Goal: Transaction & Acquisition: Book appointment/travel/reservation

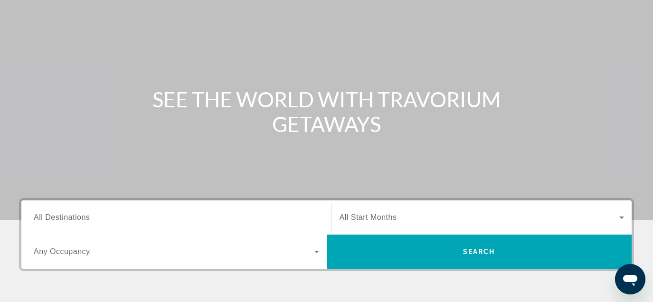
scroll to position [95, 0]
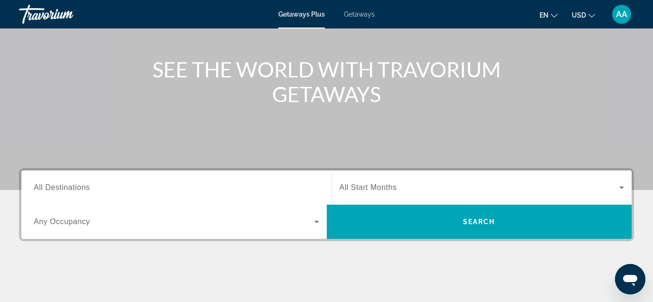
click at [243, 181] on div "Search widget" at bounding box center [176, 187] width 285 height 27
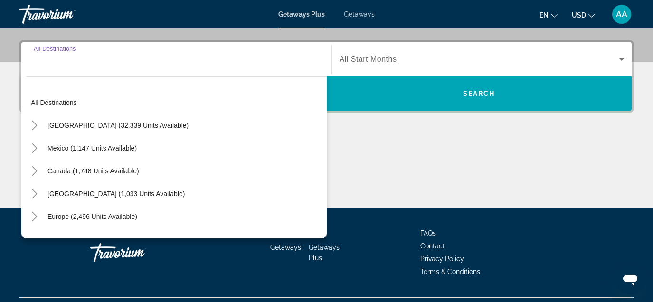
scroll to position [232, 0]
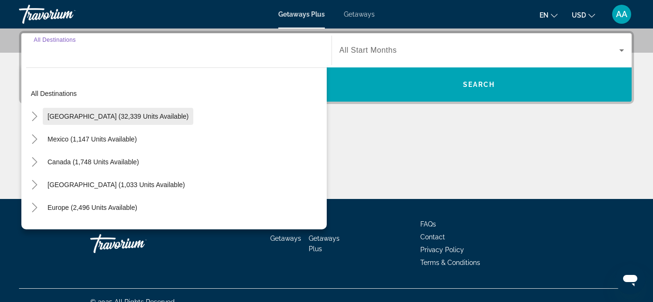
click at [103, 121] on span "Search widget" at bounding box center [118, 116] width 151 height 23
type input "**********"
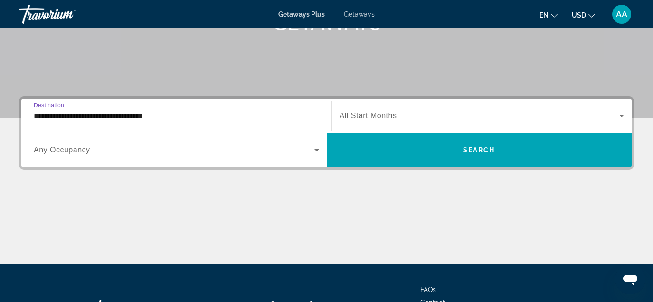
scroll to position [165, 0]
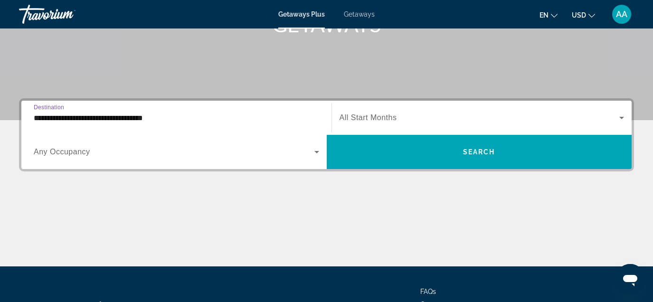
click at [382, 116] on span "All Start Months" at bounding box center [368, 118] width 57 height 8
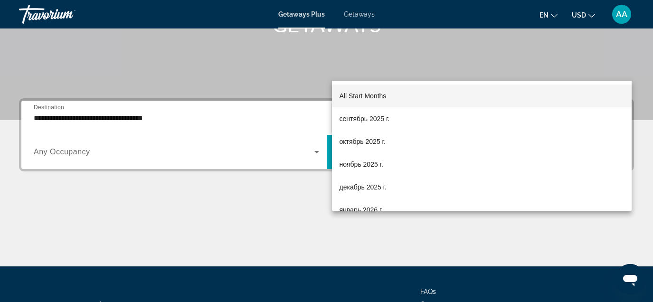
scroll to position [232, 0]
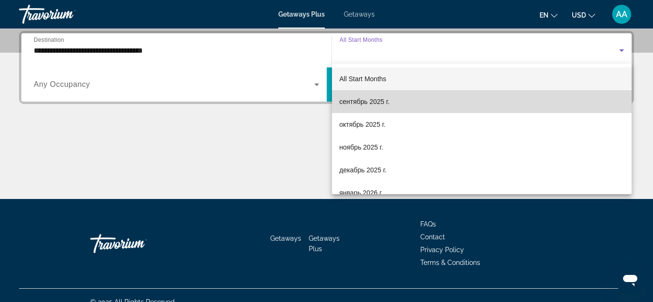
click at [350, 104] on span "сентябрь 2025 г." at bounding box center [365, 101] width 50 height 11
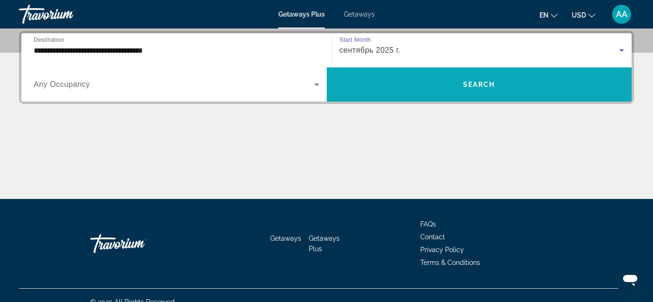
click at [368, 81] on span "Search widget" at bounding box center [479, 84] width 305 height 23
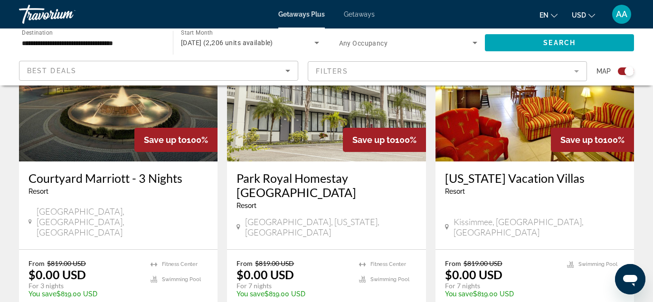
scroll to position [1495, 0]
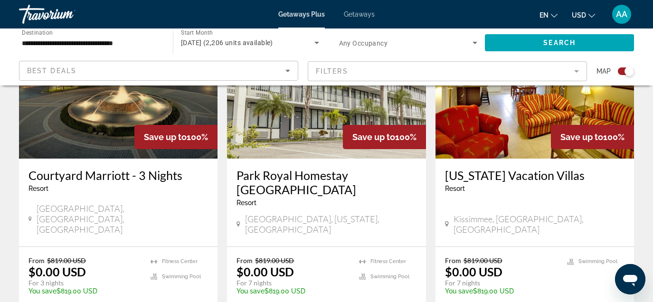
click at [620, 17] on span "AA" at bounding box center [621, 13] width 11 height 9
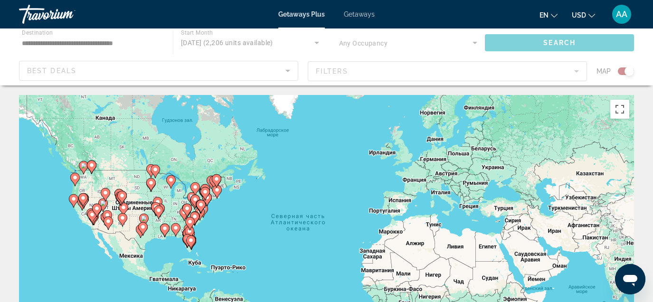
click at [222, 68] on div "Main content" at bounding box center [326, 56] width 653 height 57
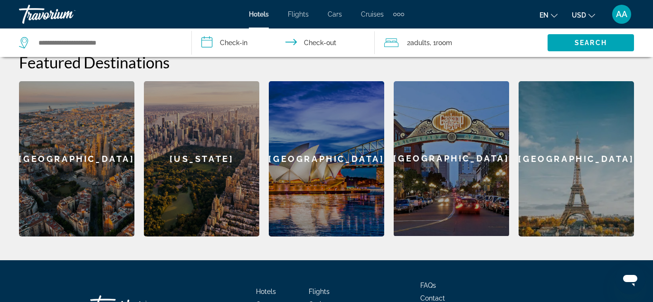
scroll to position [299, 0]
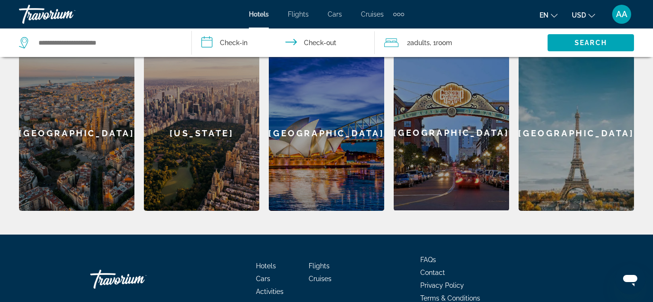
click at [215, 165] on div "New York" at bounding box center [201, 133] width 115 height 155
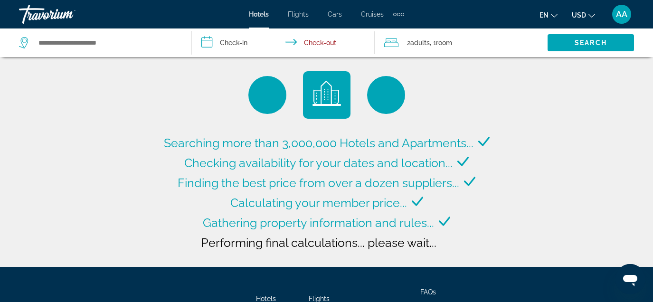
type input "**********"
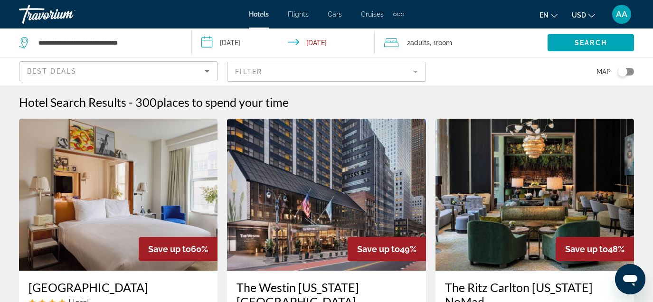
click at [545, 15] on span "en" at bounding box center [544, 15] width 9 height 8
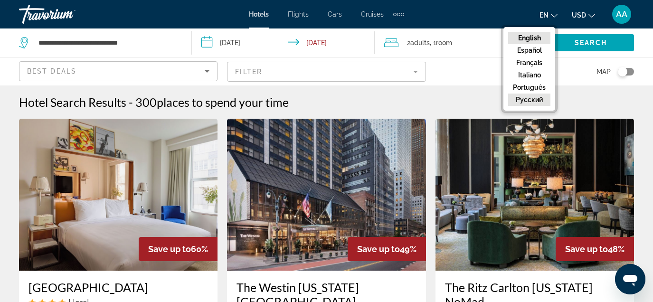
click at [531, 97] on button "русский" at bounding box center [529, 100] width 42 height 12
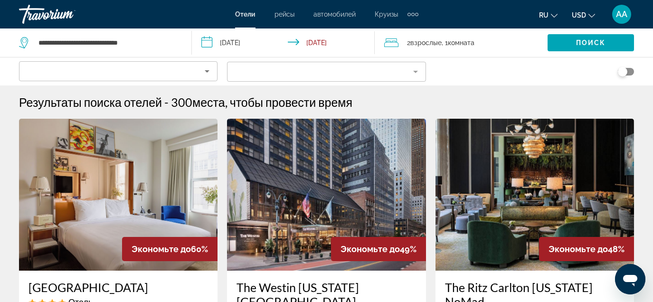
click at [193, 72] on div "Sort by" at bounding box center [116, 71] width 178 height 11
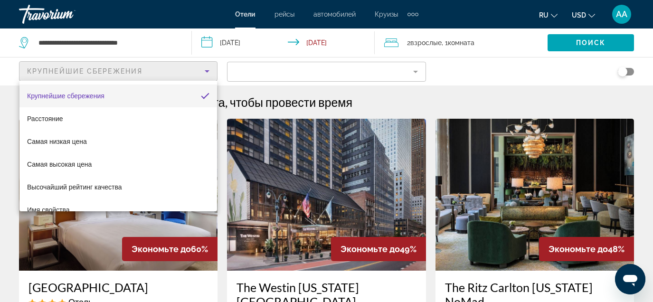
click at [246, 78] on div at bounding box center [326, 151] width 653 height 302
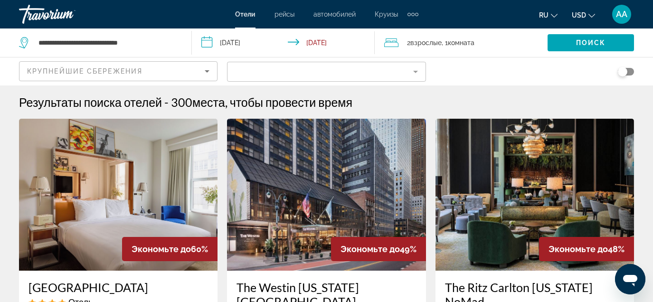
click at [250, 70] on mat-form-field "Filter" at bounding box center [326, 72] width 199 height 20
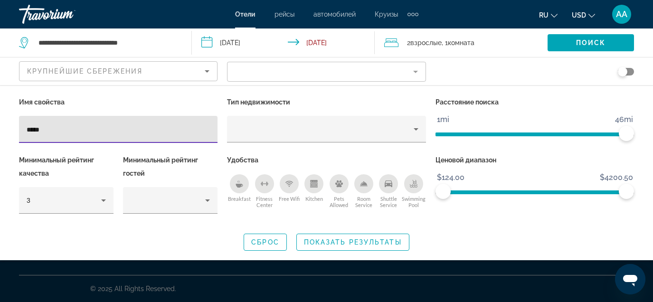
type input "*****"
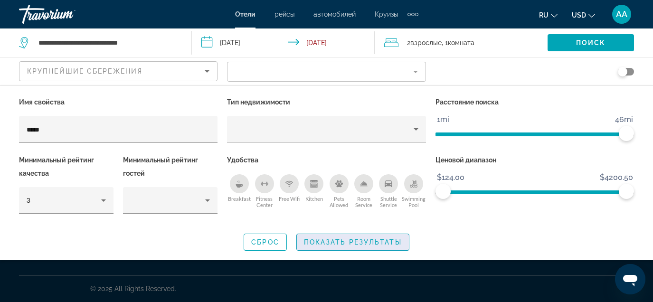
click at [322, 244] on span "Показать результаты" at bounding box center [353, 242] width 98 height 8
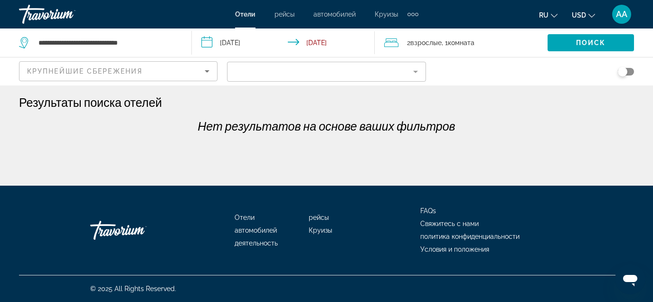
click at [137, 34] on div "**********" at bounding box center [100, 42] width 163 height 28
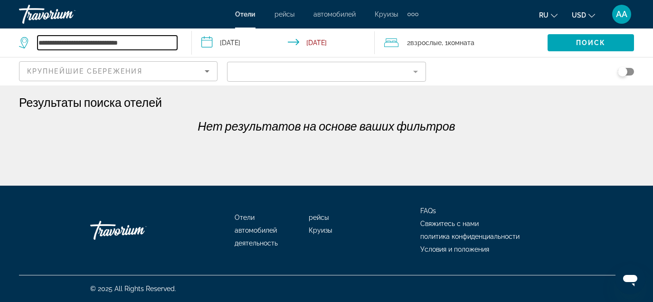
click at [135, 42] on input "**********" at bounding box center [108, 43] width 140 height 14
click at [95, 43] on input "**********" at bounding box center [108, 43] width 140 height 14
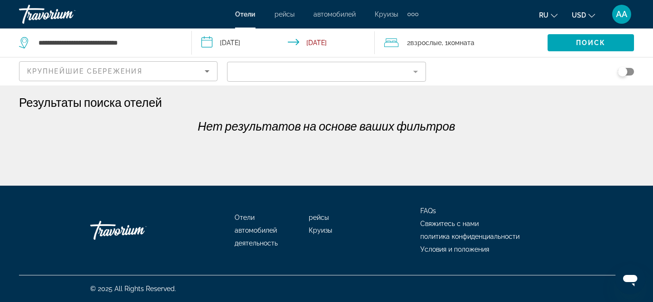
click at [27, 42] on icon "Search widget" at bounding box center [24, 42] width 11 height 11
click at [19, 41] on icon "Search widget" at bounding box center [24, 42] width 11 height 11
click at [280, 17] on span "рейсы" at bounding box center [285, 14] width 20 height 8
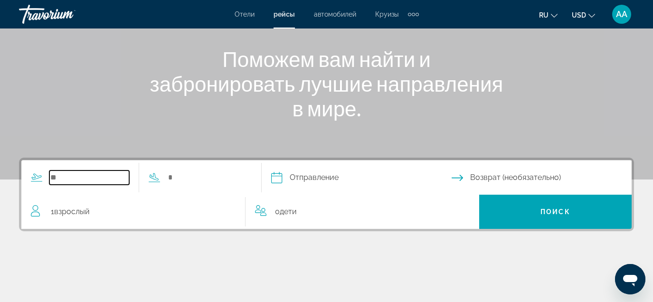
click at [85, 178] on input "Search widget" at bounding box center [89, 178] width 80 height 14
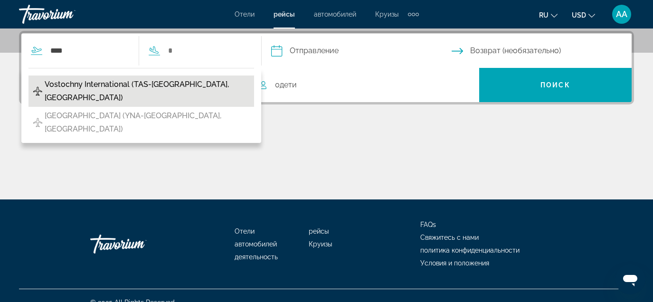
click at [90, 80] on span "Vostochny International (TAS-Tashkent, Uzbekistan)" at bounding box center [147, 91] width 205 height 27
type input "**********"
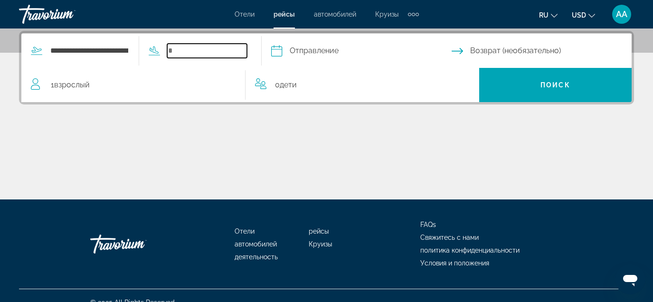
click at [213, 50] on input "Search widget" at bounding box center [207, 51] width 80 height 14
type input "*"
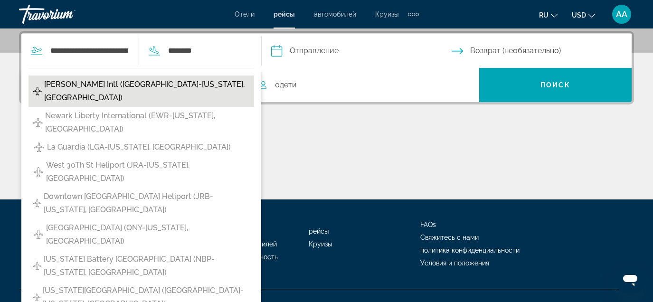
drag, startPoint x: 179, startPoint y: 64, endPoint x: 82, endPoint y: 84, distance: 99.0
click at [82, 84] on span "John F Kennedy Intl (JFK-New York, United States of America)" at bounding box center [146, 91] width 205 height 27
type input "**********"
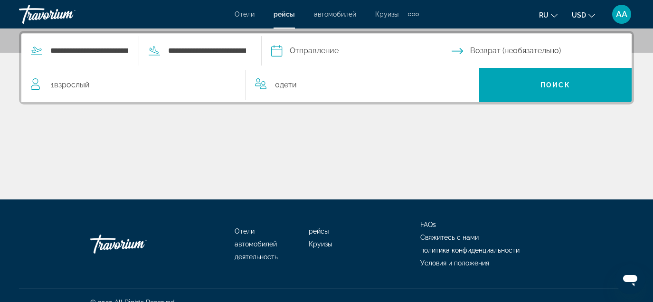
click at [362, 46] on input "Depart date" at bounding box center [361, 52] width 184 height 37
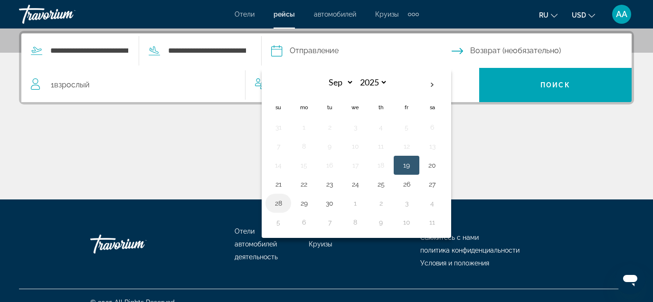
click at [286, 202] on button "28" at bounding box center [278, 203] width 15 height 13
type input "**********"
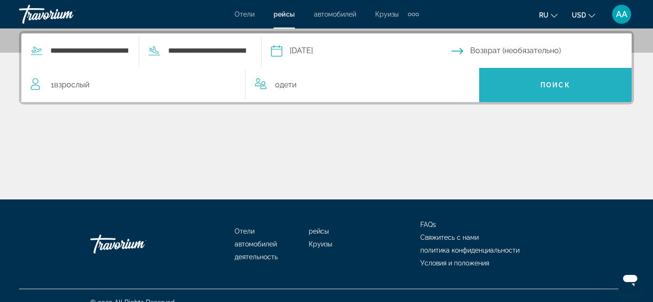
click at [542, 90] on span "Search widget" at bounding box center [555, 85] width 152 height 23
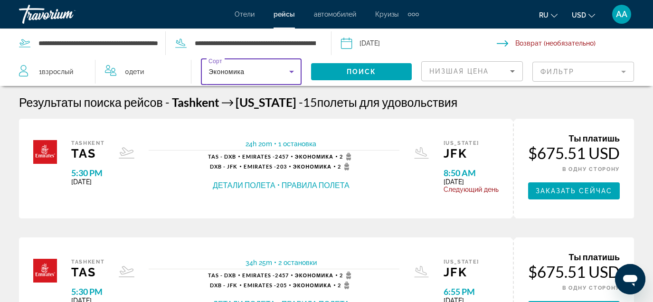
click at [276, 74] on div "Экономика" at bounding box center [249, 71] width 81 height 11
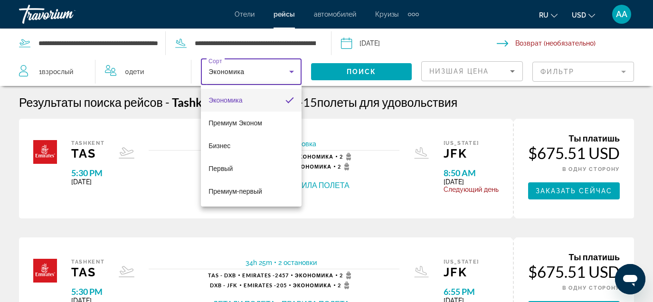
click at [255, 47] on div at bounding box center [326, 151] width 653 height 302
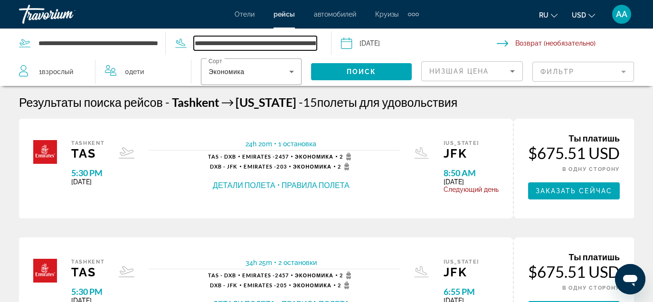
click at [246, 43] on input "**********" at bounding box center [255, 43] width 123 height 14
click at [226, 42] on input "**********" at bounding box center [255, 43] width 123 height 14
click at [206, 41] on input "**********" at bounding box center [255, 43] width 123 height 14
click at [287, 39] on input "**********" at bounding box center [255, 43] width 123 height 14
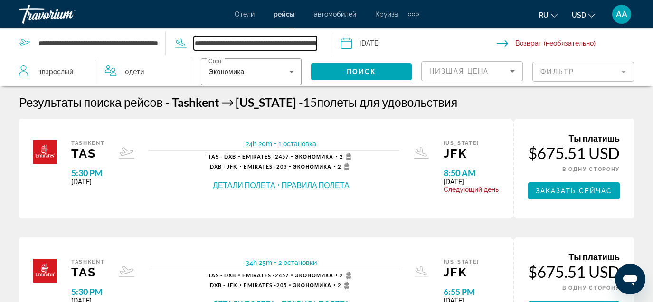
drag, startPoint x: 268, startPoint y: 44, endPoint x: 193, endPoint y: 43, distance: 75.1
click at [193, 43] on div "**********" at bounding box center [241, 43] width 151 height 14
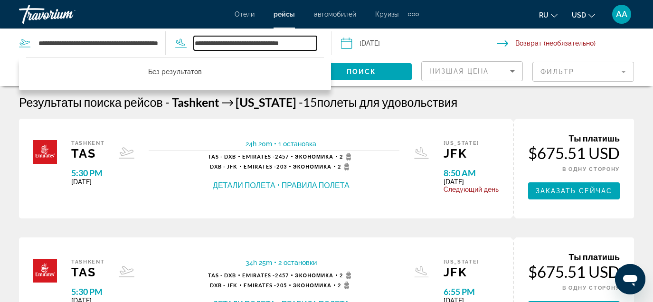
click at [311, 42] on input "**********" at bounding box center [255, 43] width 123 height 14
type input "**********"
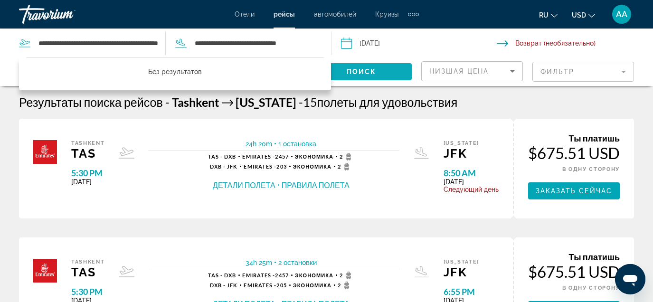
click at [386, 70] on span "Search widget" at bounding box center [361, 71] width 101 height 23
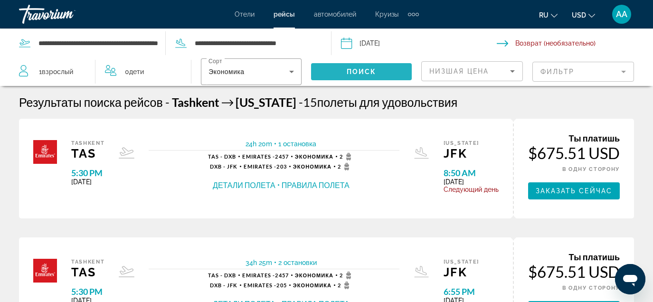
click at [376, 70] on span "Search widget" at bounding box center [361, 71] width 101 height 23
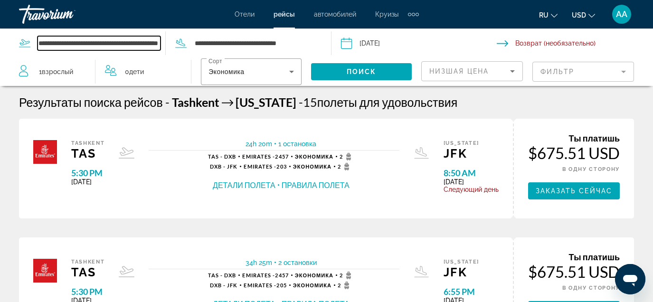
click at [143, 46] on input "**********" at bounding box center [99, 43] width 123 height 14
click at [386, 15] on span "Круизы" at bounding box center [386, 14] width 23 height 8
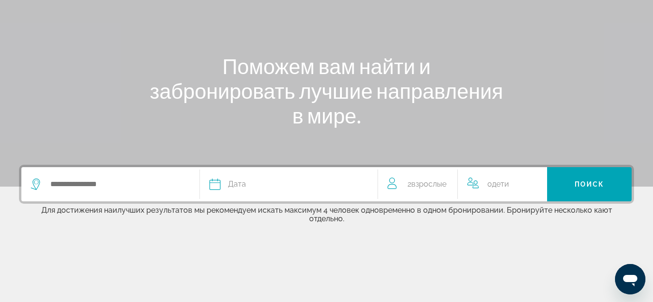
scroll to position [119, 0]
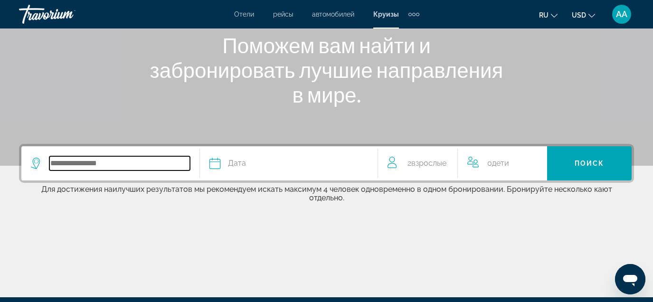
click at [107, 165] on input "Search widget" at bounding box center [119, 163] width 141 height 14
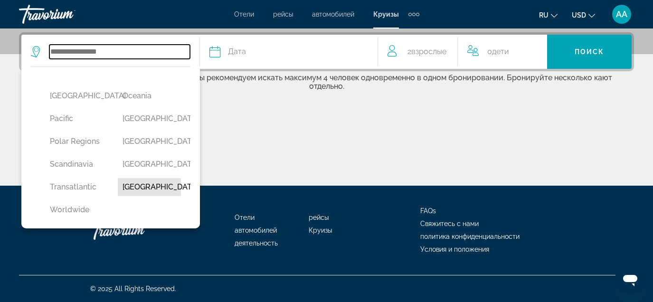
scroll to position [325, 0]
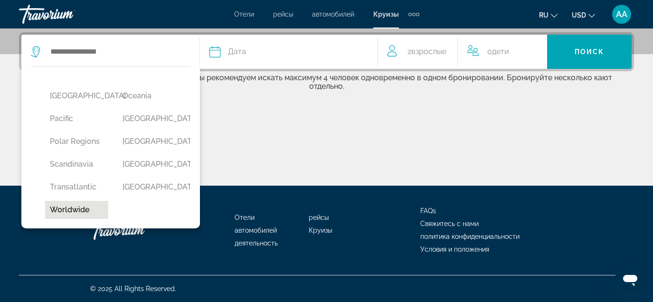
click at [84, 208] on button "Worldwide" at bounding box center [76, 210] width 63 height 18
type input "*********"
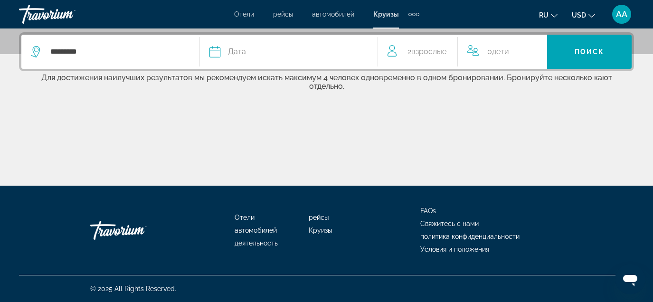
click at [237, 55] on span "Дата" at bounding box center [237, 51] width 18 height 13
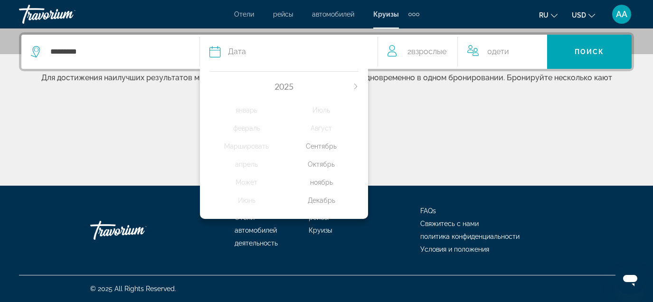
click at [318, 165] on div "Октябрь" at bounding box center [321, 164] width 75 height 17
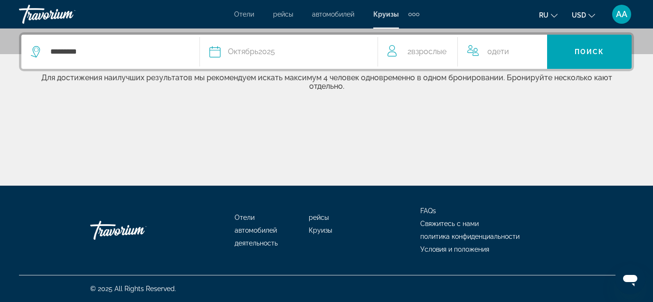
click at [423, 43] on div "2 Взрослый Взрослые" at bounding box center [423, 52] width 70 height 34
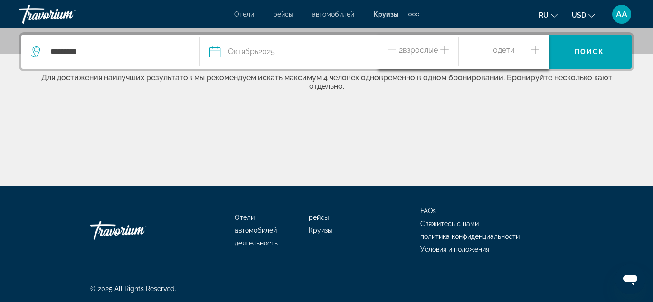
click at [389, 48] on icon "Decrement adults" at bounding box center [392, 49] width 9 height 11
click at [433, 119] on div "Main content" at bounding box center [326, 149] width 615 height 71
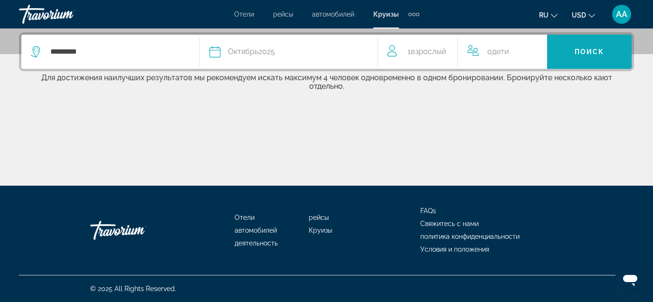
click at [584, 53] on span "Поиск" at bounding box center [590, 52] width 30 height 8
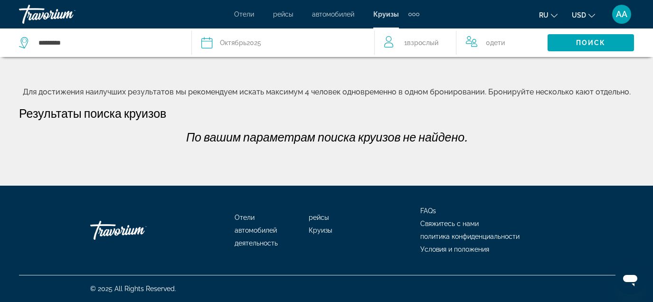
click at [261, 41] on div "Октябрь 2025" at bounding box center [240, 42] width 41 height 13
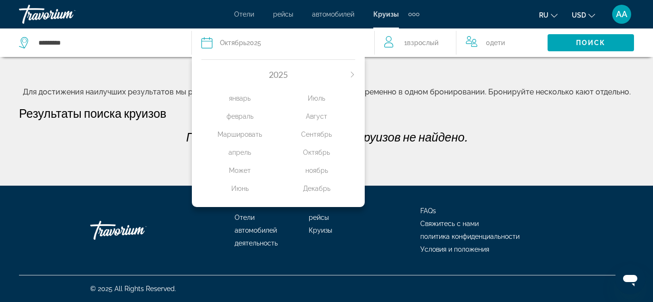
click at [316, 177] on div "ноябрь" at bounding box center [316, 170] width 77 height 17
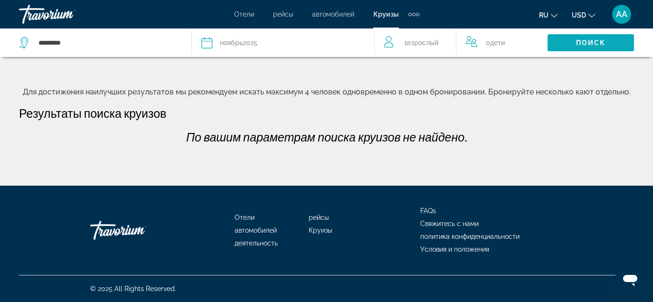
click at [593, 42] on span "Поиск" at bounding box center [591, 43] width 30 height 8
click at [325, 42] on div "Дата ноябрь 2025" at bounding box center [282, 42] width 163 height 13
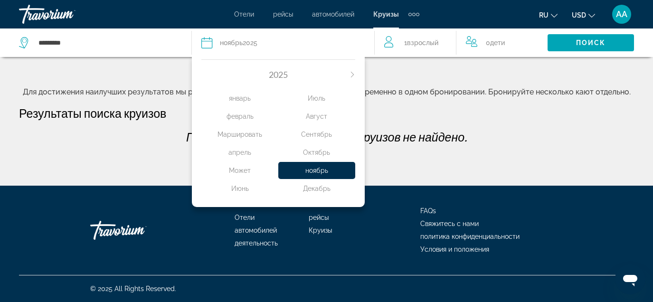
click at [316, 195] on div "Декабрь" at bounding box center [316, 188] width 77 height 17
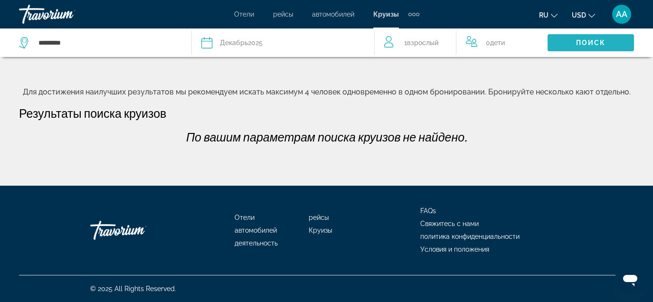
click at [576, 48] on span "Search widget" at bounding box center [591, 42] width 86 height 23
click at [429, 39] on span "Взрослый" at bounding box center [422, 43] width 31 height 8
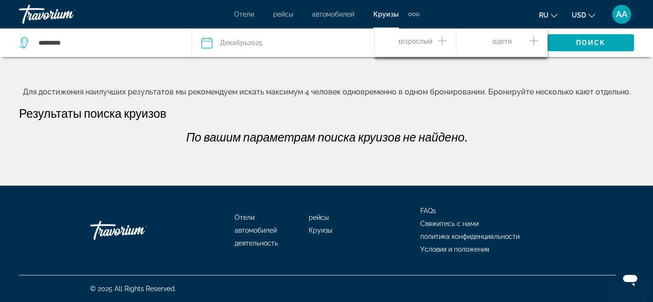
click at [438, 39] on icon "Increment adults" at bounding box center [442, 40] width 9 height 11
click at [586, 43] on span "Поиск" at bounding box center [591, 43] width 30 height 8
click at [345, 13] on span "автомобилей" at bounding box center [333, 14] width 42 height 8
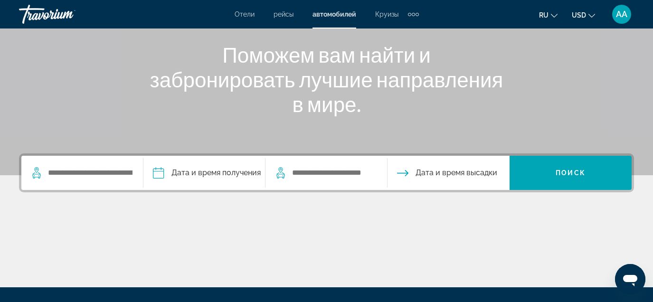
scroll to position [105, 0]
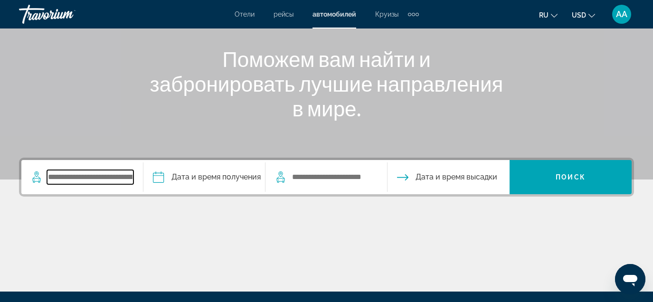
click at [99, 183] on input "Search widget" at bounding box center [90, 177] width 86 height 14
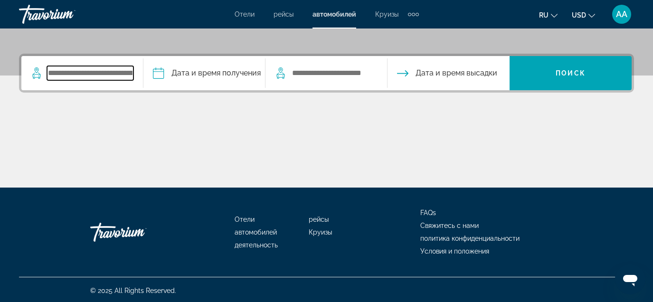
scroll to position [211, 0]
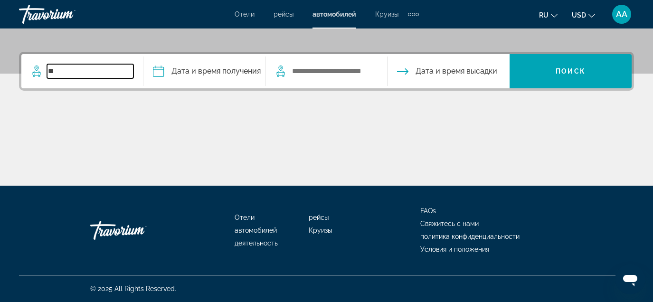
type input "***"
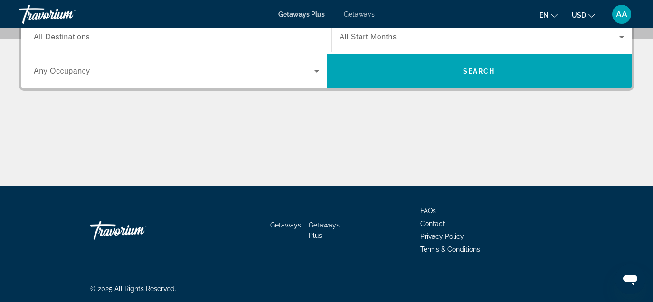
scroll to position [173, 0]
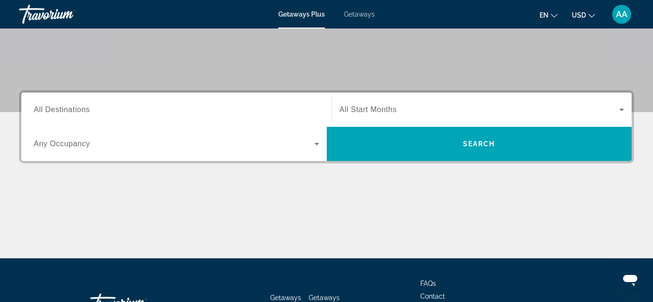
click at [357, 13] on span "Getaways" at bounding box center [359, 14] width 31 height 8
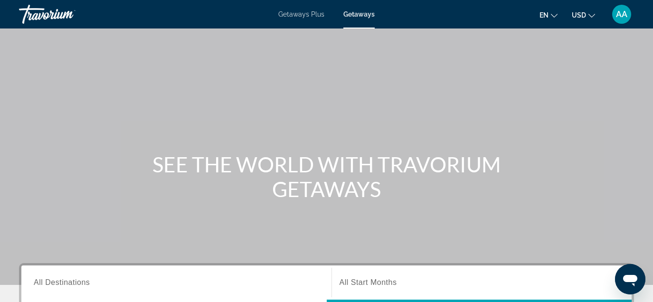
scroll to position [158, 0]
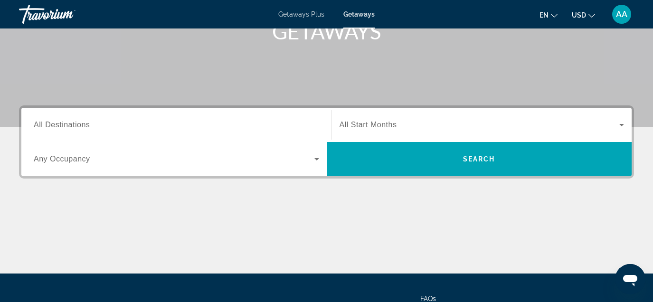
click at [279, 127] on input "Destination All Destinations" at bounding box center [176, 125] width 285 height 11
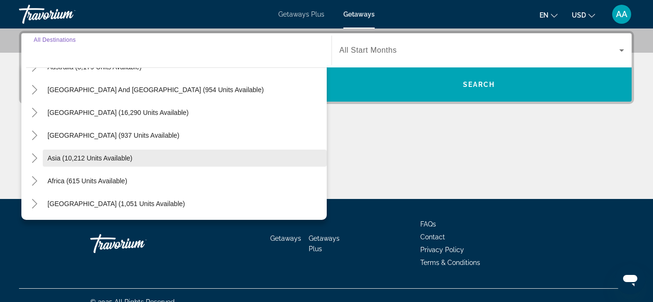
scroll to position [154, 0]
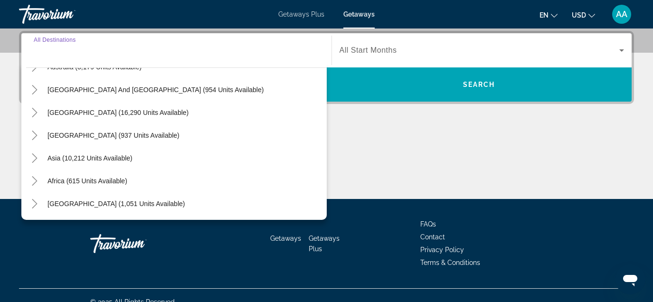
click at [382, 137] on div "Main content" at bounding box center [326, 163] width 615 height 71
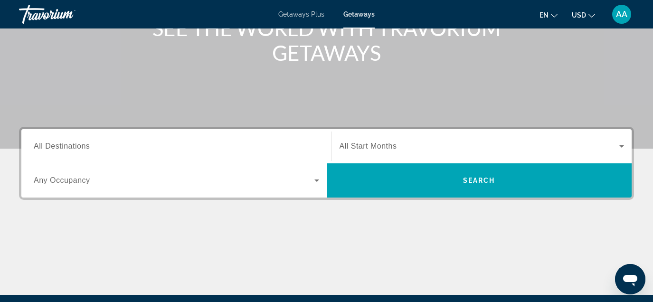
click at [375, 142] on span "All Start Months" at bounding box center [368, 146] width 57 height 8
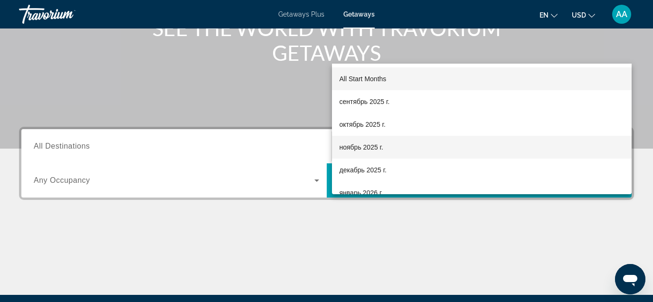
scroll to position [232, 0]
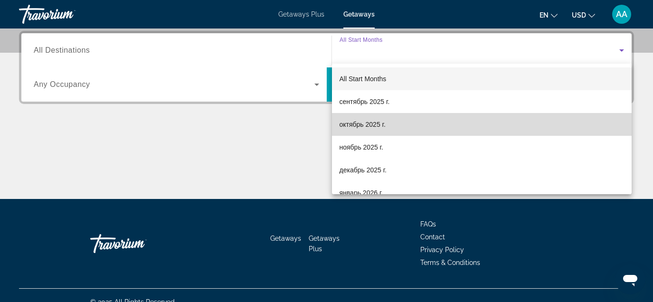
click at [367, 122] on span "октябрь 2025 г." at bounding box center [363, 124] width 46 height 11
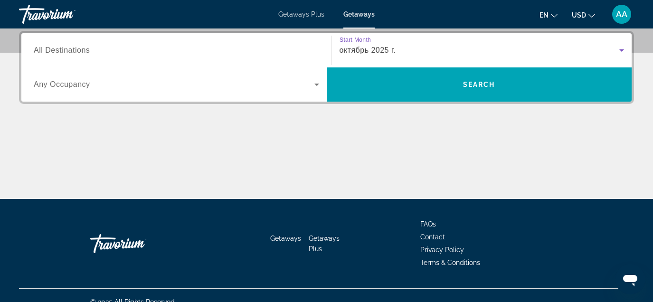
click at [283, 76] on div "Search widget" at bounding box center [176, 84] width 285 height 27
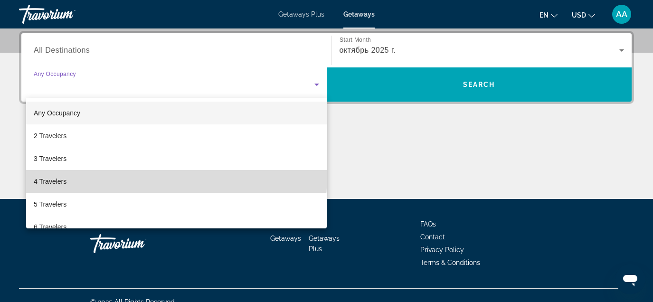
click at [170, 176] on mat-option "4 Travelers" at bounding box center [176, 181] width 301 height 23
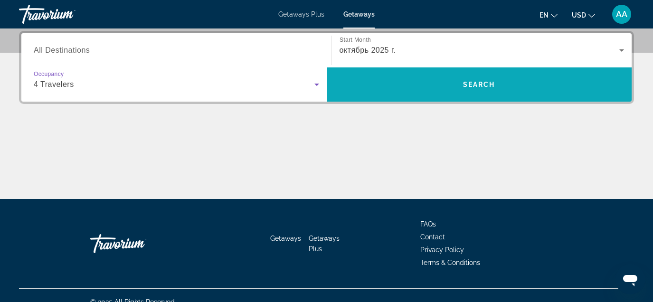
click at [375, 89] on span "Search widget" at bounding box center [479, 84] width 305 height 23
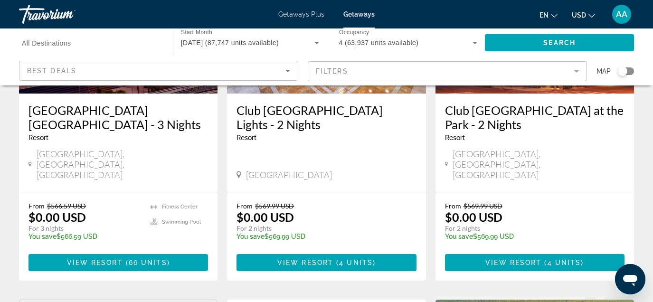
scroll to position [180, 0]
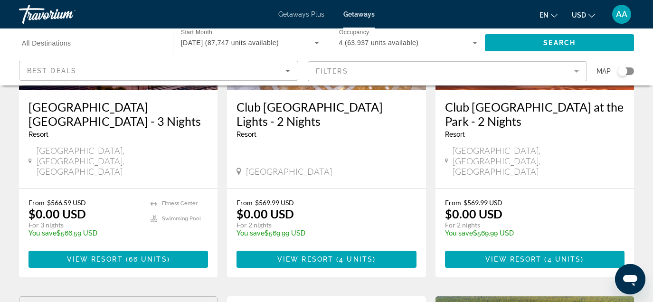
click at [381, 70] on mat-form-field "Filters" at bounding box center [447, 71] width 279 height 20
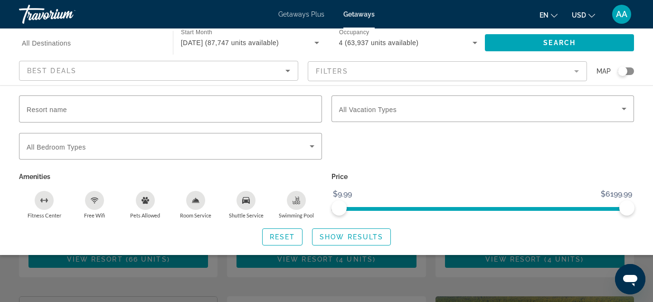
click at [277, 71] on div "Best Deals" at bounding box center [156, 70] width 258 height 11
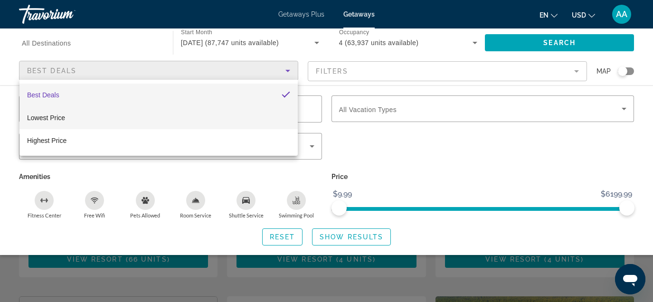
click at [201, 120] on mat-option "Lowest Price" at bounding box center [158, 117] width 278 height 23
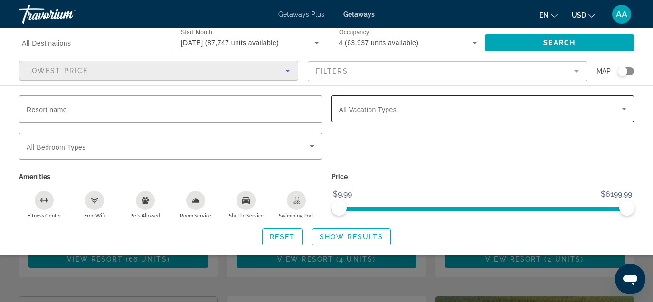
click at [386, 109] on span "All Vacation Types" at bounding box center [368, 110] width 58 height 8
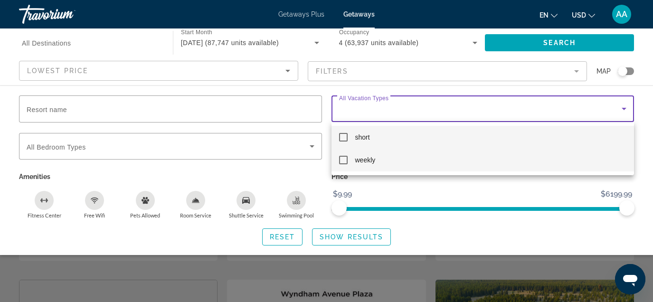
scroll to position [199, 0]
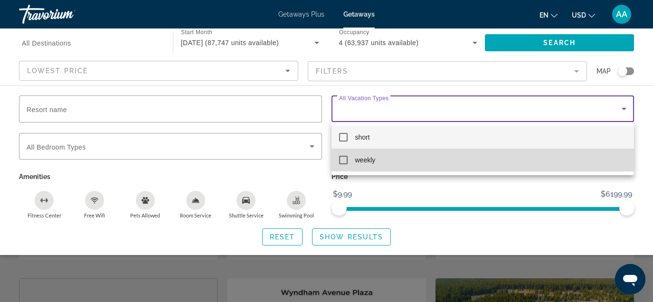
click at [365, 161] on span "weekly" at bounding box center [365, 159] width 20 height 11
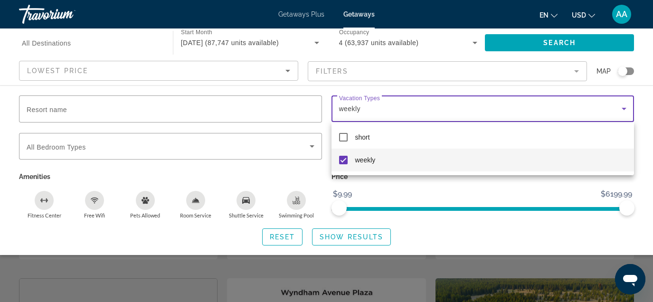
click at [294, 174] on div at bounding box center [326, 151] width 653 height 302
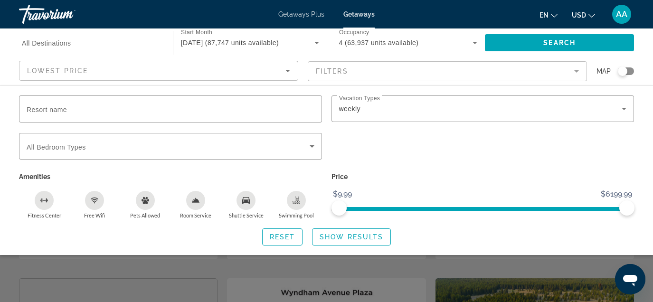
click at [102, 201] on div "Free Wifi" at bounding box center [94, 200] width 19 height 19
click at [299, 206] on div "Swimming Pool" at bounding box center [296, 200] width 19 height 19
click at [389, 74] on mat-form-field "Filters" at bounding box center [447, 71] width 279 height 20
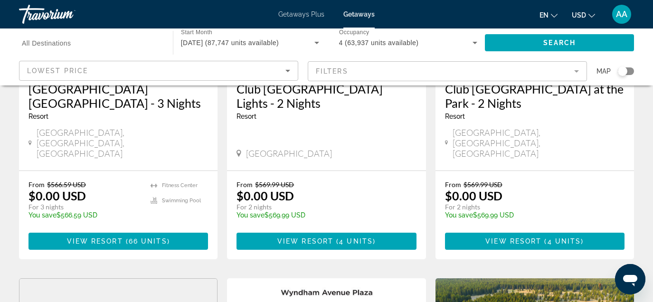
click at [389, 73] on mat-form-field "Filters" at bounding box center [447, 71] width 279 height 20
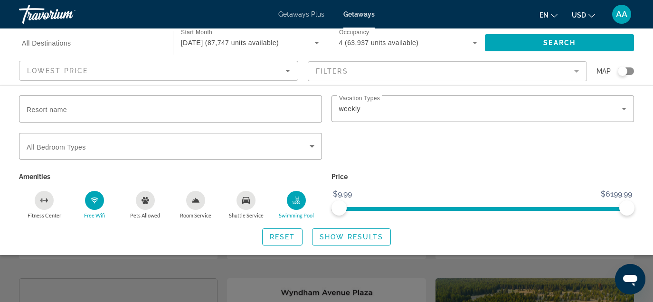
click at [41, 196] on div "Fitness Center" at bounding box center [44, 200] width 19 height 19
click at [326, 240] on span "Show Results" at bounding box center [352, 237] width 64 height 8
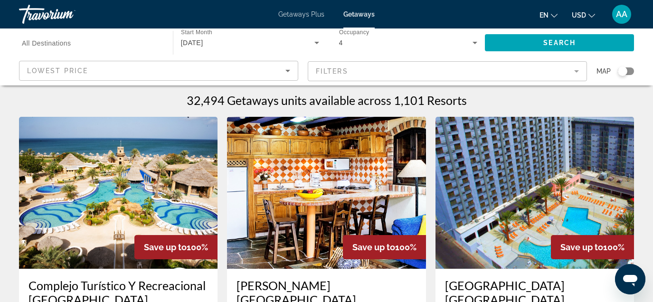
scroll to position [2, 0]
click at [290, 44] on div "[DATE]" at bounding box center [247, 42] width 133 height 11
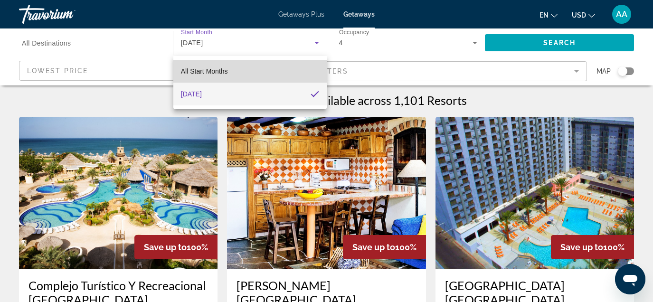
click at [251, 74] on mat-option "All Start Months" at bounding box center [249, 71] width 153 height 23
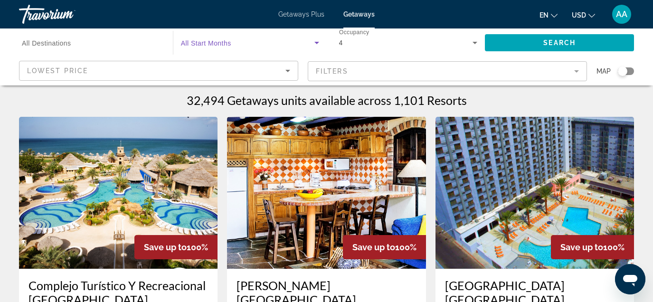
click at [270, 45] on span "Search widget" at bounding box center [247, 42] width 133 height 11
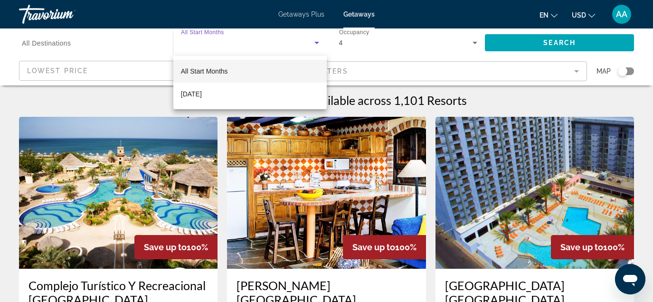
click at [270, 44] on div at bounding box center [326, 151] width 653 height 302
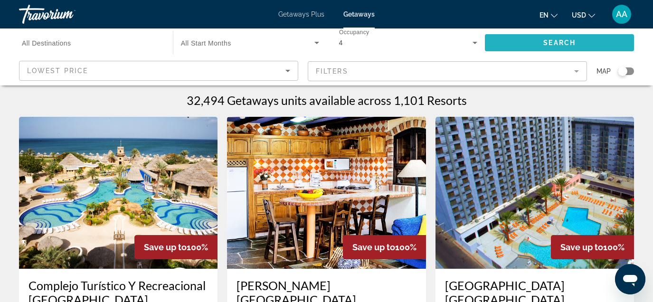
click at [508, 44] on span "Search widget" at bounding box center [559, 42] width 149 height 23
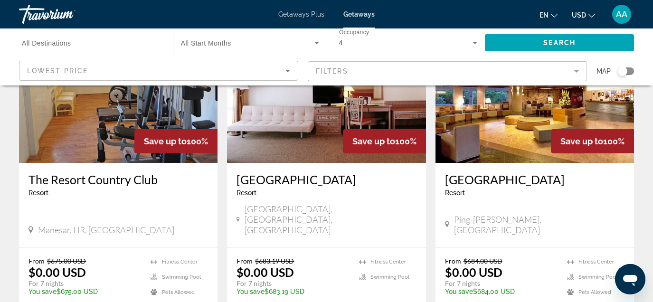
scroll to position [1197, 0]
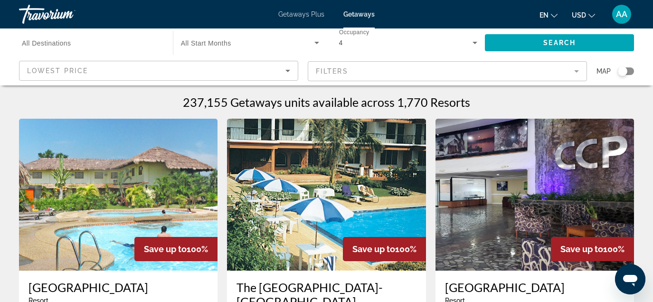
click at [268, 68] on div "Lowest Price" at bounding box center [156, 70] width 258 height 11
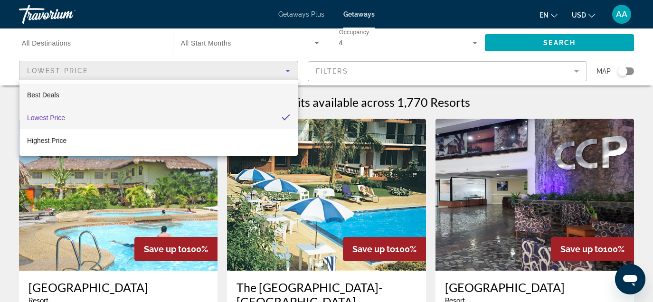
click at [195, 90] on mat-option "Best Deals" at bounding box center [158, 95] width 278 height 23
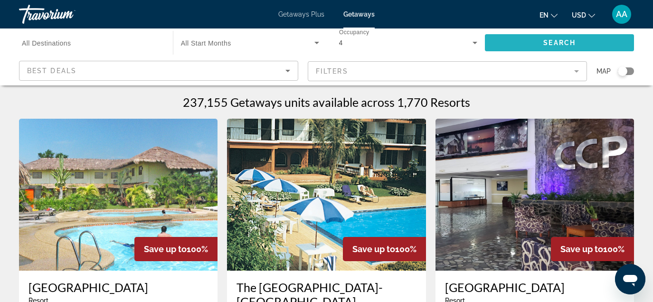
click at [554, 46] on span "Search" at bounding box center [559, 43] width 32 height 8
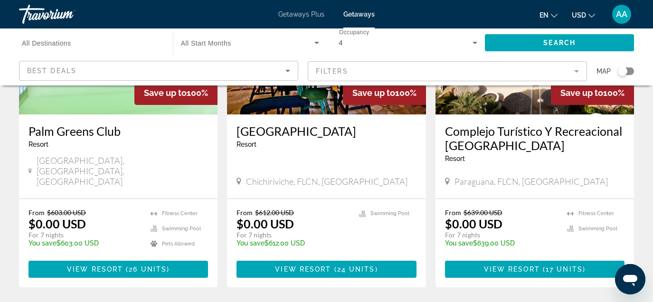
scroll to position [186, 0]
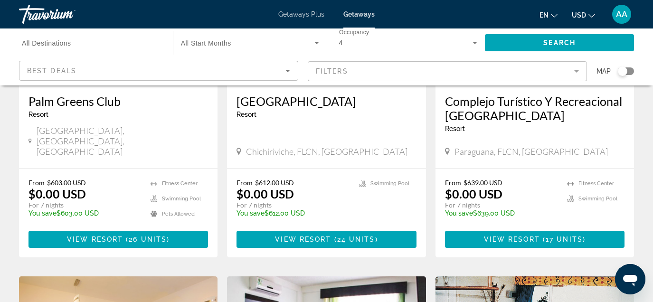
click at [260, 70] on div "Best Deals" at bounding box center [156, 70] width 258 height 11
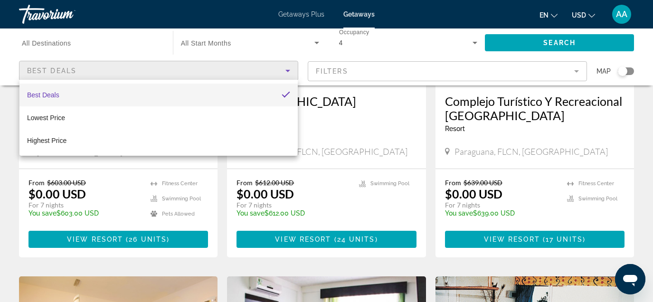
click at [132, 40] on div at bounding box center [326, 151] width 653 height 302
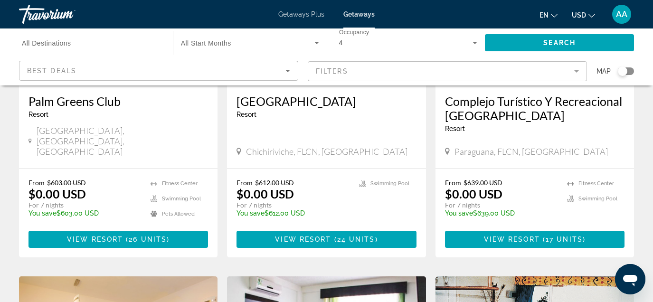
click at [51, 46] on span "All Destinations" at bounding box center [46, 43] width 49 height 8
click at [51, 46] on input "Destination All Destinations" at bounding box center [91, 43] width 139 height 11
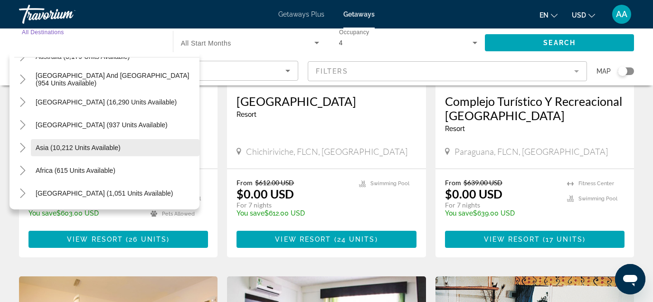
scroll to position [154, 0]
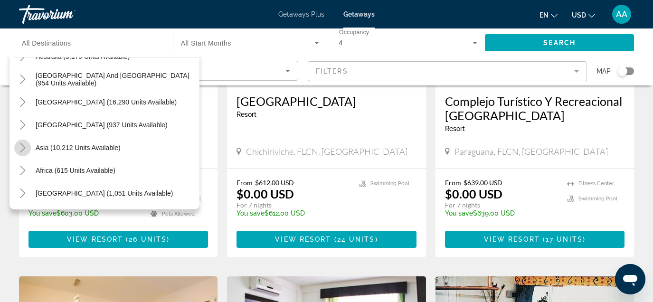
click at [28, 146] on mat-icon "Toggle Asia (10,212 units available)" at bounding box center [22, 148] width 17 height 17
click at [27, 147] on icon "Toggle Asia (10,212 units available)" at bounding box center [22, 147] width 9 height 9
click at [23, 170] on icon "Toggle Africa (615 units available)" at bounding box center [22, 170] width 9 height 9
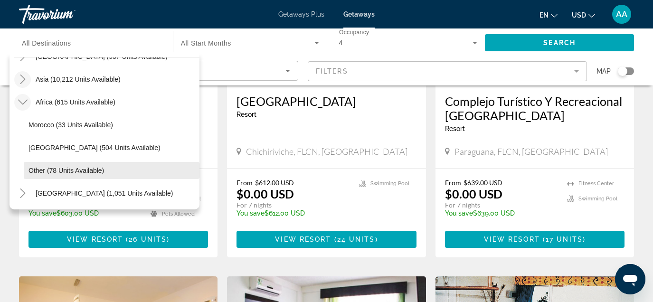
scroll to position [222, 0]
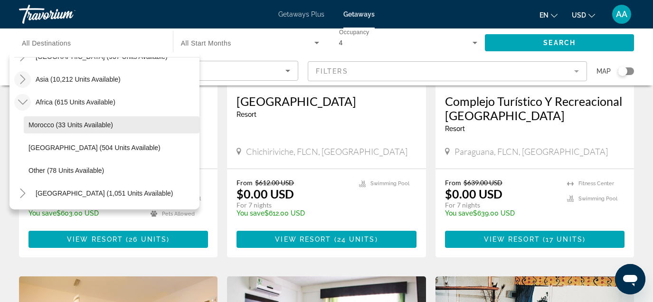
click at [76, 126] on span "Morocco (33 units available)" at bounding box center [70, 125] width 85 height 8
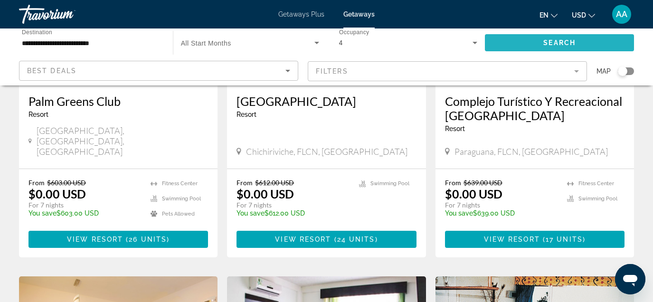
click at [570, 40] on span "Search" at bounding box center [559, 43] width 32 height 8
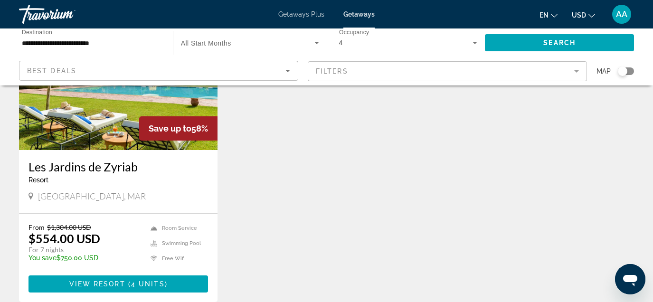
scroll to position [123, 0]
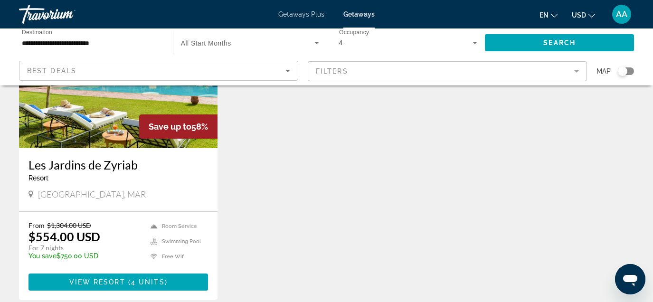
click at [367, 73] on mat-form-field "Filters" at bounding box center [447, 71] width 279 height 20
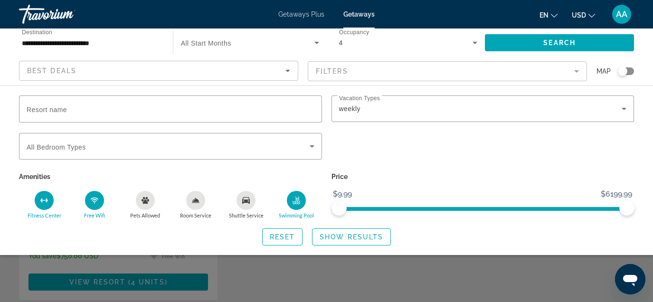
click at [45, 201] on icon "Fitness Center" at bounding box center [44, 201] width 8 height 8
click at [104, 199] on button "Free Wifi" at bounding box center [94, 204] width 50 height 28
click at [99, 203] on div "Free Wifi" at bounding box center [94, 200] width 19 height 19
click at [296, 204] on div "Swimming Pool" at bounding box center [296, 200] width 19 height 19
click at [339, 238] on span "Show Results" at bounding box center [352, 237] width 64 height 8
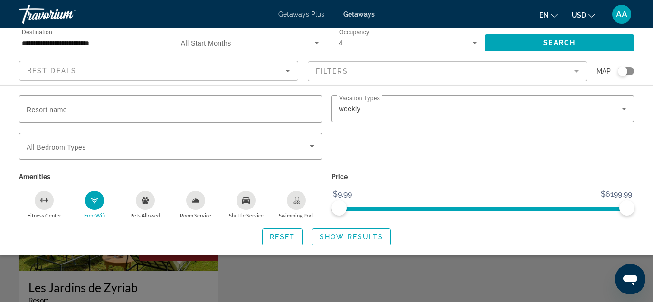
scroll to position [0, 0]
click at [561, 42] on span "Search" at bounding box center [559, 43] width 32 height 8
click at [386, 70] on mat-form-field "Filters" at bounding box center [447, 71] width 279 height 20
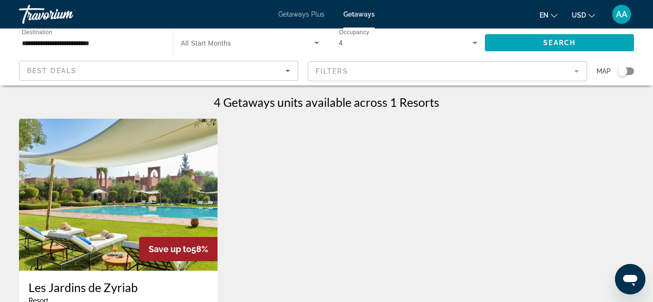
click at [83, 42] on input "**********" at bounding box center [91, 43] width 139 height 11
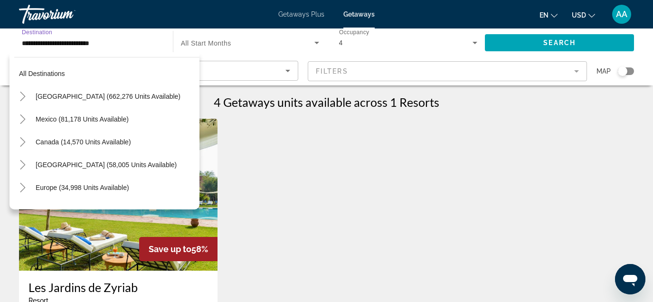
scroll to position [216, 0]
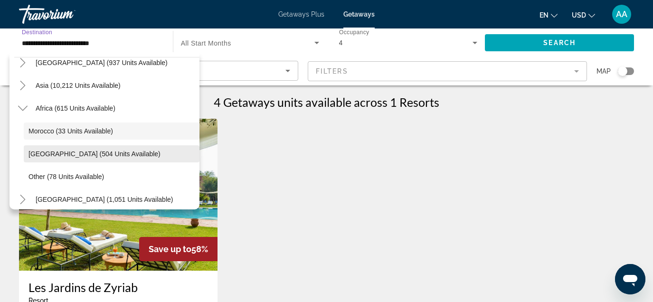
click at [30, 158] on span "Search widget" at bounding box center [112, 153] width 176 height 23
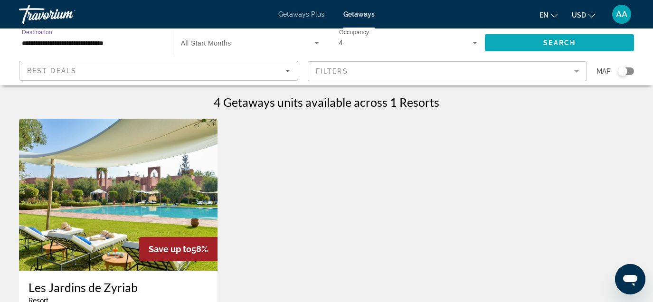
click at [522, 45] on span "Search widget" at bounding box center [559, 42] width 149 height 23
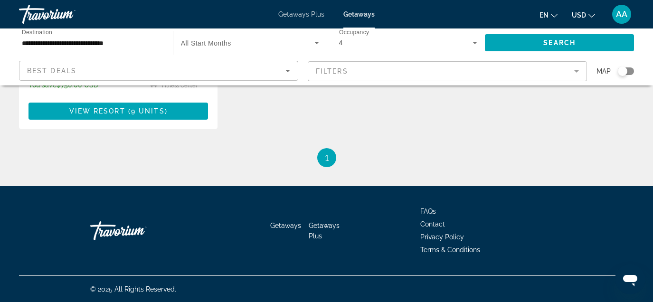
scroll to position [18, 0]
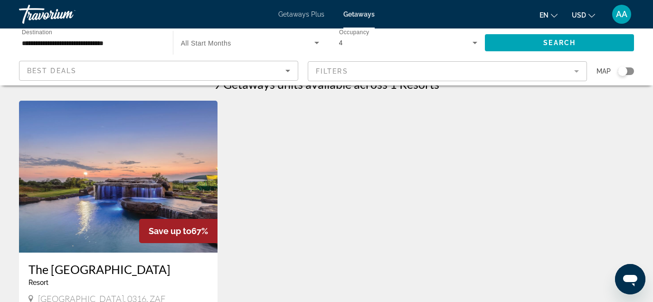
click at [116, 41] on input "**********" at bounding box center [91, 43] width 139 height 11
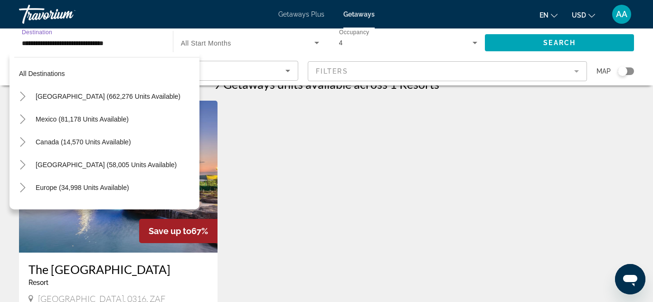
scroll to position [222, 0]
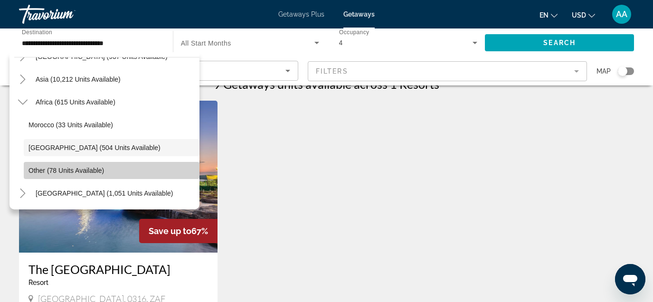
click at [43, 166] on span "Search widget" at bounding box center [112, 170] width 176 height 23
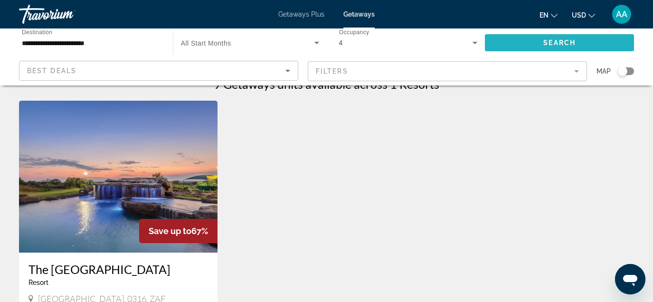
click at [520, 46] on span "Search widget" at bounding box center [559, 42] width 149 height 23
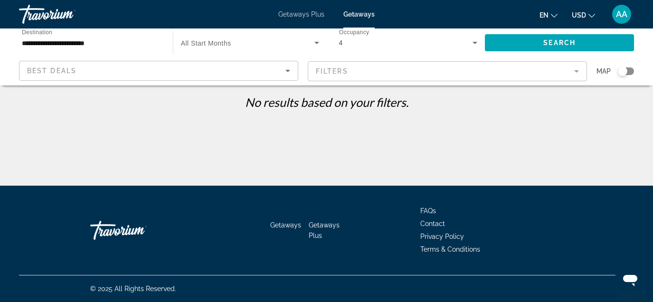
click at [99, 49] on div "**********" at bounding box center [91, 42] width 139 height 27
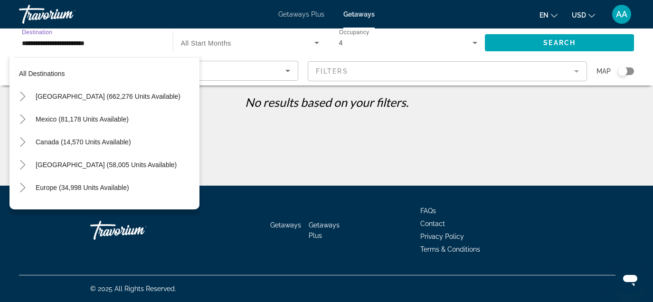
scroll to position [222, 0]
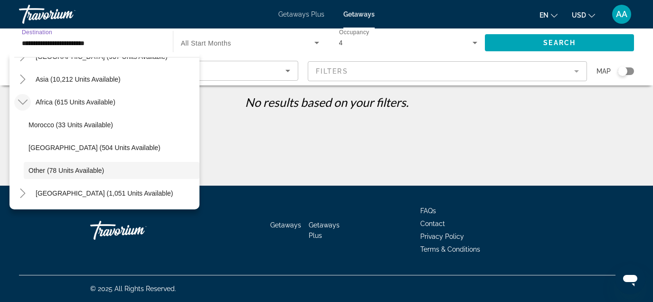
click at [20, 102] on icon "Toggle Africa (615 units available)" at bounding box center [22, 102] width 9 height 5
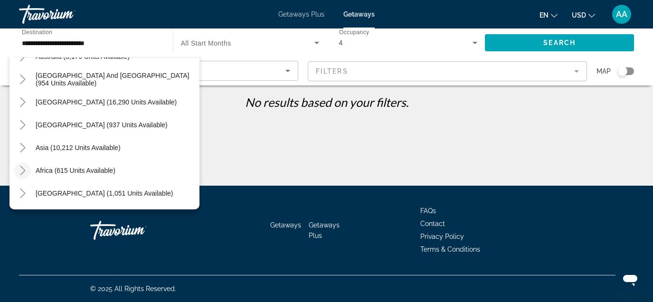
scroll to position [0, 0]
click at [18, 194] on icon "Toggle Middle East (1,051 units available)" at bounding box center [22, 193] width 9 height 9
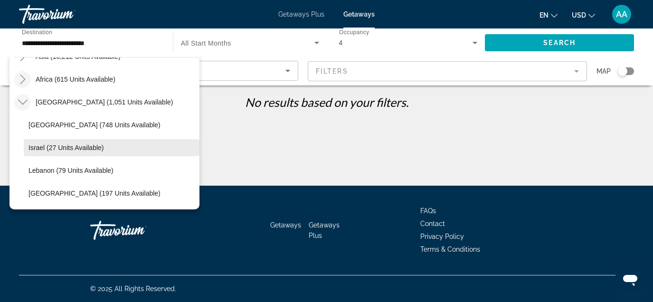
scroll to position [245, 0]
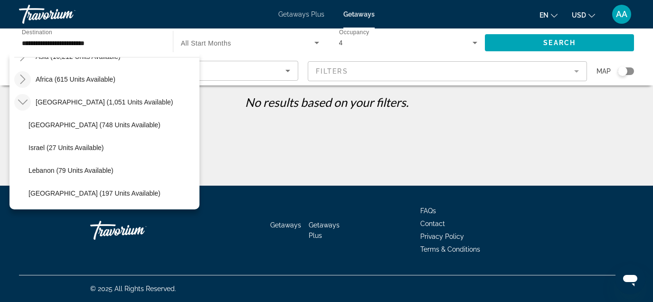
click at [24, 102] on icon "Toggle Middle East (1,051 units available)" at bounding box center [22, 101] width 9 height 9
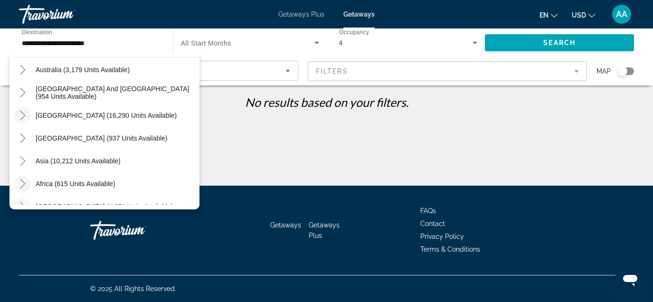
scroll to position [148, 0]
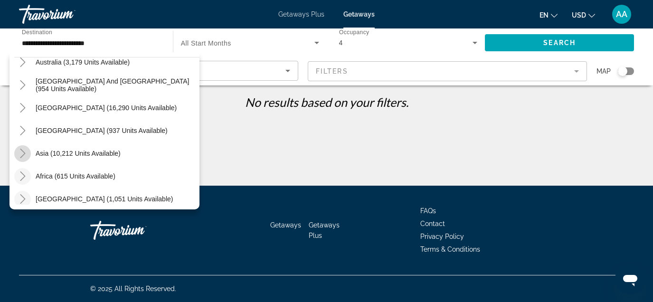
click at [22, 153] on icon "Toggle Asia (10,212 units available)" at bounding box center [22, 153] width 9 height 9
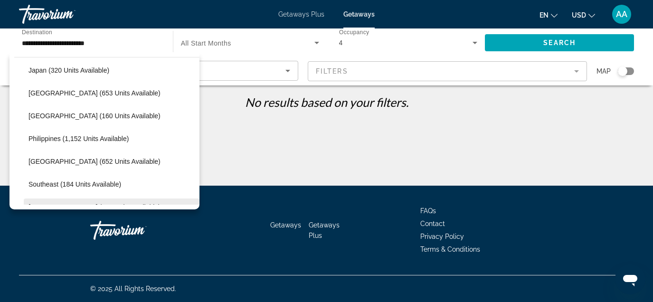
scroll to position [367, 0]
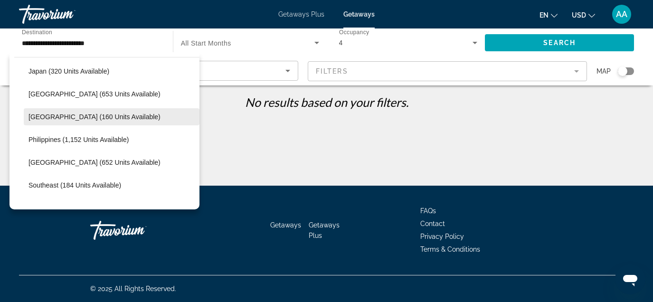
click at [79, 117] on span "[GEOGRAPHIC_DATA] (160 units available)" at bounding box center [94, 117] width 132 height 8
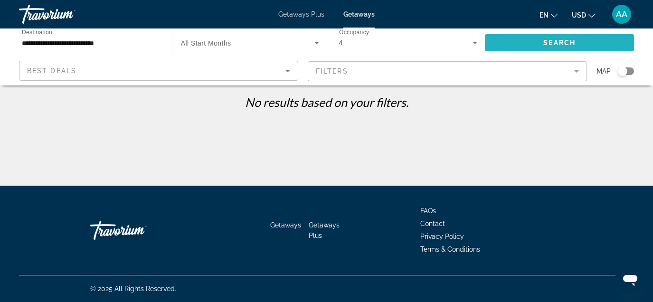
click at [526, 45] on span "Search widget" at bounding box center [559, 42] width 149 height 23
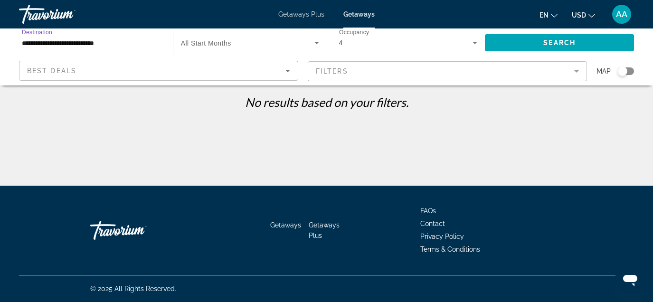
click at [103, 44] on input "**********" at bounding box center [91, 43] width 139 height 11
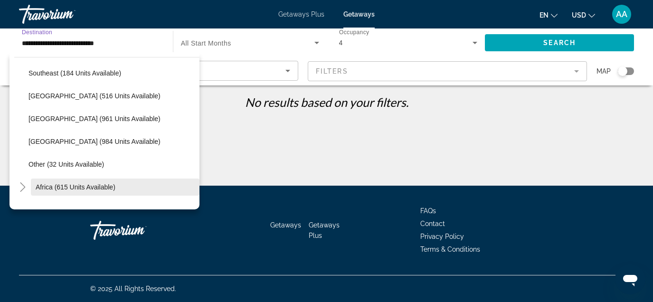
scroll to position [477, 0]
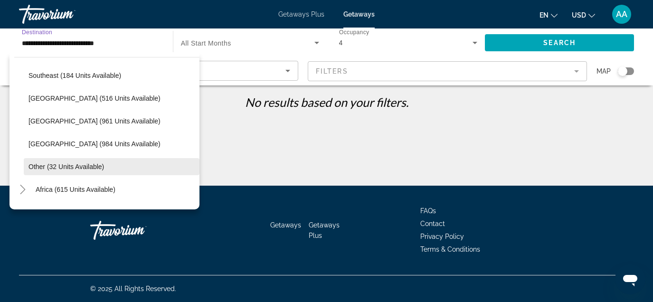
click at [68, 165] on span "Other (32 units available)" at bounding box center [66, 167] width 76 height 8
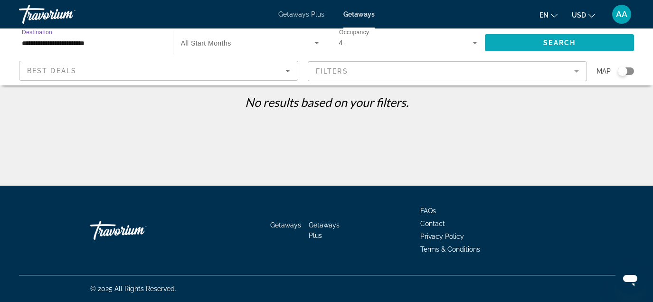
click at [517, 49] on span "Search widget" at bounding box center [559, 42] width 149 height 23
click at [69, 38] on input "**********" at bounding box center [91, 43] width 139 height 11
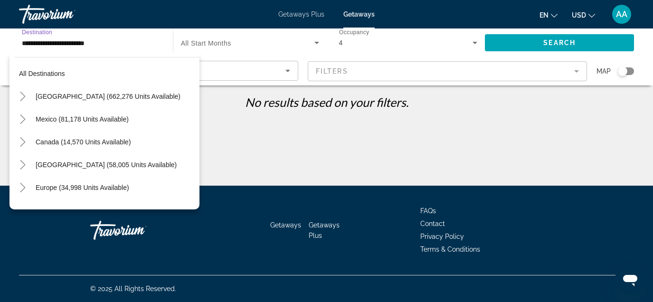
scroll to position [496, 0]
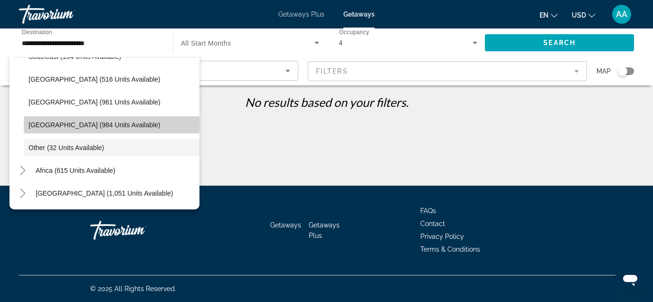
click at [61, 124] on span "[GEOGRAPHIC_DATA] (984 units available)" at bounding box center [94, 125] width 132 height 8
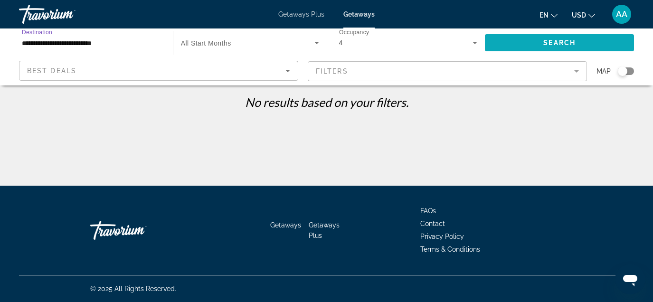
click at [508, 42] on span "Search widget" at bounding box center [559, 42] width 149 height 23
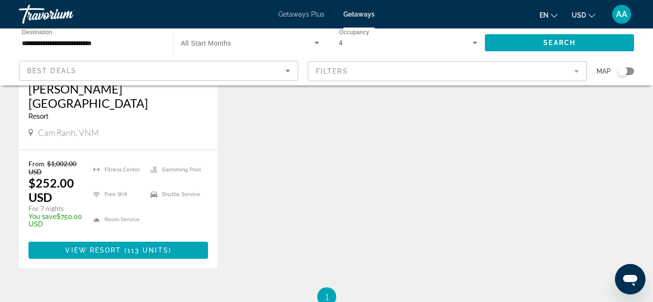
scroll to position [197, 0]
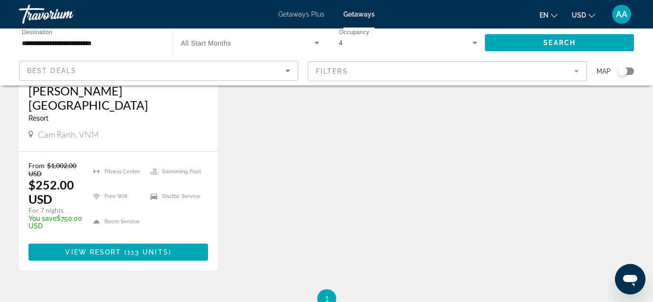
click at [64, 44] on input "**********" at bounding box center [91, 43] width 139 height 11
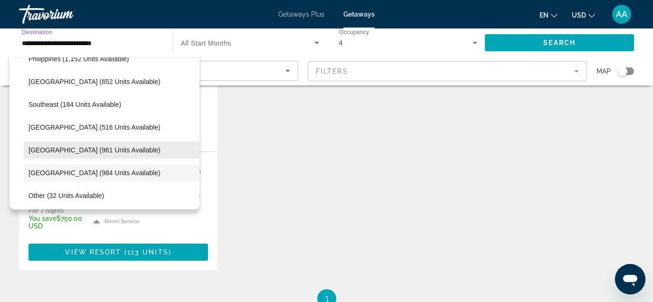
scroll to position [445, 0]
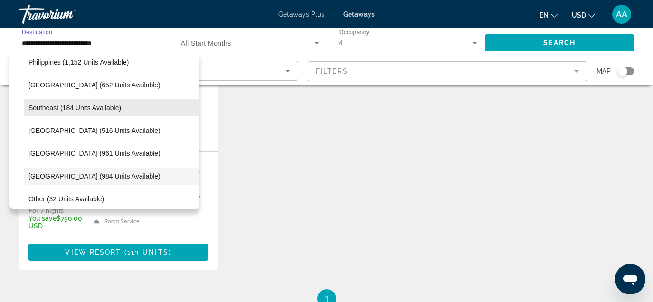
click at [61, 108] on span "Southeast (184 units available)" at bounding box center [74, 108] width 93 height 8
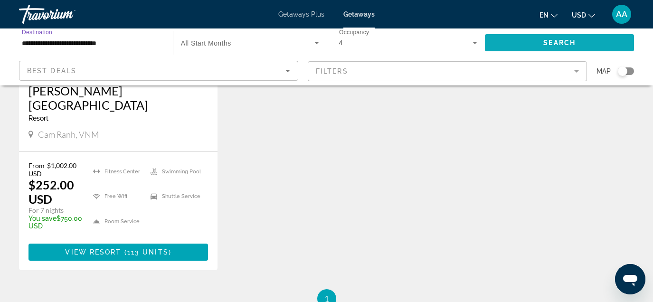
click at [543, 46] on span "Search" at bounding box center [559, 43] width 32 height 8
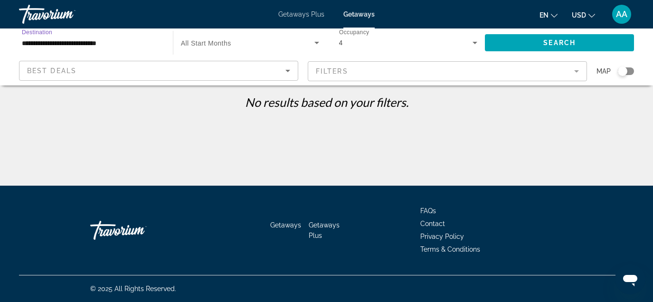
click at [107, 41] on input "**********" at bounding box center [91, 43] width 139 height 11
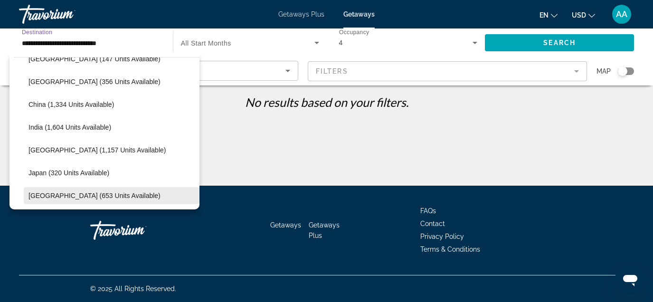
scroll to position [264, 0]
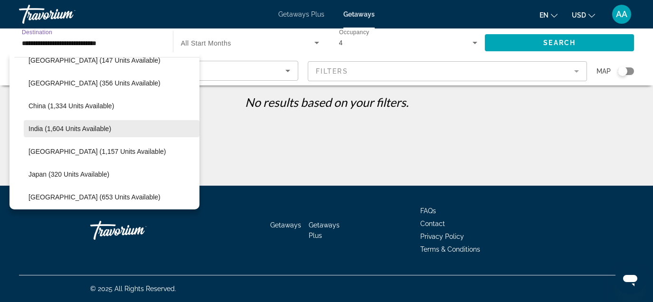
click at [100, 129] on span "India (1,604 units available)" at bounding box center [69, 129] width 83 height 8
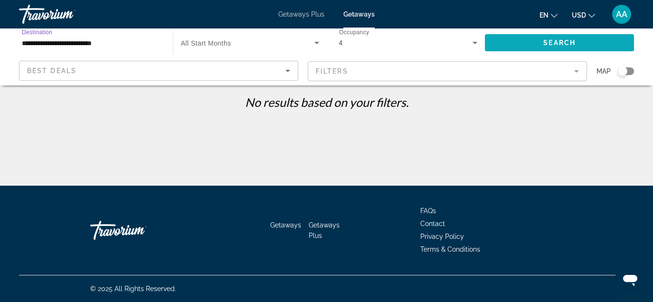
click at [566, 43] on span "Search" at bounding box center [559, 43] width 32 height 8
click at [108, 43] on input "**********" at bounding box center [91, 43] width 139 height 11
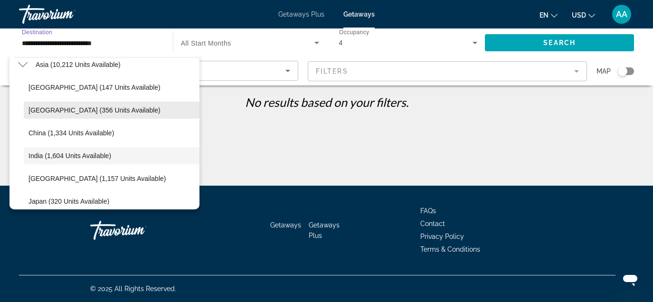
scroll to position [237, 0]
click at [80, 111] on span "[GEOGRAPHIC_DATA] (356 units available)" at bounding box center [94, 110] width 132 height 8
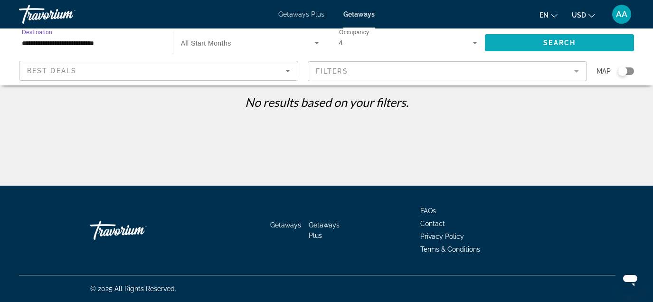
click at [512, 47] on span "Search widget" at bounding box center [559, 42] width 149 height 23
click at [109, 38] on input "**********" at bounding box center [91, 43] width 139 height 11
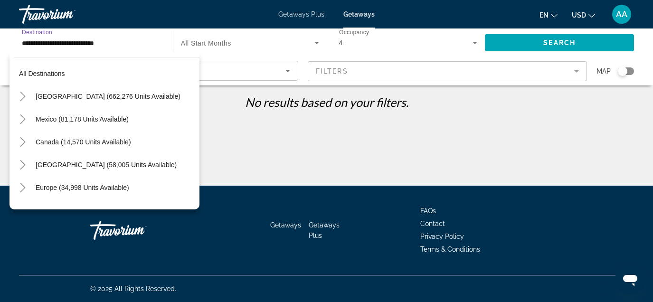
scroll to position [216, 0]
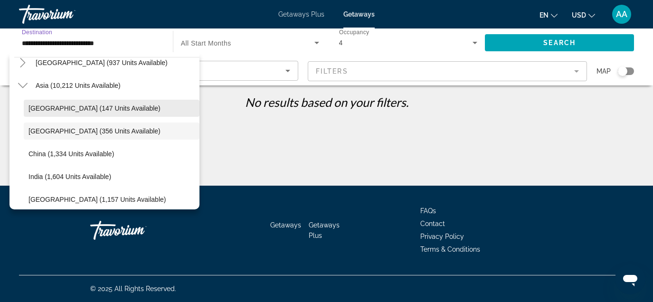
click at [75, 105] on span "[GEOGRAPHIC_DATA] (147 units available)" at bounding box center [94, 108] width 132 height 8
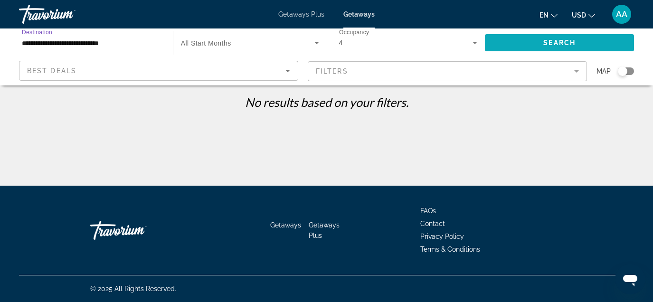
click at [541, 42] on span "Search widget" at bounding box center [559, 42] width 149 height 23
click at [83, 43] on input "**********" at bounding box center [91, 43] width 139 height 11
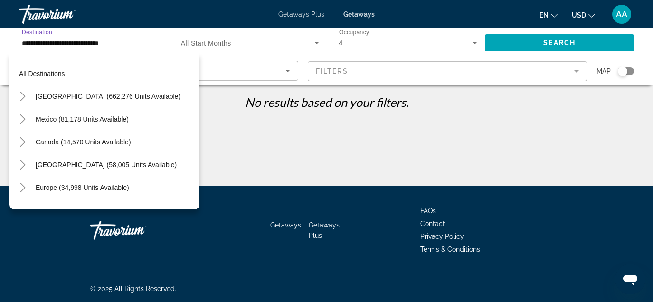
scroll to position [193, 0]
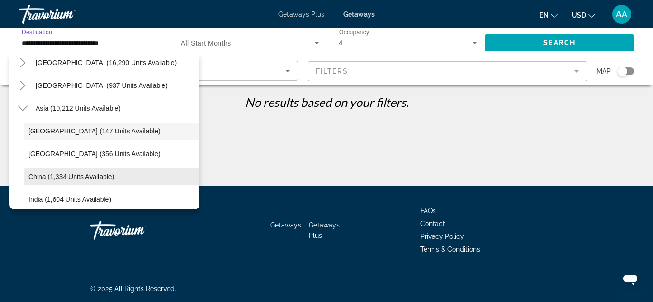
click at [80, 173] on span "China (1,334 units available)" at bounding box center [70, 177] width 85 height 8
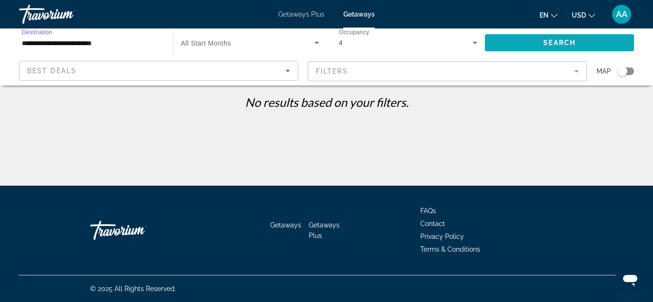
click at [510, 44] on span "Search widget" at bounding box center [559, 42] width 149 height 23
click at [49, 44] on input "**********" at bounding box center [91, 43] width 139 height 11
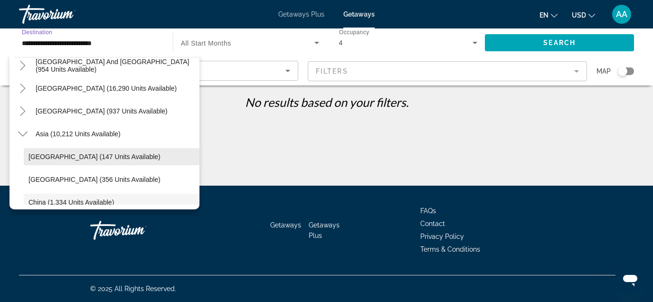
scroll to position [156, 0]
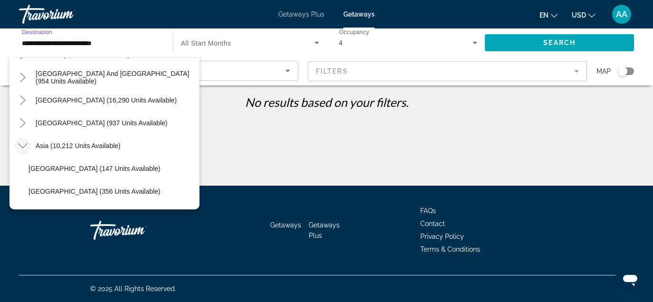
click at [25, 143] on icon "Toggle Asia (10,212 units available)" at bounding box center [22, 145] width 9 height 9
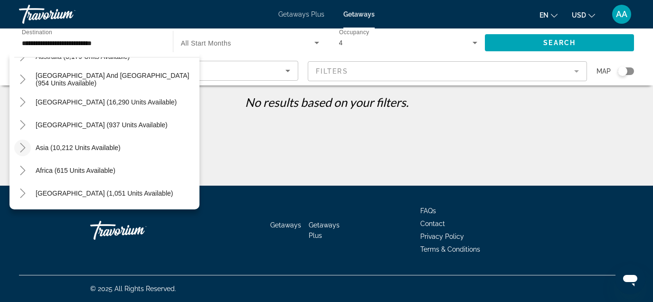
scroll to position [0, 0]
click at [21, 188] on mat-icon "Toggle Middle East (1,051 units available)" at bounding box center [22, 193] width 17 height 17
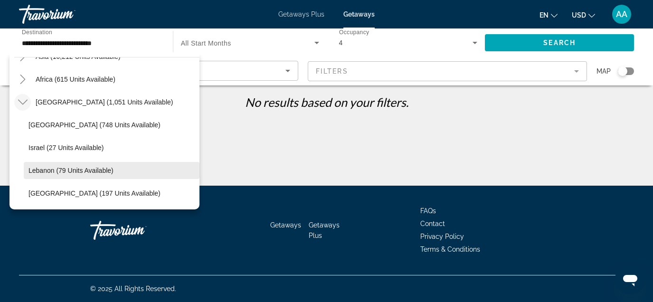
click at [90, 172] on span "Lebanon (79 units available)" at bounding box center [70, 171] width 85 height 8
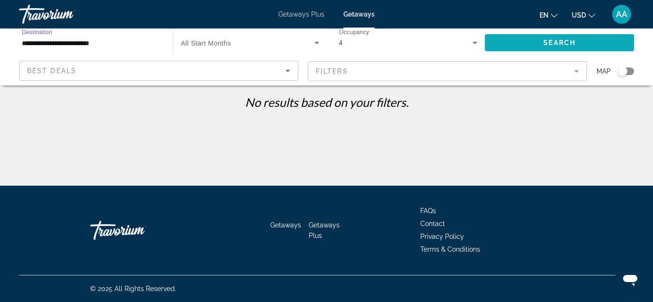
click at [545, 38] on span "Search widget" at bounding box center [559, 42] width 149 height 23
click at [66, 40] on input "**********" at bounding box center [91, 43] width 139 height 11
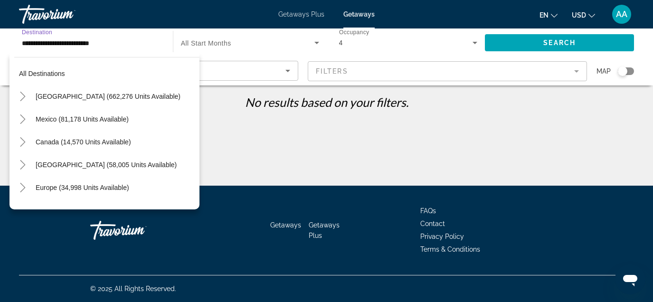
scroll to position [245, 0]
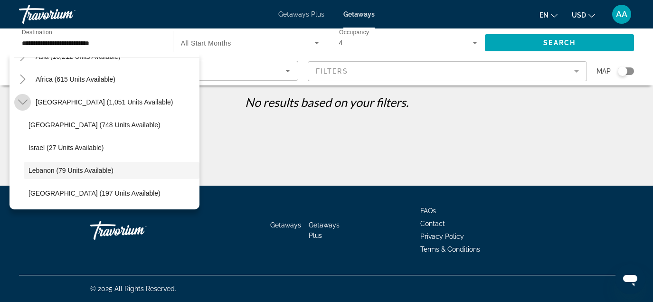
click at [22, 98] on icon "Toggle Middle East (1,051 units available)" at bounding box center [22, 101] width 9 height 9
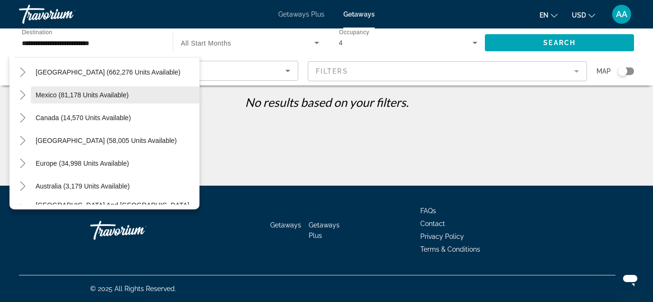
scroll to position [27, 0]
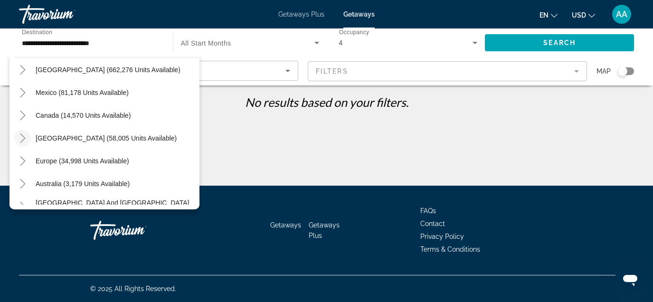
click at [20, 136] on icon "Toggle Caribbean & Atlantic Islands (58,005 units available)" at bounding box center [22, 137] width 9 height 9
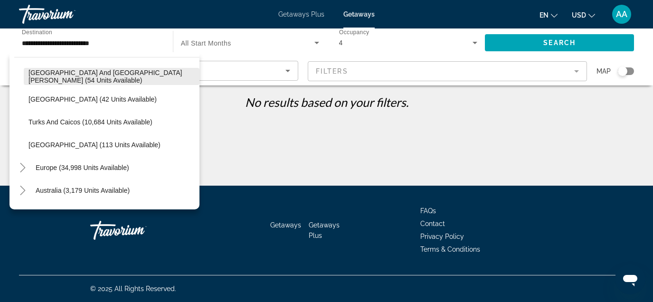
scroll to position [340, 0]
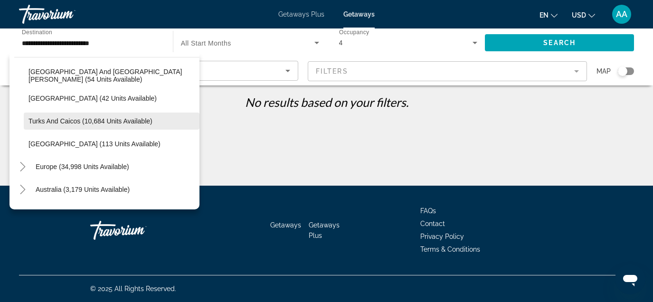
click at [87, 123] on span "Turks and Caicos (10,684 units available)" at bounding box center [90, 121] width 124 height 8
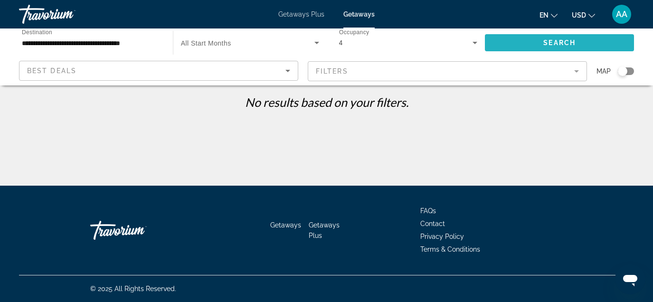
click at [521, 43] on span "Search widget" at bounding box center [559, 42] width 149 height 23
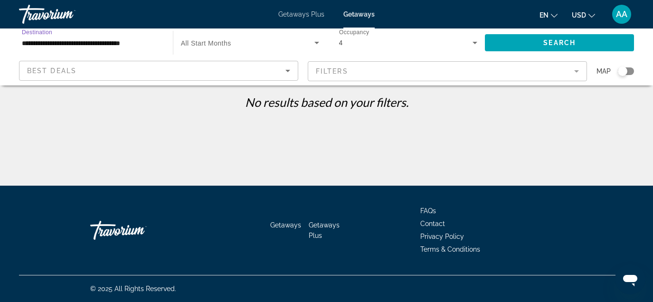
click at [72, 42] on input "**********" at bounding box center [91, 43] width 139 height 11
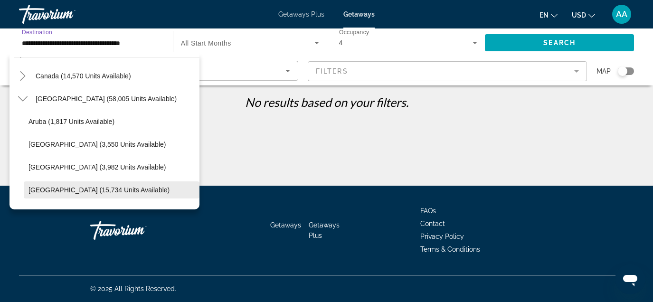
scroll to position [50, 0]
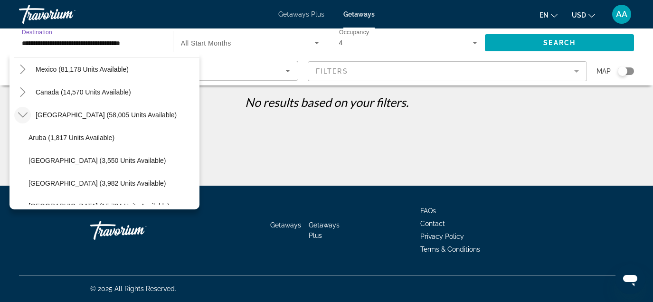
click at [21, 112] on icon "Toggle Caribbean & Atlantic Islands (58,005 units available)" at bounding box center [22, 114] width 9 height 9
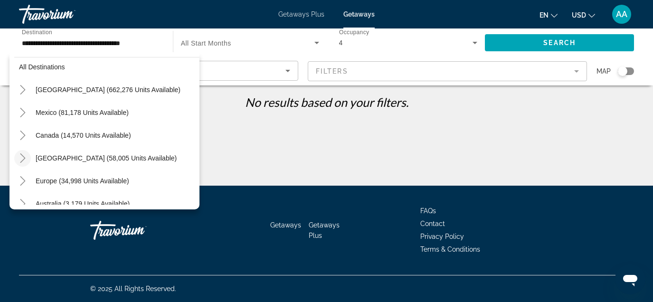
scroll to position [6, 0]
click at [21, 93] on icon "Toggle United States (662,276 units available)" at bounding box center [22, 89] width 9 height 9
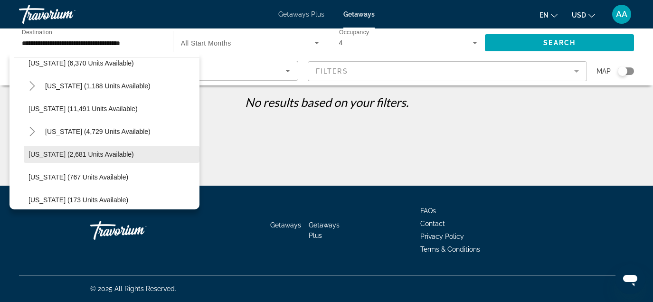
scroll to position [374, 0]
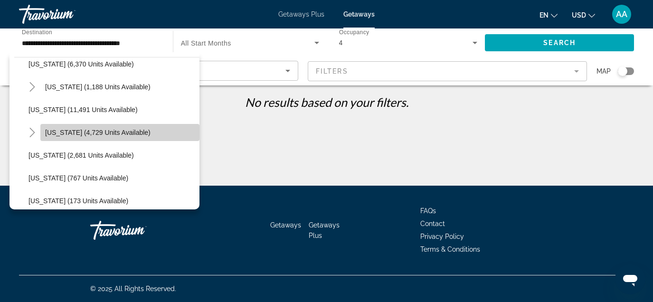
click at [53, 136] on span "[US_STATE] (4,729 units available)" at bounding box center [97, 133] width 105 height 8
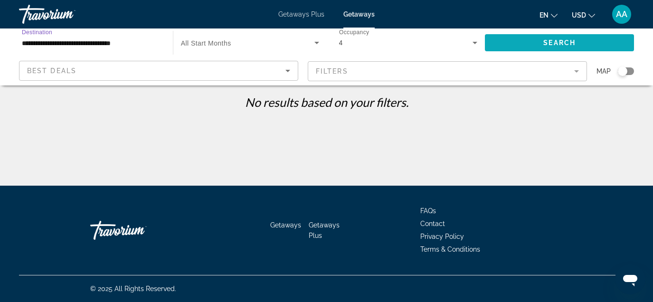
click at [522, 46] on span "Search widget" at bounding box center [559, 42] width 149 height 23
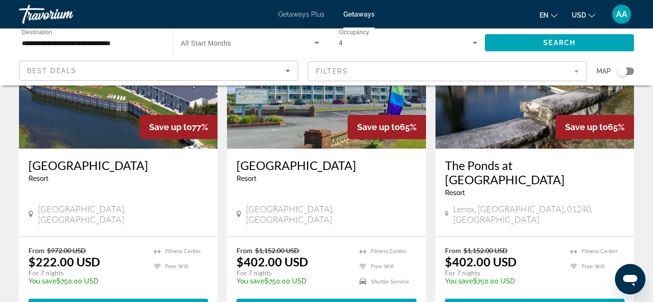
scroll to position [105, 0]
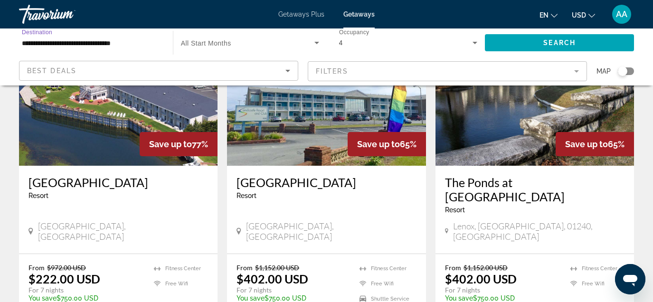
click at [108, 39] on input "**********" at bounding box center [91, 43] width 139 height 11
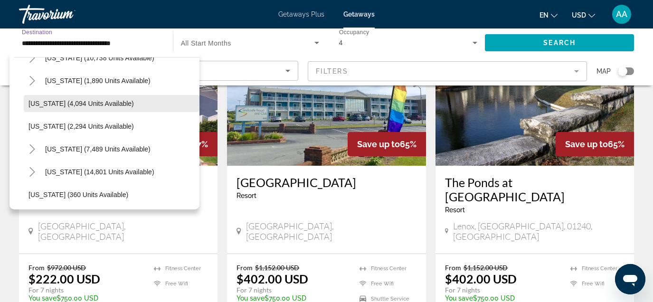
scroll to position [632, 0]
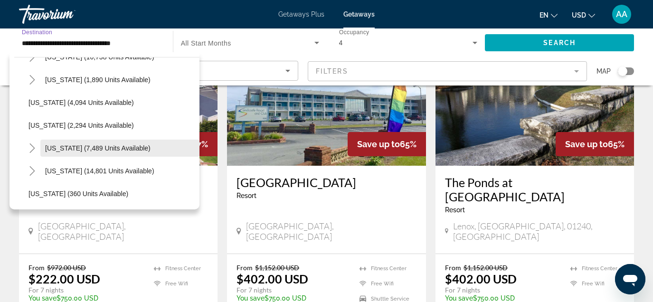
click at [81, 145] on span "[US_STATE] (7,489 units available)" at bounding box center [97, 148] width 105 height 8
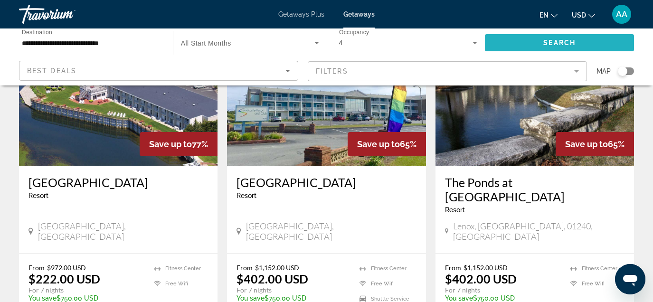
click at [520, 44] on span "Search widget" at bounding box center [559, 42] width 149 height 23
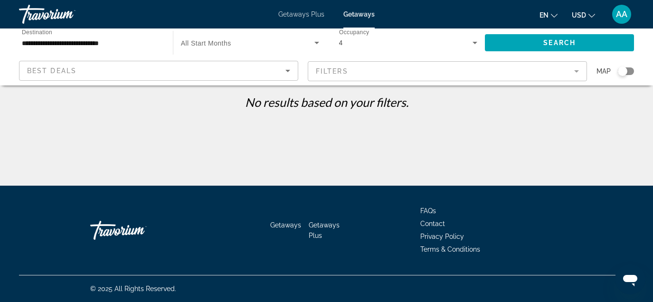
click at [98, 41] on input "**********" at bounding box center [91, 43] width 139 height 11
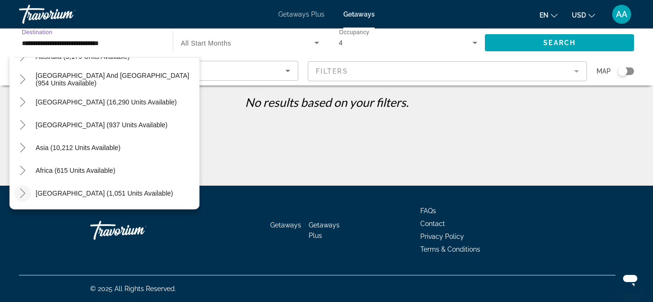
click at [23, 191] on icon "Toggle Middle East (1,051 units available)" at bounding box center [22, 193] width 5 height 9
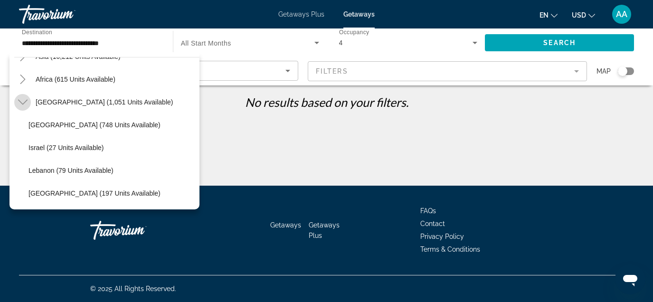
click at [22, 97] on icon "Toggle Middle East (1,051 units available)" at bounding box center [22, 101] width 9 height 9
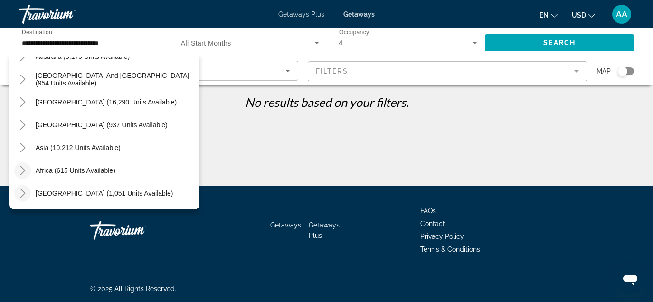
scroll to position [1225, 0]
click at [22, 170] on icon "Toggle Africa (615 units available)" at bounding box center [22, 170] width 9 height 9
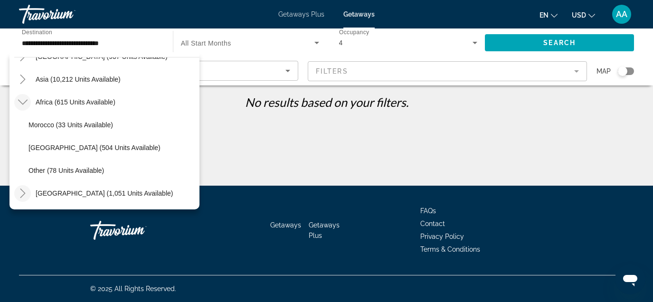
scroll to position [1294, 0]
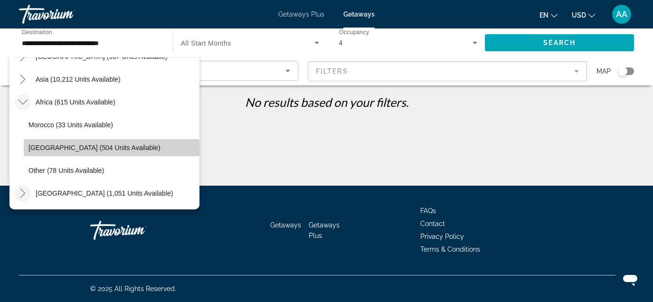
click at [48, 152] on span "Search widget" at bounding box center [112, 147] width 176 height 23
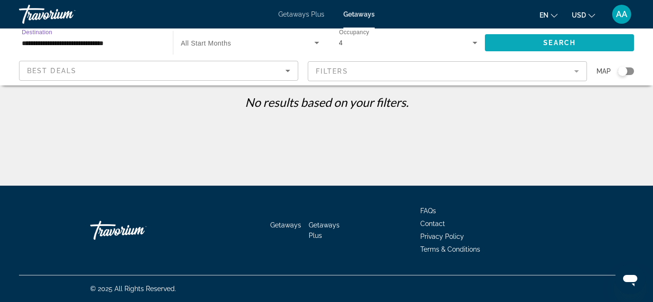
click at [502, 42] on span "Search widget" at bounding box center [559, 42] width 149 height 23
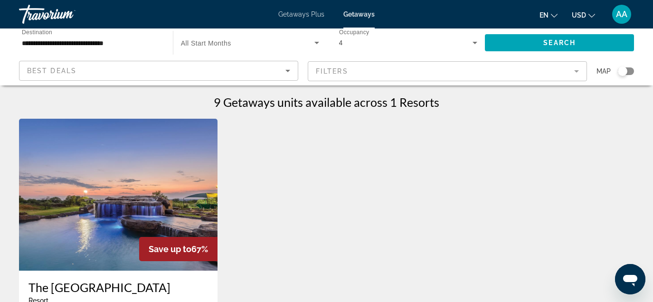
click at [122, 42] on input "**********" at bounding box center [91, 43] width 139 height 11
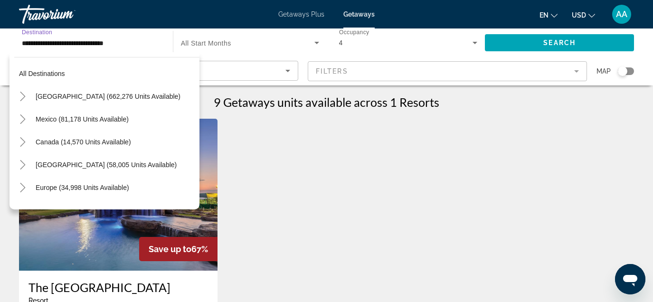
scroll to position [222, 0]
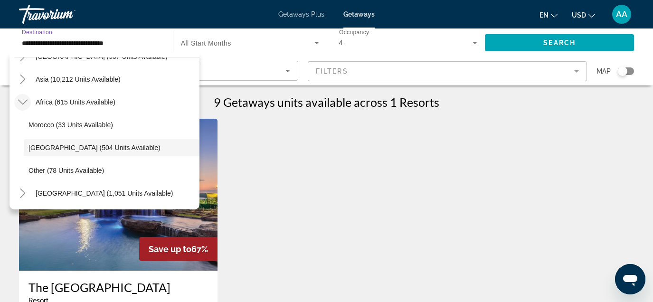
click at [22, 98] on icon "Toggle Africa (615 units available)" at bounding box center [22, 101] width 9 height 9
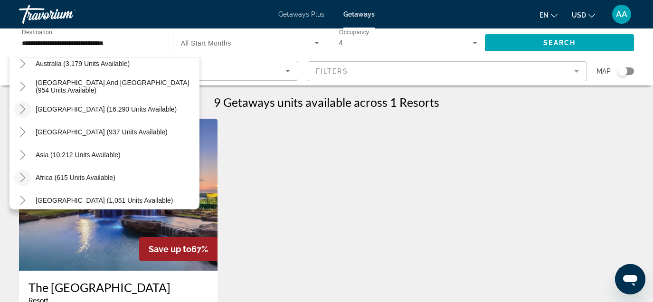
scroll to position [142, 0]
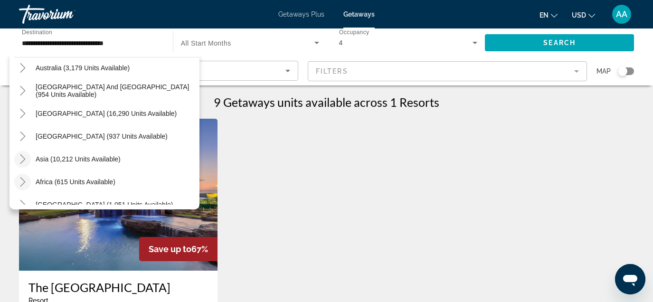
click at [27, 161] on icon "Toggle Asia (10,212 units available)" at bounding box center [22, 158] width 9 height 9
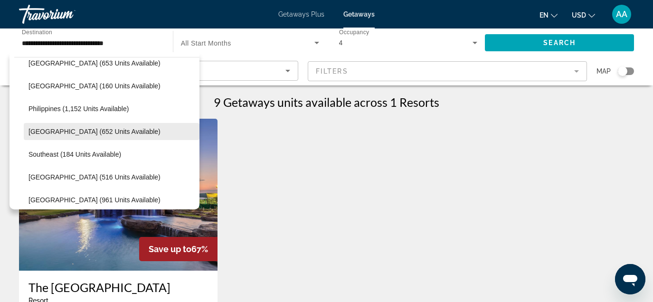
scroll to position [401, 0]
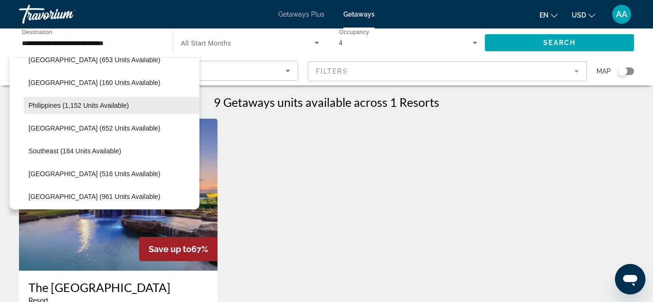
click at [69, 107] on span "Philippines (1,152 units available)" at bounding box center [78, 106] width 100 height 8
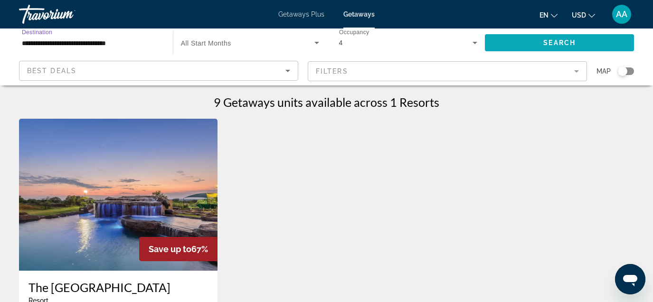
click at [512, 47] on span "Search widget" at bounding box center [559, 42] width 149 height 23
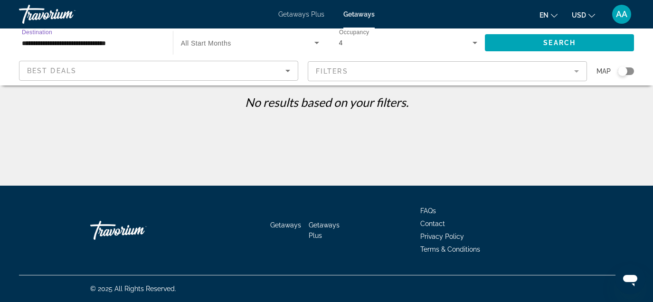
click at [119, 43] on input "**********" at bounding box center [91, 43] width 139 height 11
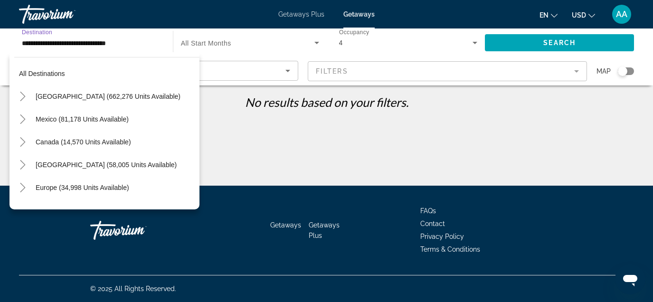
scroll to position [376, 0]
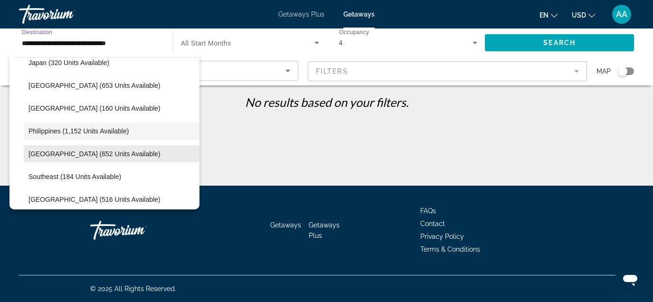
click at [104, 159] on span "Search widget" at bounding box center [112, 153] width 176 height 23
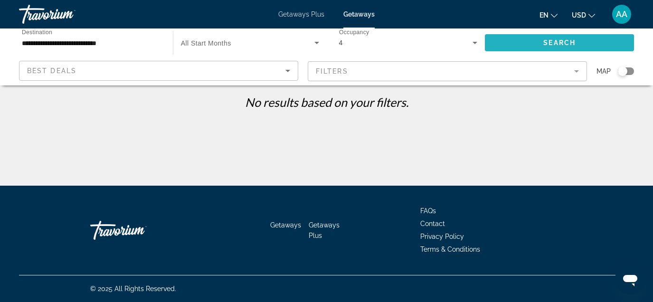
click at [541, 45] on span "Search widget" at bounding box center [559, 42] width 149 height 23
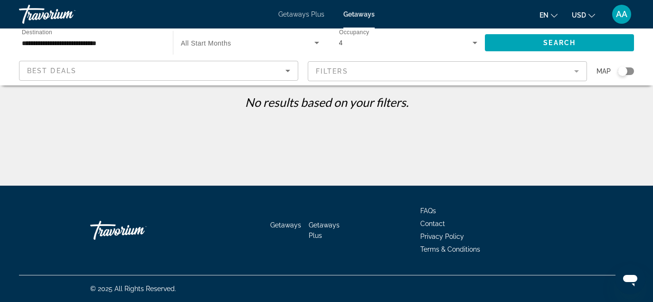
click at [110, 43] on input "**********" at bounding box center [91, 43] width 139 height 11
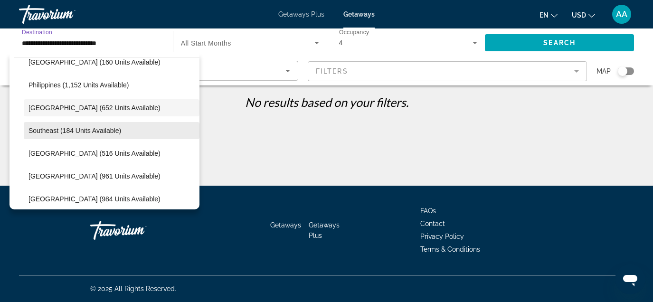
scroll to position [422, 0]
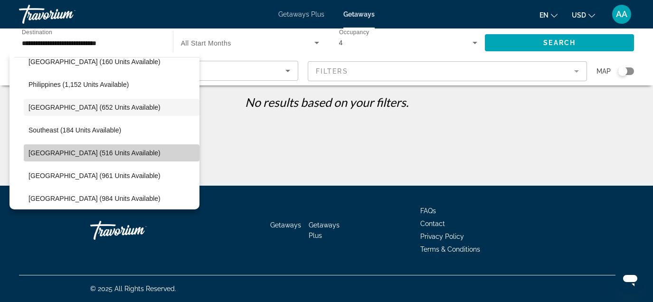
click at [97, 155] on span "[GEOGRAPHIC_DATA] (516 units available)" at bounding box center [94, 153] width 132 height 8
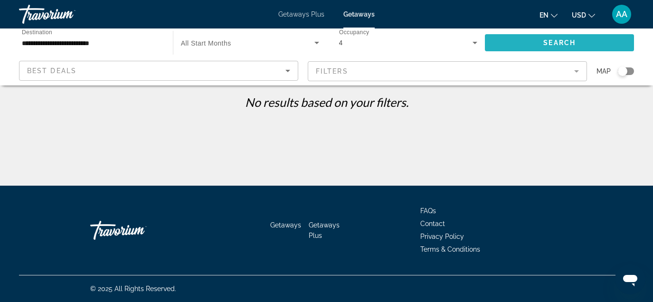
click at [512, 43] on span "Search widget" at bounding box center [559, 42] width 149 height 23
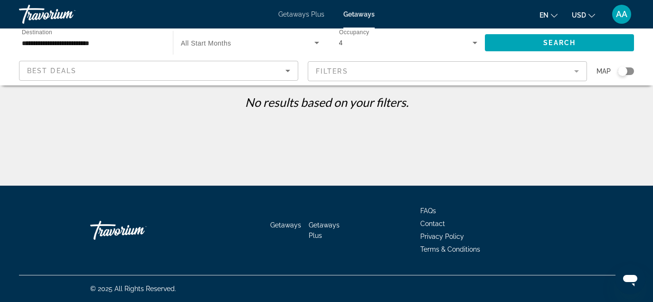
click at [103, 42] on input "**********" at bounding box center [91, 43] width 139 height 11
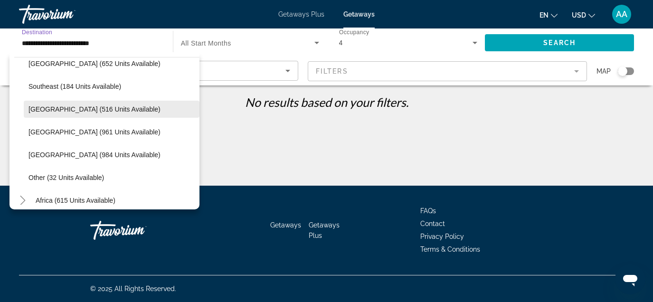
scroll to position [469, 0]
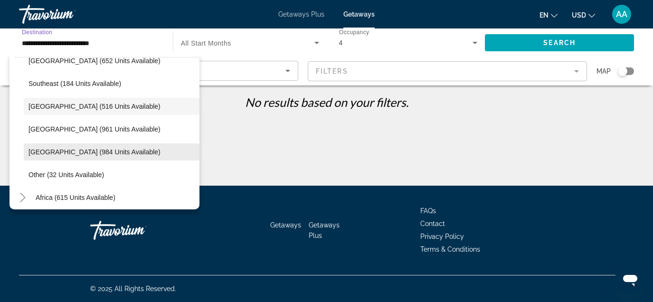
click at [88, 151] on span "[GEOGRAPHIC_DATA] (984 units available)" at bounding box center [94, 152] width 132 height 8
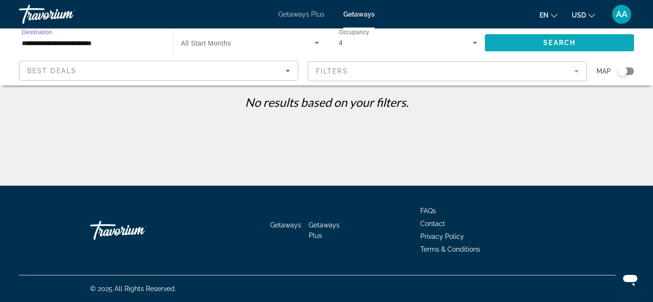
click at [529, 43] on span "Search widget" at bounding box center [559, 42] width 149 height 23
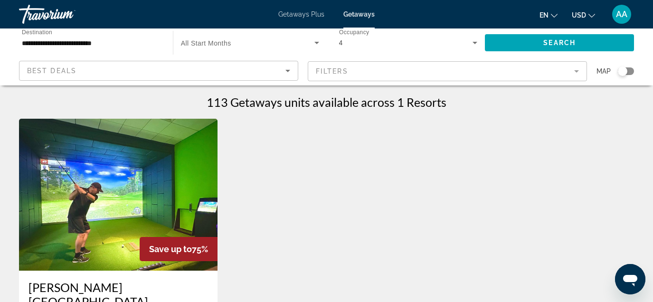
click at [97, 44] on input "**********" at bounding box center [91, 43] width 139 height 11
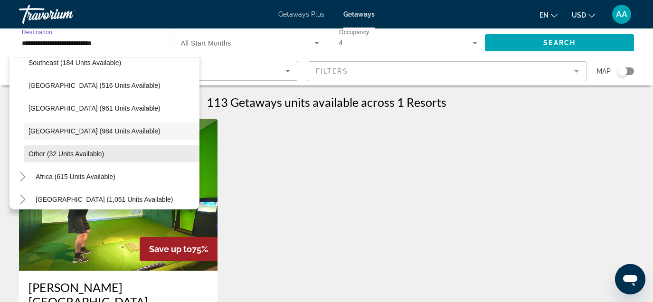
scroll to position [493, 0]
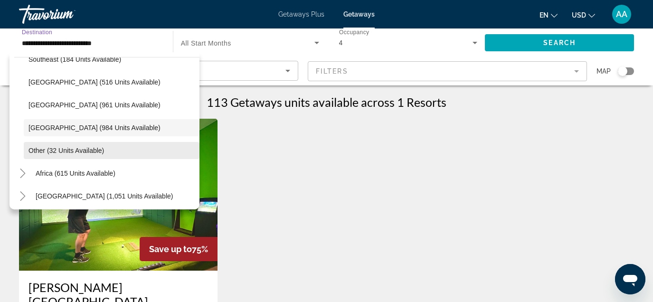
click at [96, 156] on span "Search widget" at bounding box center [112, 150] width 176 height 23
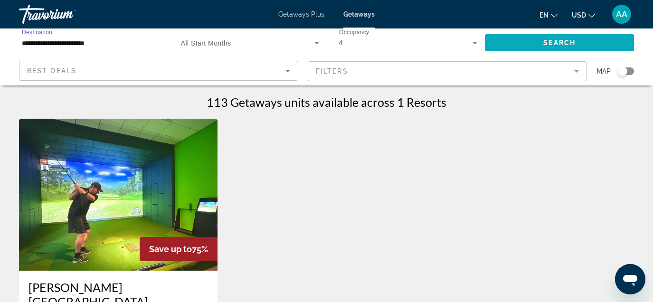
click at [513, 40] on span "Search widget" at bounding box center [559, 42] width 149 height 23
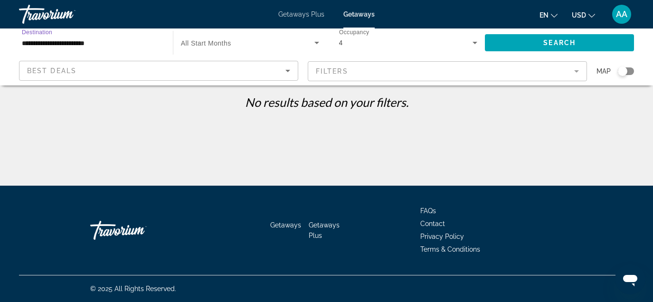
click at [95, 41] on input "**********" at bounding box center [91, 43] width 139 height 11
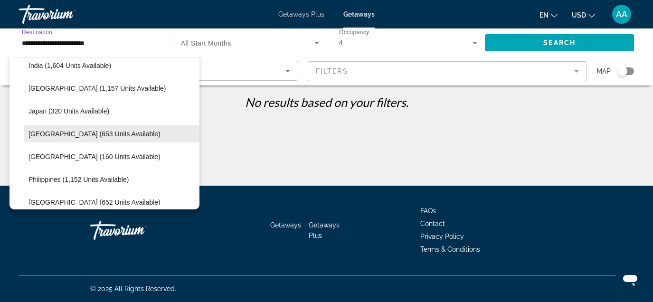
scroll to position [327, 0]
click at [82, 137] on span "[GEOGRAPHIC_DATA] (653 units available)" at bounding box center [94, 135] width 132 height 8
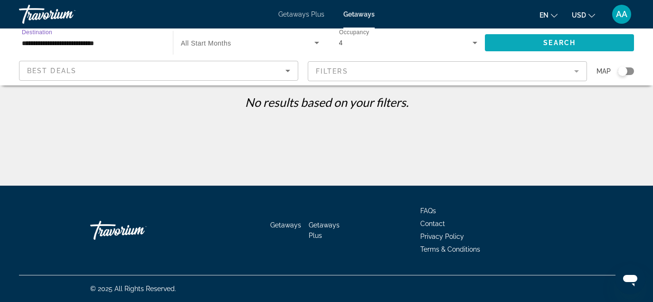
click at [514, 39] on span "Search widget" at bounding box center [559, 42] width 149 height 23
click at [102, 41] on input "**********" at bounding box center [91, 43] width 139 height 11
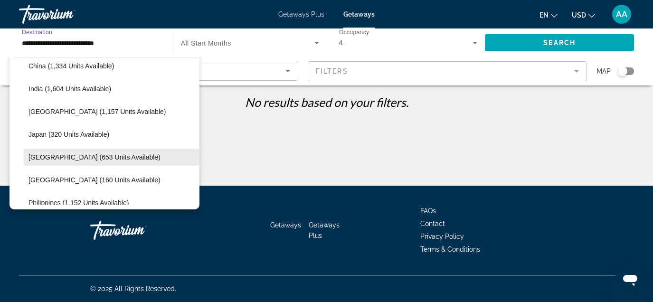
scroll to position [303, 0]
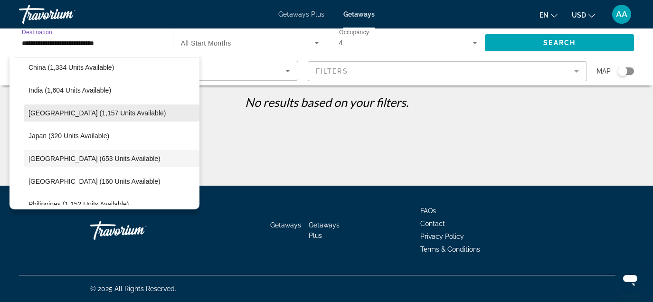
click at [78, 112] on span "[GEOGRAPHIC_DATA] (1,157 units available)" at bounding box center [96, 113] width 137 height 8
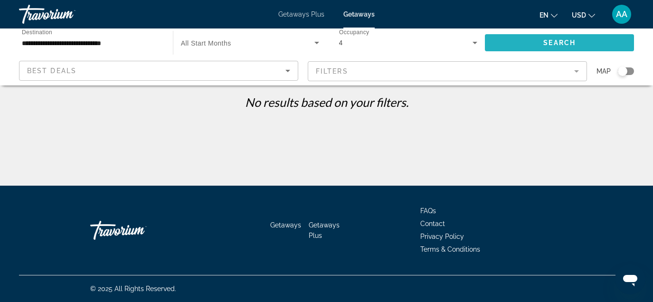
click at [520, 44] on span "Search widget" at bounding box center [559, 42] width 149 height 23
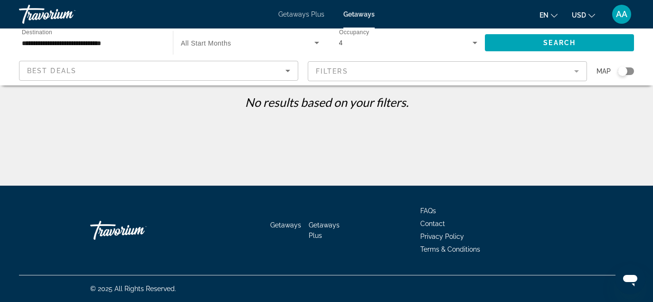
click at [121, 38] on input "**********" at bounding box center [91, 43] width 139 height 11
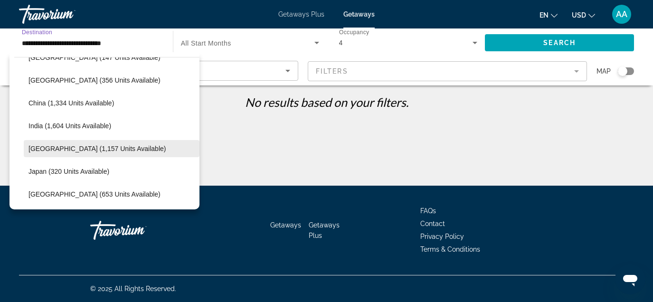
scroll to position [260, 0]
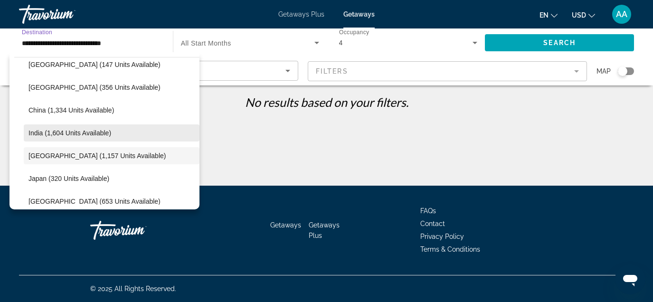
click at [89, 133] on span "India (1,604 units available)" at bounding box center [69, 133] width 83 height 8
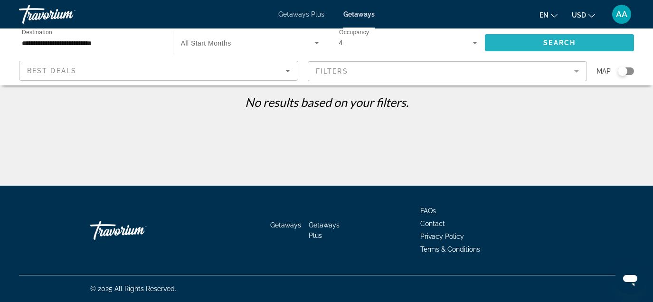
click at [533, 46] on span "Search widget" at bounding box center [559, 42] width 149 height 23
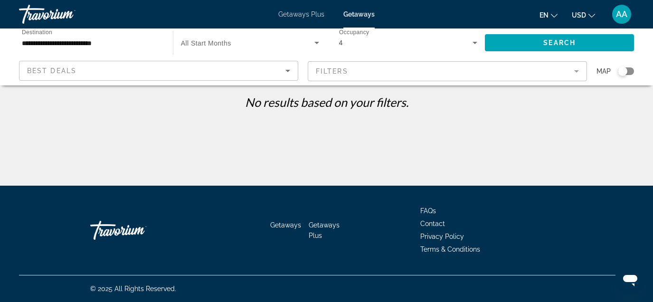
click at [96, 42] on input "**********" at bounding box center [91, 43] width 139 height 11
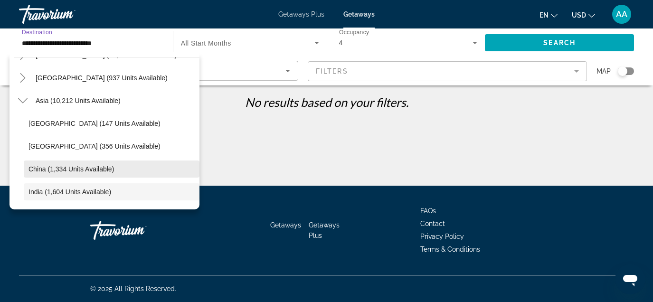
scroll to position [155, 0]
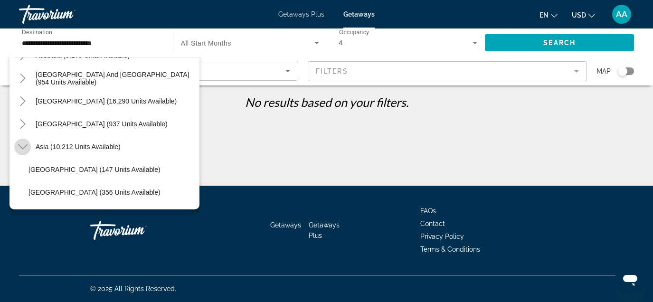
click at [18, 145] on icon "Toggle Asia (10,212 units available)" at bounding box center [22, 146] width 9 height 9
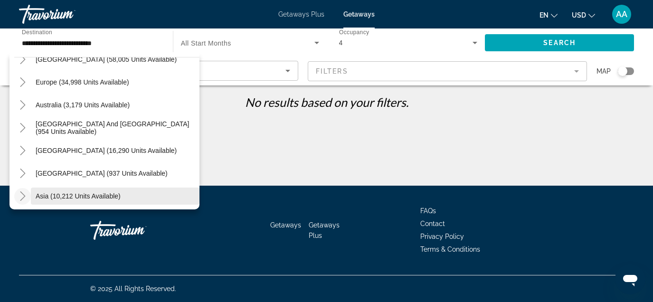
scroll to position [102, 0]
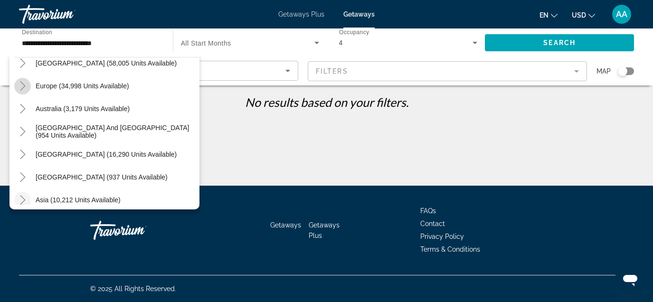
click at [25, 85] on icon "Toggle Europe (34,998 units available)" at bounding box center [22, 85] width 9 height 9
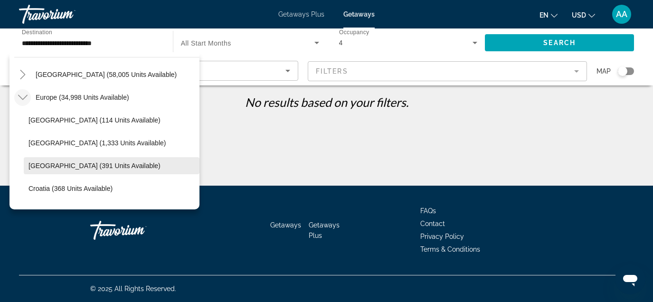
scroll to position [85, 0]
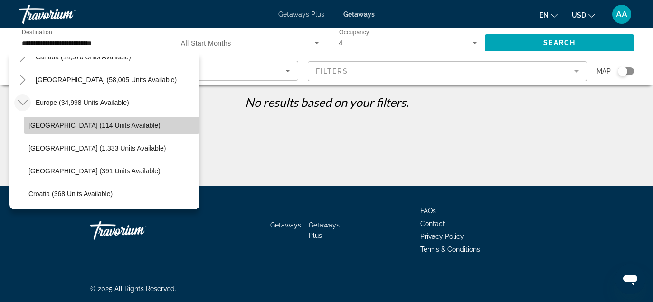
click at [92, 118] on span "Search widget" at bounding box center [112, 125] width 176 height 23
type input "**********"
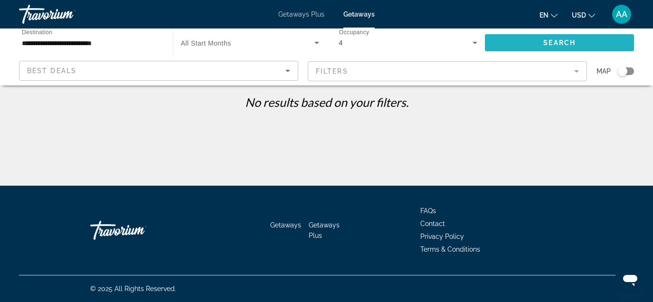
click at [556, 42] on span "Search" at bounding box center [559, 43] width 32 height 8
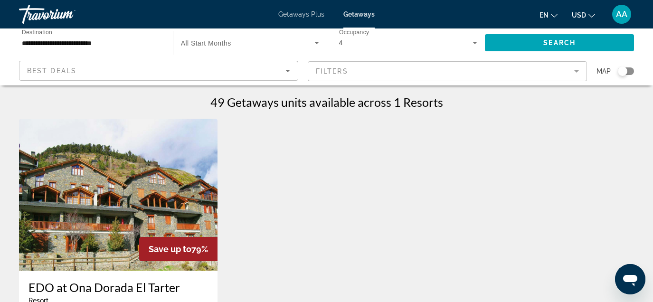
click at [65, 39] on input "**********" at bounding box center [91, 43] width 139 height 11
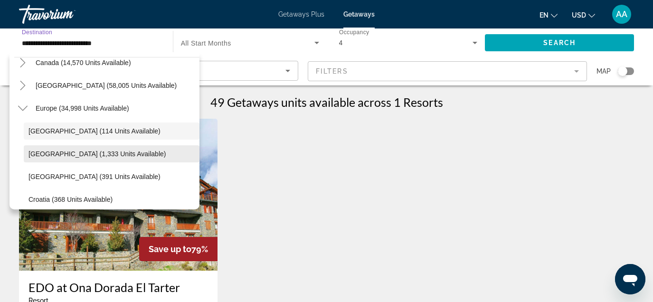
scroll to position [79, 0]
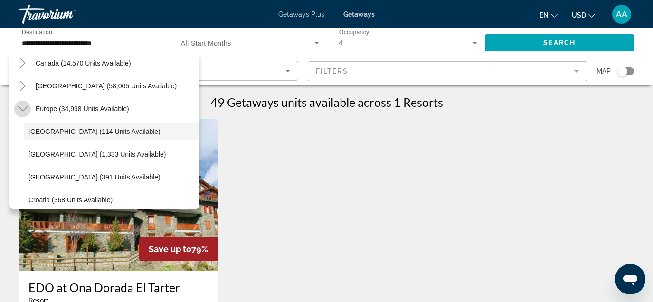
click at [22, 111] on icon "Toggle Europe (34,998 units available)" at bounding box center [22, 108] width 9 height 5
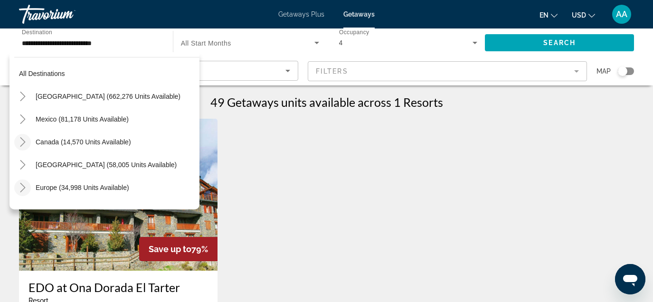
scroll to position [0, 0]
click at [23, 115] on icon "Toggle Mexico (81,178 units available)" at bounding box center [22, 118] width 9 height 9
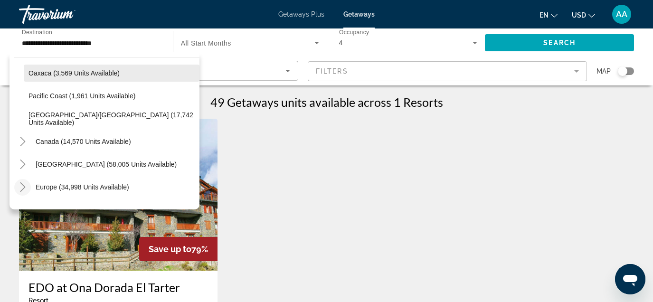
scroll to position [286, 0]
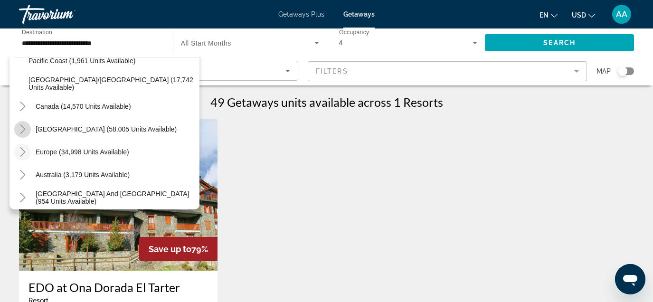
click at [22, 123] on mat-icon "Toggle Caribbean & Atlantic Islands (58,005 units available)" at bounding box center [22, 129] width 17 height 17
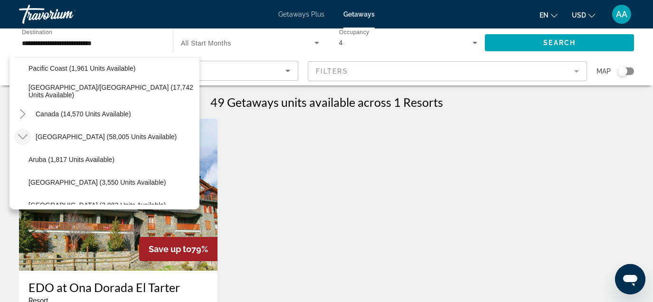
scroll to position [253, 0]
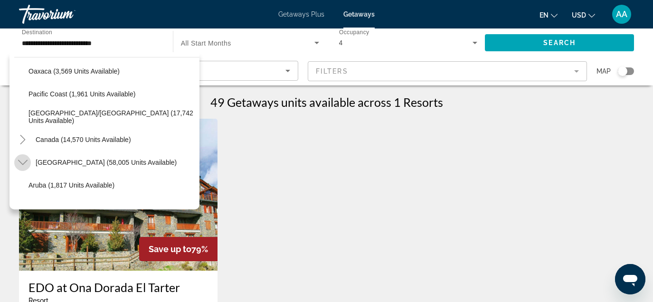
click at [25, 162] on icon "Toggle Caribbean & Atlantic Islands (58,005 units available)" at bounding box center [22, 162] width 9 height 5
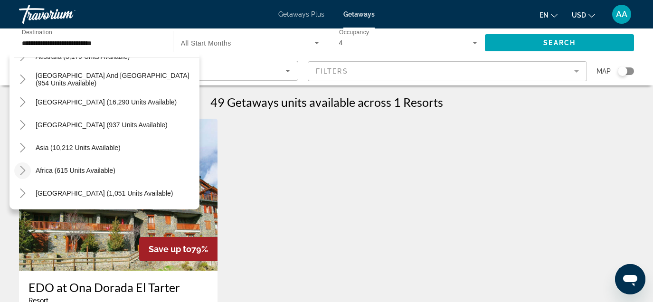
scroll to position [405, 0]
click at [23, 193] on icon "Toggle Middle East (1,051 units available)" at bounding box center [22, 193] width 9 height 9
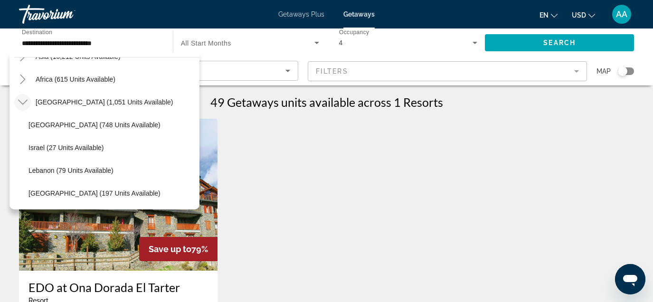
scroll to position [496, 0]
click at [23, 105] on icon "Toggle Middle East (1,051 units available)" at bounding box center [22, 101] width 9 height 9
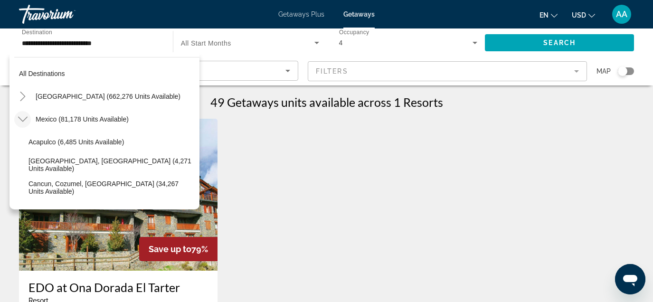
scroll to position [0, 0]
click at [22, 118] on icon "Toggle Mexico (81,178 units available)" at bounding box center [22, 118] width 9 height 9
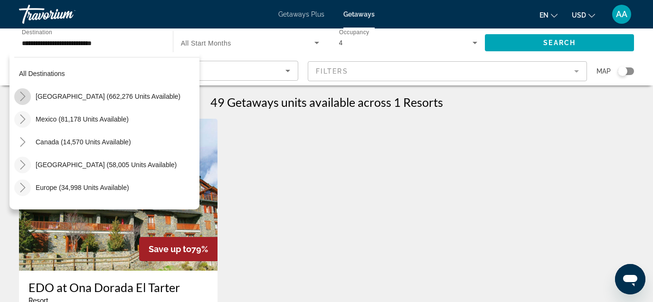
click at [22, 97] on icon "Toggle United States (662,276 units available)" at bounding box center [22, 96] width 9 height 9
click at [23, 89] on mat-icon "Toggle United States (662,276 units available)" at bounding box center [22, 96] width 17 height 17
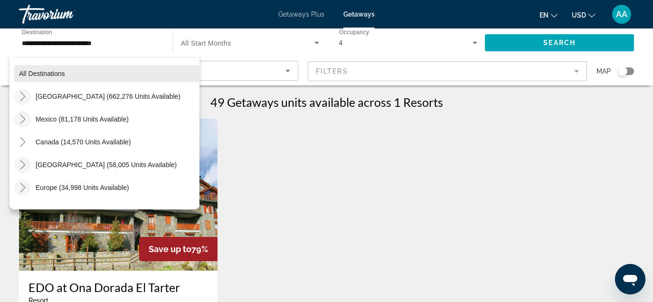
click at [39, 75] on span "All destinations" at bounding box center [42, 74] width 46 height 8
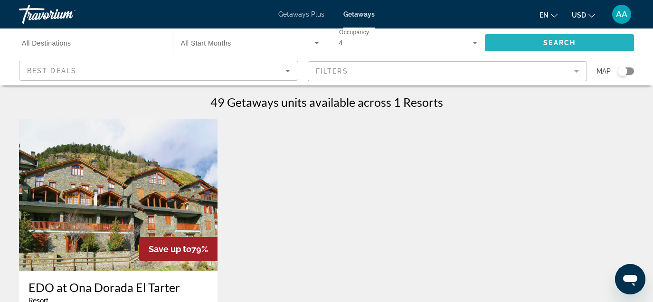
click at [508, 41] on span "Search widget" at bounding box center [559, 42] width 149 height 23
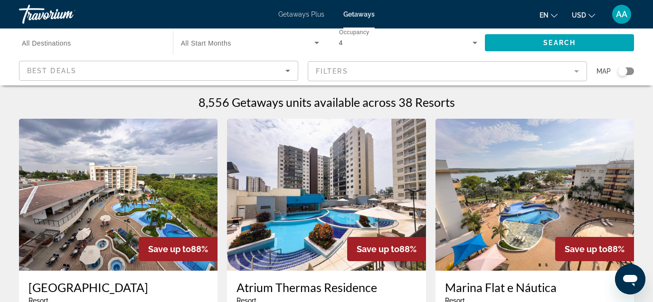
click at [101, 42] on input "Destination All Destinations" at bounding box center [91, 43] width 139 height 11
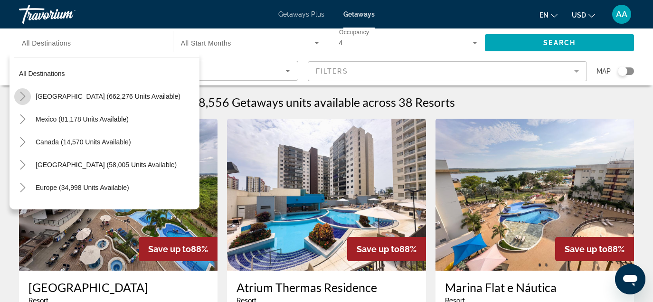
click at [15, 95] on mat-icon "Toggle United States (662,276 units available)" at bounding box center [22, 96] width 17 height 17
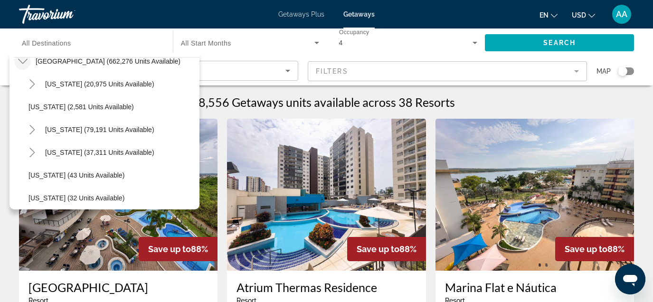
scroll to position [31, 0]
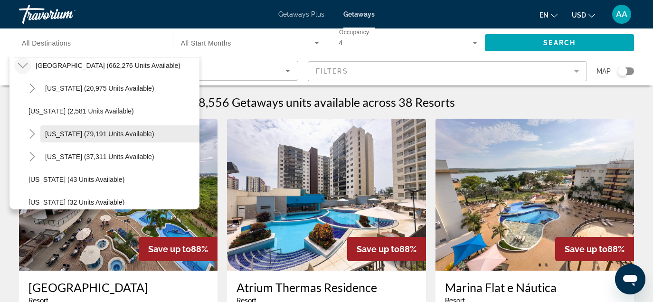
click at [64, 133] on span "[US_STATE] (79,191 units available)" at bounding box center [99, 134] width 109 height 8
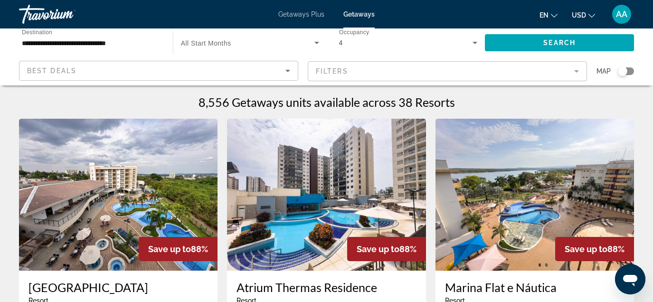
click at [620, 70] on div "Search widget" at bounding box center [622, 70] width 9 height 9
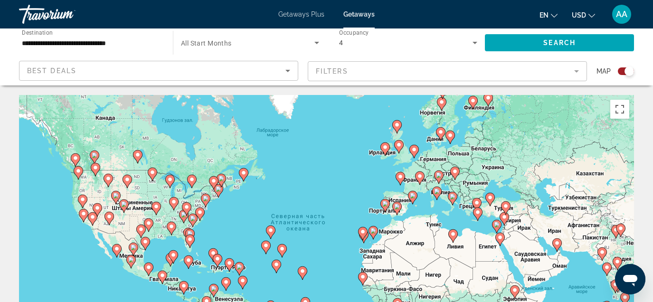
click at [405, 48] on div "4" at bounding box center [406, 42] width 134 height 11
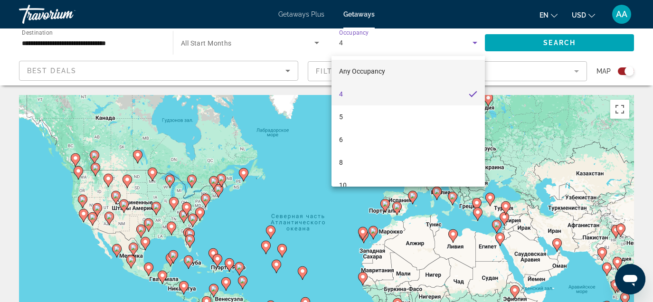
click at [358, 65] on mat-option "Any Occupancy" at bounding box center [409, 71] width 154 height 23
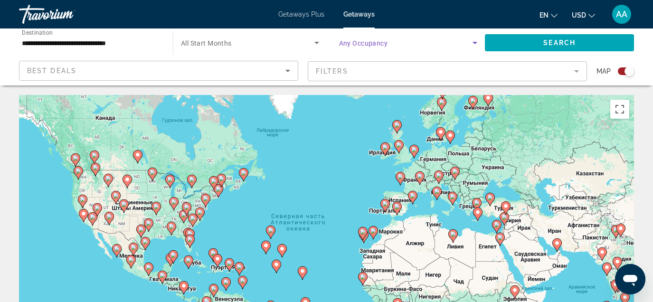
click at [262, 65] on div "Best Deals" at bounding box center [156, 70] width 258 height 11
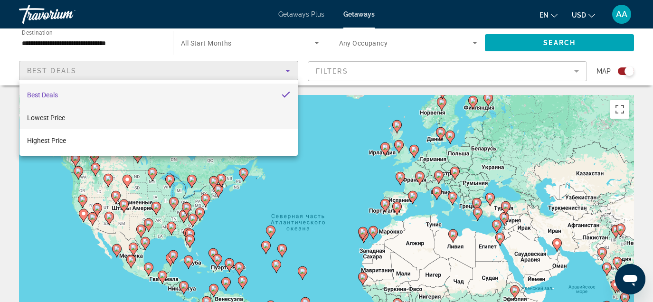
click at [156, 113] on mat-option "Lowest Price" at bounding box center [158, 117] width 278 height 23
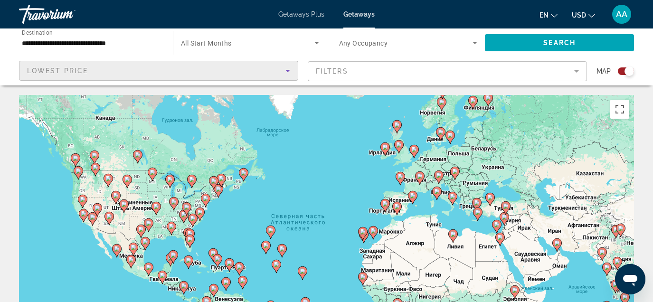
click at [447, 71] on mat-form-field "Filters" at bounding box center [447, 71] width 279 height 20
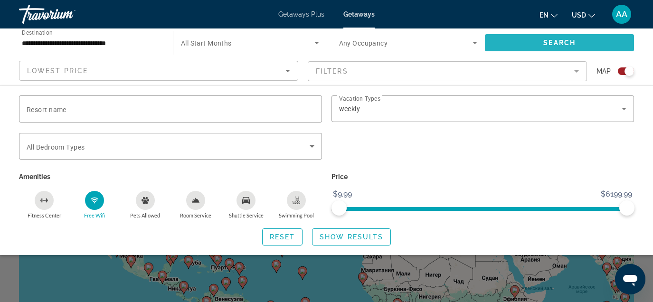
click at [542, 42] on span "Search widget" at bounding box center [559, 42] width 149 height 23
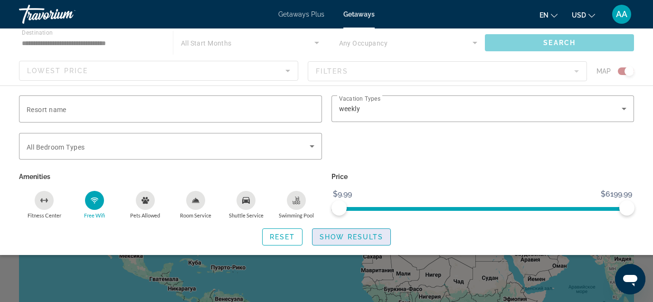
click at [330, 241] on span "Show Results" at bounding box center [352, 237] width 64 height 8
click at [138, 149] on span "Search widget" at bounding box center [168, 146] width 283 height 11
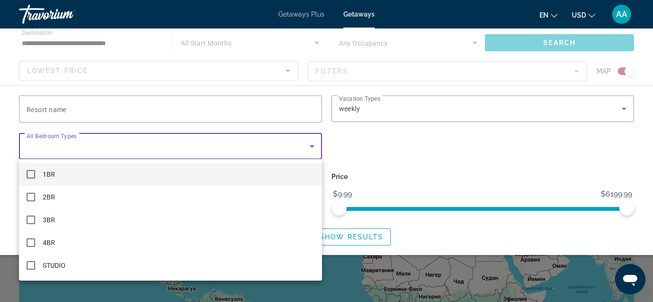
click at [138, 149] on div at bounding box center [326, 151] width 653 height 302
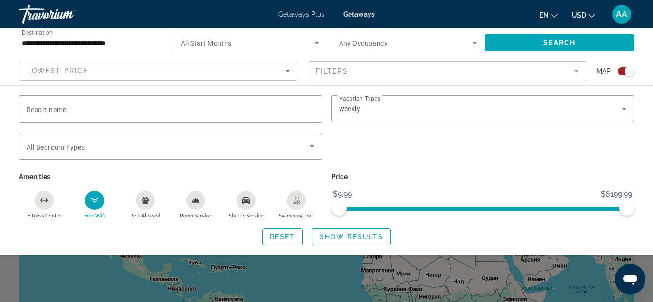
click at [303, 277] on div "Search widget" at bounding box center [326, 222] width 653 height 160
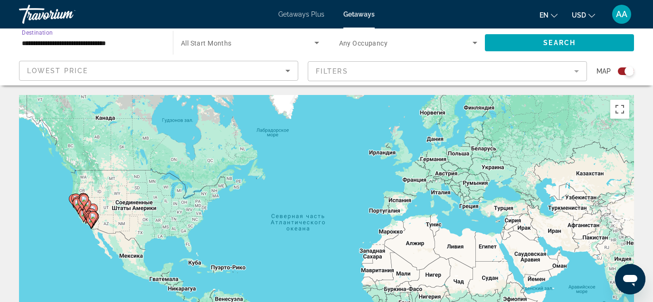
click at [99, 44] on input "**********" at bounding box center [91, 43] width 139 height 11
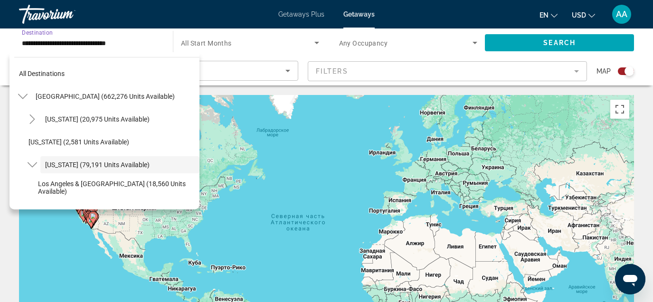
scroll to position [34, 0]
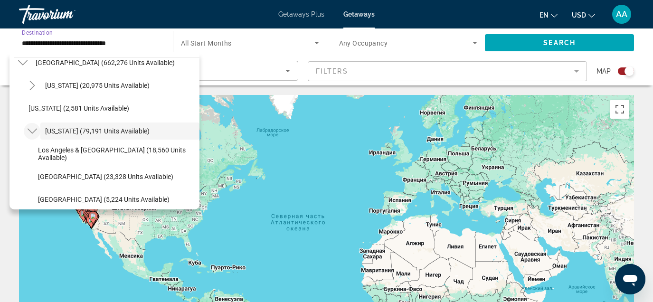
click at [33, 129] on icon "Toggle California (79,191 units available)" at bounding box center [32, 130] width 9 height 9
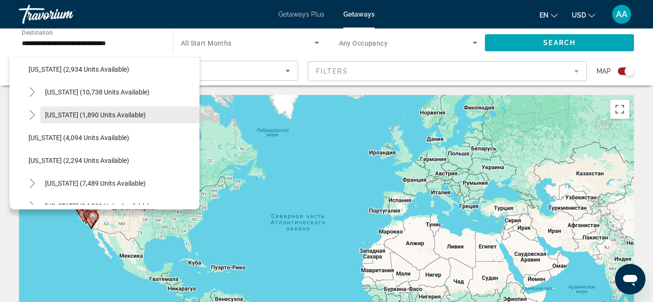
scroll to position [556, 0]
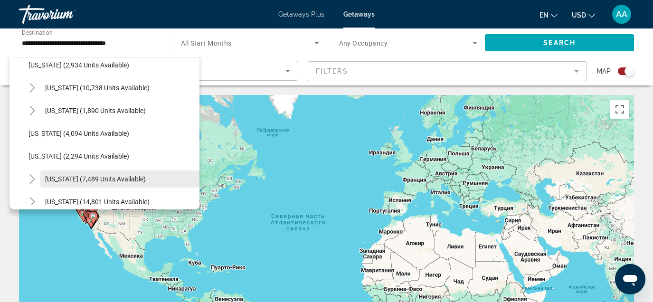
click at [57, 177] on span "[US_STATE] (7,489 units available)" at bounding box center [95, 179] width 101 height 8
type input "**********"
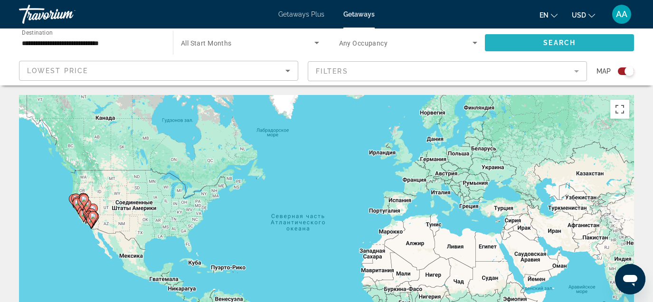
click at [517, 45] on span "Search widget" at bounding box center [559, 42] width 149 height 23
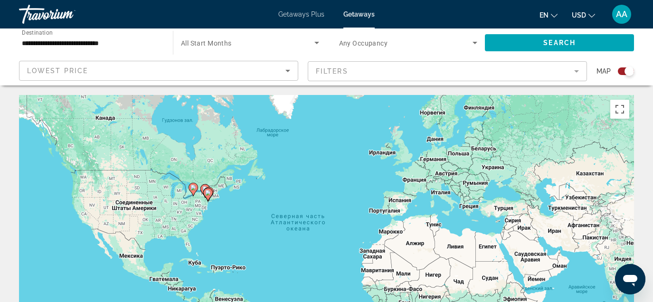
click at [383, 66] on mat-form-field "Filters" at bounding box center [447, 71] width 279 height 20
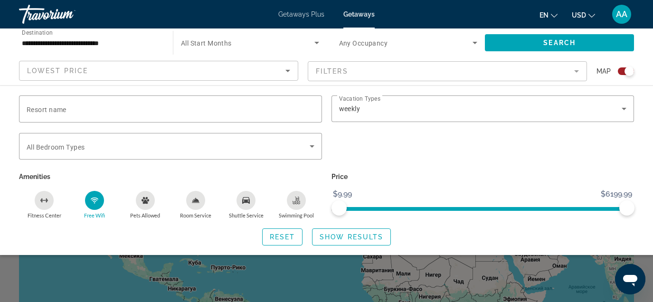
click at [383, 66] on mat-form-field "Filters" at bounding box center [447, 71] width 279 height 20
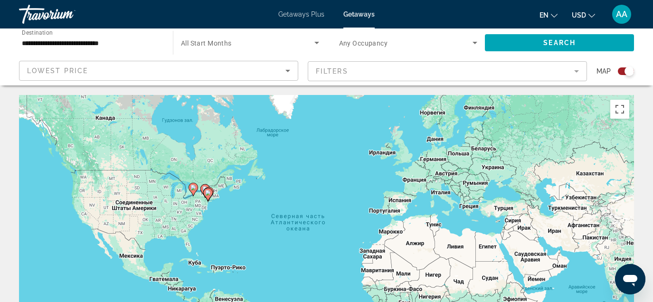
click at [137, 48] on div "**********" at bounding box center [91, 42] width 139 height 27
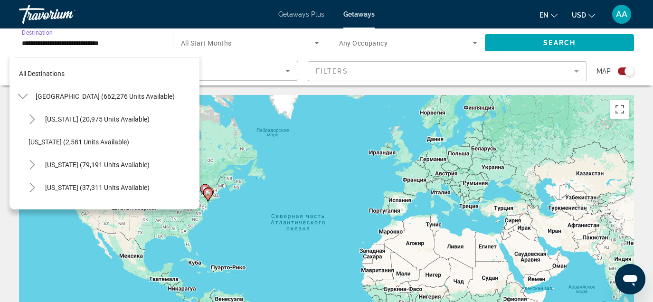
scroll to position [604, 0]
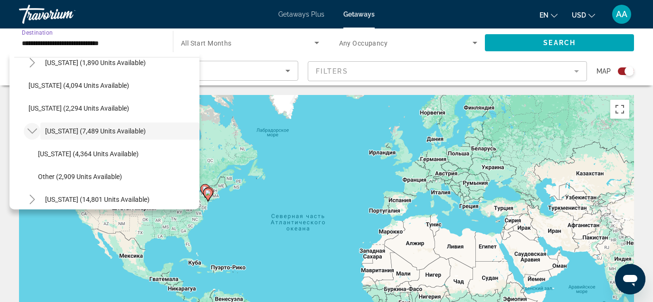
click at [33, 129] on icon "Toggle New York (7,489 units available)" at bounding box center [32, 130] width 9 height 9
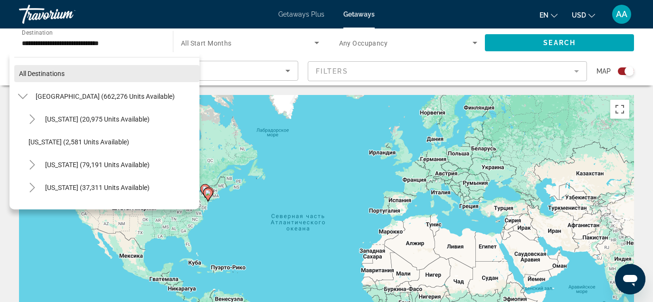
scroll to position [0, 0]
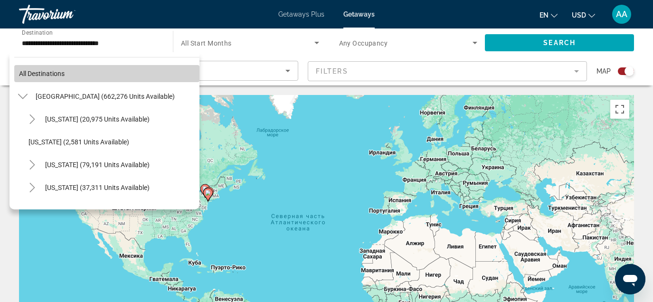
click at [37, 75] on span "All destinations" at bounding box center [42, 74] width 46 height 8
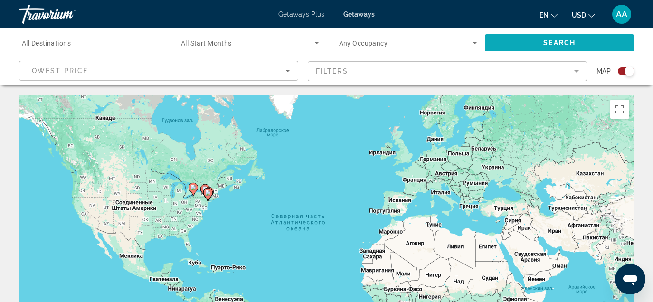
click at [519, 44] on span "Search widget" at bounding box center [559, 42] width 149 height 23
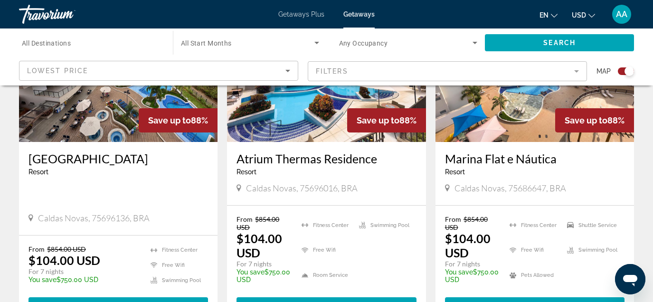
scroll to position [373, 0]
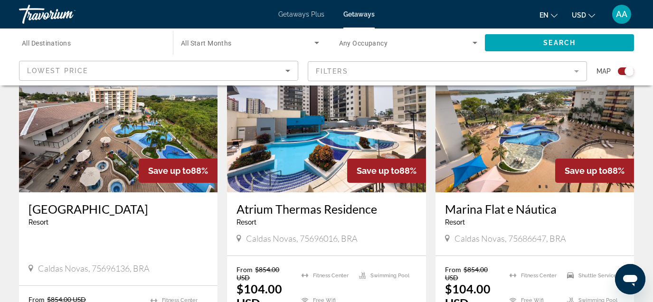
click at [99, 134] on img "Main content" at bounding box center [118, 116] width 199 height 152
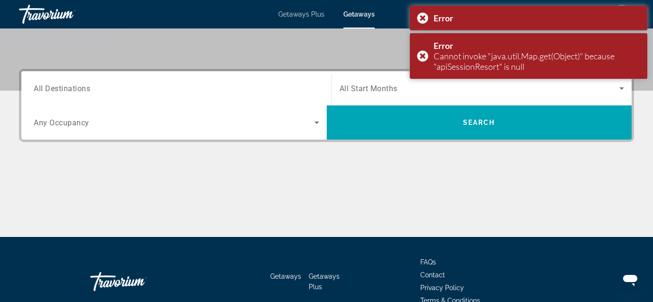
scroll to position [177, 0]
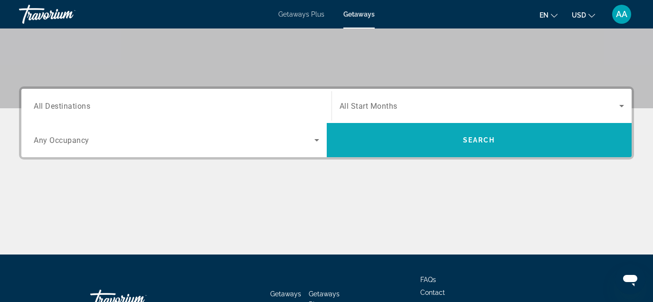
click at [402, 141] on span "Search widget" at bounding box center [479, 140] width 305 height 23
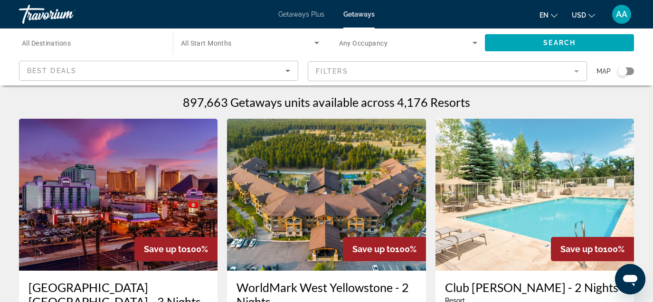
click at [104, 45] on input "Destination All Destinations" at bounding box center [91, 43] width 139 height 11
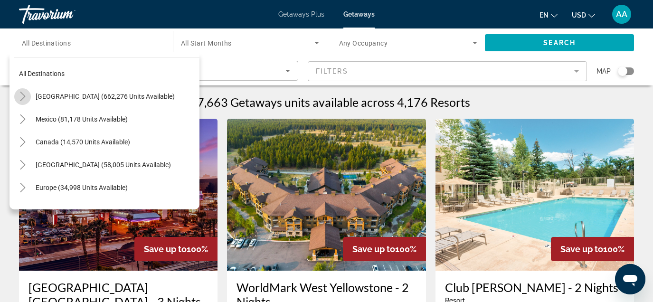
click at [23, 92] on icon "Toggle United States (662,276 units available)" at bounding box center [22, 96] width 9 height 9
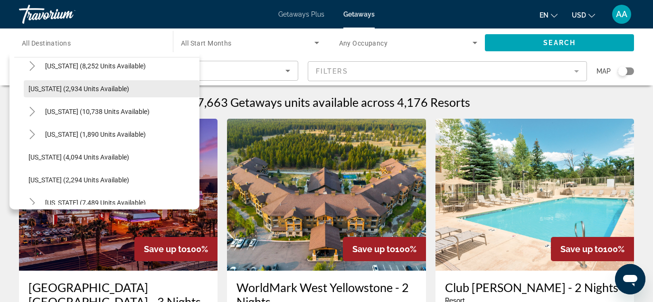
scroll to position [541, 0]
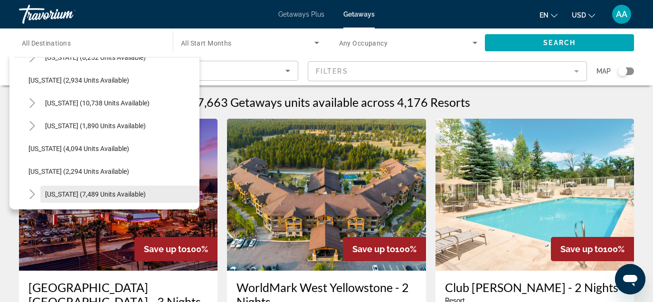
click at [57, 189] on span "Search widget" at bounding box center [119, 194] width 159 height 23
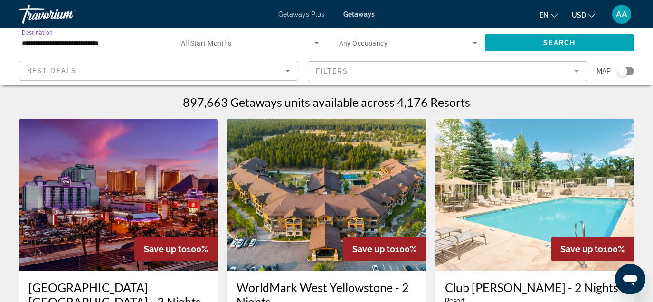
click at [259, 57] on app-map-search-filters "Best Deals Filters Map" at bounding box center [326, 71] width 634 height 28
click at [249, 67] on div "Best Deals" at bounding box center [156, 70] width 258 height 11
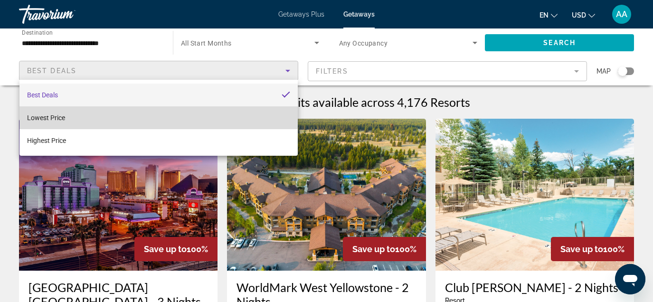
click at [128, 115] on mat-option "Lowest Price" at bounding box center [158, 117] width 278 height 23
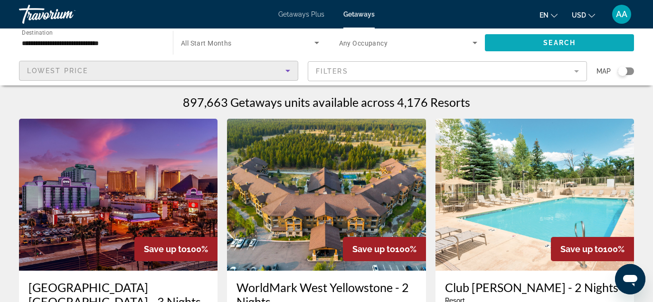
click at [530, 42] on span "Search widget" at bounding box center [559, 42] width 149 height 23
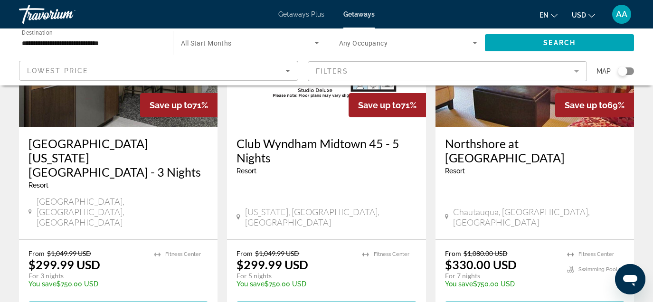
scroll to position [490, 0]
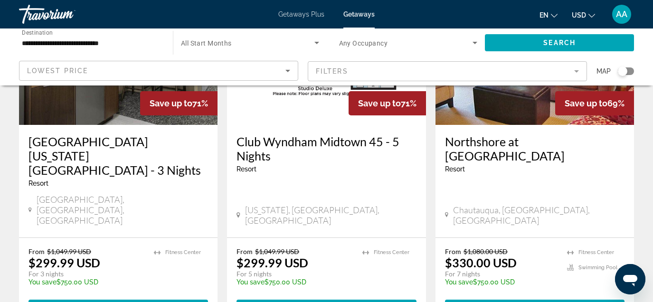
click at [623, 72] on div "Search widget" at bounding box center [622, 70] width 9 height 9
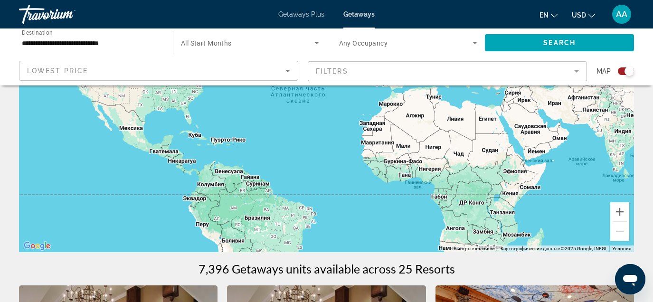
scroll to position [140, 0]
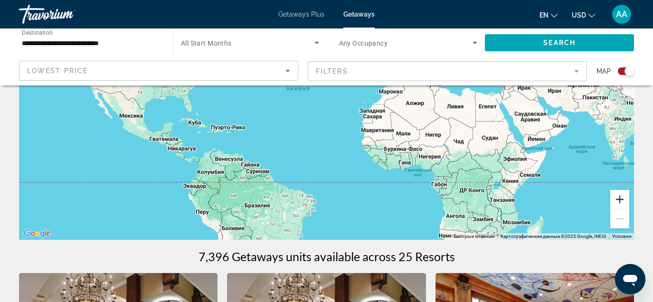
click at [625, 196] on button "Увеличить" at bounding box center [619, 199] width 19 height 19
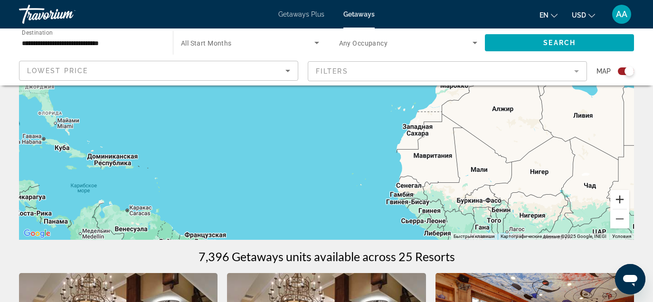
click at [624, 198] on button "Увеличить" at bounding box center [619, 199] width 19 height 19
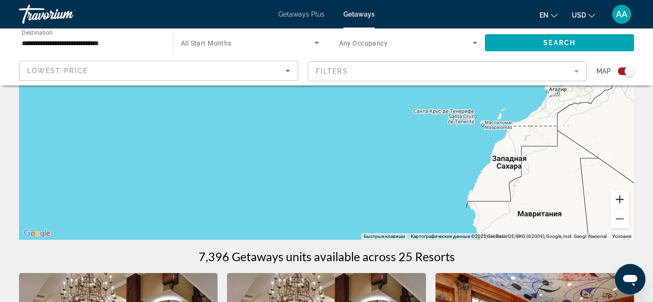
click at [624, 198] on button "Увеличить" at bounding box center [619, 199] width 19 height 19
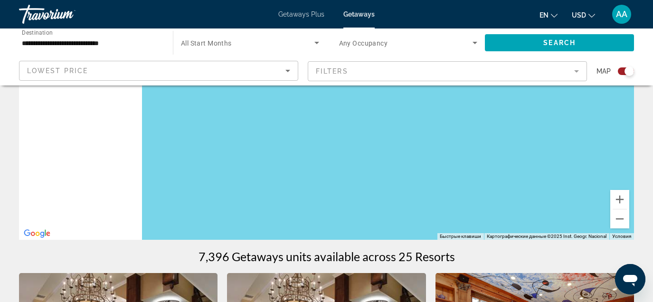
drag, startPoint x: 264, startPoint y: 192, endPoint x: 586, endPoint y: 218, distance: 323.1
click at [586, 218] on div "Main content" at bounding box center [326, 97] width 615 height 285
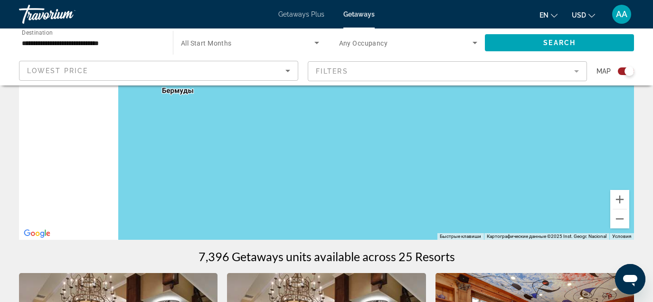
drag, startPoint x: 274, startPoint y: 148, endPoint x: 542, endPoint y: 159, distance: 268.6
click at [542, 159] on div "Main content" at bounding box center [326, 97] width 615 height 285
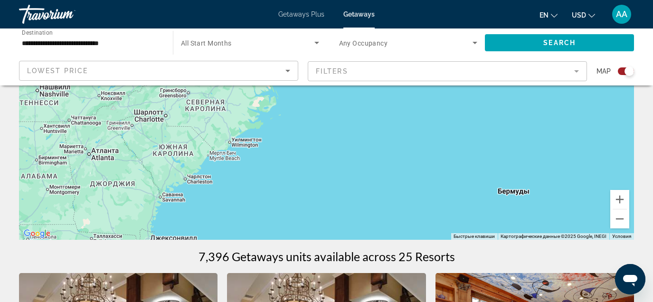
drag, startPoint x: 278, startPoint y: 138, endPoint x: 498, endPoint y: 217, distance: 233.6
click at [498, 217] on div "Main content" at bounding box center [326, 97] width 615 height 285
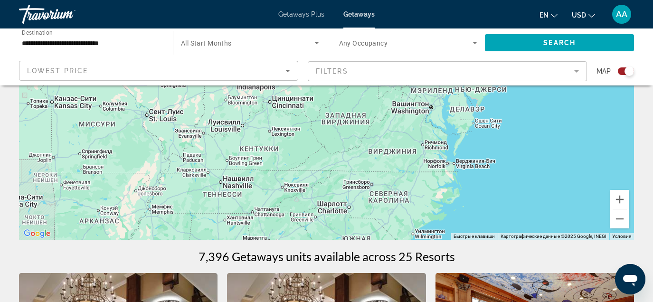
drag, startPoint x: 254, startPoint y: 163, endPoint x: 430, endPoint y: 280, distance: 211.2
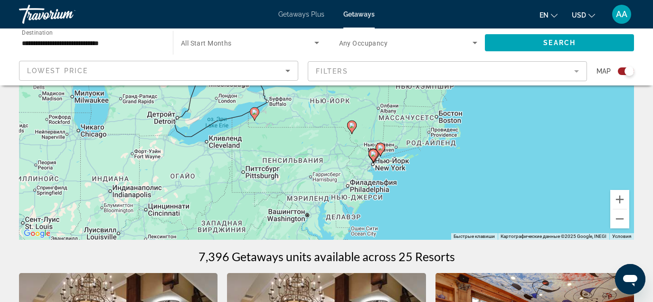
drag, startPoint x: 387, startPoint y: 132, endPoint x: 275, endPoint y: 215, distance: 138.9
click at [275, 215] on div "Чтобы активировать перетаскивание с помощью клавиатуры, нажмите Alt + Ввод. Пос…" at bounding box center [326, 97] width 615 height 285
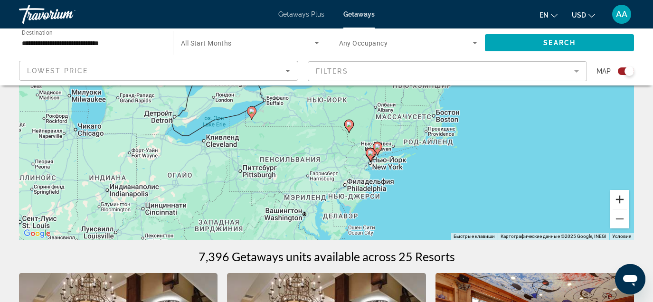
click at [620, 197] on button "Увеличить" at bounding box center [619, 199] width 19 height 19
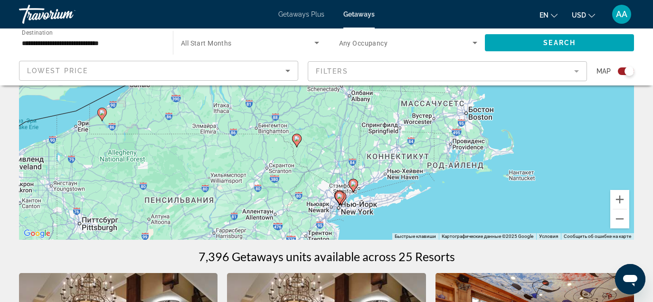
drag, startPoint x: 505, startPoint y: 169, endPoint x: 427, endPoint y: 148, distance: 81.6
click at [427, 148] on div "Чтобы активировать перетаскивание с помощью клавиатуры, нажмите Alt + Ввод. Пос…" at bounding box center [326, 97] width 615 height 285
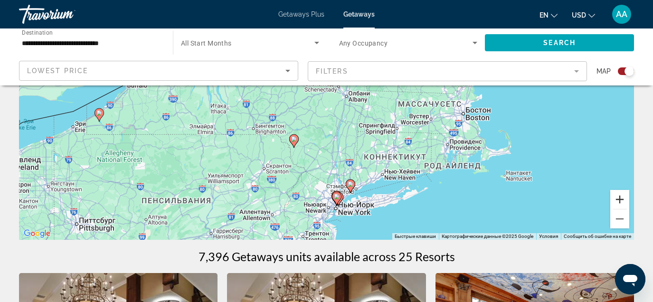
click at [621, 202] on button "Увеличить" at bounding box center [619, 199] width 19 height 19
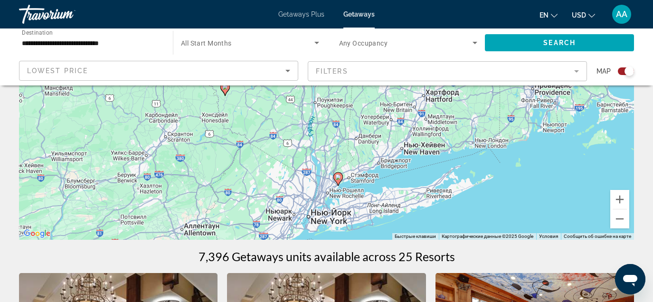
drag, startPoint x: 445, startPoint y: 205, endPoint x: 408, endPoint y: 95, distance: 115.2
click at [408, 95] on div "Чтобы активировать перетаскивание с помощью клавиатуры, нажмите Alt + Ввод. Пос…" at bounding box center [326, 97] width 615 height 285
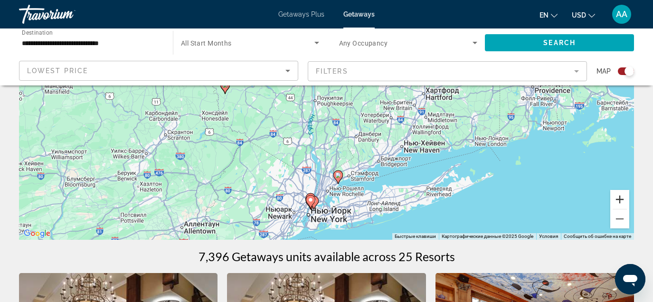
click at [619, 207] on button "Увеличить" at bounding box center [619, 199] width 19 height 19
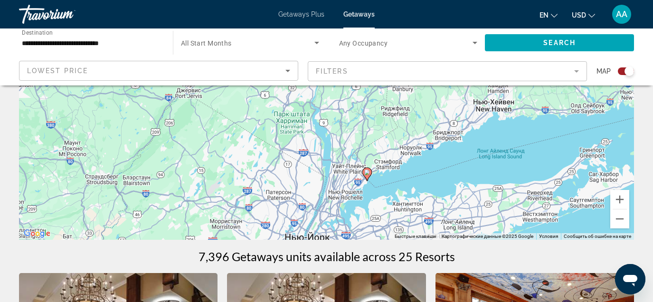
drag, startPoint x: 474, startPoint y: 186, endPoint x: 491, endPoint y: 90, distance: 97.4
click at [491, 90] on div "Чтобы активировать перетаскивание с помощью клавиатуры, нажмите Alt + Ввод. Пос…" at bounding box center [326, 97] width 615 height 285
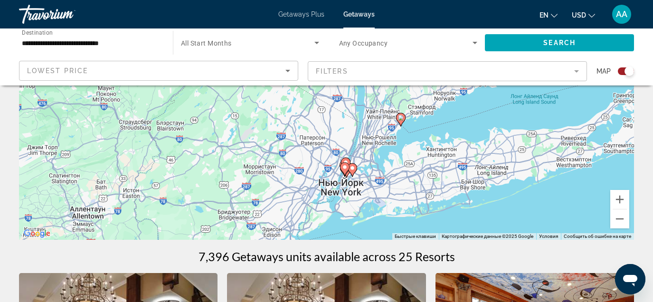
drag, startPoint x: 440, startPoint y: 167, endPoint x: 476, endPoint y: 116, distance: 62.3
click at [476, 116] on div "Чтобы активировать перетаскивание с помощью клавиатуры, нажмите Alt + Ввод. Пос…" at bounding box center [326, 97] width 615 height 285
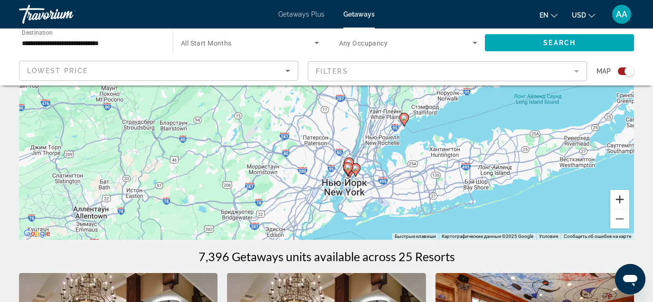
click at [618, 202] on button "Увеличить" at bounding box center [619, 199] width 19 height 19
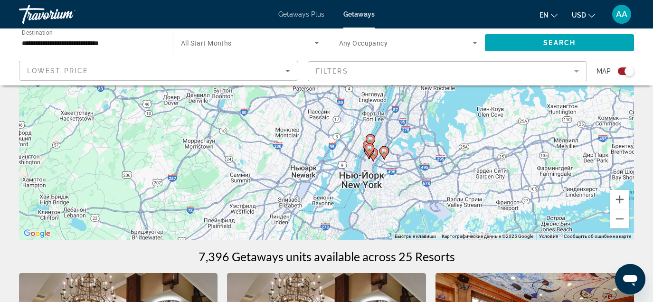
drag, startPoint x: 430, startPoint y: 173, endPoint x: 427, endPoint y: 63, distance: 110.2
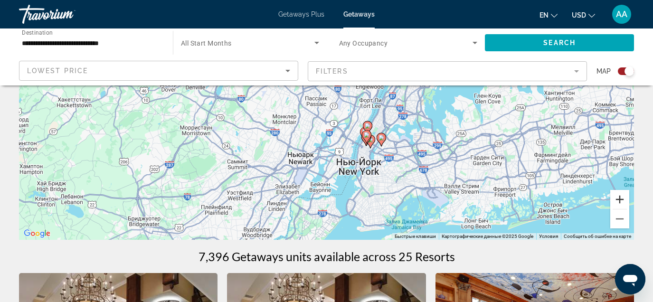
click at [617, 198] on button "Увеличить" at bounding box center [619, 199] width 19 height 19
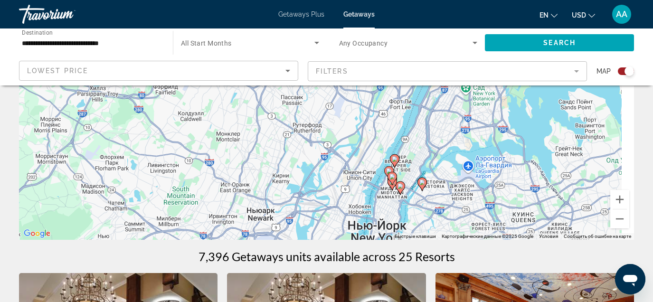
drag, startPoint x: 483, startPoint y: 208, endPoint x: 467, endPoint y: 203, distance: 15.9
click at [467, 203] on div "Чтобы активировать перетаскивание с помощью клавиатуры, нажмите Alt + Ввод. Пос…" at bounding box center [326, 97] width 615 height 285
click at [623, 200] on button "Увеличить" at bounding box center [619, 199] width 19 height 19
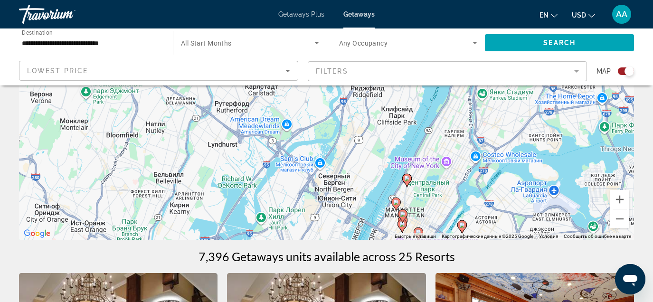
drag, startPoint x: 513, startPoint y: 198, endPoint x: 449, endPoint y: 139, distance: 87.1
click at [449, 139] on div "Чтобы активировать перетаскивание с помощью клавиатуры, нажмите Alt + Ввод. Пос…" at bounding box center [326, 97] width 615 height 285
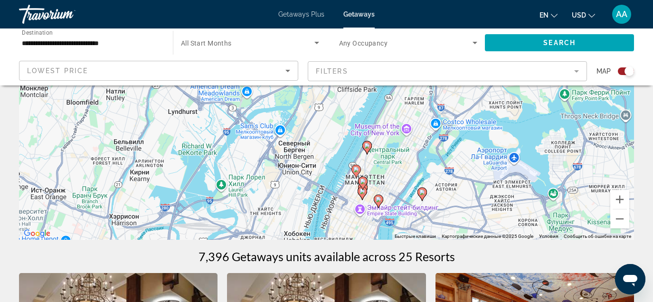
drag, startPoint x: 481, startPoint y: 197, endPoint x: 449, endPoint y: 171, distance: 41.2
click at [449, 171] on div "Чтобы активировать перетаскивание с помощью клавиатуры, нажмите Alt + Ввод. Пос…" at bounding box center [326, 97] width 615 height 285
click at [377, 199] on image "Main content" at bounding box center [379, 200] width 6 height 6
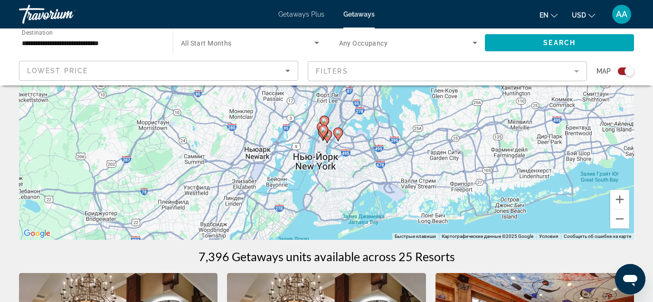
drag, startPoint x: 327, startPoint y: 146, endPoint x: 327, endPoint y: 194, distance: 48.0
click at [327, 194] on div "Чтобы активировать перетаскивание с помощью клавиатуры, нажмите Alt + Ввод. Пос…" at bounding box center [326, 97] width 615 height 285
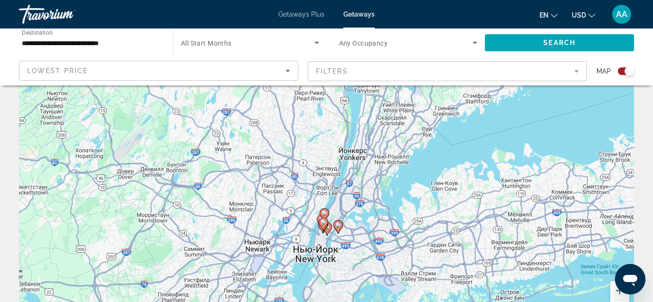
scroll to position [60, 0]
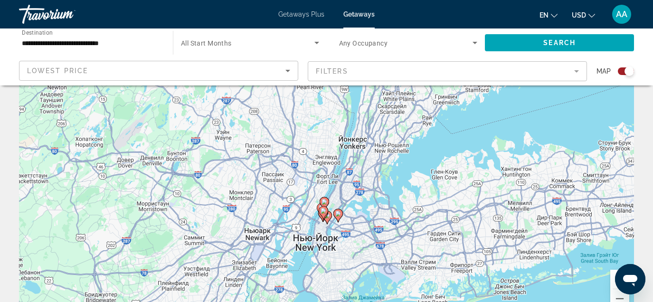
click at [612, 283] on button "Увеличить" at bounding box center [619, 279] width 19 height 19
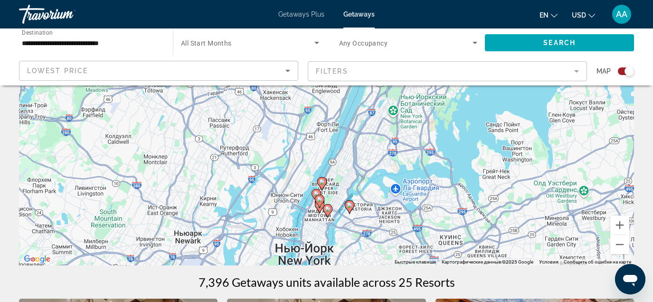
scroll to position [118, 0]
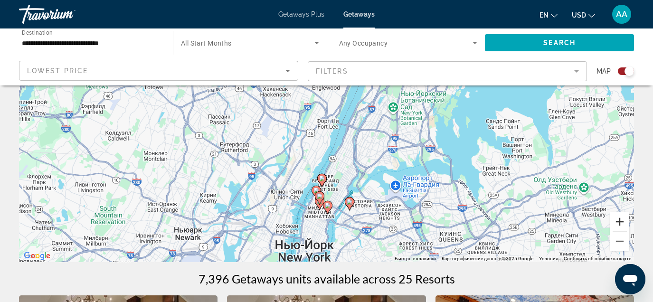
click at [614, 224] on button "Увеличить" at bounding box center [619, 221] width 19 height 19
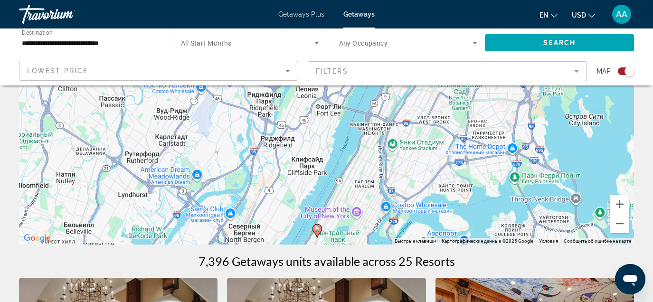
scroll to position [134, 0]
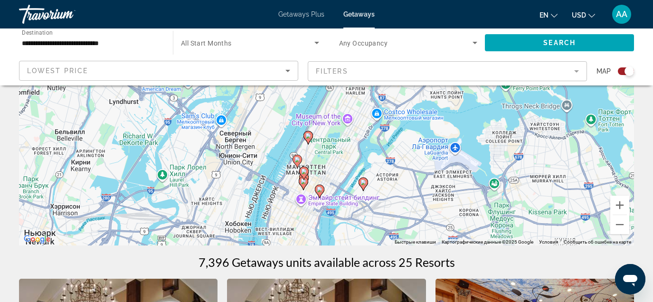
drag, startPoint x: 416, startPoint y: 208, endPoint x: 407, endPoint y: 113, distance: 95.4
click at [407, 113] on div "Чтобы активировать перетаскивание с помощью клавиатуры, нажмите Alt + Ввод. Пос…" at bounding box center [326, 103] width 615 height 285
click at [617, 207] on button "Увеличить" at bounding box center [619, 205] width 19 height 19
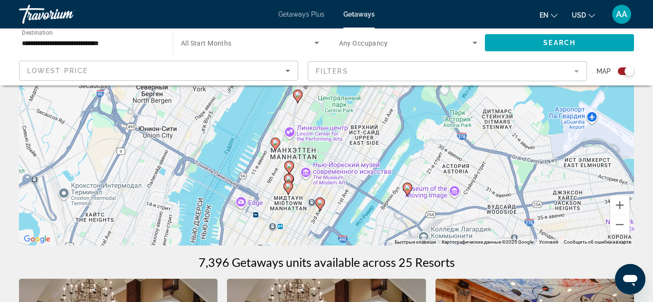
drag, startPoint x: 392, startPoint y: 196, endPoint x: 400, endPoint y: 113, distance: 83.5
click at [400, 113] on div "Чтобы активировать перетаскивание с помощью клавиатуры, нажмите Alt + Ввод. Пос…" at bounding box center [326, 103] width 615 height 285
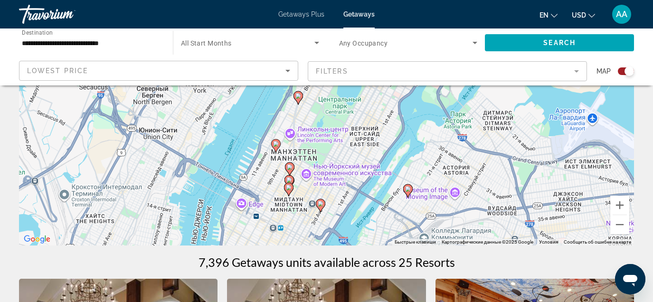
click at [410, 189] on image "Main content" at bounding box center [408, 189] width 6 height 6
type input "**********"
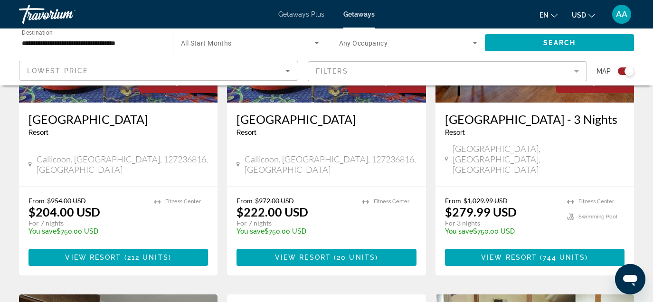
scroll to position [400, 0]
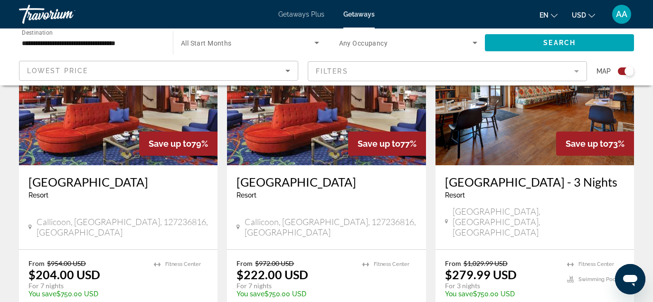
click at [485, 123] on img "Main content" at bounding box center [535, 89] width 199 height 152
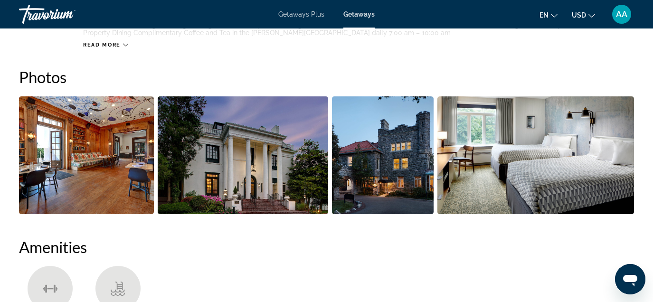
scroll to position [221, 0]
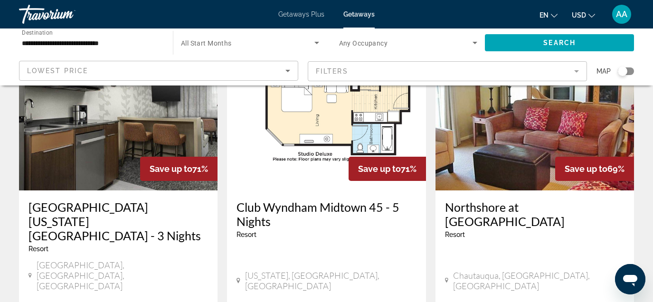
scroll to position [420, 0]
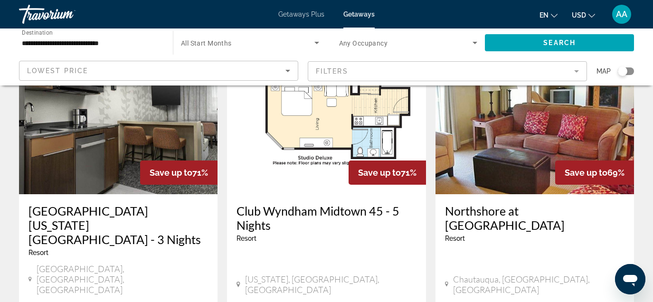
click at [314, 119] on img "Main content" at bounding box center [326, 118] width 199 height 152
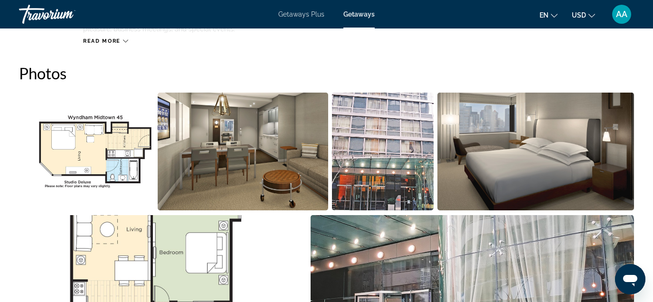
scroll to position [570, 0]
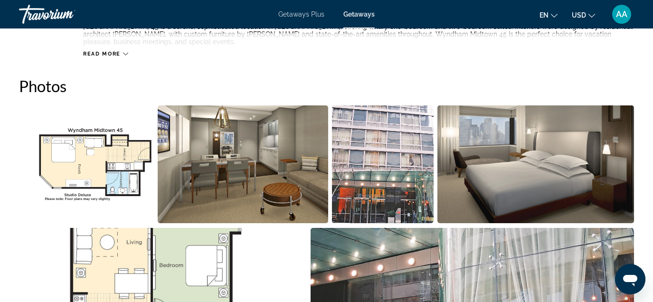
click at [565, 185] on img "Open full-screen image slider" at bounding box center [535, 164] width 197 height 118
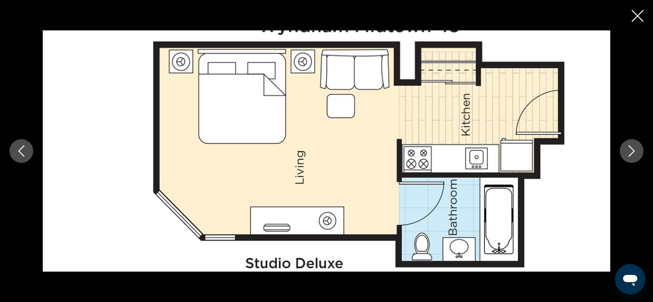
click at [622, 146] on button "Next image" at bounding box center [632, 151] width 24 height 24
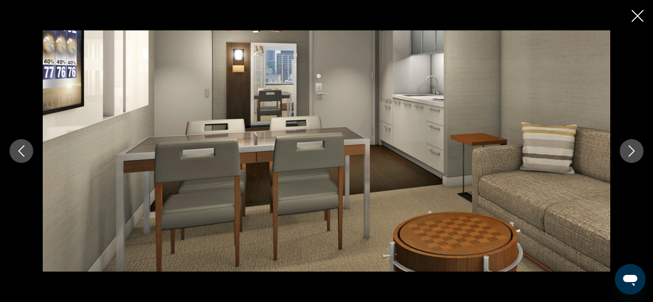
click at [626, 148] on icon "Next image" at bounding box center [631, 150] width 11 height 11
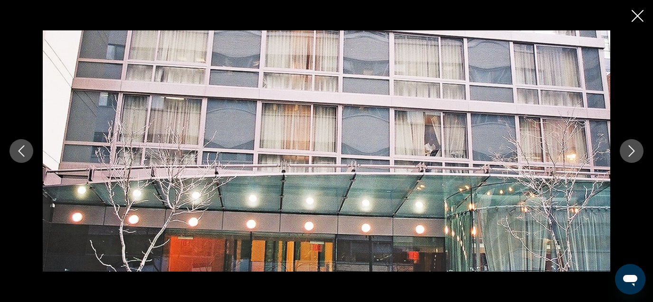
click at [626, 148] on icon "Next image" at bounding box center [631, 150] width 11 height 11
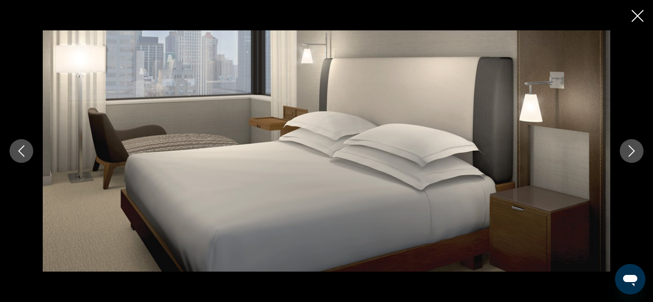
scroll to position [512, 0]
click at [621, 150] on button "Next image" at bounding box center [632, 151] width 24 height 24
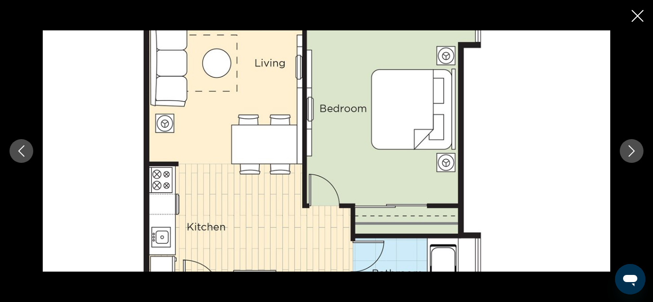
click at [626, 150] on button "Next image" at bounding box center [632, 151] width 24 height 24
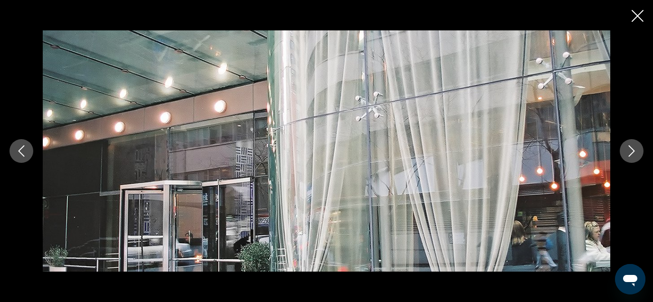
click at [629, 24] on div "prev next" at bounding box center [326, 151] width 653 height 302
click at [634, 18] on icon "Close slideshow" at bounding box center [638, 16] width 12 height 12
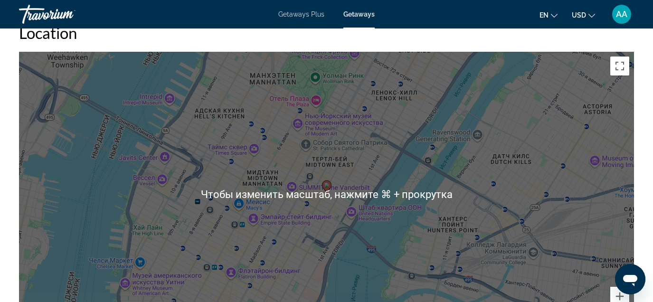
scroll to position [1460, 0]
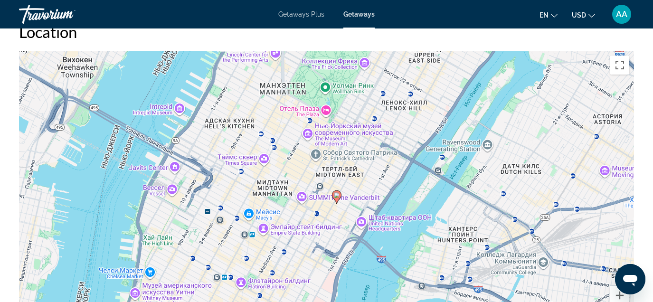
drag, startPoint x: 297, startPoint y: 123, endPoint x: 307, endPoint y: 135, distance: 15.9
click at [307, 135] on div "Чтобы активировать перетаскивание с помощью клавиатуры, нажмите Alt + Ввод. Пос…" at bounding box center [326, 193] width 615 height 285
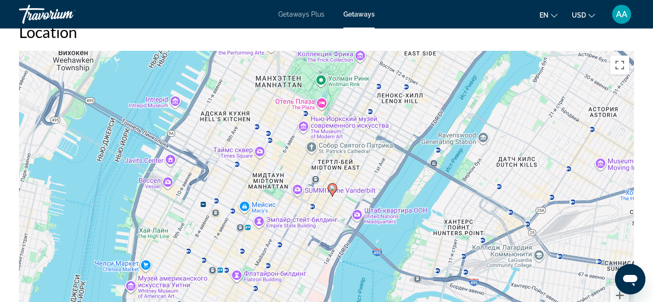
drag, startPoint x: 361, startPoint y: 167, endPoint x: 357, endPoint y: 157, distance: 10.4
click at [357, 157] on div "Чтобы активировать перетаскивание с помощью клавиатуры, нажмите Alt + Ввод. Пос…" at bounding box center [326, 193] width 615 height 285
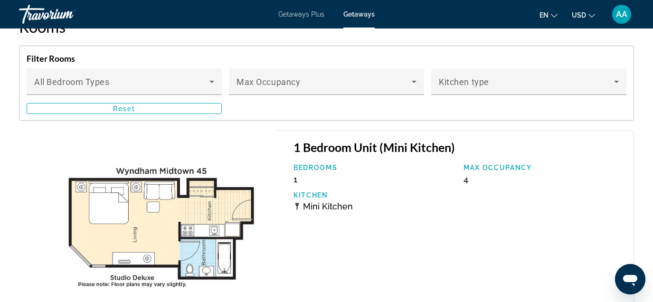
scroll to position [1800, 0]
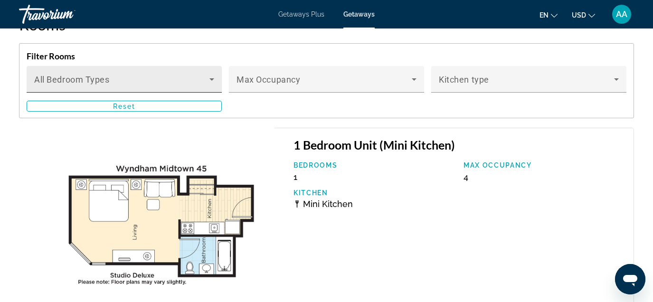
click at [160, 77] on div "Bedroom Types All Bedroom Types" at bounding box center [124, 79] width 180 height 27
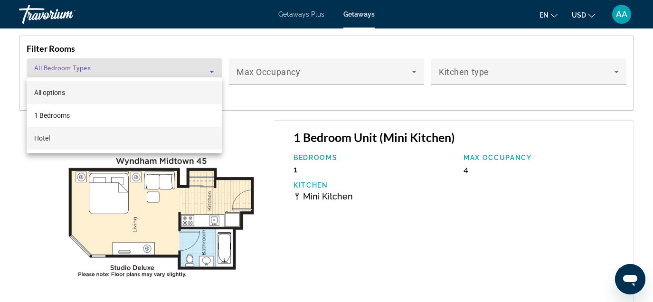
scroll to position [1799, 0]
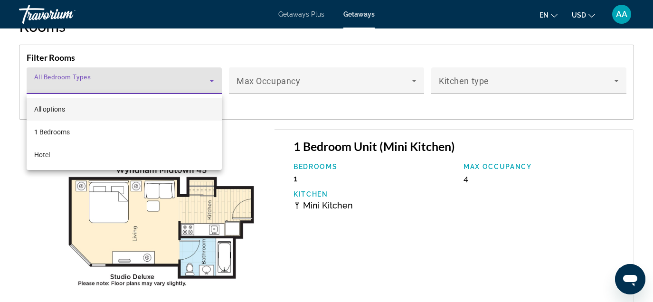
click at [338, 116] on div at bounding box center [326, 151] width 653 height 302
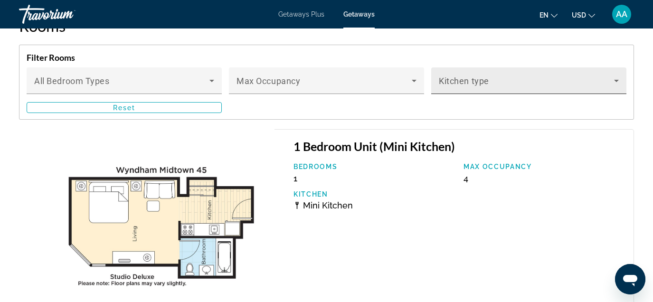
click at [470, 83] on span "Main content" at bounding box center [526, 84] width 175 height 11
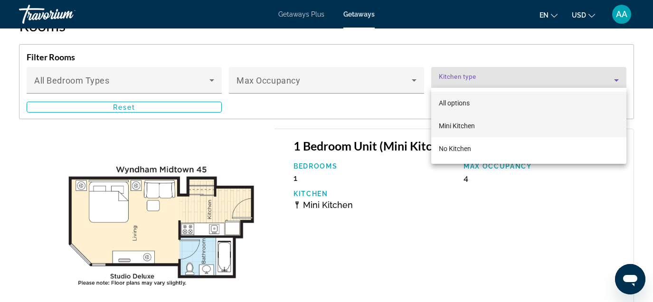
scroll to position [1796, 0]
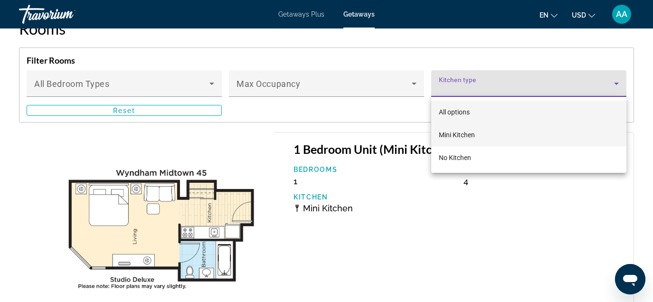
click at [462, 137] on span "Mini Kitchen" at bounding box center [457, 135] width 36 height 8
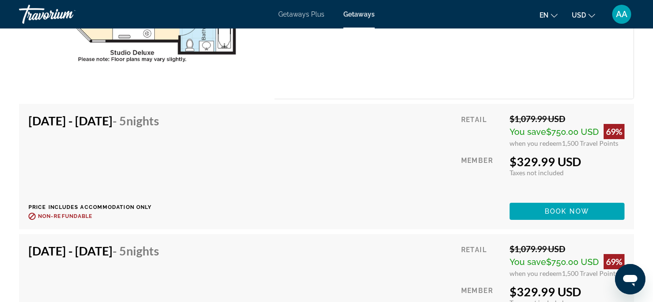
scroll to position [2013, 0]
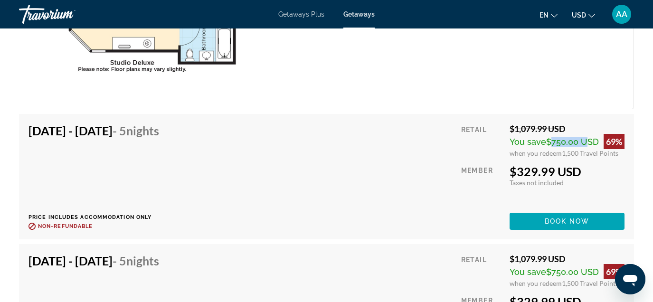
drag, startPoint x: 546, startPoint y: 142, endPoint x: 581, endPoint y: 142, distance: 35.2
click at [581, 142] on span "$750.00 USD" at bounding box center [572, 142] width 53 height 10
click at [540, 172] on div "$329.99 USD" at bounding box center [567, 171] width 115 height 14
drag, startPoint x: 518, startPoint y: 171, endPoint x: 562, endPoint y: 171, distance: 44.2
click at [562, 171] on div "$329.99 USD" at bounding box center [567, 171] width 115 height 14
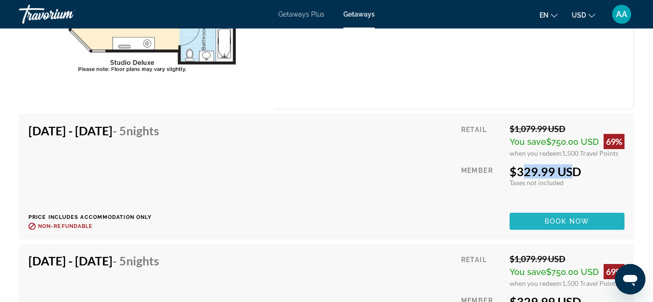
click at [543, 221] on span "Main content" at bounding box center [567, 221] width 115 height 23
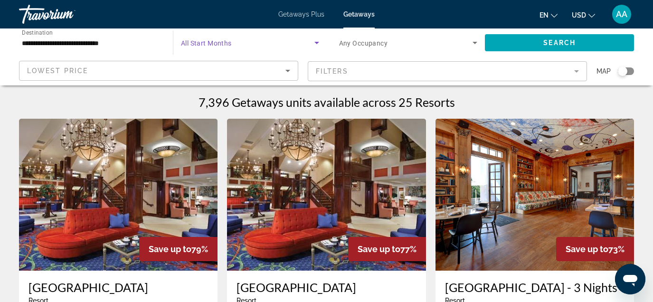
click at [249, 46] on span "Search widget" at bounding box center [247, 42] width 133 height 11
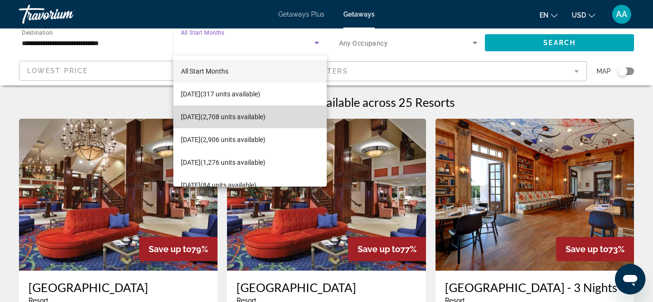
click at [247, 116] on span "[DATE] (2,708 units available)" at bounding box center [223, 116] width 85 height 11
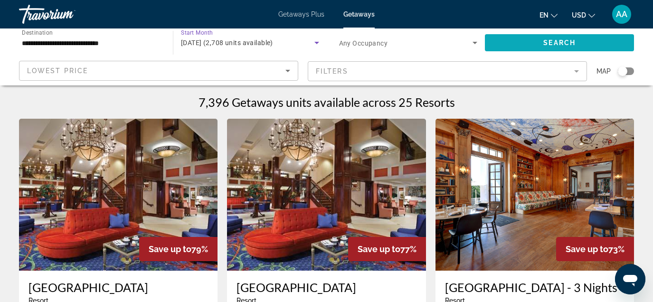
click at [528, 39] on span "Search widget" at bounding box center [559, 42] width 149 height 23
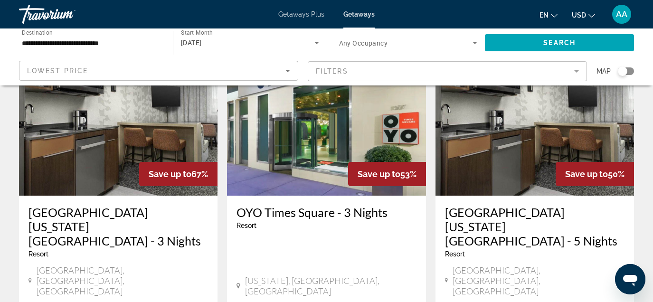
scroll to position [425, 0]
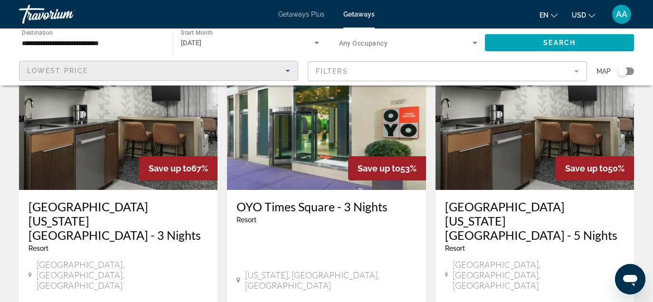
click at [159, 70] on div "Lowest Price" at bounding box center [156, 70] width 258 height 11
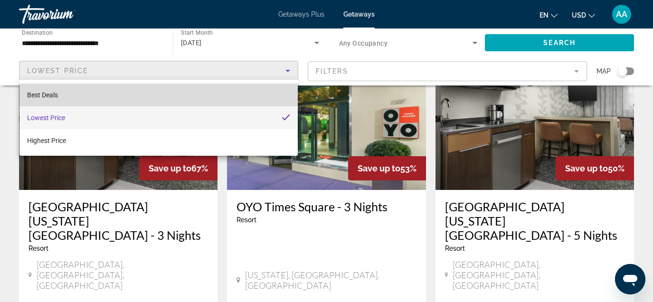
click at [106, 85] on mat-option "Best Deals" at bounding box center [158, 95] width 278 height 23
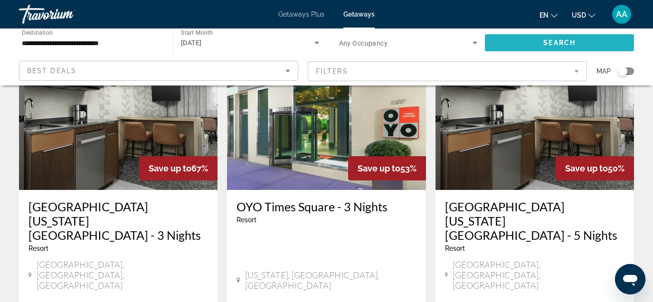
click at [560, 37] on span "Search widget" at bounding box center [559, 42] width 149 height 23
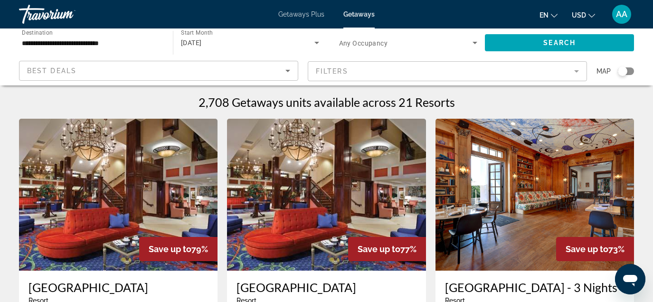
click at [226, 41] on div "[DATE]" at bounding box center [247, 42] width 133 height 11
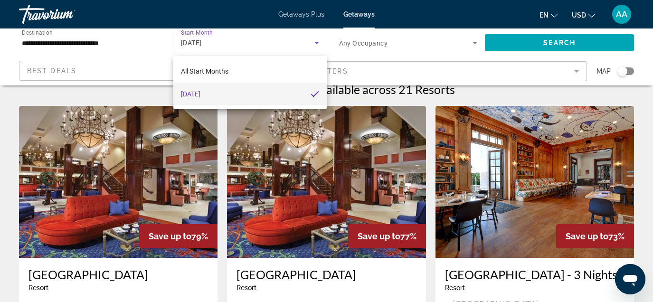
scroll to position [18, 0]
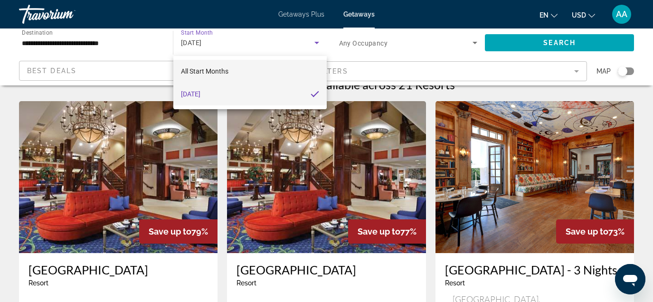
click at [210, 68] on span "All Start Months" at bounding box center [204, 71] width 47 height 8
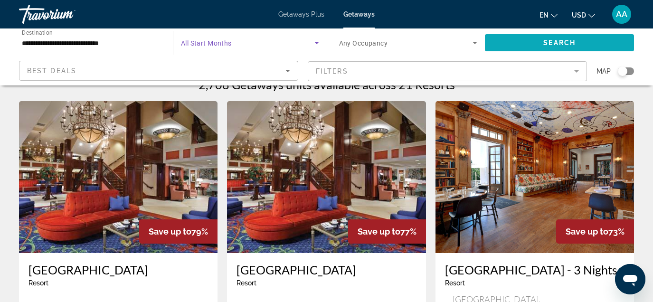
click at [518, 37] on span "Search widget" at bounding box center [559, 42] width 149 height 23
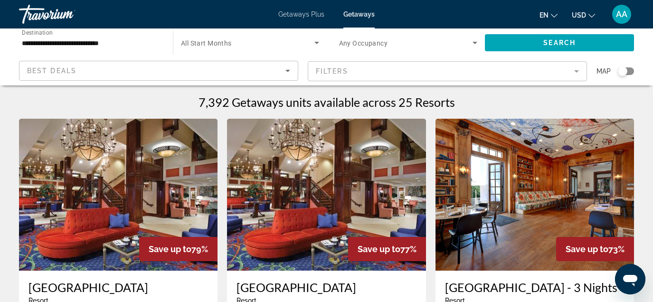
click at [221, 43] on span "All Start Months" at bounding box center [206, 43] width 51 height 8
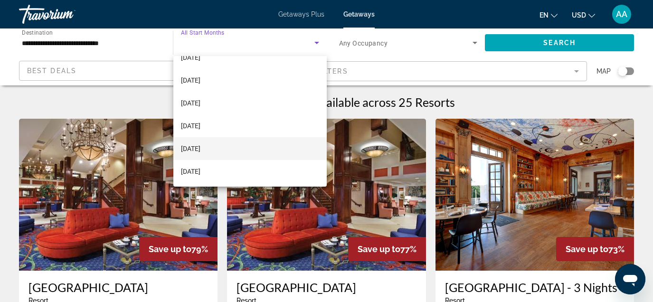
scroll to position [82, 0]
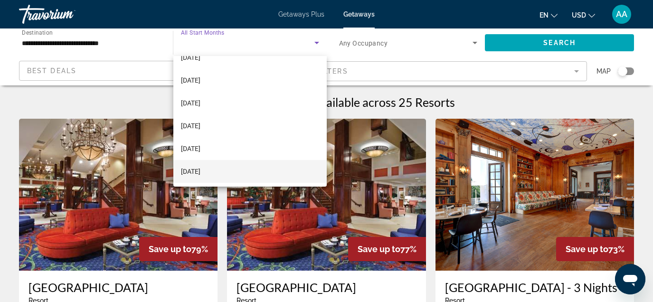
click at [221, 173] on mat-option "[DATE]" at bounding box center [249, 171] width 153 height 23
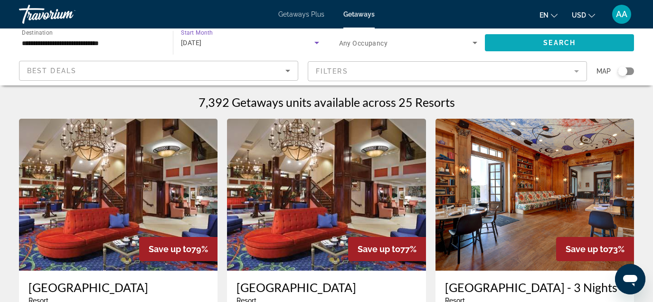
click at [523, 44] on span "Search widget" at bounding box center [559, 42] width 149 height 23
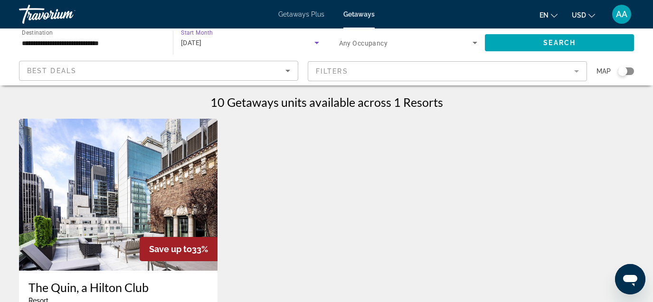
click at [202, 41] on span "[DATE]" at bounding box center [191, 43] width 21 height 8
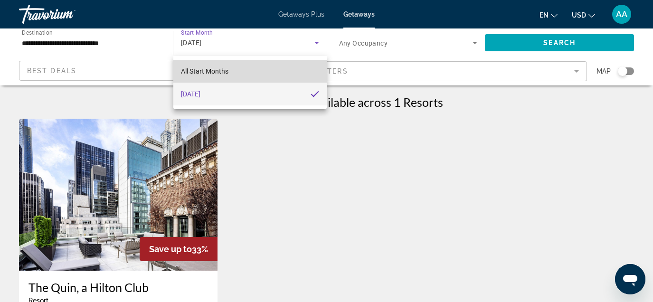
click at [220, 68] on span "All Start Months" at bounding box center [204, 71] width 47 height 8
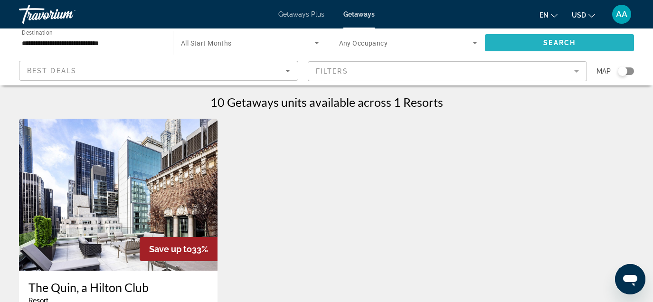
click at [504, 35] on span "Search widget" at bounding box center [559, 42] width 149 height 23
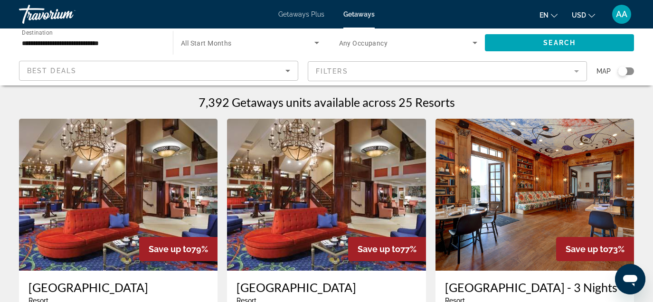
click at [206, 47] on span "All Start Months" at bounding box center [206, 43] width 51 height 8
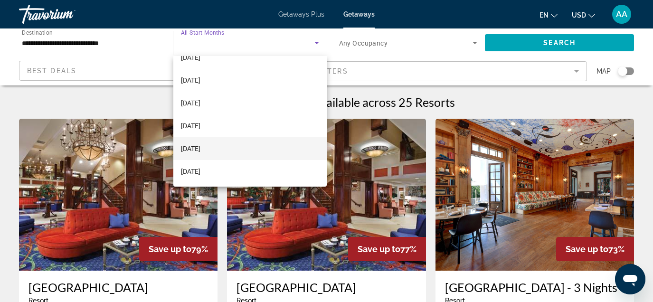
scroll to position [82, 0]
click at [200, 148] on span "[DATE]" at bounding box center [190, 148] width 19 height 11
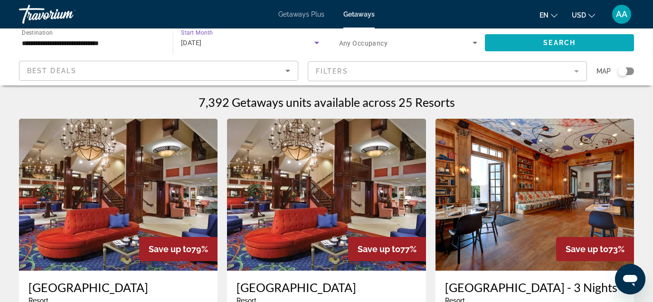
click at [518, 47] on span "Search widget" at bounding box center [559, 42] width 149 height 23
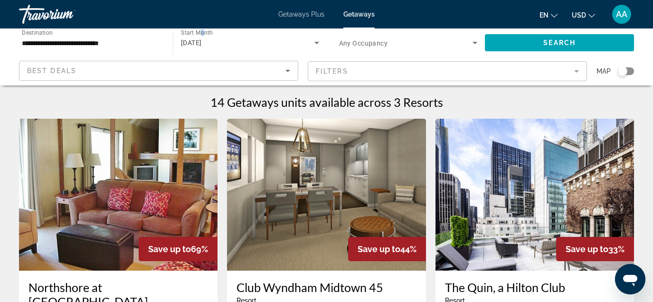
click at [203, 35] on span "Start Month" at bounding box center [197, 32] width 32 height 7
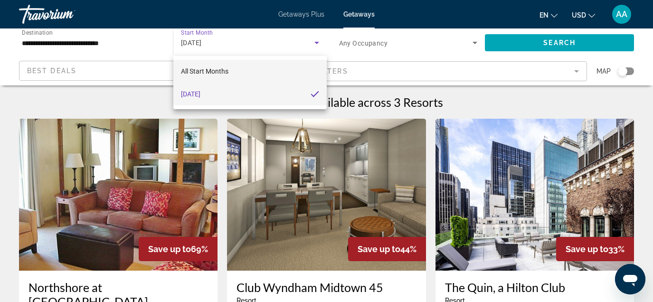
click at [209, 71] on span "All Start Months" at bounding box center [204, 71] width 47 height 8
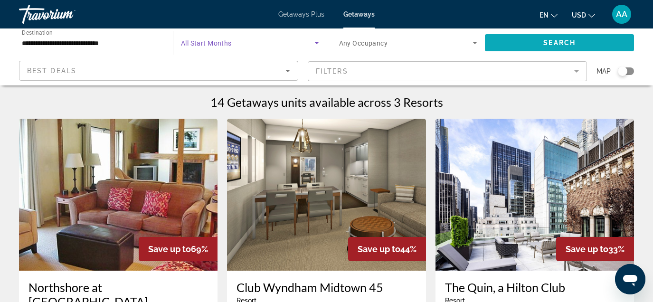
click at [505, 42] on span "Search widget" at bounding box center [559, 42] width 149 height 23
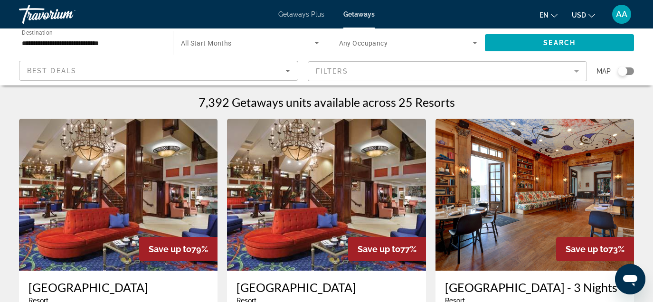
click at [205, 40] on span "All Start Months" at bounding box center [206, 43] width 51 height 8
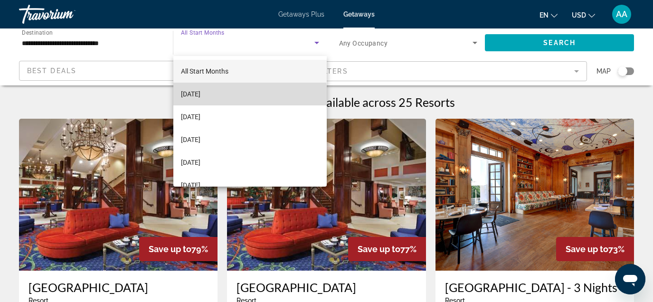
click at [200, 96] on span "[DATE]" at bounding box center [190, 93] width 19 height 11
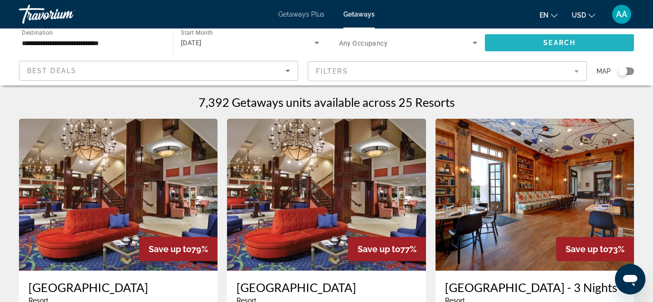
click at [515, 47] on span "Search widget" at bounding box center [559, 42] width 149 height 23
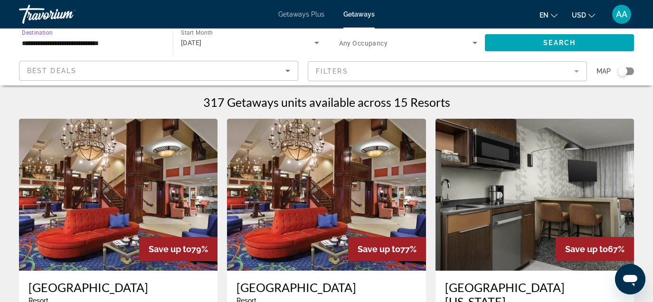
click at [113, 39] on input "**********" at bounding box center [91, 43] width 139 height 11
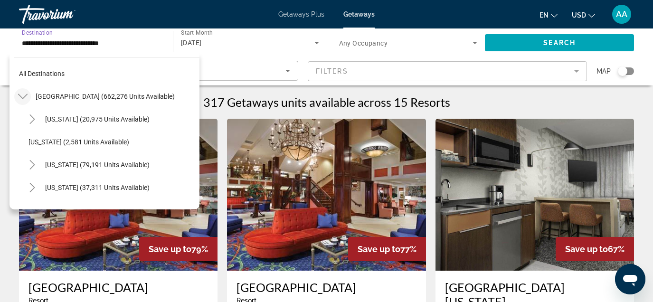
click at [22, 98] on icon "Toggle United States (662,276 units available)" at bounding box center [22, 96] width 9 height 5
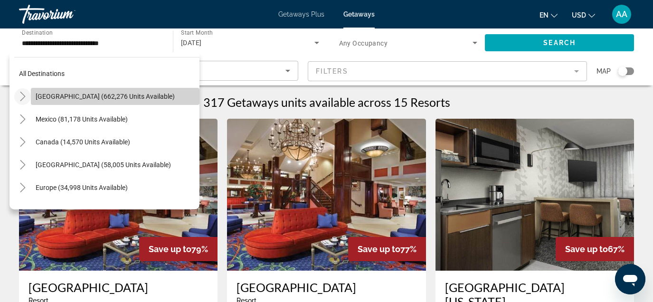
click at [50, 97] on span "[GEOGRAPHIC_DATA] (662,276 units available)" at bounding box center [105, 97] width 139 height 8
type input "**********"
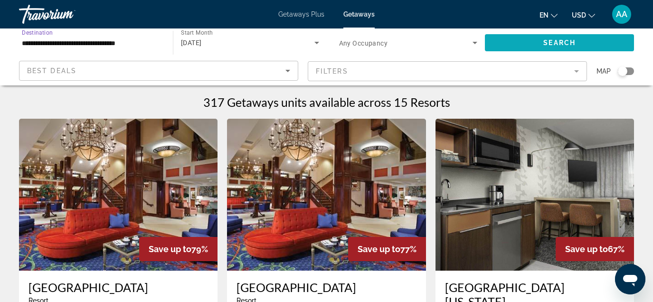
click at [520, 44] on span "Search widget" at bounding box center [559, 42] width 149 height 23
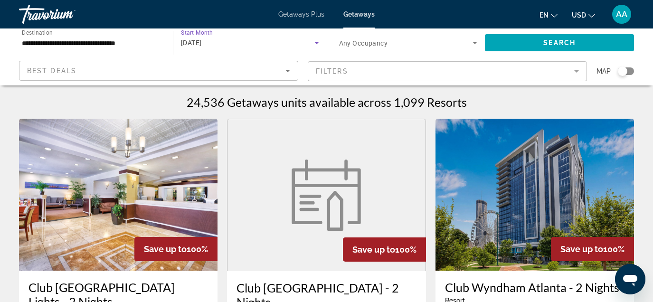
click at [202, 41] on span "[DATE]" at bounding box center [191, 43] width 21 height 8
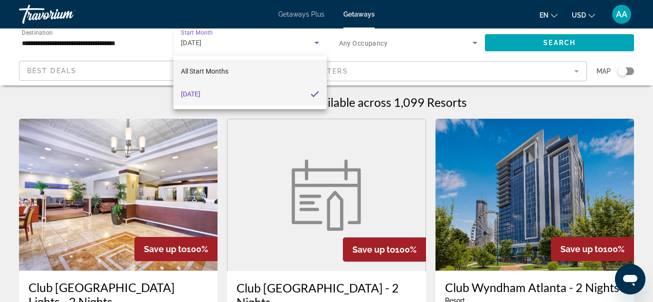
click at [219, 68] on span "All Start Months" at bounding box center [204, 71] width 47 height 8
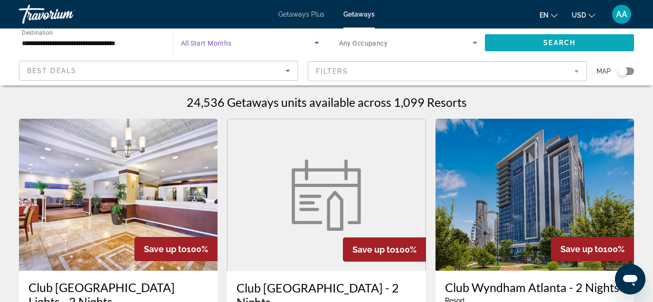
click at [543, 44] on span "Search" at bounding box center [559, 43] width 32 height 8
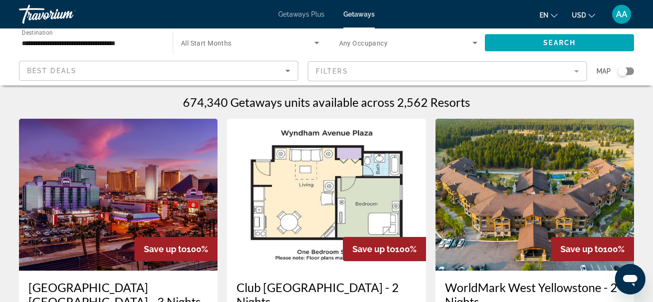
click at [218, 41] on span "All Start Months" at bounding box center [206, 43] width 51 height 8
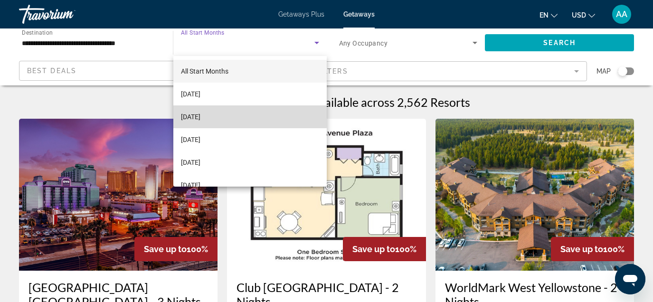
click at [196, 116] on span "[DATE]" at bounding box center [190, 116] width 19 height 11
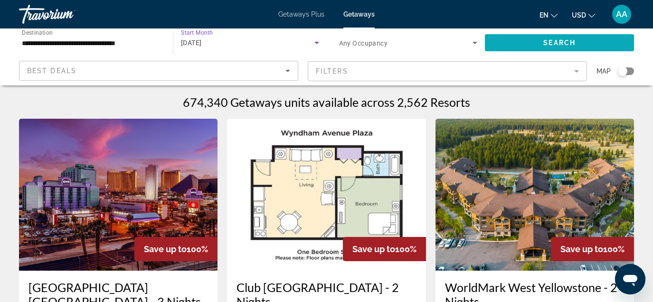
click at [534, 43] on span "Search widget" at bounding box center [559, 42] width 149 height 23
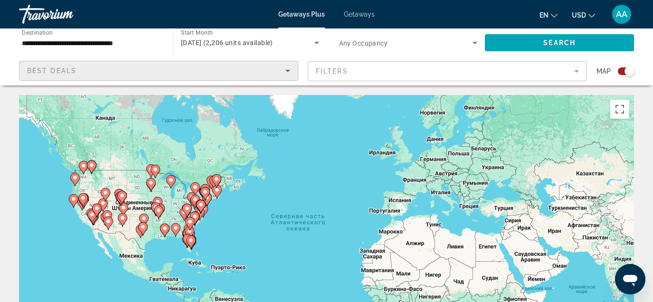
click at [288, 71] on icon "Sort by" at bounding box center [287, 71] width 5 height 2
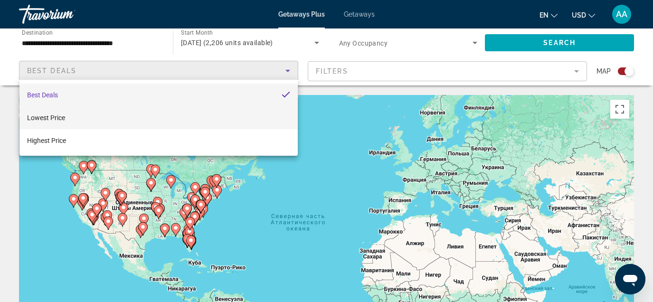
click at [268, 113] on mat-option "Lowest Price" at bounding box center [158, 117] width 278 height 23
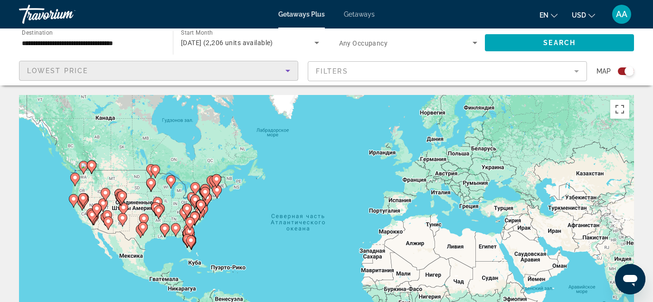
click at [359, 75] on mat-form-field "Filters" at bounding box center [447, 71] width 279 height 20
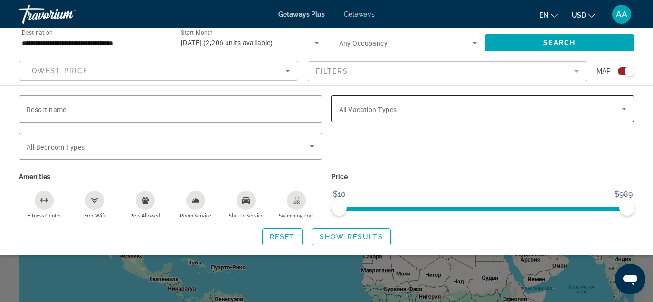
click at [352, 111] on span "All Vacation Types" at bounding box center [368, 110] width 58 height 8
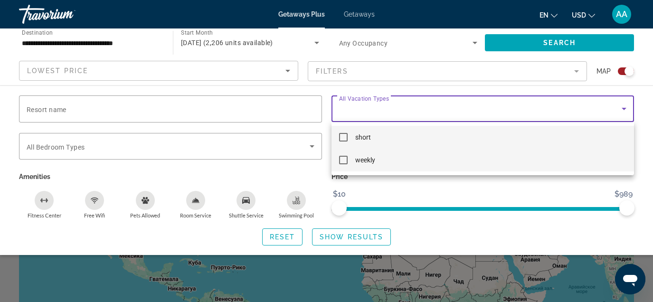
click at [355, 162] on span "weekly" at bounding box center [365, 159] width 20 height 11
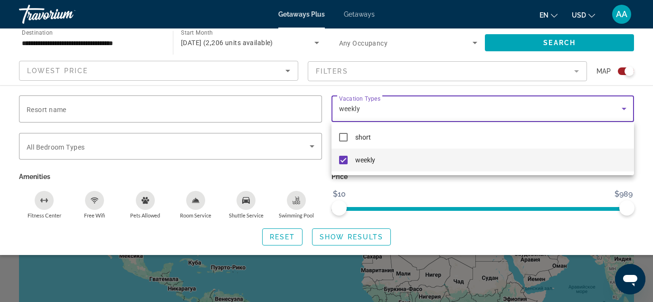
click at [293, 206] on div at bounding box center [326, 151] width 653 height 302
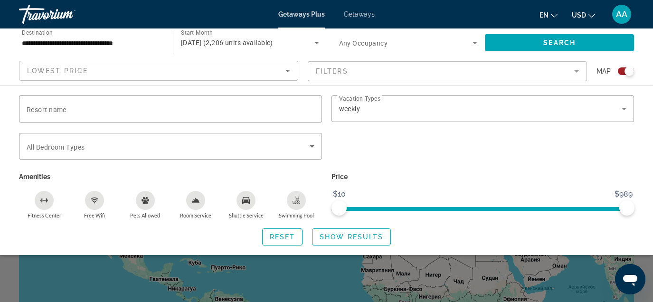
click at [297, 203] on icon "Swimming Pool" at bounding box center [297, 201] width 8 height 8
click at [97, 203] on icon "Free Wifi" at bounding box center [95, 201] width 8 height 8
click at [45, 196] on div "Fitness Center" at bounding box center [44, 200] width 19 height 19
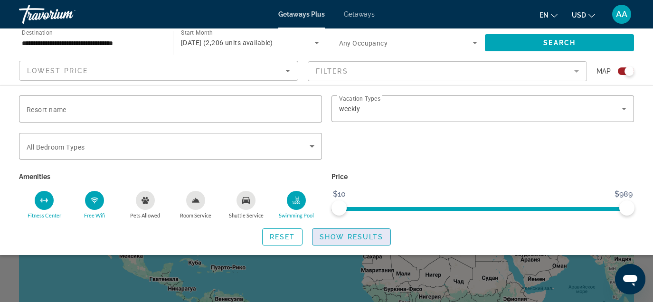
click at [350, 242] on span "Search widget" at bounding box center [352, 237] width 78 height 23
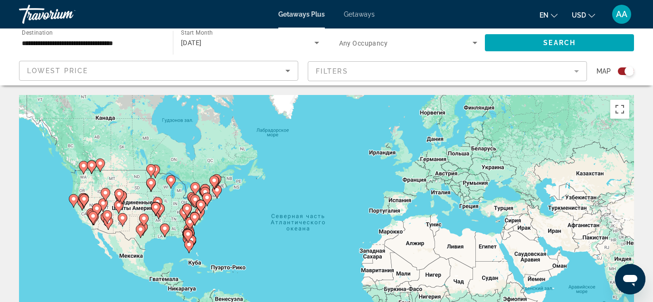
click at [290, 36] on div "[DATE]" at bounding box center [250, 42] width 138 height 27
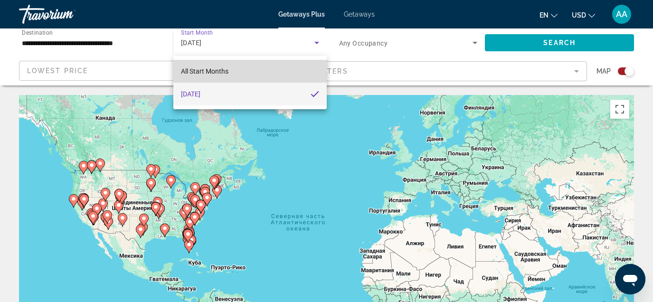
click at [257, 69] on mat-option "All Start Months" at bounding box center [249, 71] width 153 height 23
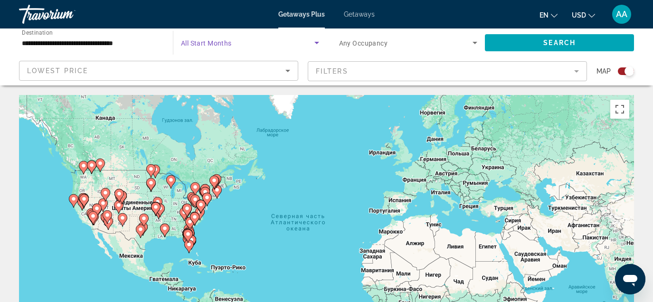
click at [468, 41] on span "Search widget" at bounding box center [406, 42] width 134 height 11
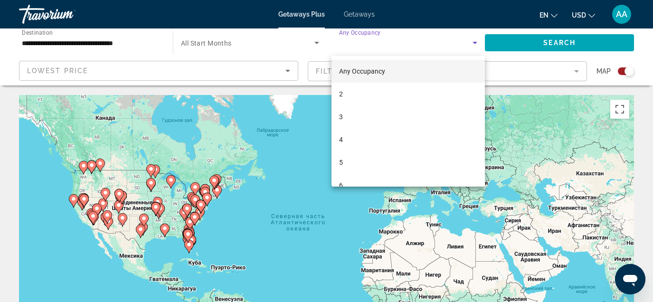
click at [515, 48] on div at bounding box center [326, 151] width 653 height 302
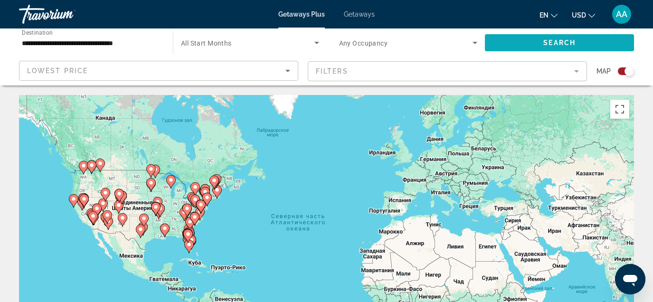
click at [511, 46] on span "Search widget" at bounding box center [559, 42] width 149 height 23
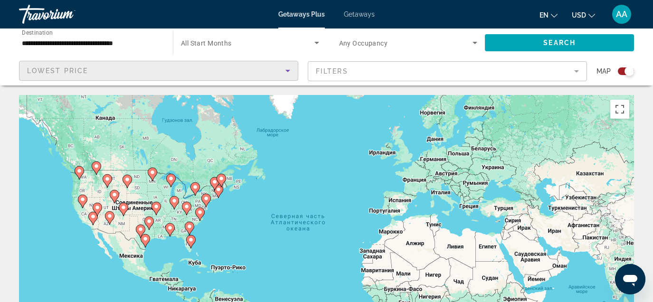
click at [280, 65] on div "Lowest Price" at bounding box center [156, 70] width 258 height 11
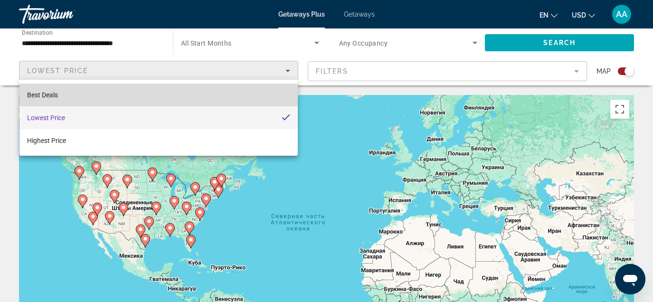
click at [198, 90] on mat-option "Best Deals" at bounding box center [158, 95] width 278 height 23
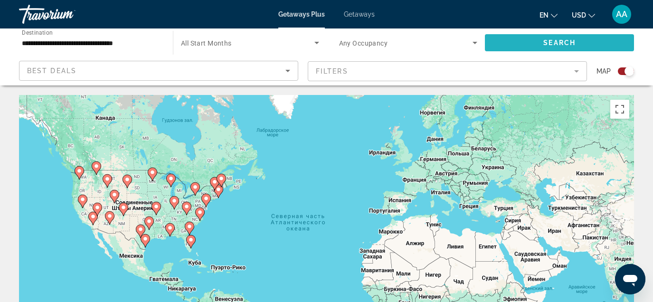
click at [537, 37] on span "Search widget" at bounding box center [559, 42] width 149 height 23
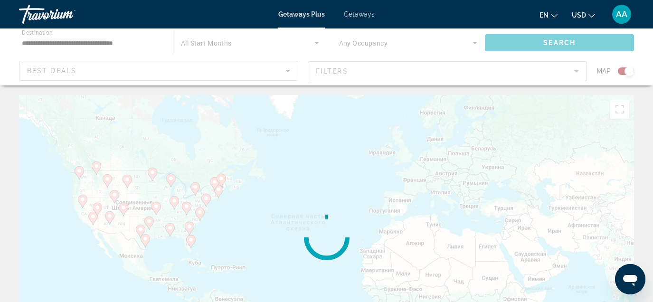
click at [626, 70] on div "Main content" at bounding box center [326, 56] width 653 height 57
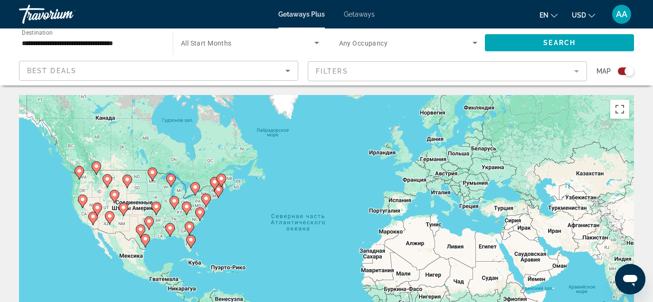
click at [625, 72] on div "Search widget" at bounding box center [629, 70] width 9 height 9
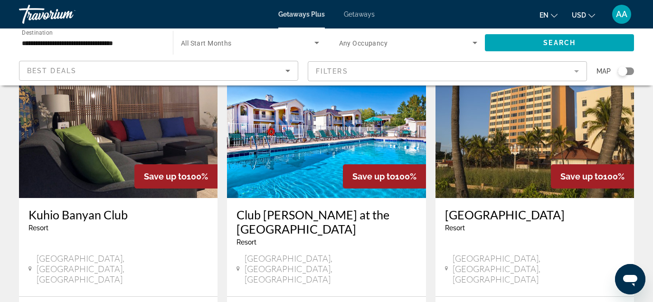
scroll to position [1144, 0]
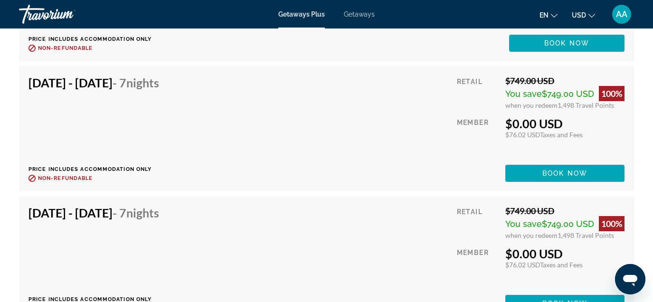
scroll to position [2368, 0]
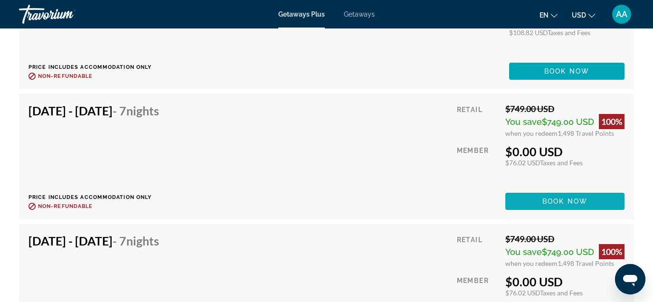
click at [522, 190] on span "Main content" at bounding box center [564, 201] width 119 height 23
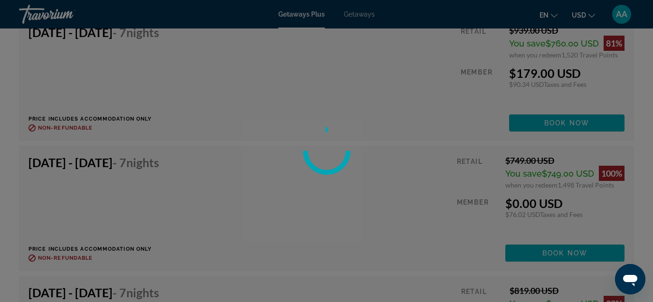
scroll to position [2716, 0]
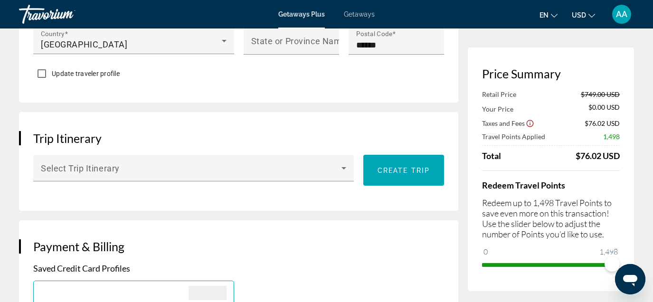
scroll to position [478, 0]
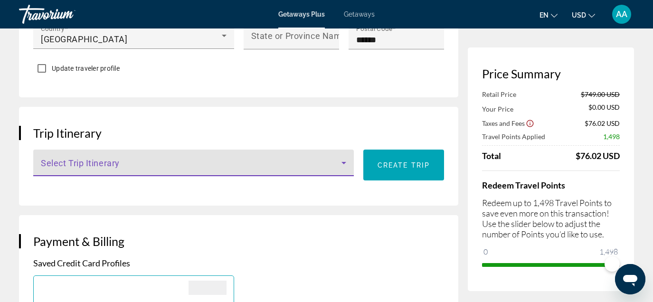
click at [269, 161] on span "Main content" at bounding box center [191, 166] width 301 height 11
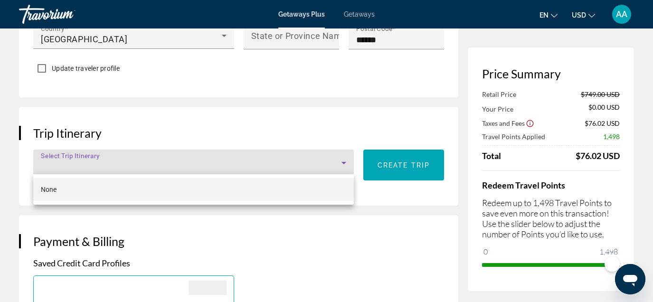
click at [291, 228] on div at bounding box center [326, 151] width 653 height 302
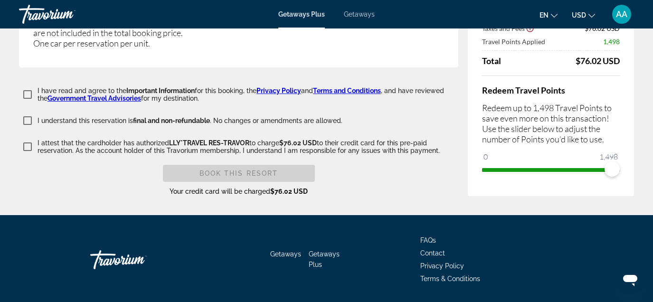
scroll to position [1818, 0]
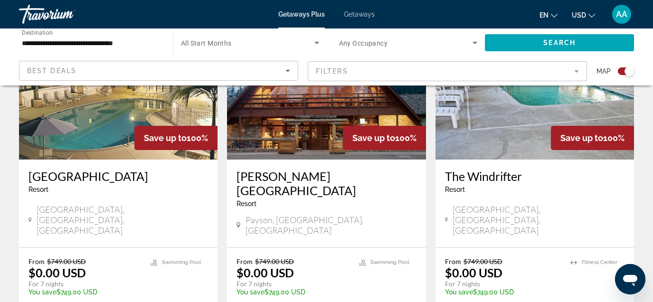
scroll to position [1145, 0]
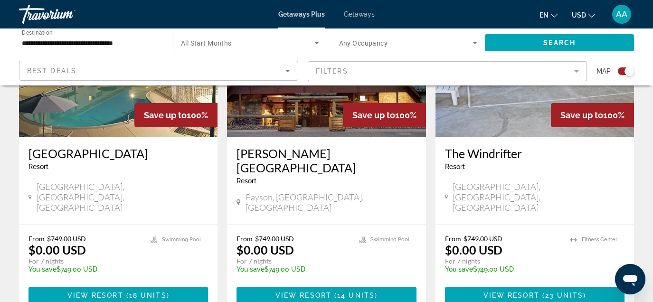
click at [180, 67] on div "Best Deals" at bounding box center [156, 70] width 258 height 11
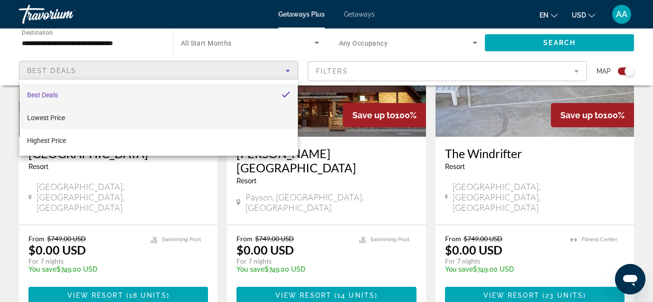
click at [35, 120] on span "Lowest Price" at bounding box center [46, 118] width 38 height 8
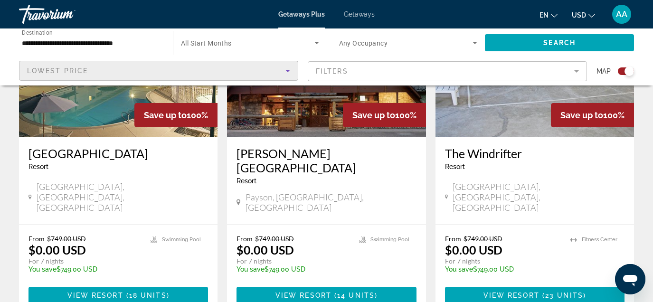
click at [392, 50] on div "Search widget" at bounding box center [408, 42] width 139 height 27
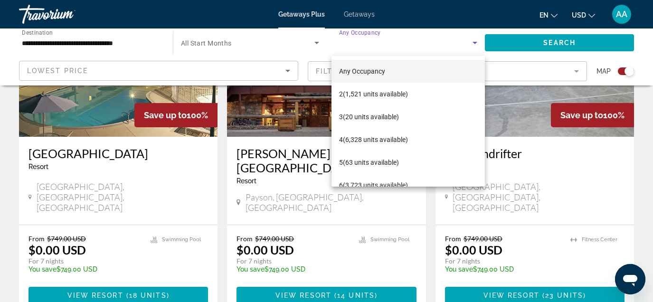
click at [523, 45] on div at bounding box center [326, 151] width 653 height 302
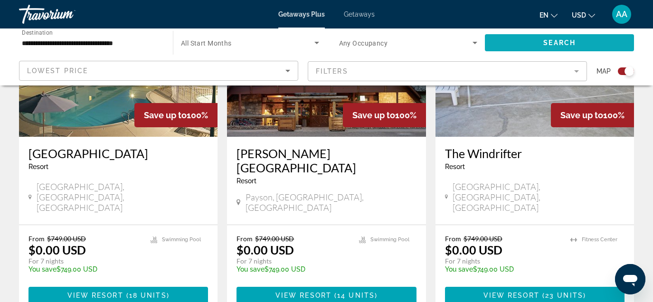
click at [516, 44] on span "Search widget" at bounding box center [559, 42] width 149 height 23
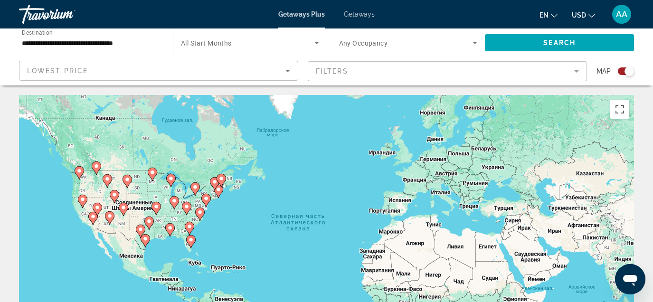
click at [298, 47] on span "Search widget" at bounding box center [247, 42] width 133 height 11
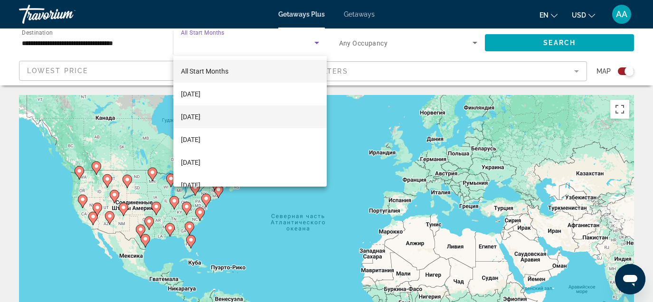
click at [235, 118] on mat-option "[DATE]" at bounding box center [249, 116] width 153 height 23
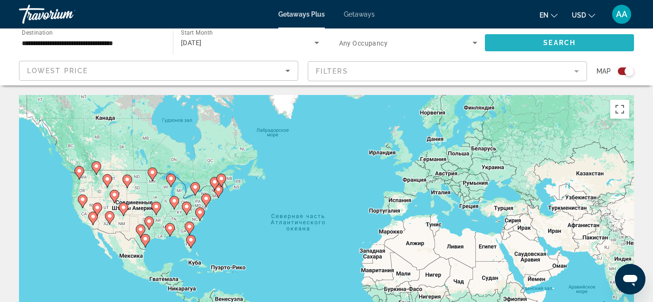
click at [541, 43] on span "Search widget" at bounding box center [559, 42] width 149 height 23
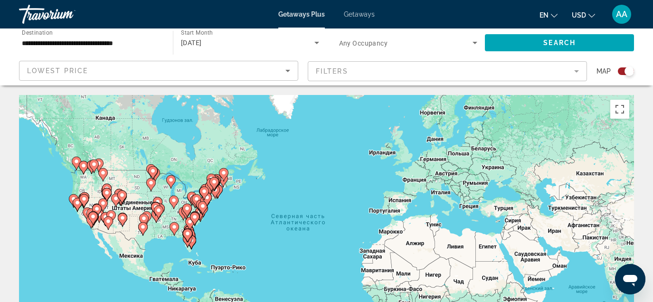
click at [624, 73] on div "Search widget" at bounding box center [626, 71] width 16 height 8
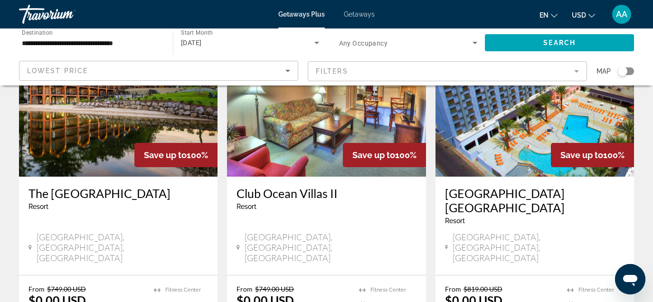
scroll to position [450, 0]
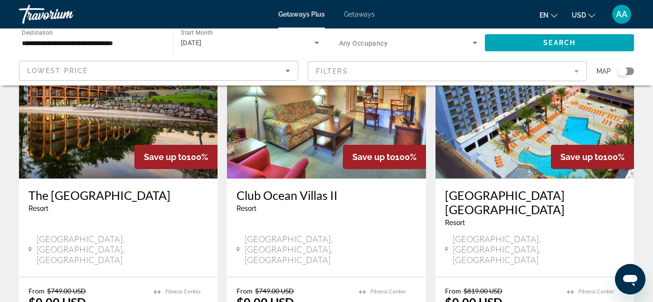
click at [490, 120] on img "Main content" at bounding box center [535, 103] width 199 height 152
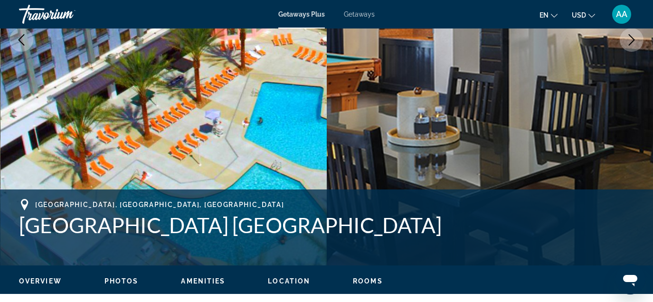
scroll to position [151, 0]
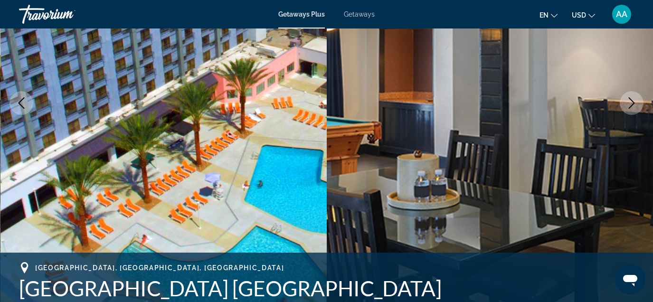
click at [625, 109] on button "Next image" at bounding box center [632, 103] width 24 height 24
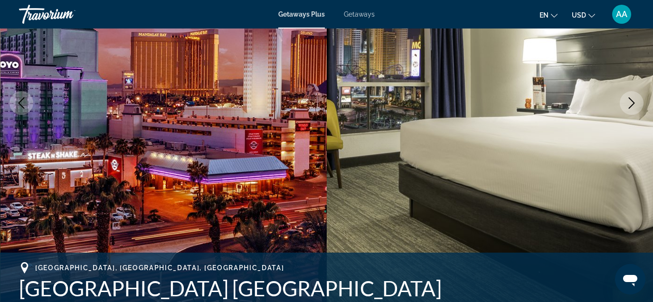
click at [625, 108] on button "Next image" at bounding box center [632, 103] width 24 height 24
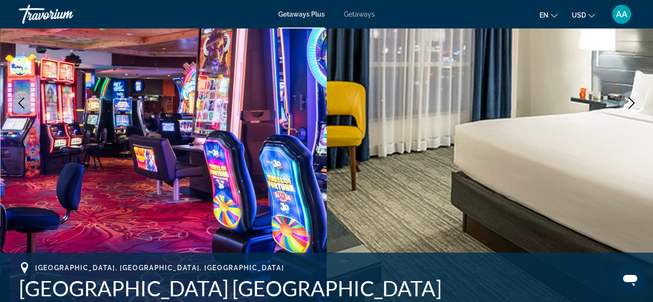
click at [625, 108] on button "Next image" at bounding box center [632, 103] width 24 height 24
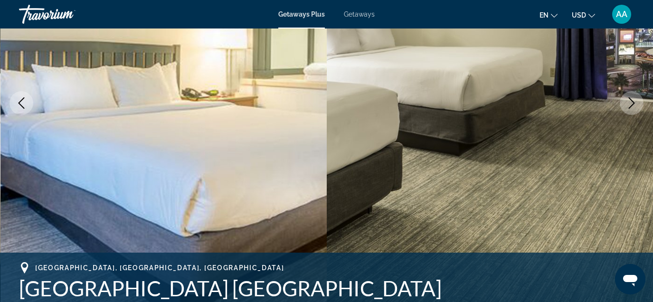
click at [626, 108] on icon "Next image" at bounding box center [631, 102] width 11 height 11
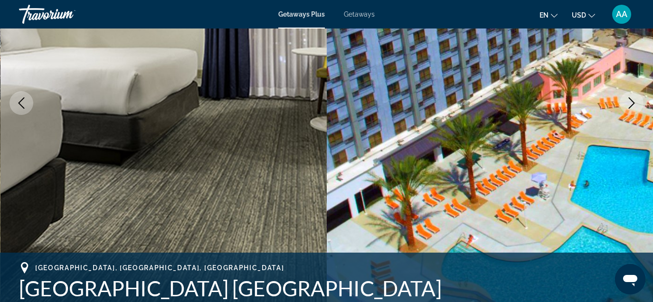
click at [626, 108] on icon "Next image" at bounding box center [631, 102] width 11 height 11
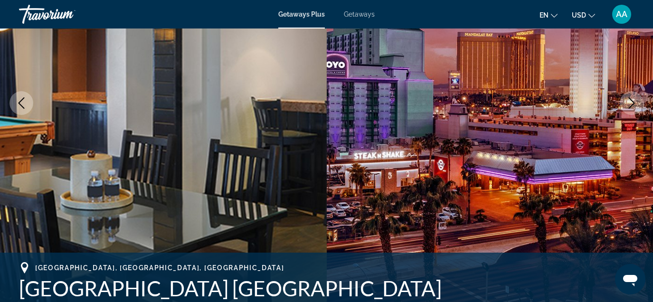
click at [626, 108] on icon "Next image" at bounding box center [631, 102] width 11 height 11
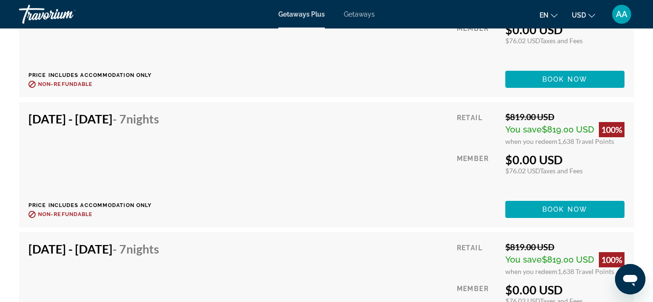
scroll to position [1943, 0]
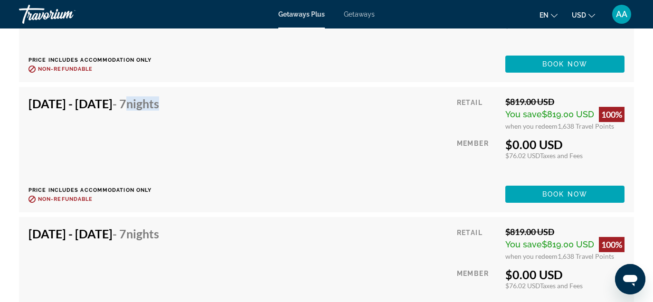
drag, startPoint x: 171, startPoint y: 103, endPoint x: 220, endPoint y: 107, distance: 49.6
click at [220, 107] on div "Oct 2, 2025 - Oct 9, 2025 - 7 Nights Price includes accommodation only Refundab…" at bounding box center [326, 149] width 596 height 106
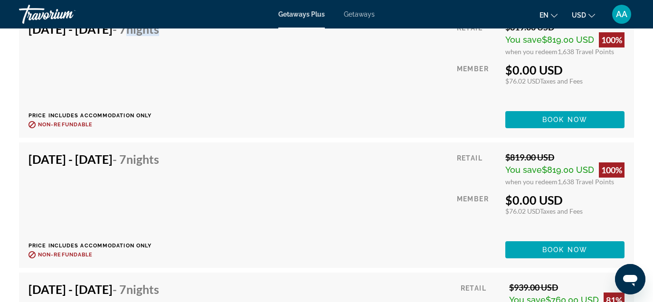
scroll to position [2161, 0]
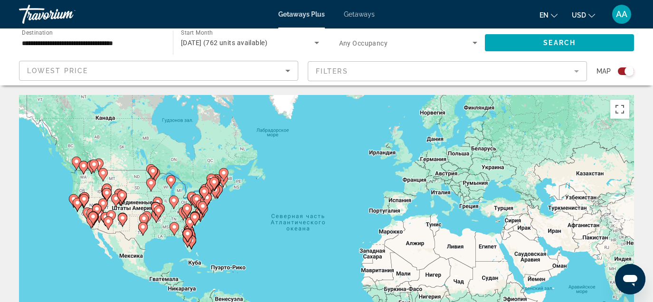
click at [118, 42] on input "**********" at bounding box center [91, 43] width 139 height 11
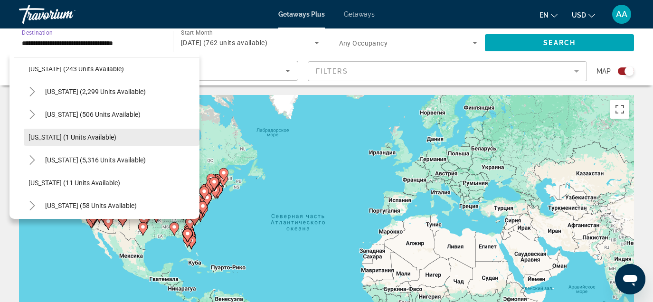
scroll to position [65, 0]
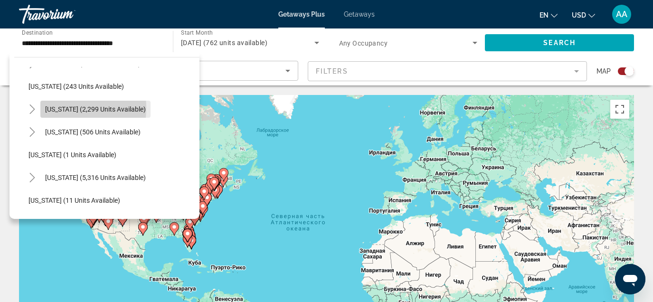
click at [43, 108] on span "Search widget" at bounding box center [95, 109] width 110 height 23
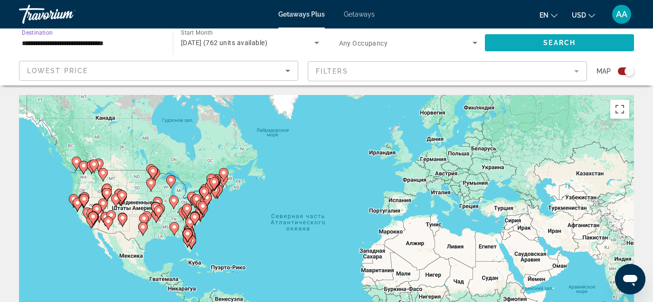
click at [545, 44] on span "Search" at bounding box center [559, 43] width 32 height 8
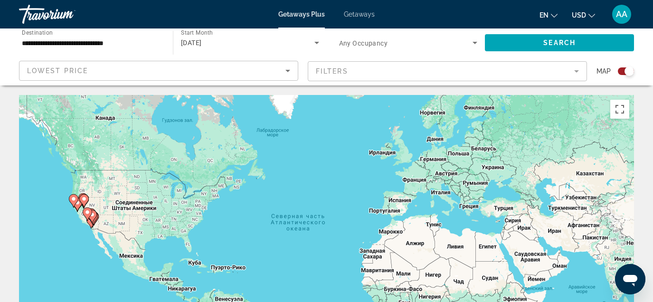
click at [625, 73] on div "Search widget" at bounding box center [629, 70] width 9 height 9
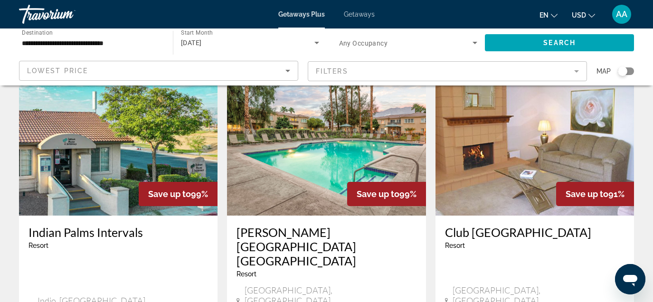
scroll to position [771, 0]
click at [623, 71] on div "Search widget" at bounding box center [622, 70] width 9 height 9
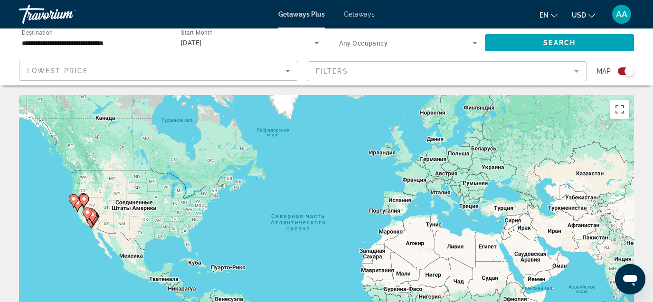
scroll to position [0, 0]
click at [86, 45] on input "**********" at bounding box center [91, 43] width 139 height 11
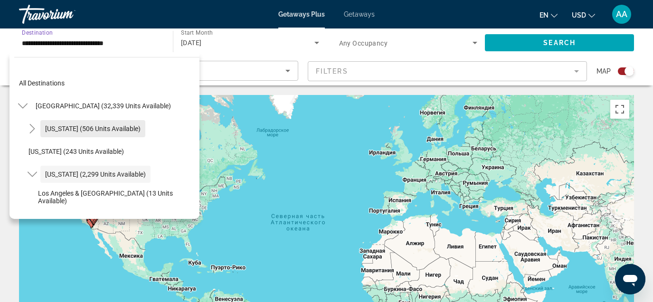
click at [55, 127] on span "Arizona (506 units available)" at bounding box center [92, 129] width 95 height 8
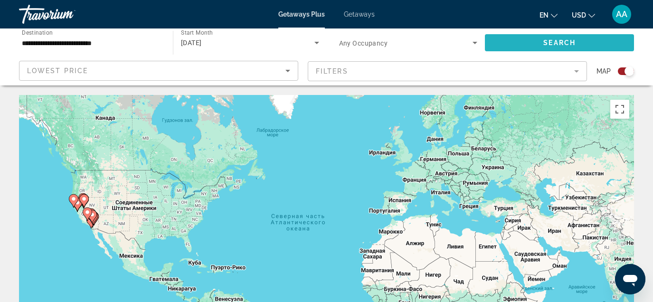
click at [560, 42] on span "Search" at bounding box center [559, 43] width 32 height 8
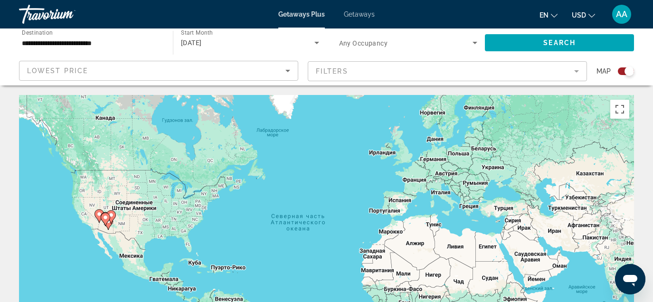
click at [67, 41] on input "**********" at bounding box center [91, 43] width 139 height 11
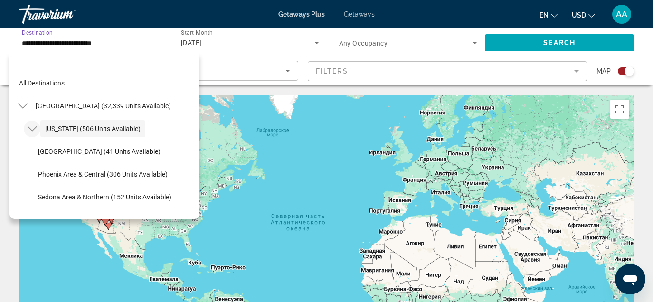
click at [31, 129] on icon "Toggle Arizona (506 units available)" at bounding box center [32, 128] width 9 height 9
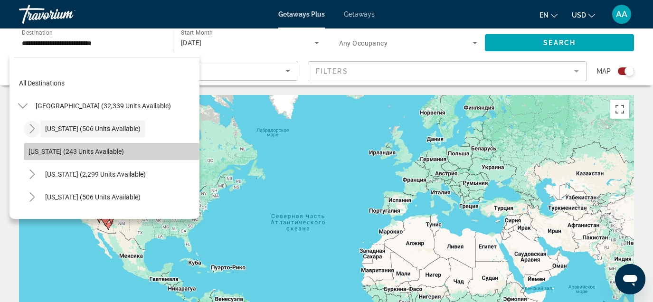
click at [44, 151] on span "Arkansas (243 units available)" at bounding box center [75, 152] width 95 height 8
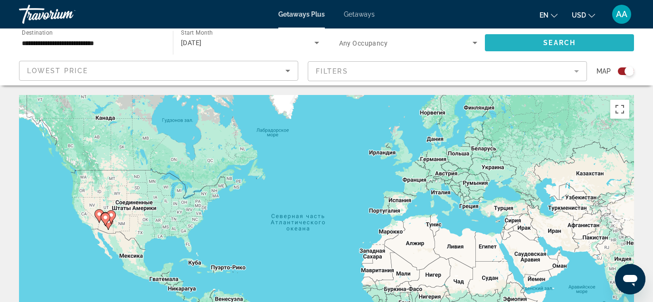
click at [507, 40] on span "Search widget" at bounding box center [559, 42] width 149 height 23
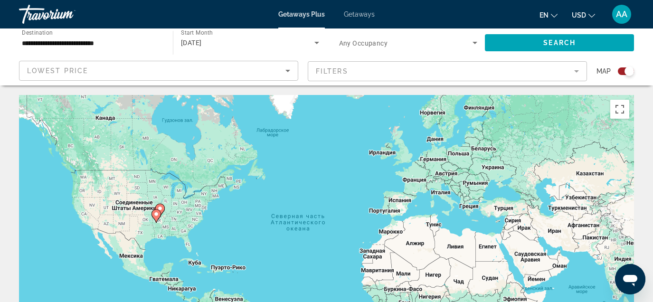
click at [72, 46] on input "**********" at bounding box center [91, 43] width 139 height 11
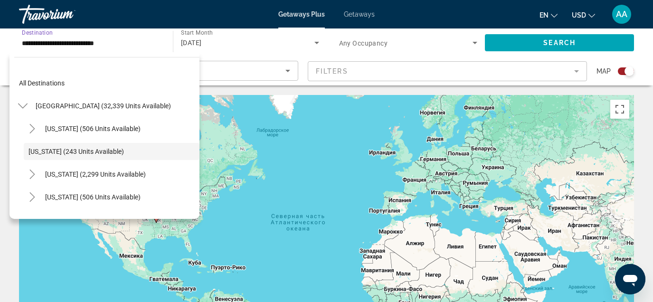
scroll to position [11, 0]
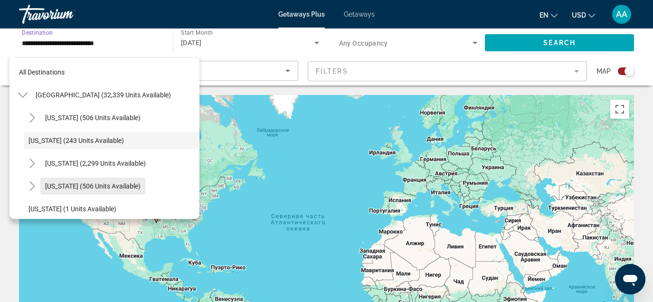
click at [85, 188] on span "Colorado (506 units available)" at bounding box center [92, 186] width 95 height 8
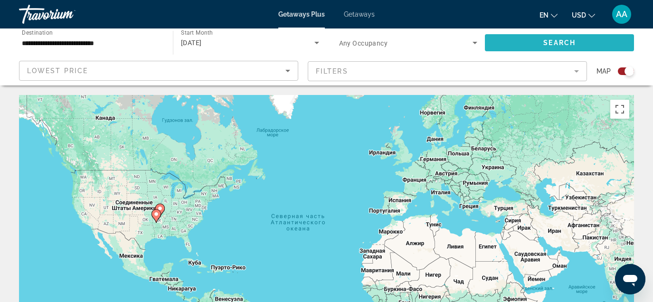
click at [585, 40] on span "Search widget" at bounding box center [559, 42] width 149 height 23
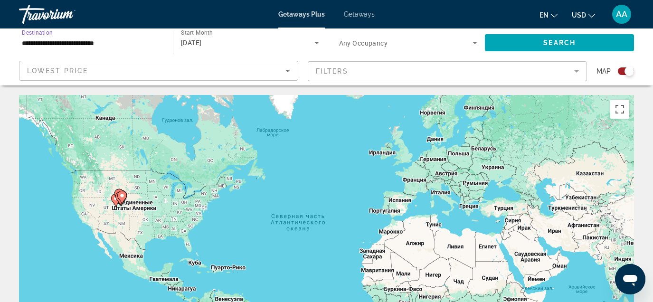
click at [76, 48] on input "**********" at bounding box center [91, 43] width 139 height 11
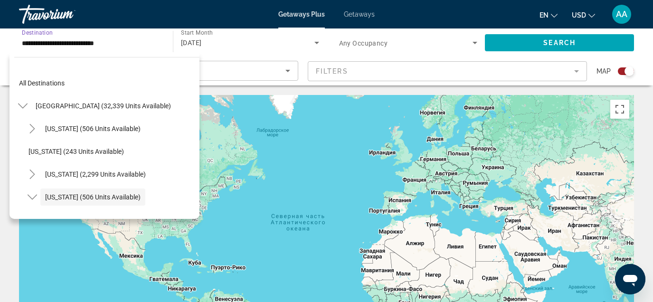
scroll to position [57, 0]
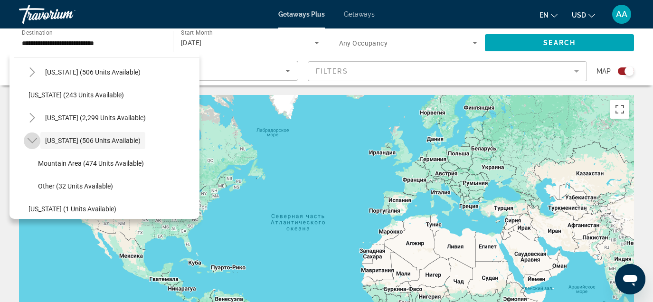
click at [32, 144] on icon "Toggle Colorado (506 units available)" at bounding box center [32, 140] width 9 height 9
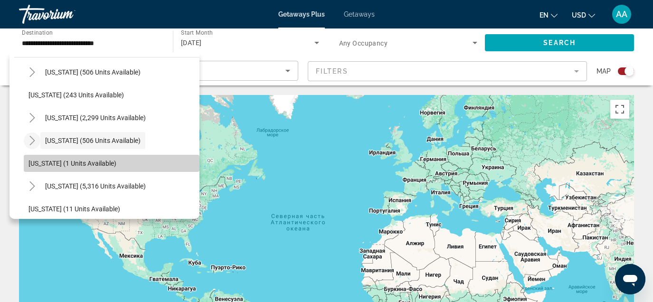
click at [54, 163] on span "Connecticut (1 units available)" at bounding box center [72, 164] width 88 height 8
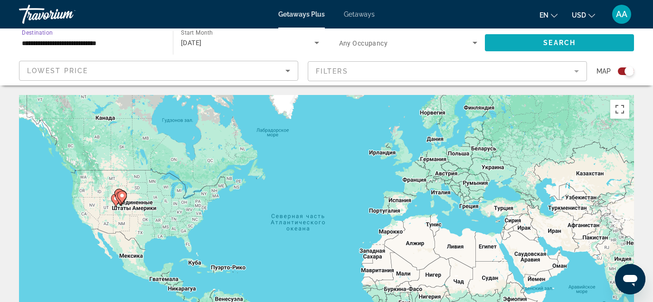
click at [502, 43] on span "Search widget" at bounding box center [559, 42] width 149 height 23
click at [65, 36] on div "**********" at bounding box center [91, 42] width 139 height 27
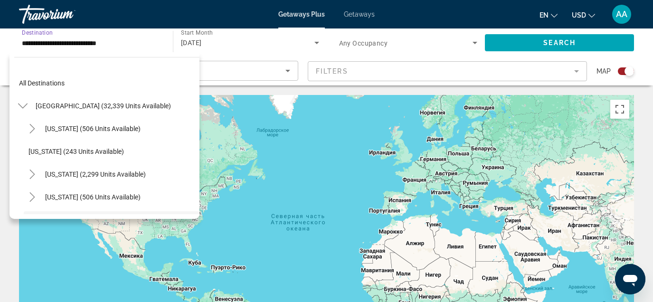
scroll to position [79, 0]
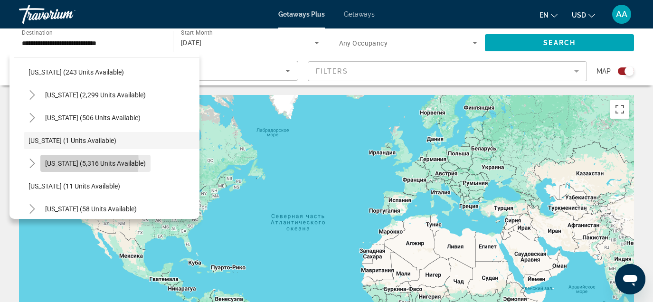
click at [62, 162] on span "Florida (5,316 units available)" at bounding box center [95, 164] width 101 height 8
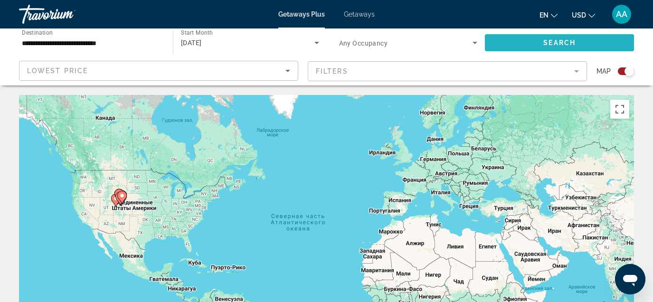
click at [543, 41] on span "Search" at bounding box center [559, 43] width 32 height 8
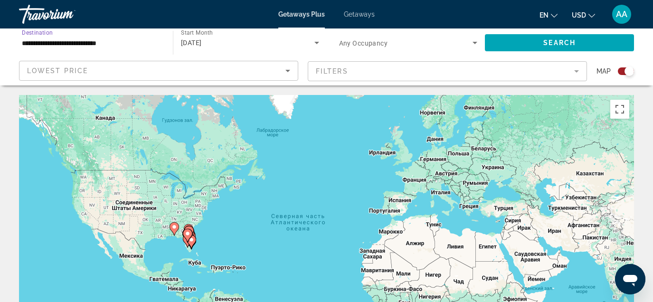
click at [85, 40] on input "**********" at bounding box center [91, 43] width 139 height 11
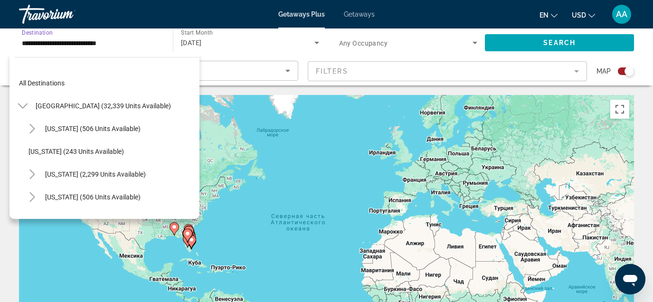
scroll to position [102, 0]
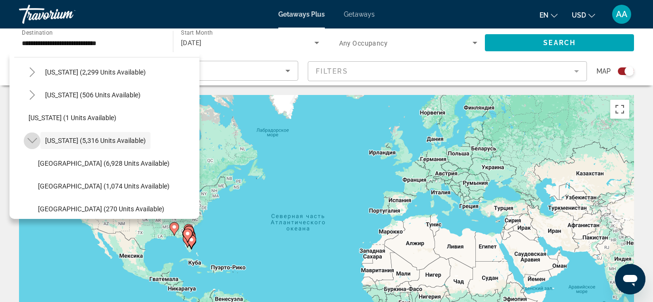
click at [28, 140] on icon "Toggle Florida (5,316 units available)" at bounding box center [31, 140] width 9 height 5
click at [28, 140] on icon "Toggle Florida (5,316 units available)" at bounding box center [32, 140] width 9 height 9
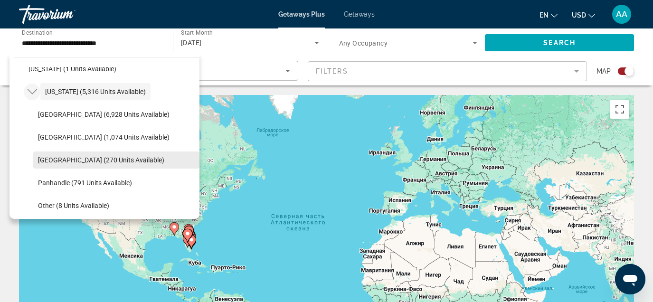
scroll to position [137, 0]
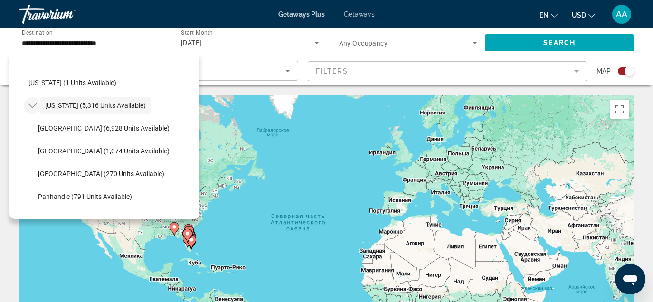
click at [34, 101] on icon "Toggle Florida (5,316 units available)" at bounding box center [32, 105] width 9 height 9
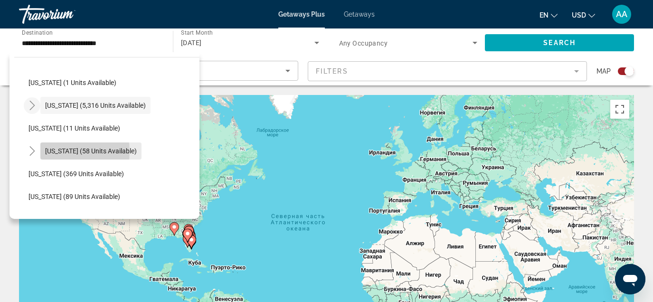
click at [55, 152] on span "Hawaii (58 units available)" at bounding box center [91, 151] width 92 height 8
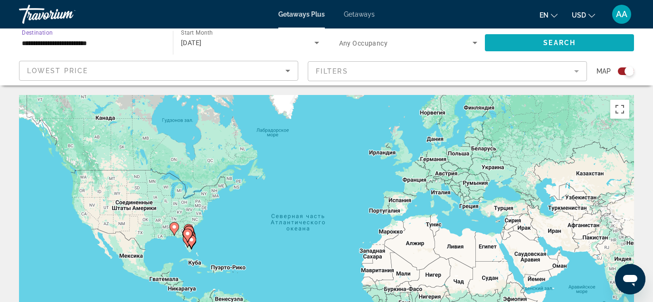
click at [509, 46] on span "Search widget" at bounding box center [559, 42] width 149 height 23
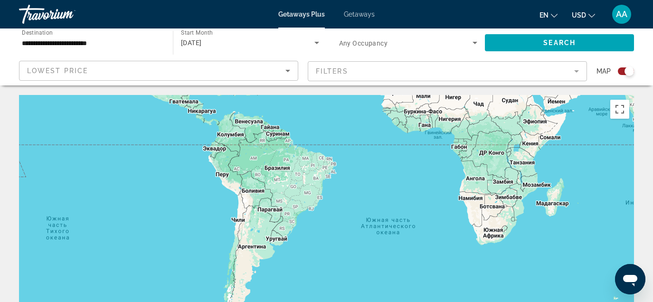
drag, startPoint x: 190, startPoint y: 256, endPoint x: 219, endPoint y: 62, distance: 195.9
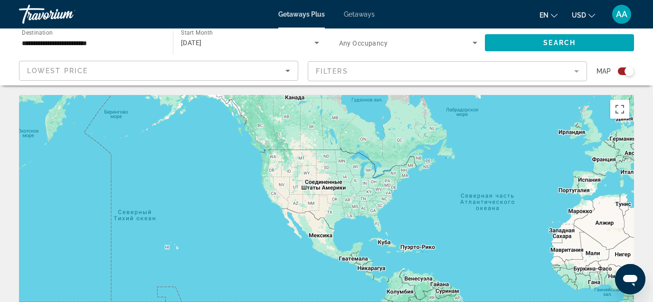
drag, startPoint x: 172, startPoint y: 209, endPoint x: 331, endPoint y: 377, distance: 231.5
click at [331, 302] on html "**********" at bounding box center [326, 151] width 653 height 302
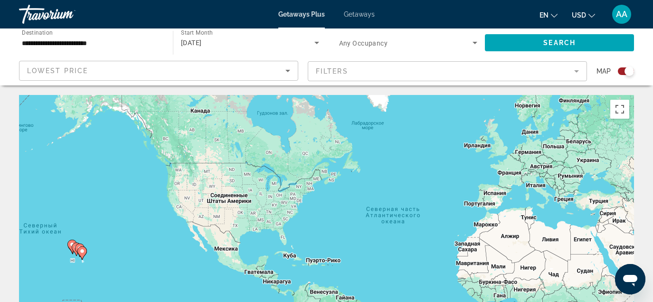
drag, startPoint x: 255, startPoint y: 218, endPoint x: 161, endPoint y: 233, distance: 95.6
click at [161, 233] on div "Чтобы активировать перетаскивание с помощью клавиатуры, нажмите Alt + Ввод. Пос…" at bounding box center [326, 237] width 615 height 285
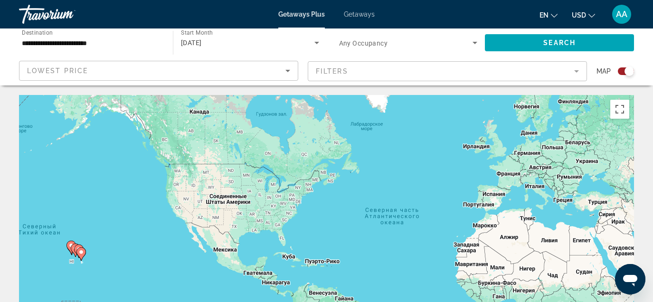
click at [624, 71] on div "Search widget" at bounding box center [626, 71] width 16 height 8
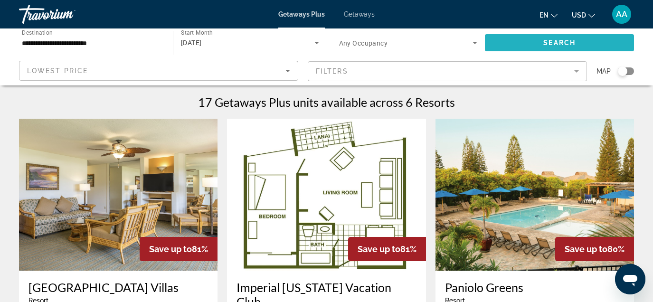
click at [529, 38] on span "Search widget" at bounding box center [559, 42] width 149 height 23
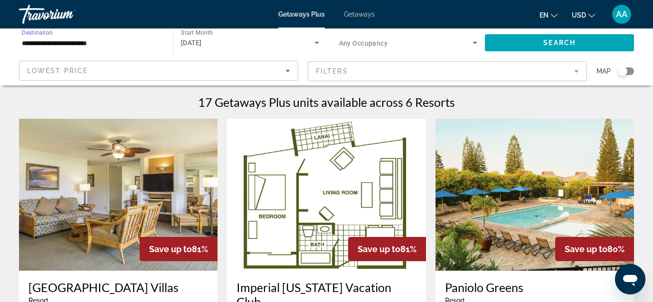
click at [105, 40] on input "**********" at bounding box center [91, 43] width 139 height 11
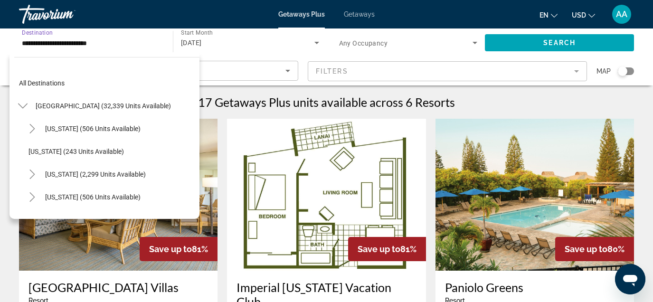
scroll to position [148, 0]
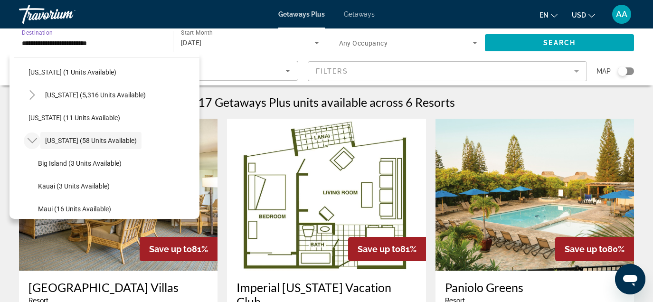
click at [32, 135] on mat-icon "Toggle Hawaii (58 units available)" at bounding box center [32, 141] width 17 height 17
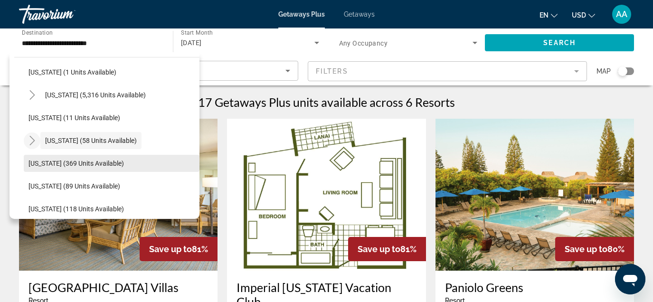
click at [49, 168] on span "Search widget" at bounding box center [112, 163] width 176 height 23
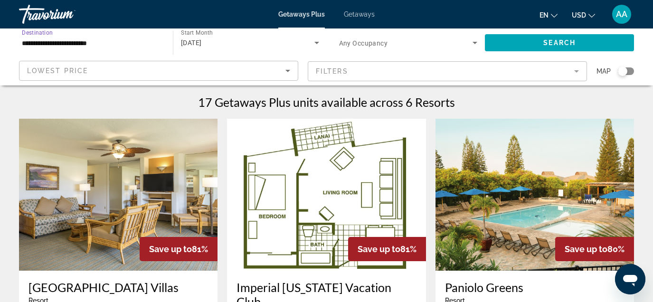
click at [621, 72] on div "Search widget" at bounding box center [622, 70] width 9 height 9
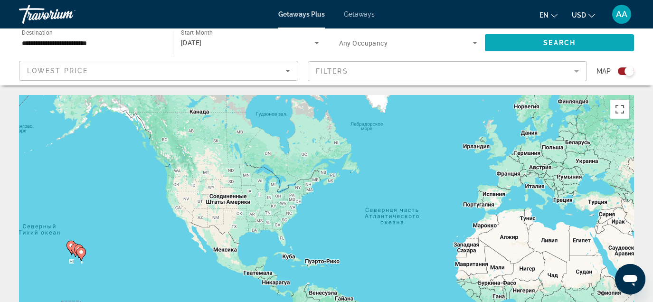
click at [565, 47] on span "Search widget" at bounding box center [559, 42] width 149 height 23
click at [83, 46] on input "**********" at bounding box center [91, 43] width 139 height 11
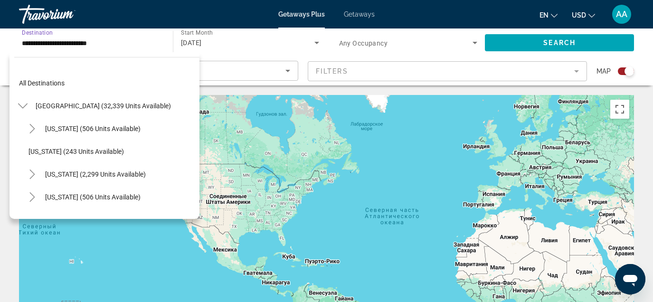
scroll to position [171, 0]
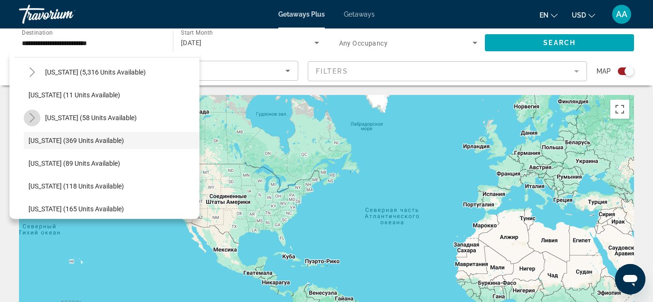
click at [32, 122] on icon "Toggle Hawaii (58 units available)" at bounding box center [32, 117] width 9 height 9
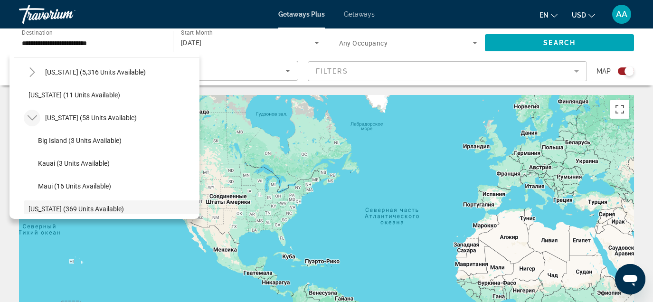
click at [32, 122] on icon "Toggle Hawaii (58 units available)" at bounding box center [32, 117] width 9 height 9
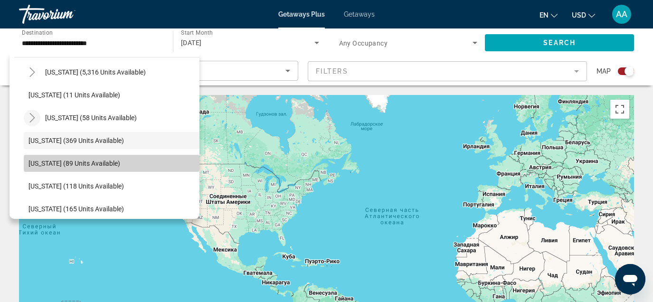
click at [43, 162] on span "Illinois (89 units available)" at bounding box center [74, 164] width 92 height 8
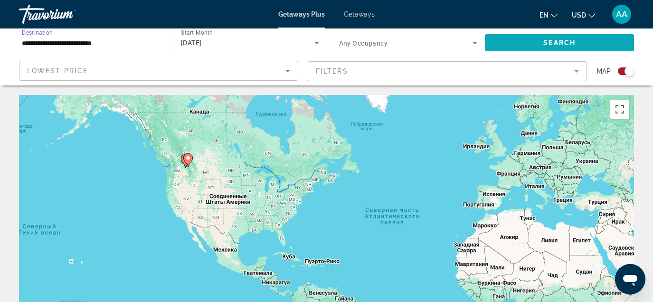
click at [512, 42] on span "Search widget" at bounding box center [559, 42] width 149 height 23
click at [66, 47] on input "**********" at bounding box center [91, 43] width 139 height 11
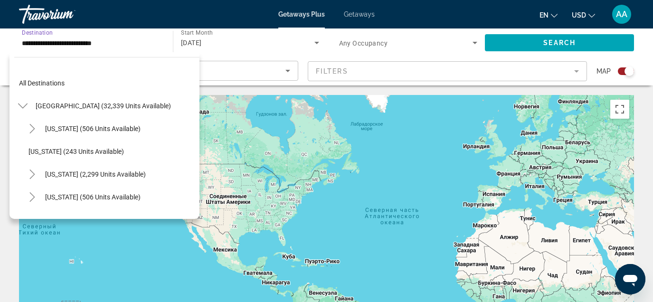
scroll to position [193, 0]
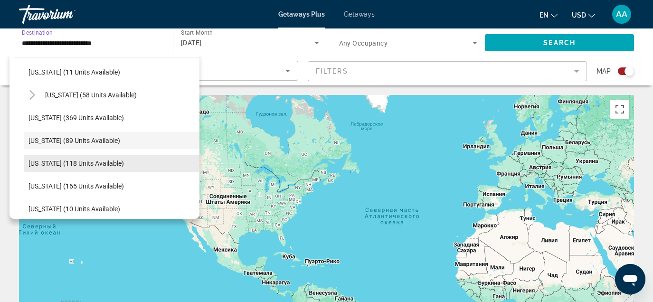
click at [65, 166] on span "Indiana (118 units available)" at bounding box center [75, 164] width 95 height 8
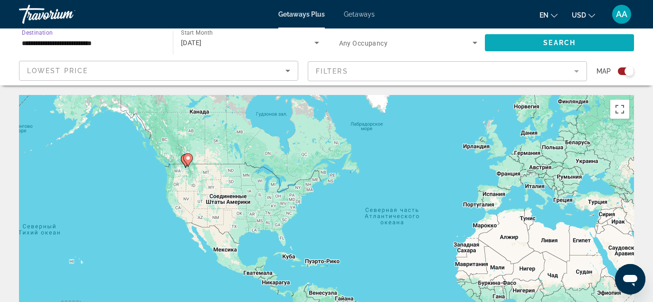
click at [521, 42] on span "Search widget" at bounding box center [559, 42] width 149 height 23
click at [79, 47] on input "**********" at bounding box center [91, 43] width 139 height 11
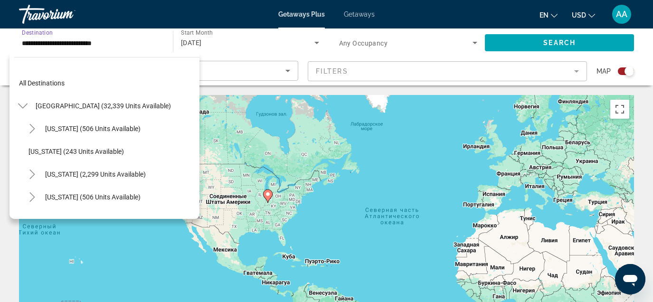
scroll to position [216, 0]
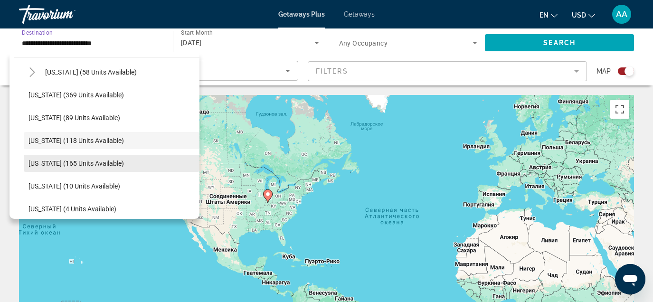
click at [66, 164] on span "Iowa (165 units available)" at bounding box center [75, 164] width 95 height 8
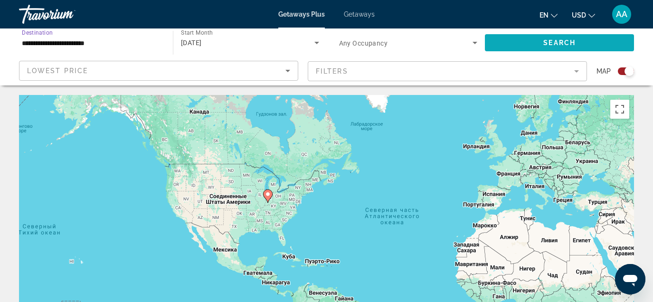
click at [584, 44] on span "Search widget" at bounding box center [559, 42] width 149 height 23
click at [93, 46] on input "**********" at bounding box center [91, 43] width 139 height 11
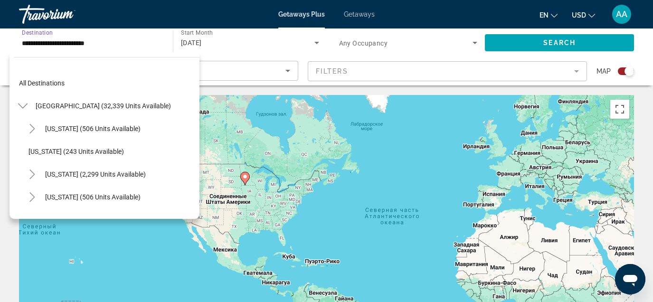
scroll to position [239, 0]
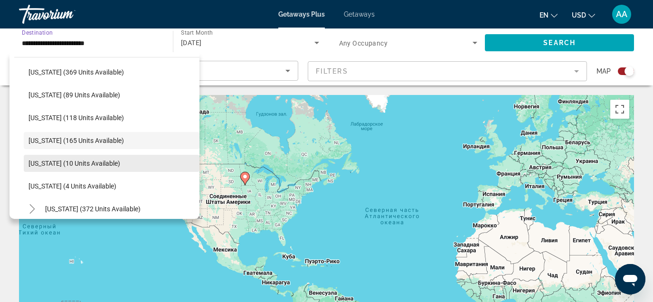
click at [91, 169] on span "Search widget" at bounding box center [112, 163] width 176 height 23
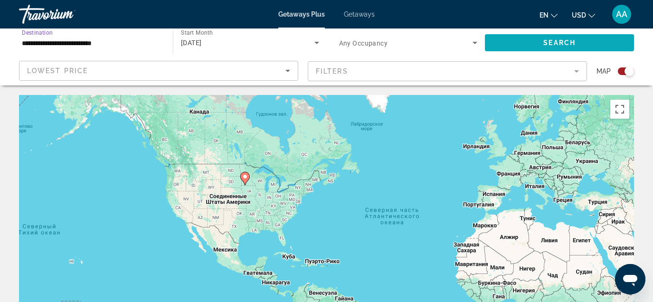
click at [528, 44] on span "Search widget" at bounding box center [559, 42] width 149 height 23
click at [66, 45] on input "**********" at bounding box center [91, 43] width 139 height 11
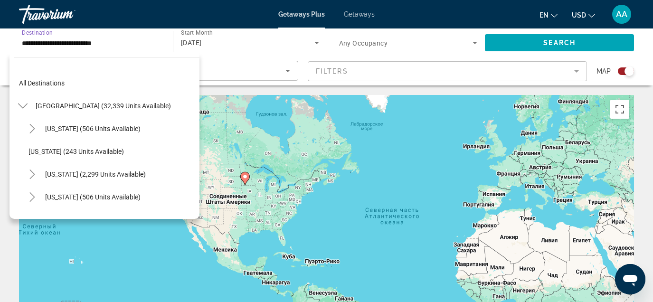
scroll to position [262, 0]
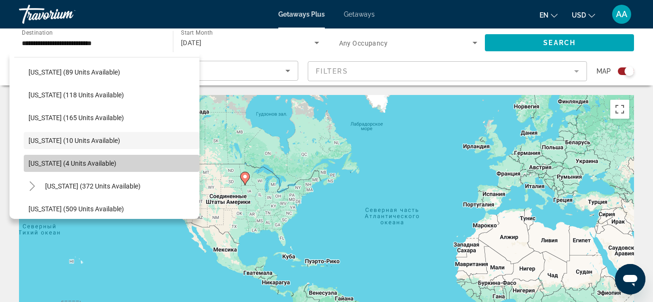
click at [70, 158] on span "Search widget" at bounding box center [112, 163] width 176 height 23
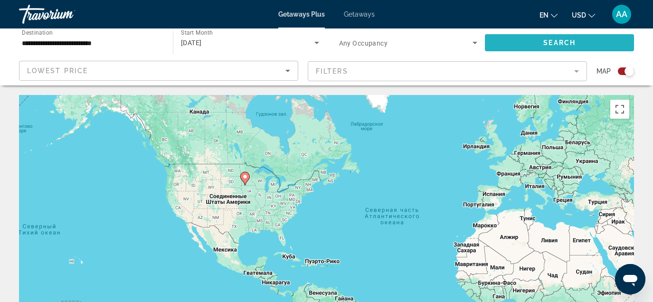
click at [517, 47] on span "Search widget" at bounding box center [559, 42] width 149 height 23
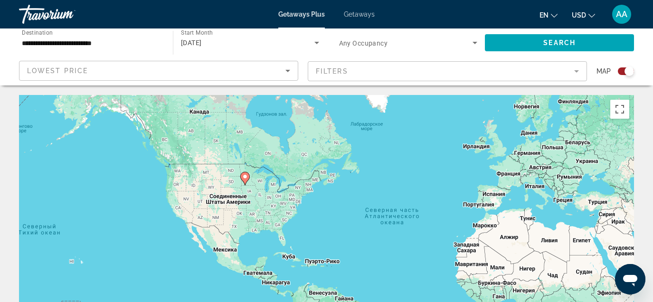
click at [43, 41] on input "**********" at bounding box center [91, 43] width 139 height 11
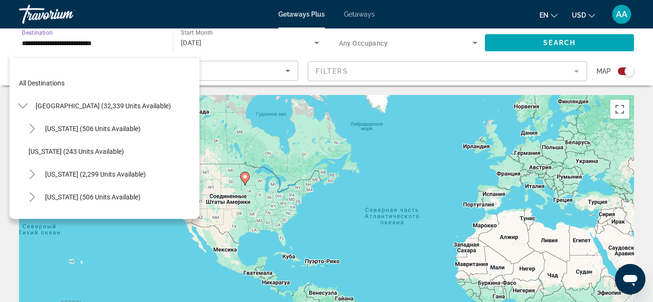
scroll to position [284, 0]
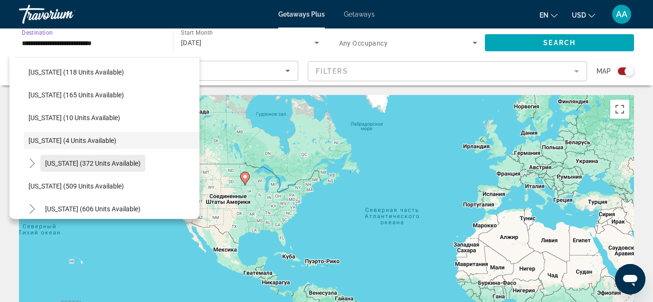
click at [58, 161] on span "Maine (372 units available)" at bounding box center [92, 164] width 95 height 8
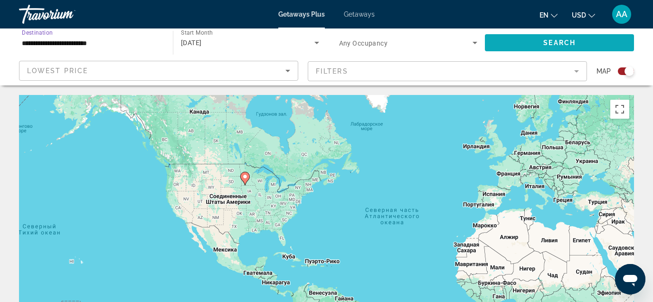
click at [531, 42] on span "Search widget" at bounding box center [559, 42] width 149 height 23
click at [81, 39] on input "**********" at bounding box center [91, 43] width 139 height 11
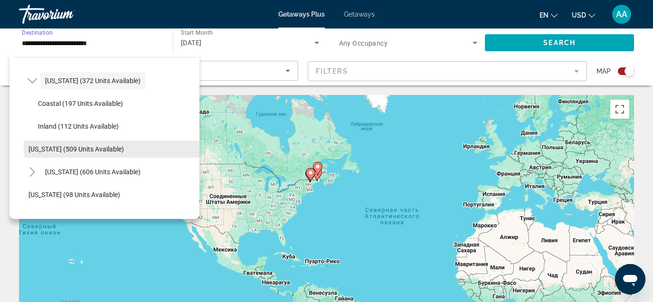
scroll to position [372, 0]
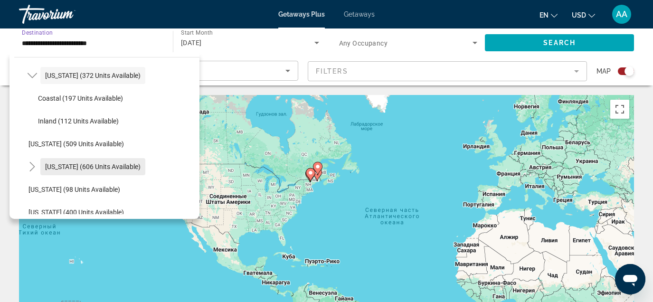
click at [68, 164] on span "Massachusetts (606 units available)" at bounding box center [92, 167] width 95 height 8
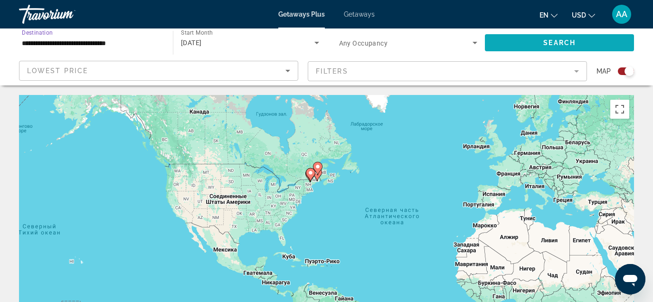
click at [542, 38] on span "Search widget" at bounding box center [559, 42] width 149 height 23
click at [100, 44] on input "**********" at bounding box center [91, 43] width 139 height 11
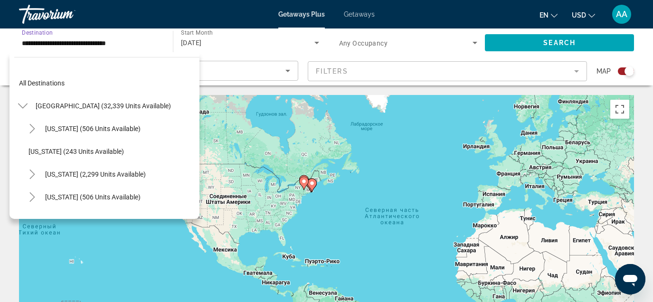
scroll to position [353, 0]
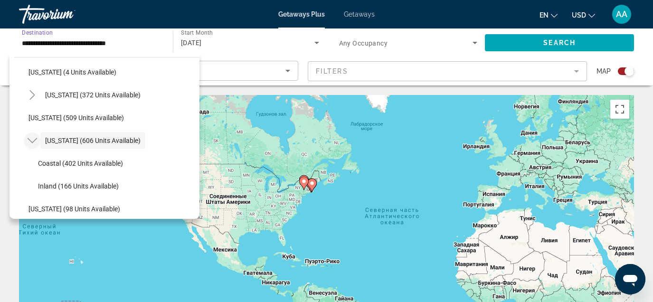
click at [32, 143] on icon "Toggle Massachusetts (606 units available)" at bounding box center [32, 140] width 9 height 9
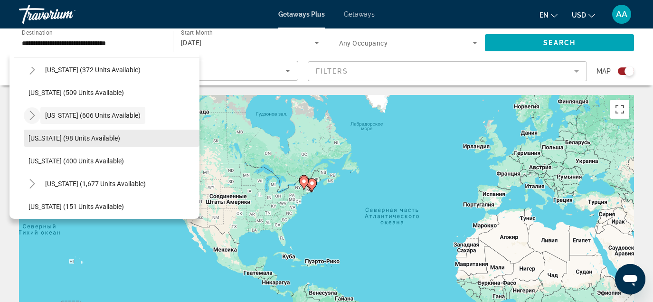
scroll to position [386, 0]
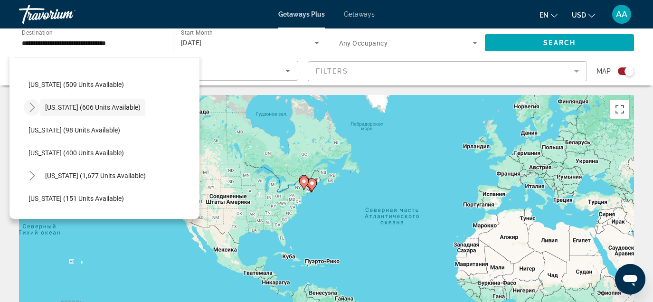
click at [318, 219] on div "Чтобы активировать перетаскивание с помощью клавиатуры, нажмите Alt + Ввод. Пос…" at bounding box center [326, 237] width 615 height 285
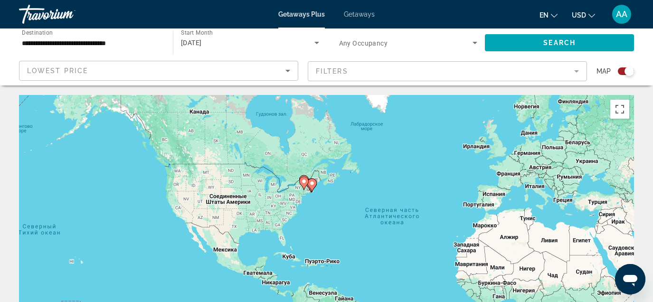
click at [84, 43] on input "**********" at bounding box center [91, 43] width 139 height 11
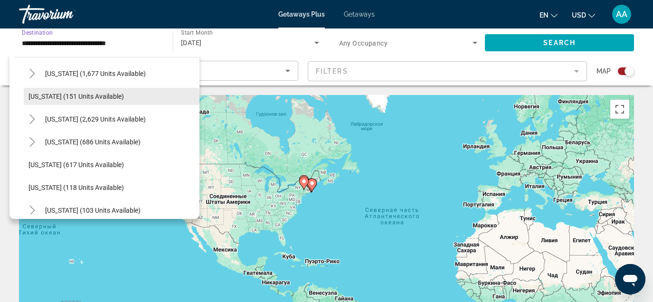
scroll to position [495, 0]
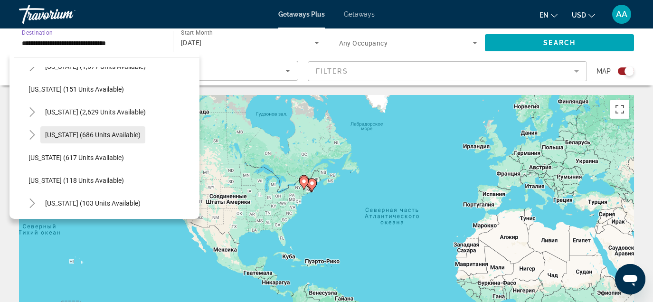
click at [72, 132] on span "New Hampshire (686 units available)" at bounding box center [92, 135] width 95 height 8
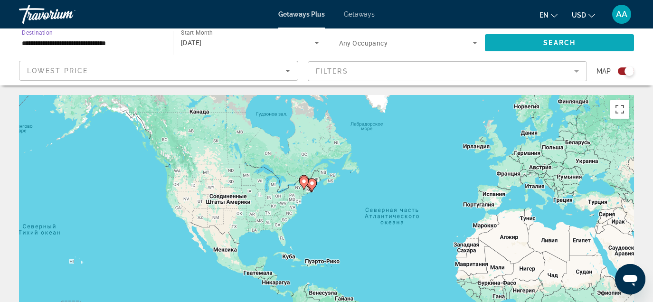
click at [534, 49] on span "Search widget" at bounding box center [559, 42] width 149 height 23
click at [98, 47] on input "**********" at bounding box center [91, 43] width 139 height 11
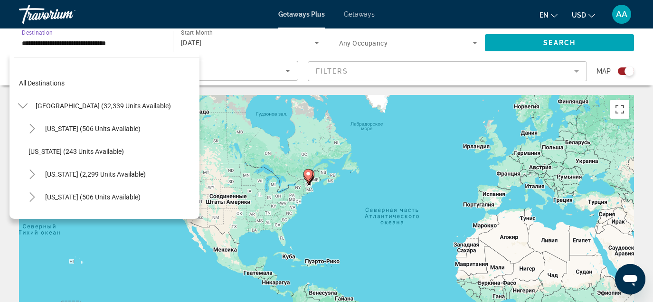
scroll to position [490, 0]
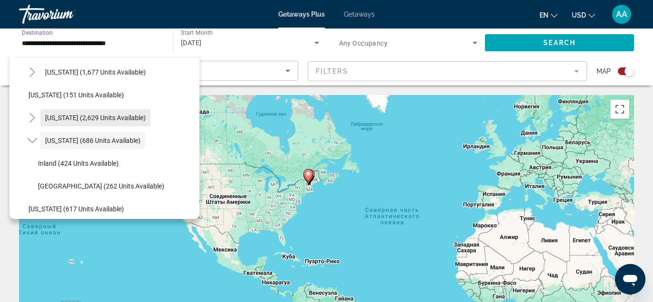
click at [70, 122] on span "Search widget" at bounding box center [95, 117] width 110 height 23
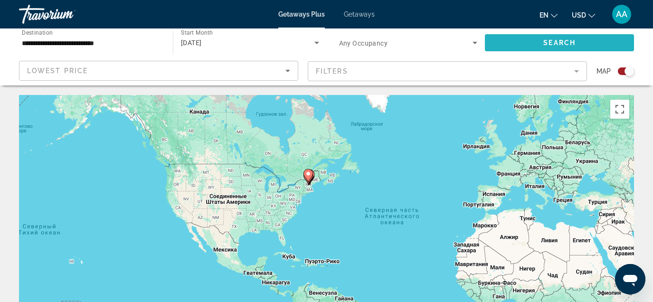
click at [545, 43] on span "Search" at bounding box center [559, 43] width 32 height 8
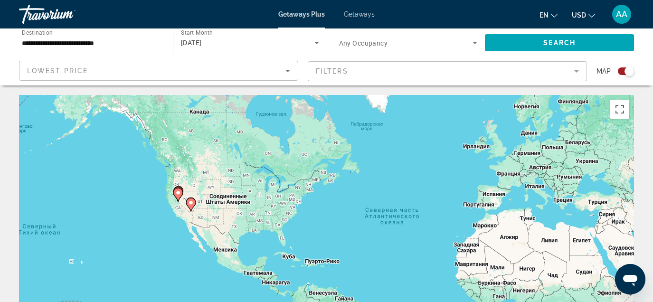
click at [76, 42] on input "**********" at bounding box center [91, 43] width 139 height 11
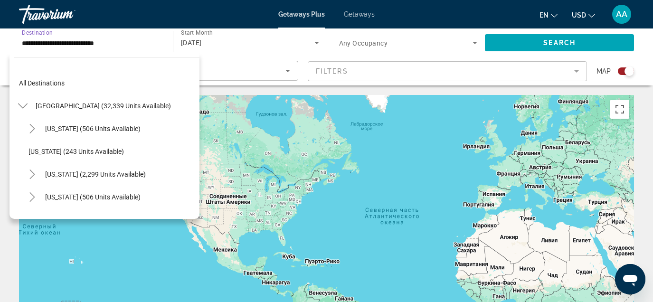
scroll to position [467, 0]
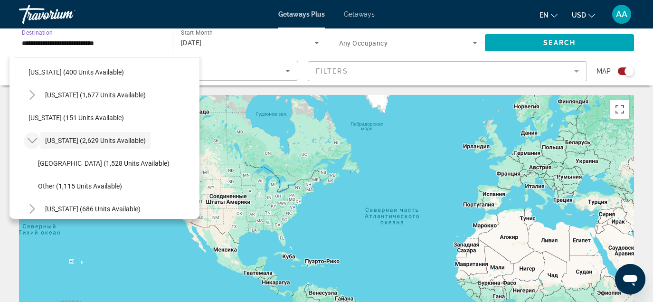
click at [35, 139] on icon "Toggle Nevada (2,629 units available)" at bounding box center [32, 140] width 9 height 9
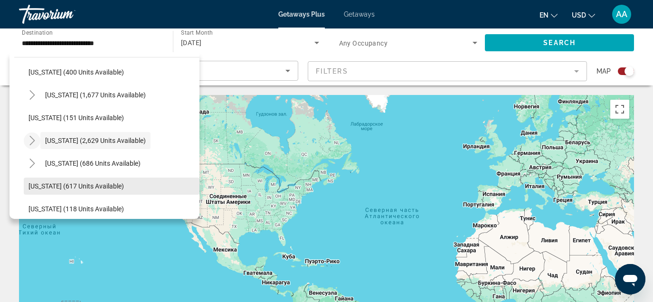
click at [68, 185] on span "New Jersey (617 units available)" at bounding box center [75, 186] width 95 height 8
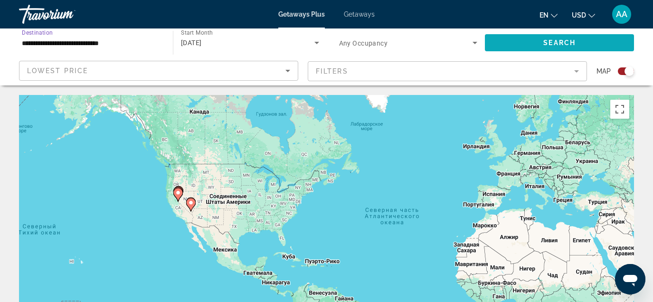
click at [510, 44] on span "Search widget" at bounding box center [559, 42] width 149 height 23
click at [89, 46] on input "**********" at bounding box center [91, 43] width 139 height 11
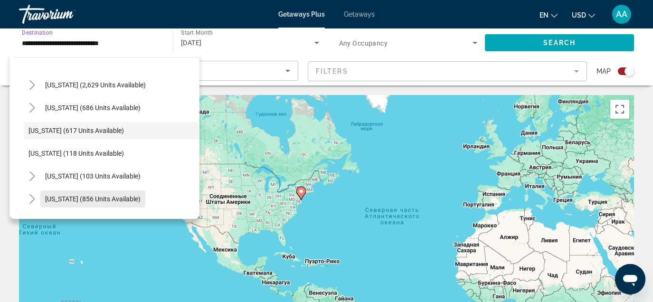
scroll to position [523, 0]
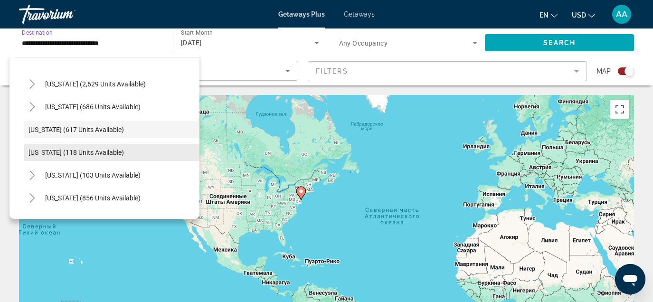
click at [82, 144] on span "Search widget" at bounding box center [112, 152] width 176 height 23
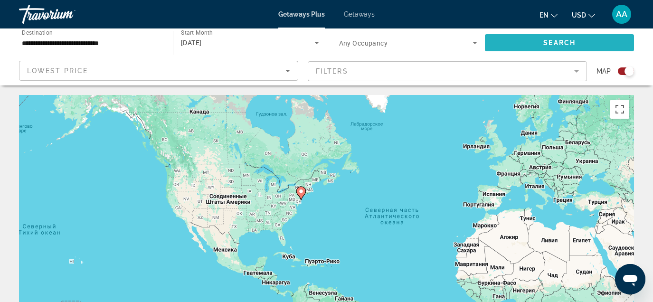
click at [522, 39] on span "Search widget" at bounding box center [559, 42] width 149 height 23
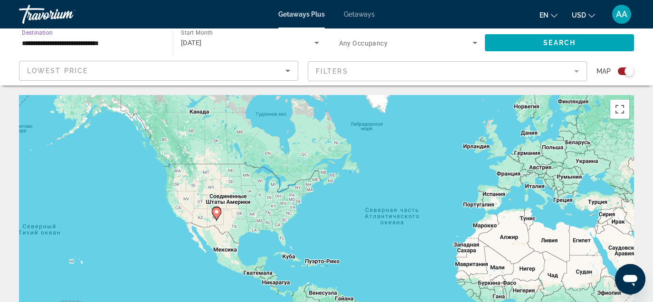
click at [64, 43] on input "**********" at bounding box center [91, 43] width 139 height 11
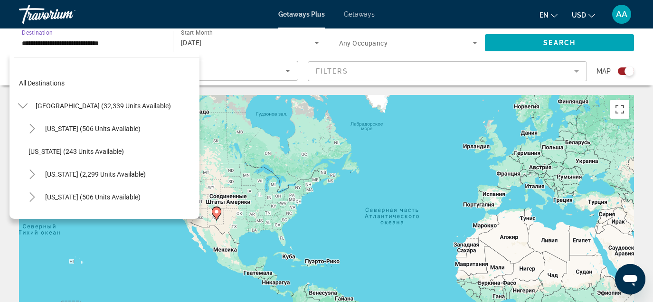
scroll to position [535, 0]
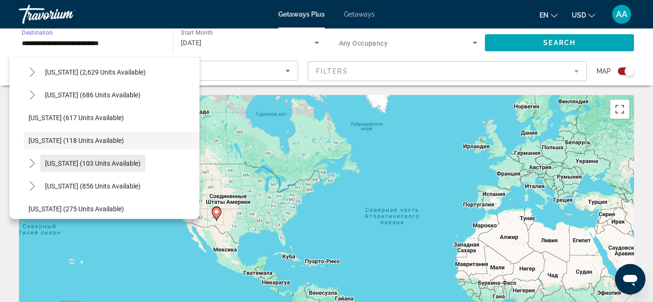
click at [84, 164] on span "New York (103 units available)" at bounding box center [92, 164] width 95 height 8
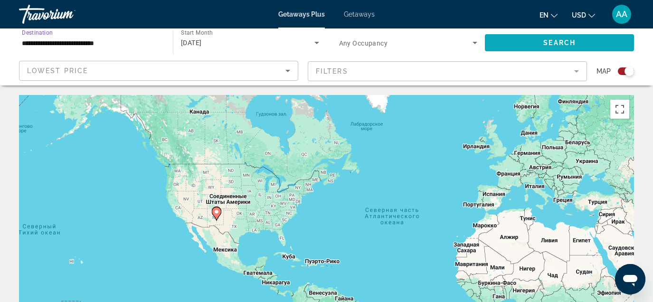
click at [543, 47] on span "Search widget" at bounding box center [559, 42] width 149 height 23
click at [69, 46] on input "**********" at bounding box center [91, 43] width 139 height 11
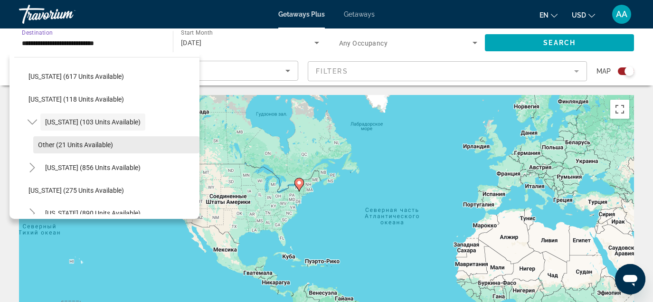
scroll to position [578, 0]
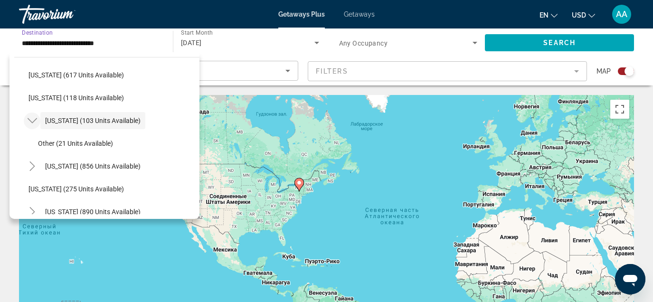
click at [33, 114] on mat-icon "Toggle New York (103 units available)" at bounding box center [32, 121] width 17 height 17
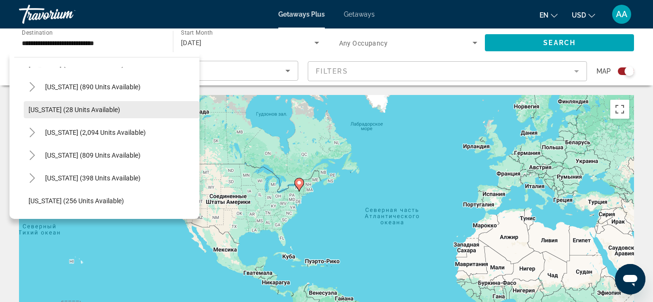
scroll to position [681, 0]
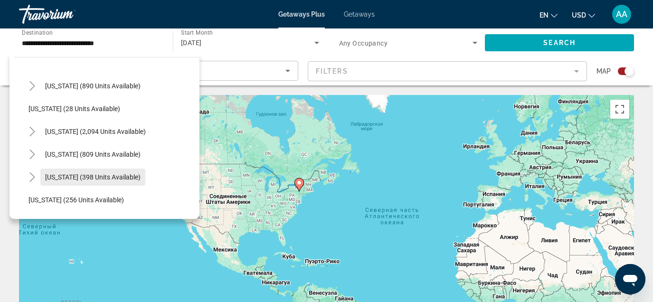
click at [84, 174] on span "Texas (398 units available)" at bounding box center [92, 177] width 95 height 8
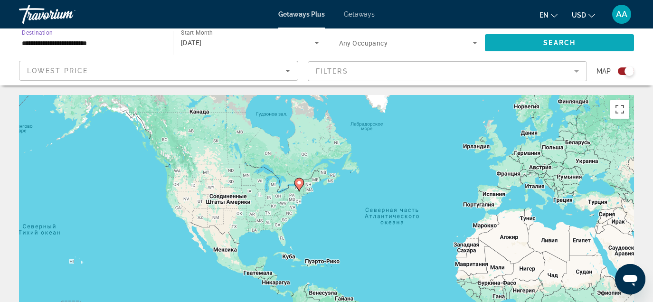
click at [537, 45] on span "Search widget" at bounding box center [559, 42] width 149 height 23
click at [561, 42] on span "Search" at bounding box center [559, 43] width 32 height 8
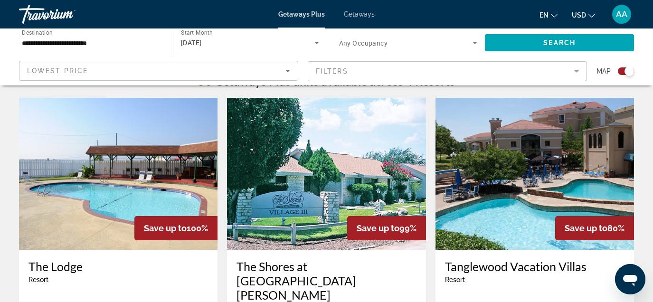
scroll to position [232, 0]
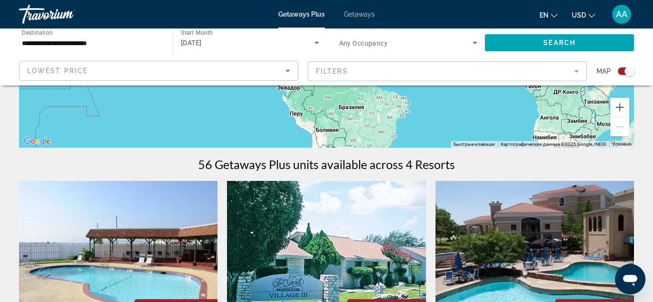
click at [80, 40] on input "**********" at bounding box center [91, 43] width 139 height 11
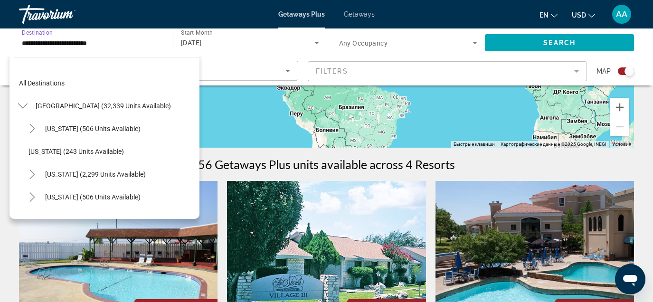
scroll to position [718, 0]
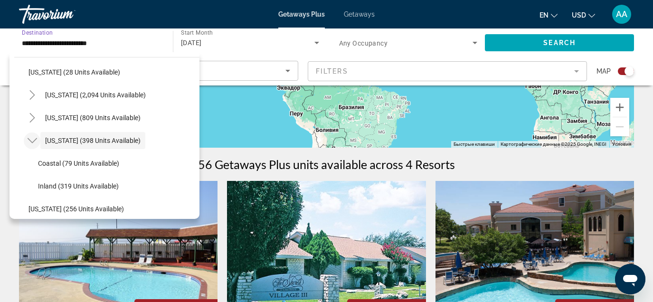
click at [33, 141] on icon "Toggle Texas (398 units available)" at bounding box center [32, 140] width 9 height 9
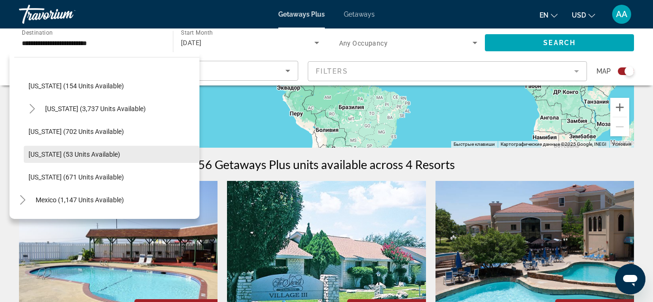
scroll to position [819, 0]
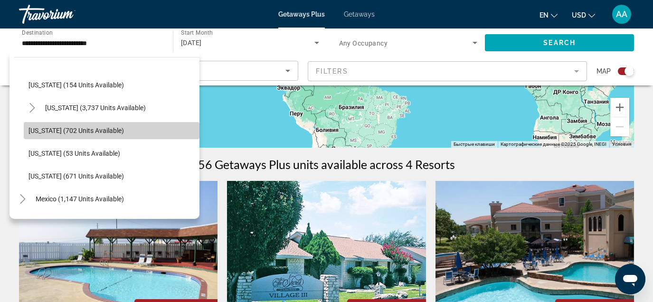
click at [52, 137] on span "Search widget" at bounding box center [112, 130] width 176 height 23
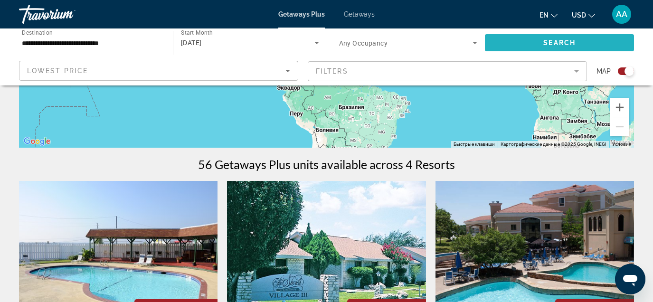
click at [533, 46] on span "Search widget" at bounding box center [559, 42] width 149 height 23
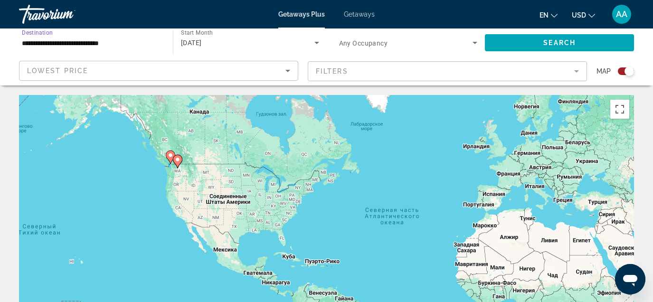
click at [92, 40] on input "**********" at bounding box center [91, 43] width 139 height 11
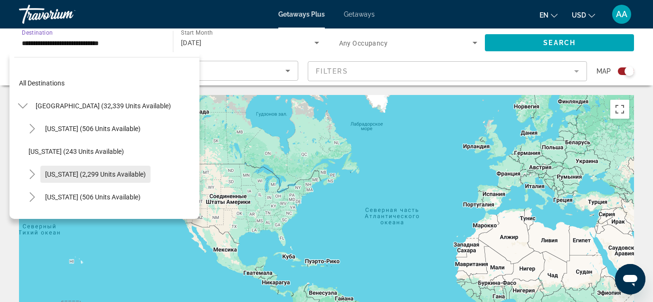
click at [84, 175] on span "California (2,299 units available)" at bounding box center [95, 175] width 101 height 8
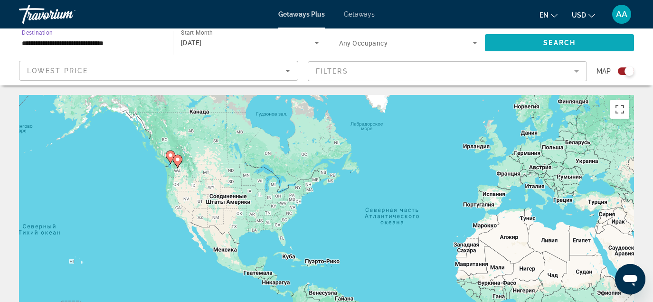
click at [514, 41] on span "Search widget" at bounding box center [559, 42] width 149 height 23
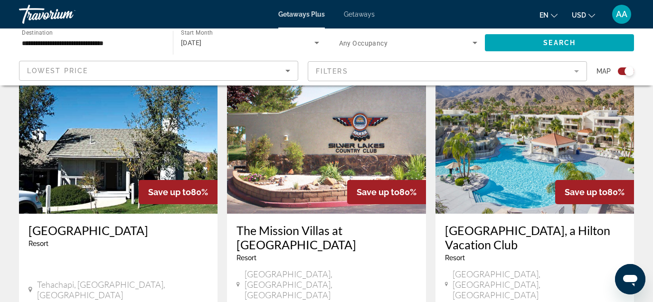
scroll to position [1574, 0]
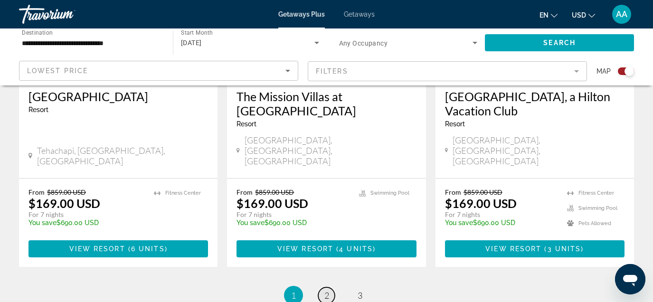
click at [324, 290] on span "2" at bounding box center [326, 295] width 5 height 10
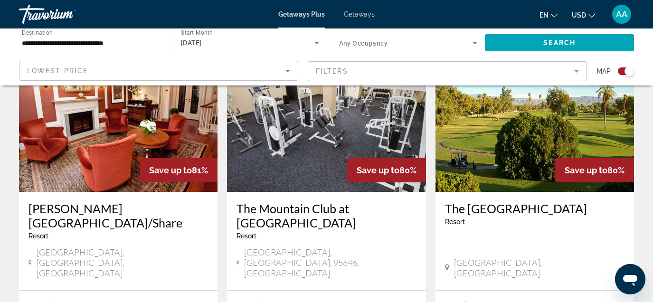
scroll to position [378, 0]
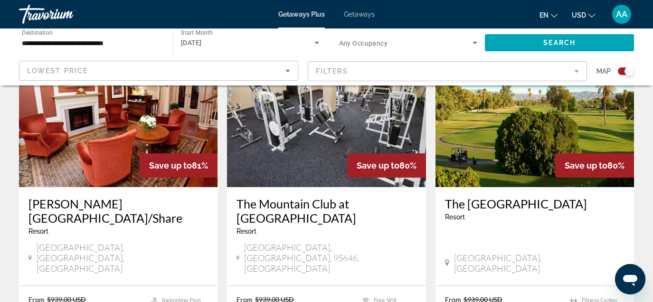
click at [624, 69] on div "Search widget" at bounding box center [626, 71] width 16 height 8
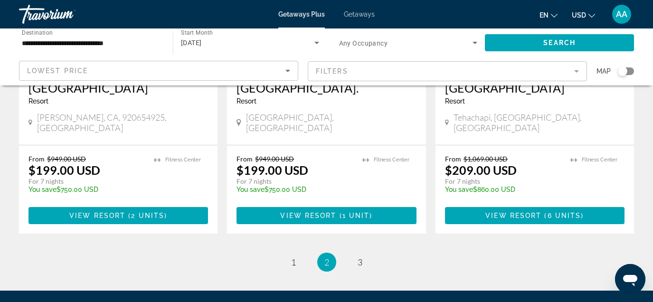
scroll to position [1275, 0]
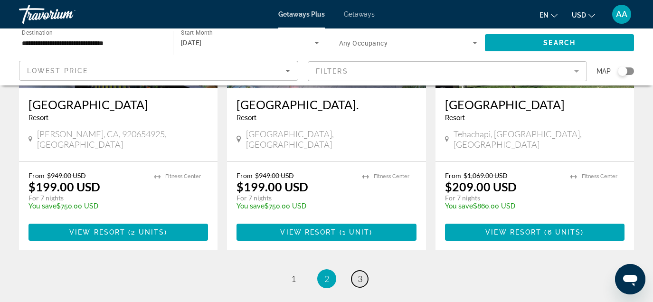
click at [356, 271] on link "page 3" at bounding box center [359, 279] width 17 height 17
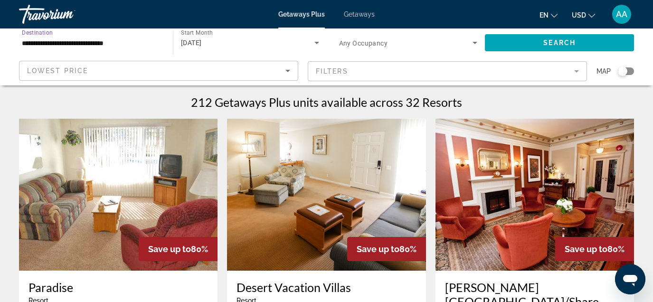
click at [122, 42] on input "**********" at bounding box center [91, 43] width 139 height 11
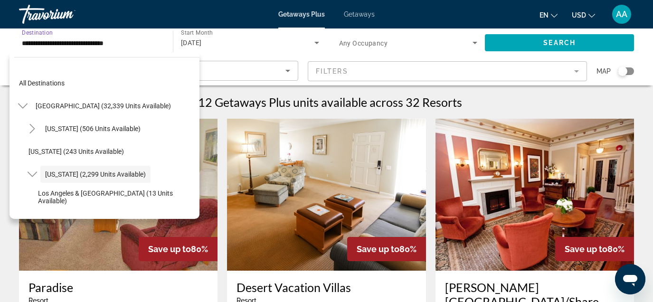
scroll to position [34, 0]
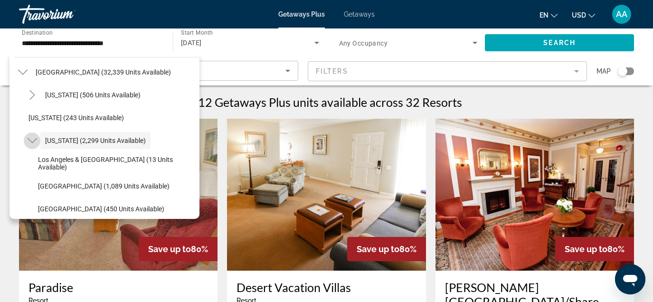
click at [34, 134] on mat-icon "Toggle California (2,299 units available)" at bounding box center [32, 141] width 17 height 17
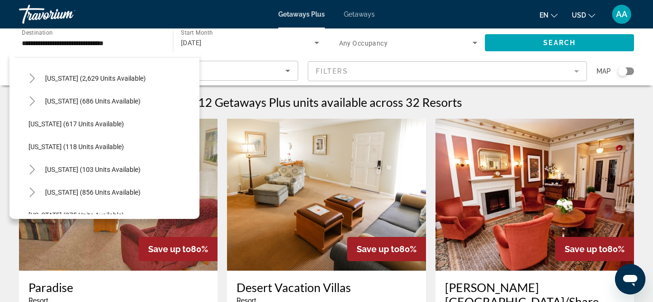
scroll to position [530, 0]
click at [54, 167] on span "New York (103 units available)" at bounding box center [92, 169] width 95 height 8
type input "**********"
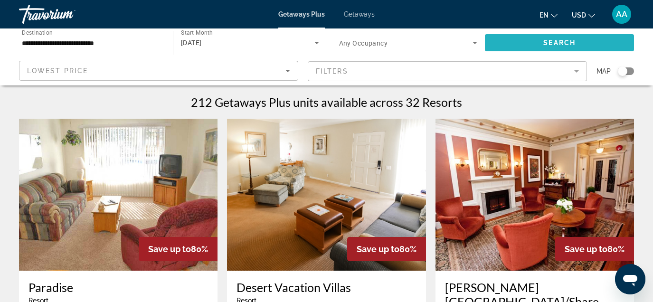
click at [508, 41] on span "Search widget" at bounding box center [559, 42] width 149 height 23
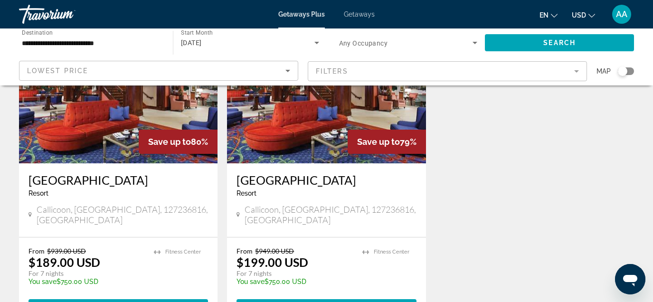
scroll to position [81, 0]
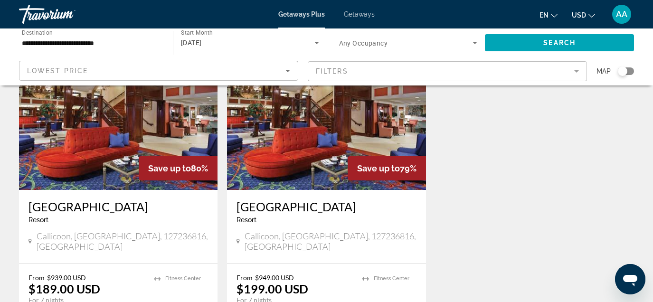
click at [146, 145] on img "Main content" at bounding box center [118, 114] width 199 height 152
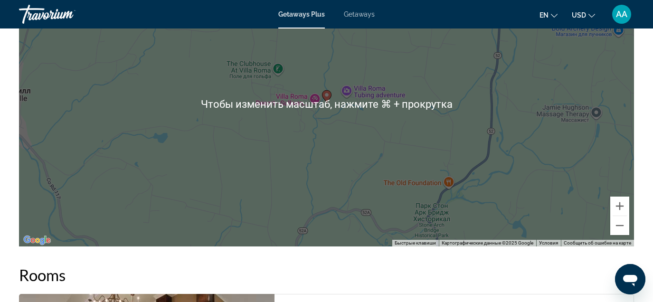
scroll to position [1319, 0]
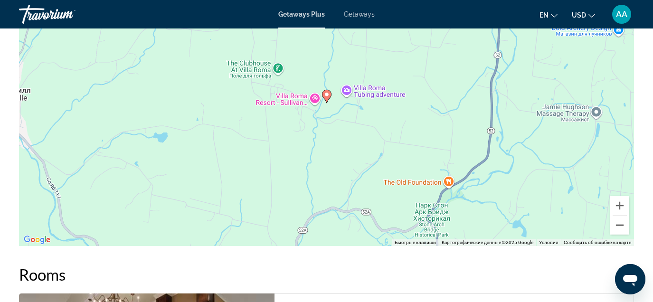
click at [619, 216] on button "Уменьшить" at bounding box center [619, 225] width 19 height 19
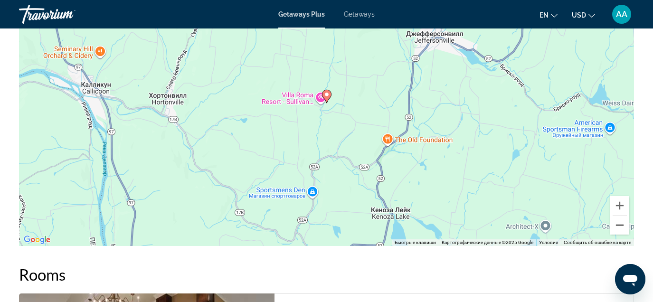
click at [619, 216] on button "Уменьшить" at bounding box center [619, 225] width 19 height 19
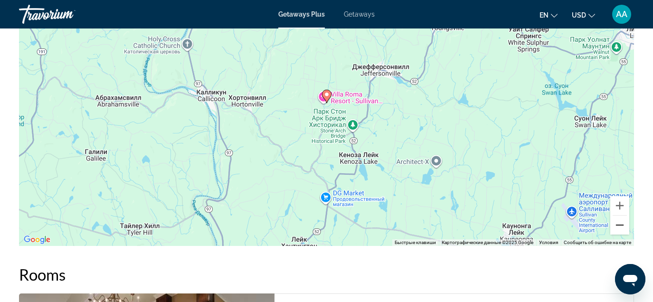
click at [619, 216] on button "Уменьшить" at bounding box center [619, 225] width 19 height 19
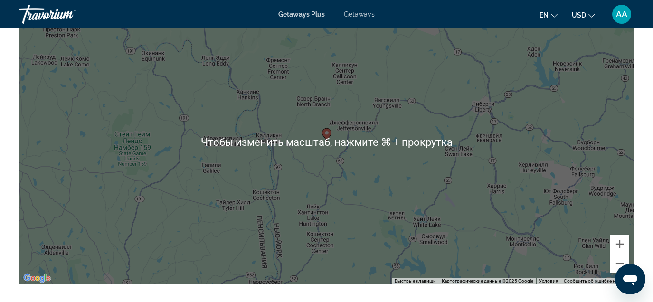
scroll to position [1279, 0]
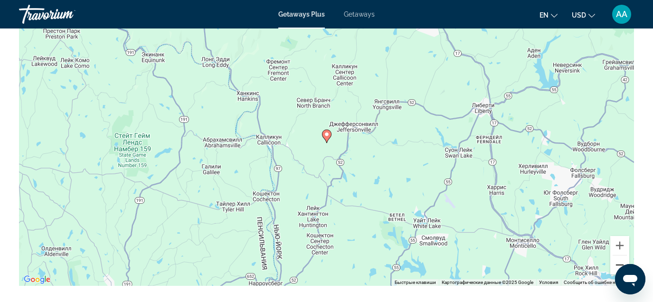
click at [616, 256] on button "Уменьшить" at bounding box center [619, 265] width 19 height 19
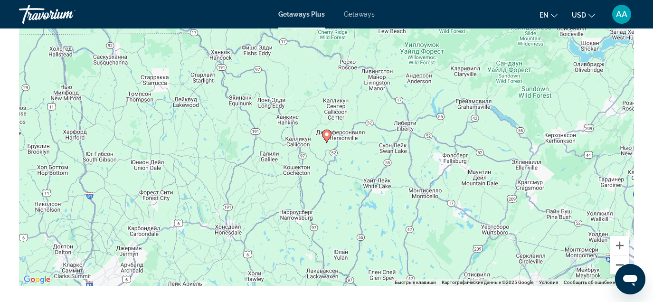
click at [616, 256] on button "Уменьшить" at bounding box center [619, 265] width 19 height 19
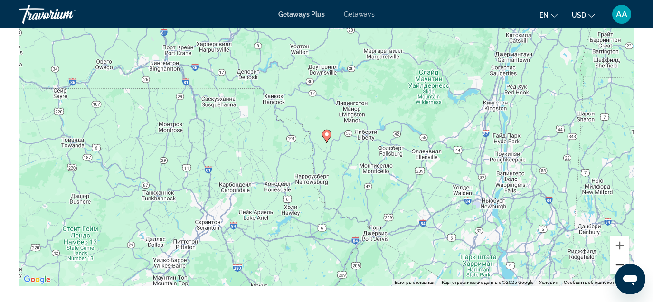
click at [616, 256] on button "Уменьшить" at bounding box center [619, 265] width 19 height 19
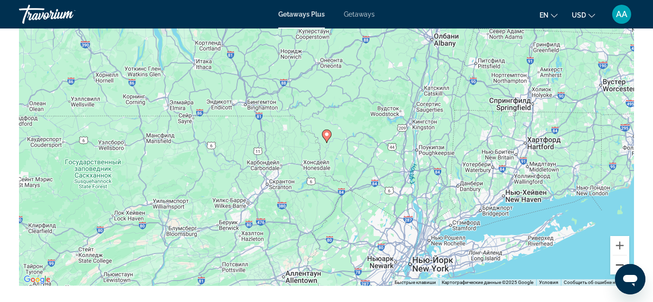
click at [616, 256] on button "Уменьшить" at bounding box center [619, 265] width 19 height 19
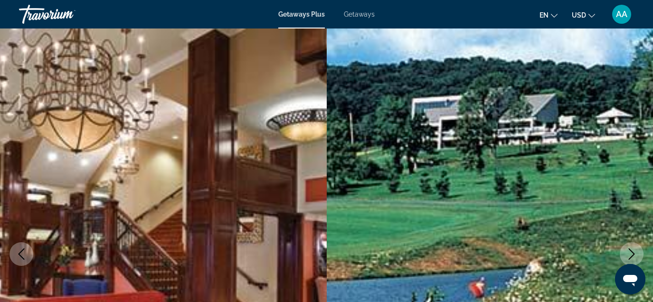
scroll to position [0, 0]
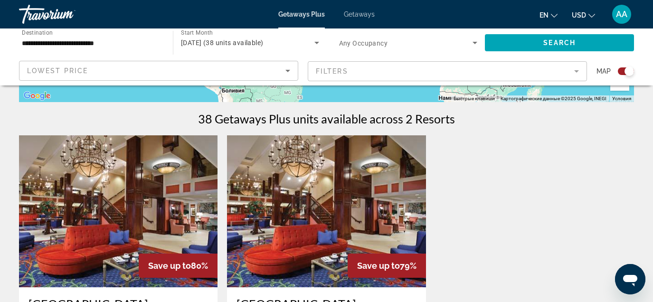
scroll to position [247, 0]
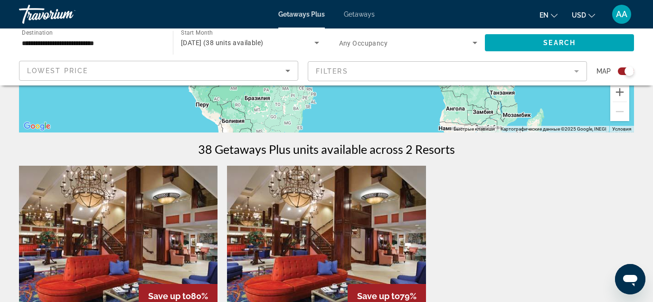
click at [132, 253] on img "Main content" at bounding box center [118, 242] width 199 height 152
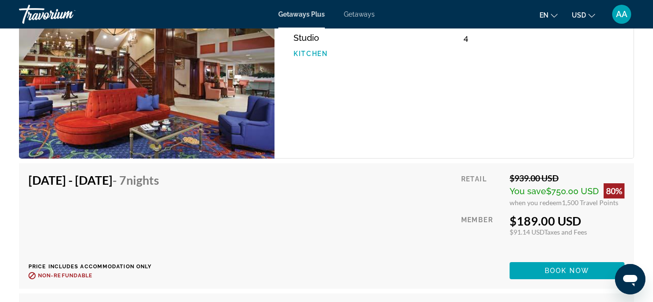
scroll to position [1794, 0]
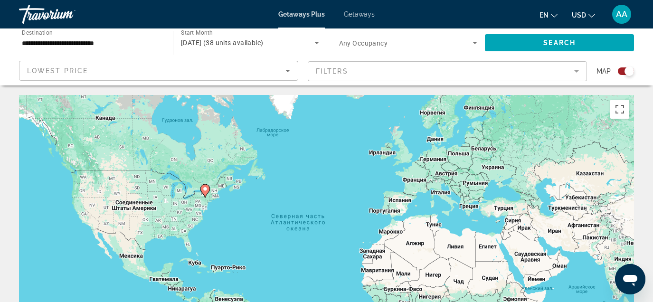
click at [31, 34] on span "Destination" at bounding box center [37, 32] width 31 height 7
click at [31, 38] on input "**********" at bounding box center [91, 43] width 139 height 11
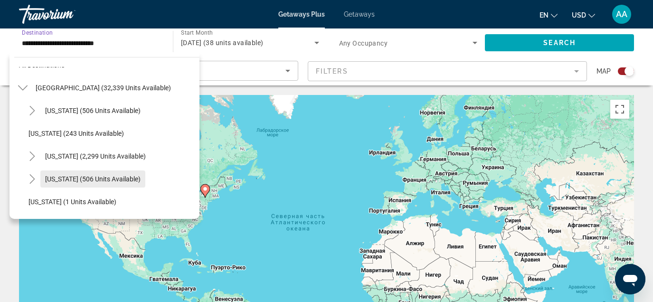
scroll to position [26, 0]
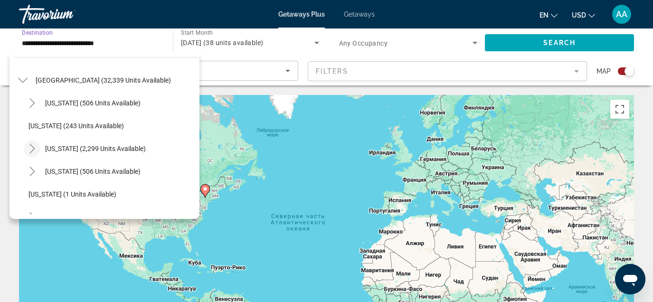
click at [35, 151] on icon "Toggle California (2,299 units available)" at bounding box center [32, 148] width 9 height 9
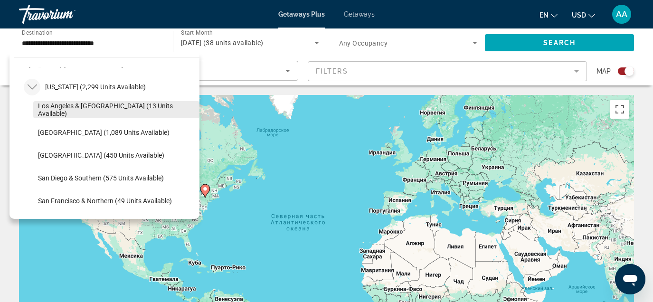
scroll to position [94, 0]
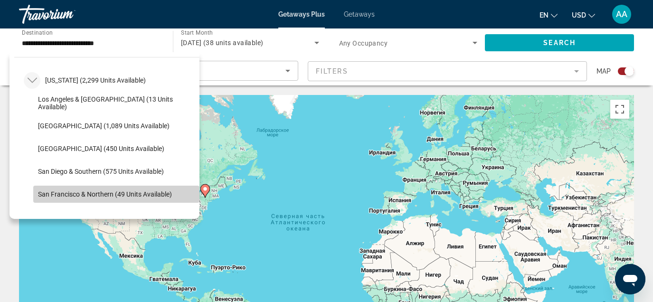
click at [61, 196] on span "San Francisco & Northern (49 units available)" at bounding box center [105, 194] width 134 height 8
type input "**********"
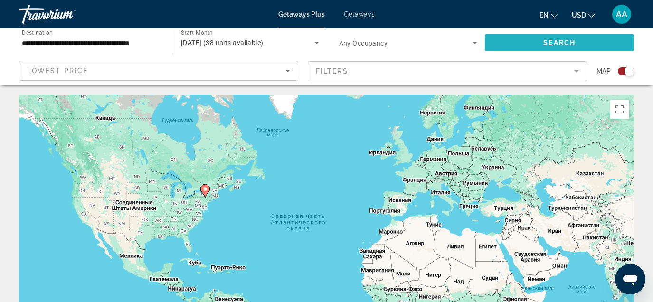
click at [521, 47] on span "Search widget" at bounding box center [559, 42] width 149 height 23
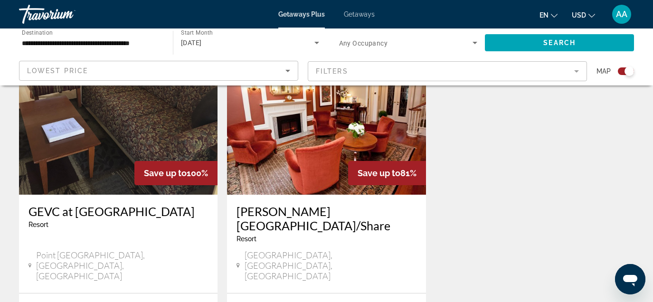
scroll to position [348, 0]
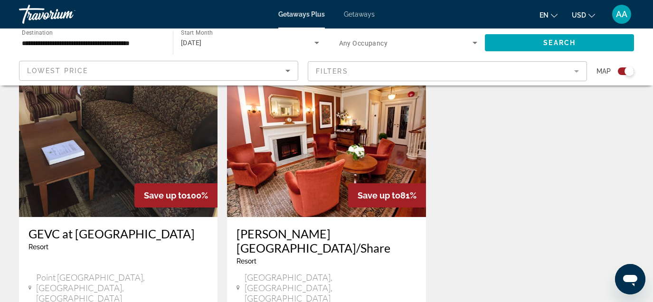
click at [112, 157] on img "Main content" at bounding box center [118, 141] width 199 height 152
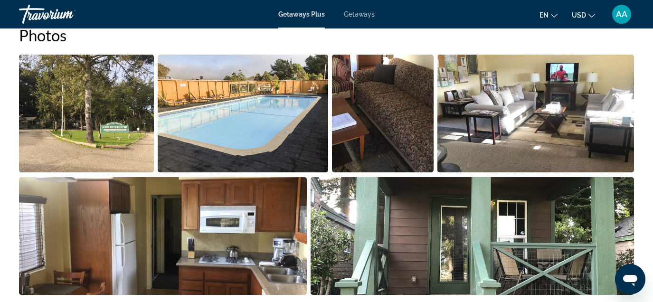
scroll to position [636, 0]
click at [531, 106] on img "Open full-screen image slider" at bounding box center [535, 114] width 197 height 118
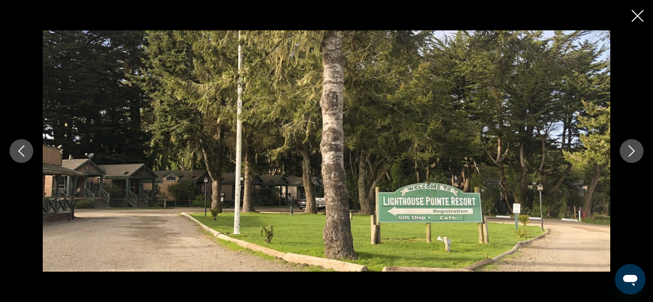
click at [628, 155] on icon "Next image" at bounding box center [631, 150] width 11 height 11
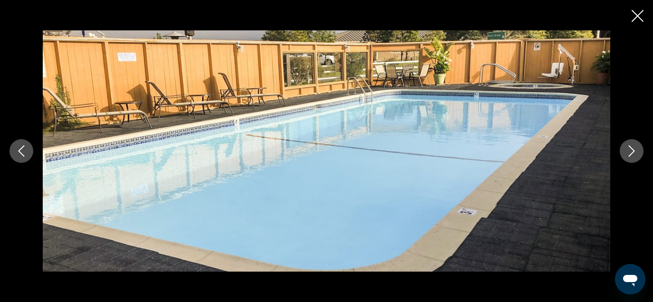
click at [628, 155] on icon "Next image" at bounding box center [631, 150] width 11 height 11
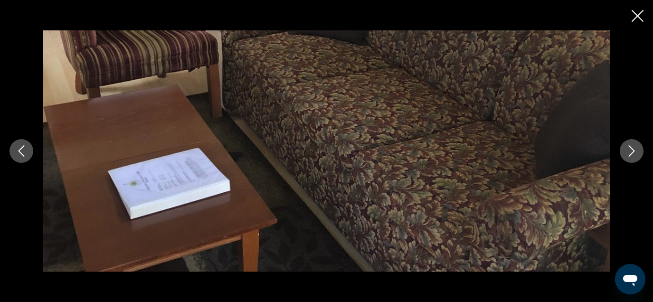
click at [630, 152] on icon "Next image" at bounding box center [631, 150] width 11 height 11
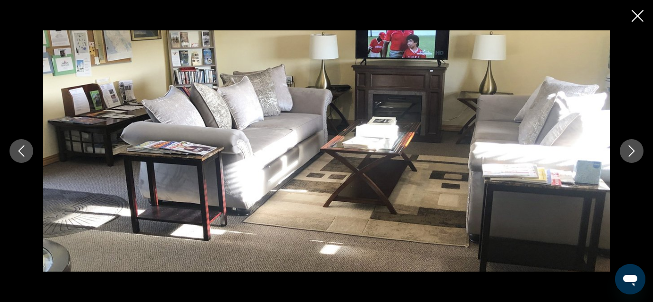
scroll to position [588, 0]
click at [637, 153] on button "Next image" at bounding box center [632, 151] width 24 height 24
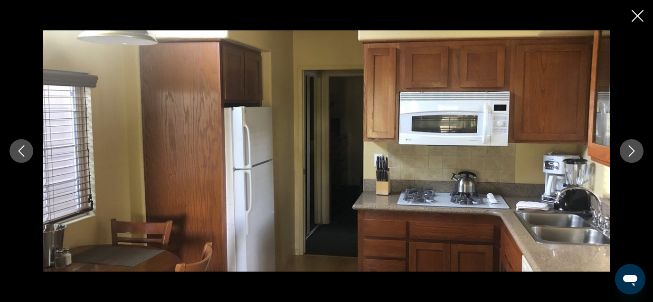
click at [637, 153] on button "Next image" at bounding box center [632, 151] width 24 height 24
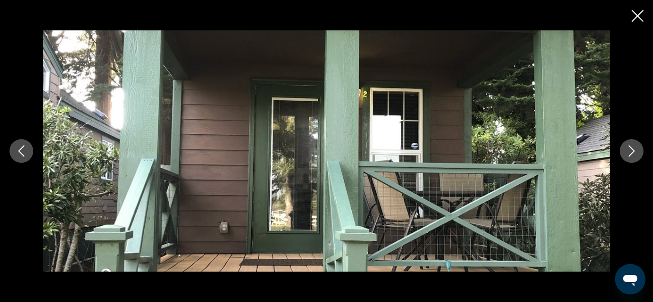
click at [636, 152] on icon "Next image" at bounding box center [631, 150] width 11 height 11
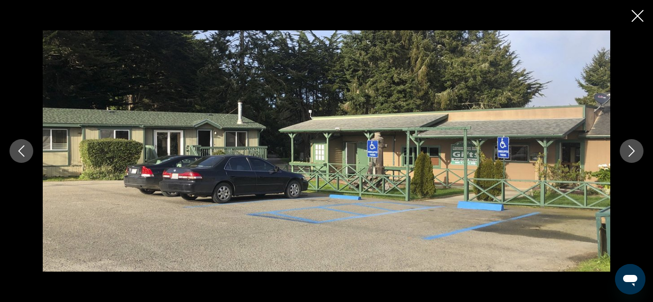
click at [636, 152] on icon "Next image" at bounding box center [631, 150] width 11 height 11
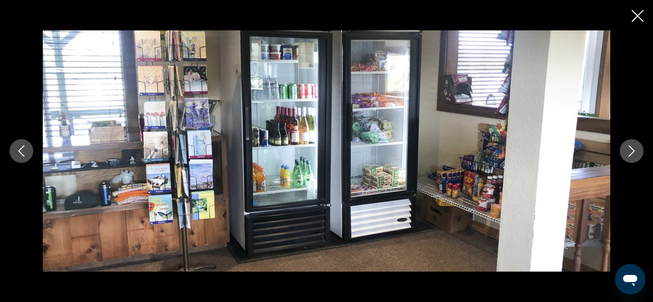
click at [636, 152] on icon "Next image" at bounding box center [631, 150] width 11 height 11
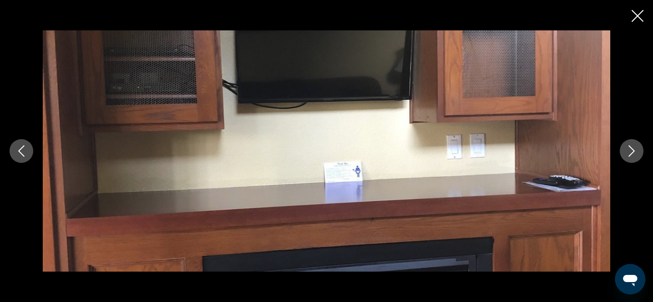
click at [635, 144] on button "Next image" at bounding box center [632, 151] width 24 height 24
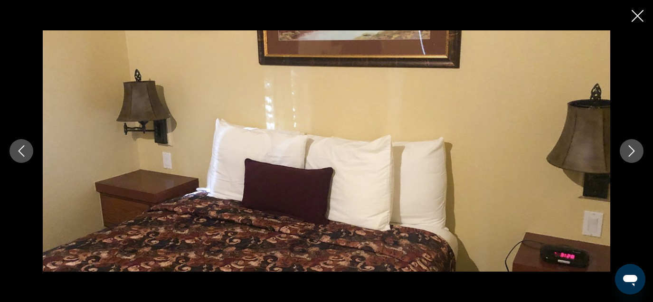
click at [634, 24] on button "Close slideshow" at bounding box center [638, 16] width 12 height 15
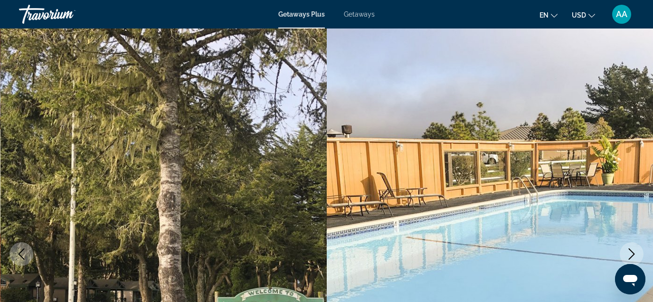
scroll to position [0, 0]
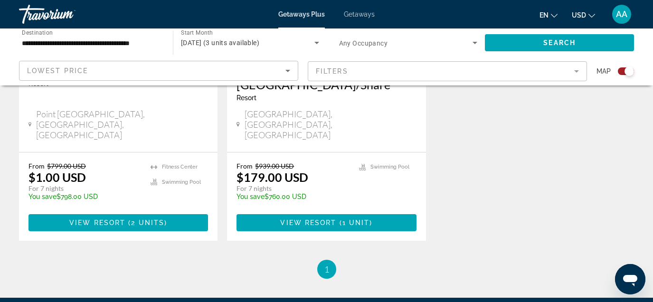
scroll to position [574, 0]
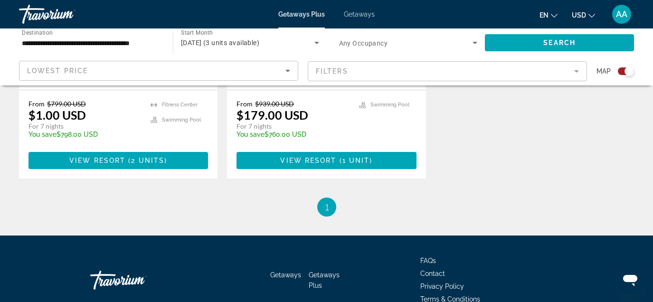
click at [112, 40] on input "**********" at bounding box center [91, 43] width 139 height 11
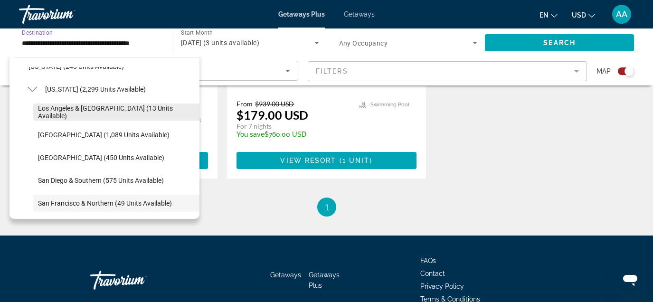
scroll to position [82, 0]
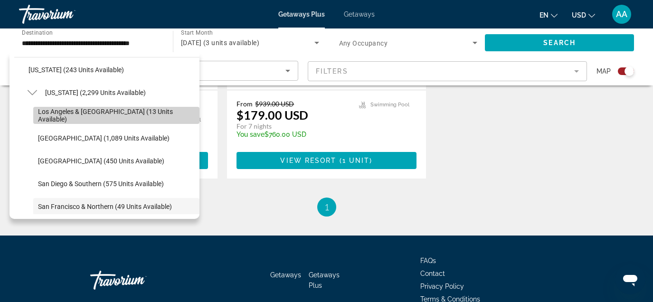
click at [49, 115] on span "Los Angeles & Anaheim (13 units available)" at bounding box center [116, 115] width 157 height 15
type input "**********"
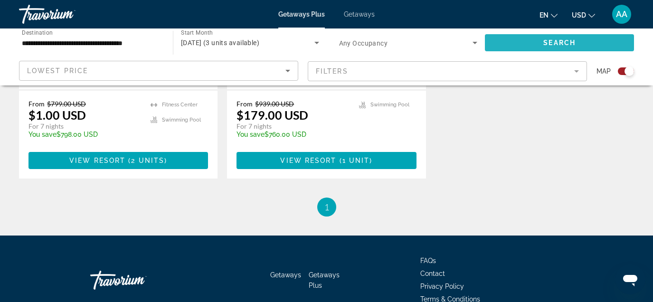
click at [518, 44] on span "Search widget" at bounding box center [559, 42] width 149 height 23
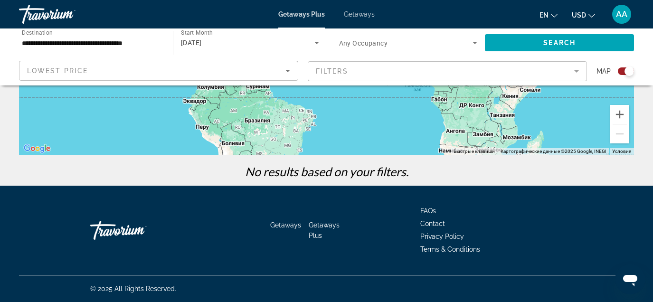
scroll to position [225, 0]
click at [235, 47] on div "[DATE]" at bounding box center [247, 42] width 133 height 11
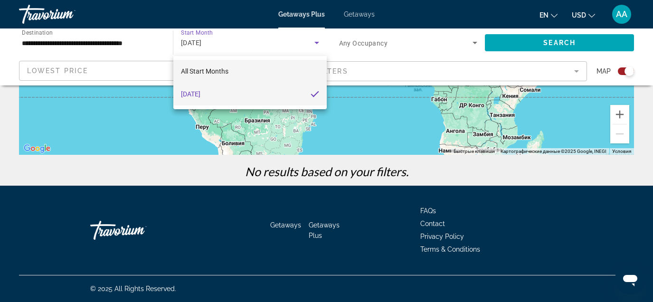
click at [216, 69] on span "All Start Months" at bounding box center [204, 71] width 47 height 8
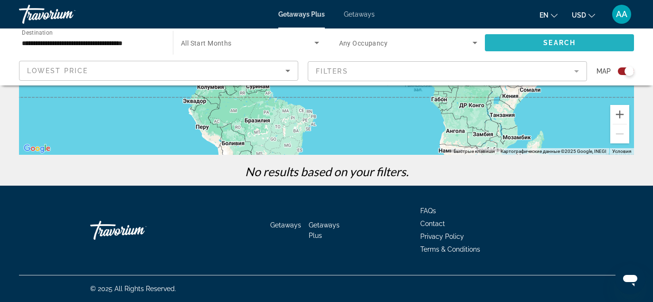
click at [506, 43] on span "Search widget" at bounding box center [559, 42] width 149 height 23
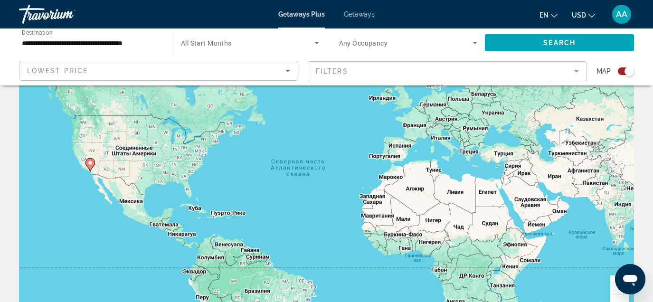
scroll to position [48, 0]
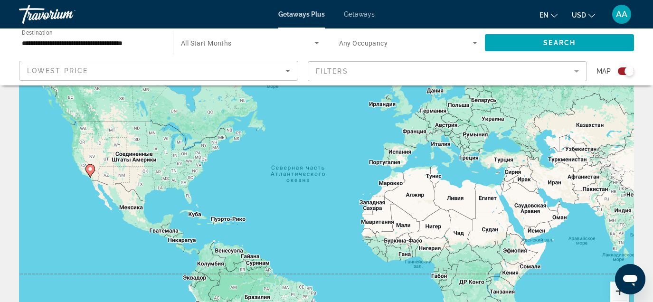
click at [616, 294] on button "Увеличить" at bounding box center [619, 291] width 19 height 19
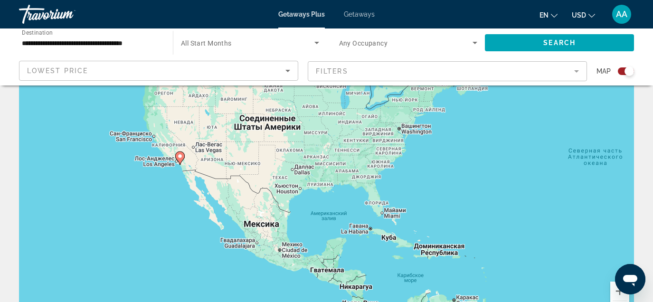
drag, startPoint x: 229, startPoint y: 197, endPoint x: 558, endPoint y: 194, distance: 328.2
click at [558, 194] on div "Чтобы активировать перетаскивание с помощью клавиатуры, нажмите Alt + Ввод. Пос…" at bounding box center [326, 189] width 615 height 285
click at [615, 292] on button "Увеличить" at bounding box center [619, 291] width 19 height 19
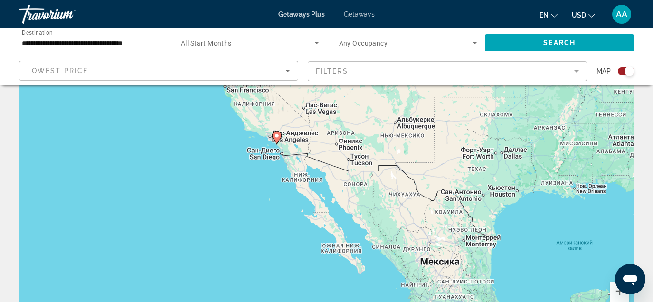
drag, startPoint x: 87, startPoint y: 184, endPoint x: 351, endPoint y: 190, distance: 264.1
click at [351, 190] on div "Чтобы активировать перетаскивание с помощью клавиатуры, нажмите Alt + Ввод. Пос…" at bounding box center [326, 189] width 615 height 285
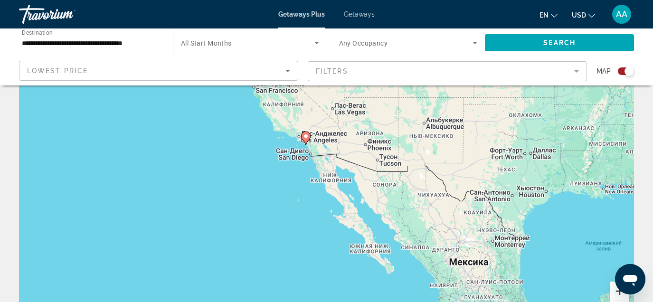
click at [618, 297] on button "Увеличить" at bounding box center [619, 291] width 19 height 19
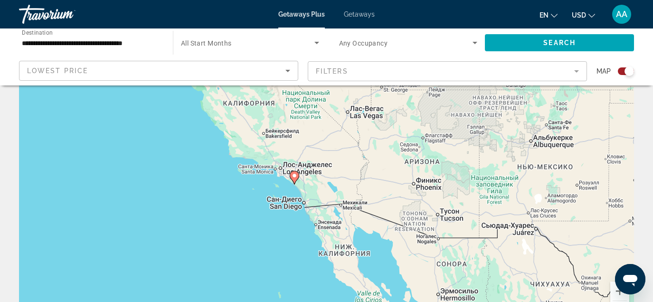
drag, startPoint x: 309, startPoint y: 86, endPoint x: 312, endPoint y: 177, distance: 91.3
click at [312, 177] on div "Чтобы активировать перетаскивание с помощью клавиатуры, нажмите Alt + Ввод. Пос…" at bounding box center [326, 189] width 615 height 285
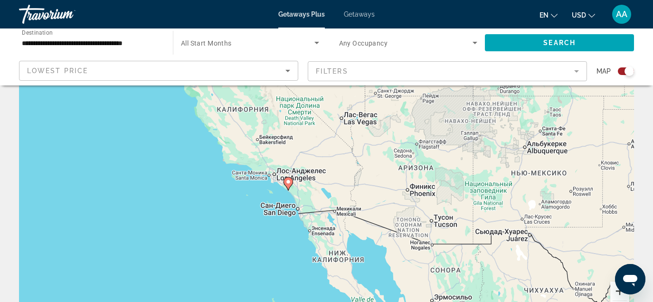
click at [621, 294] on button "Увеличить" at bounding box center [619, 291] width 19 height 19
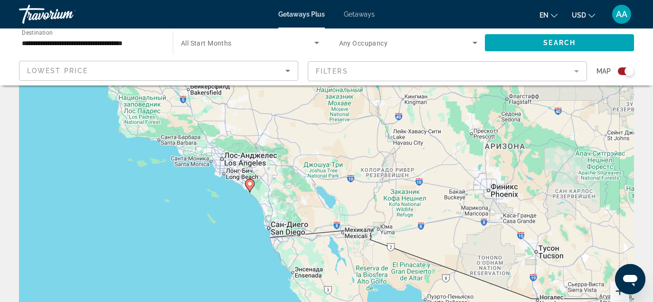
click at [621, 294] on button "Увеличить" at bounding box center [619, 291] width 19 height 19
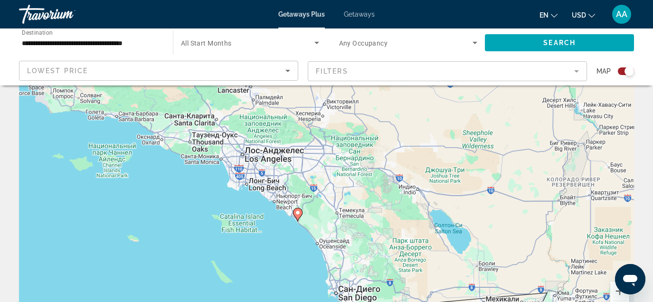
drag, startPoint x: 208, startPoint y: 192, endPoint x: 350, endPoint y: 229, distance: 146.6
click at [350, 229] on div "Чтобы активировать перетаскивание с помощью клавиатуры, нажмите Alt + Ввод. Пос…" at bounding box center [326, 189] width 615 height 285
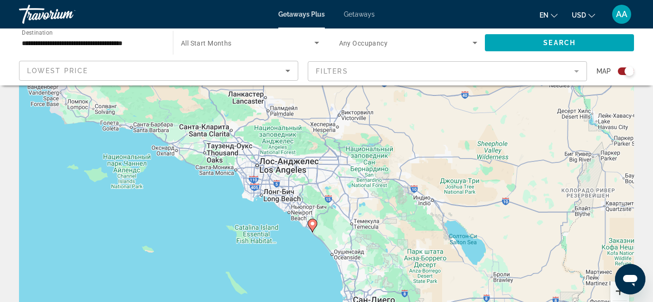
click at [617, 295] on button "Увеличить" at bounding box center [619, 291] width 19 height 19
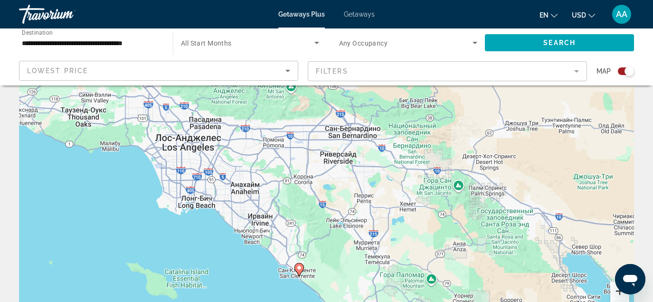
click at [617, 295] on button "Увеличить" at bounding box center [619, 291] width 19 height 19
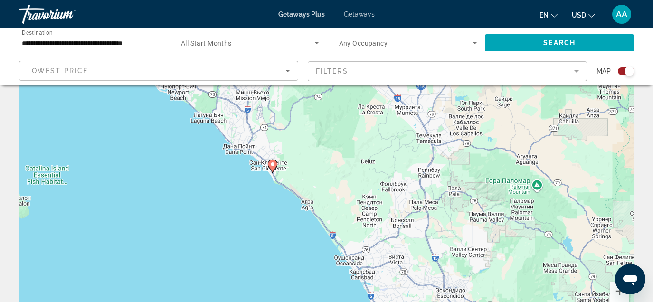
drag, startPoint x: 358, startPoint y: 286, endPoint x: 359, endPoint y: 92, distance: 194.7
click at [359, 92] on div "Чтобы активировать перетаскивание с помощью клавиатуры, нажмите Alt + Ввод. Пос…" at bounding box center [326, 189] width 615 height 285
click at [615, 294] on button "Увеличить" at bounding box center [619, 291] width 19 height 19
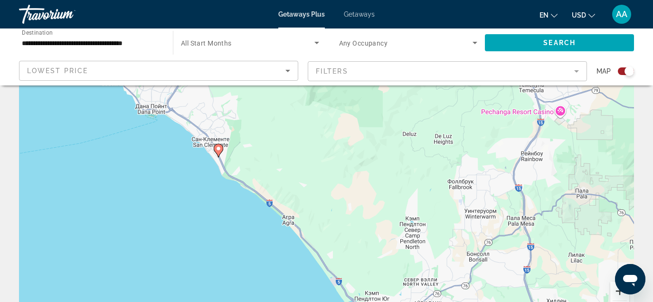
click at [615, 294] on button "Увеличить" at bounding box center [619, 291] width 19 height 19
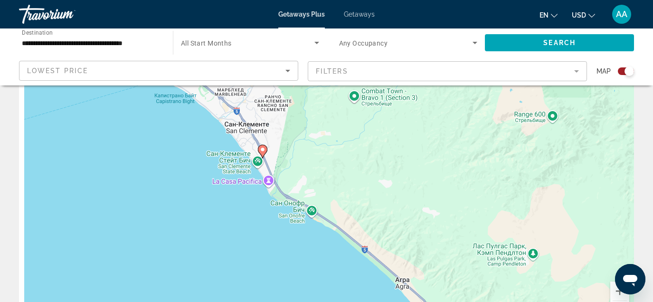
drag, startPoint x: 195, startPoint y: 165, endPoint x: 346, endPoint y: 197, distance: 154.8
click at [346, 197] on div "Чтобы активировать перетаскивание с помощью клавиатуры, нажмите Alt + Ввод. Пос…" at bounding box center [326, 189] width 615 height 285
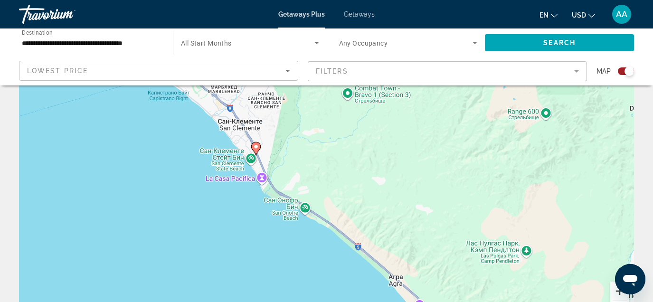
click at [616, 295] on button "Увеличить" at bounding box center [619, 291] width 19 height 19
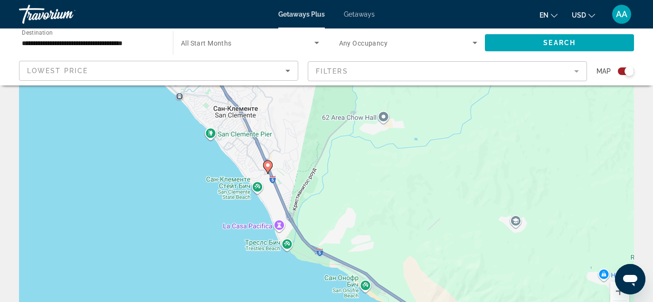
drag, startPoint x: 287, startPoint y: 161, endPoint x: 373, endPoint y: 215, distance: 102.0
click at [373, 215] on div "Чтобы активировать перетаскивание с помощью клавиатуры, нажмите Alt + Ввод. Пос…" at bounding box center [326, 189] width 615 height 285
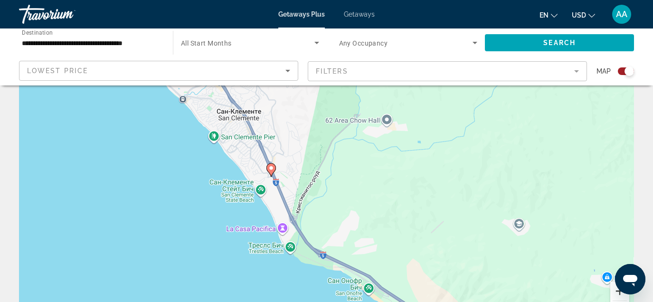
click at [621, 295] on button "Увеличить" at bounding box center [619, 291] width 19 height 19
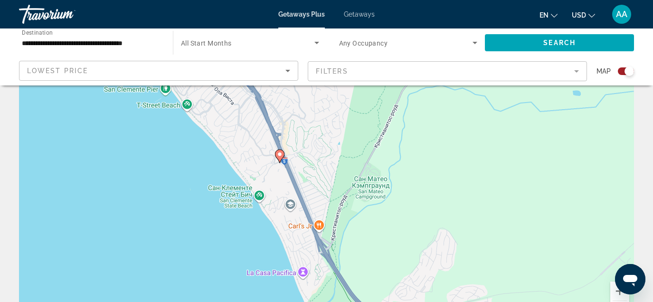
drag, startPoint x: 254, startPoint y: 182, endPoint x: 323, endPoint y: 179, distance: 69.4
click at [323, 179] on div "Чтобы активировать перетаскивание с помощью клавиатуры, нажмите Alt + Ввод. Пос…" at bounding box center [326, 189] width 615 height 285
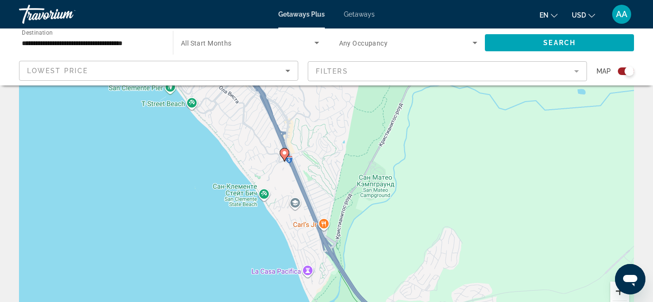
click at [617, 295] on button "Увеличить" at bounding box center [619, 291] width 19 height 19
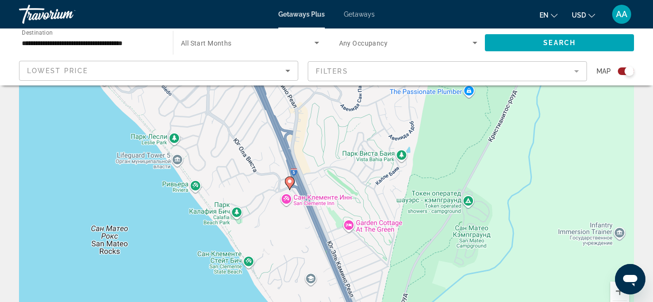
drag, startPoint x: 300, startPoint y: 191, endPoint x: 351, endPoint y: 251, distance: 78.8
click at [351, 251] on div "Чтобы активировать перетаскивание с помощью клавиатуры, нажмите Alt + Ввод. Пос…" at bounding box center [326, 189] width 615 height 285
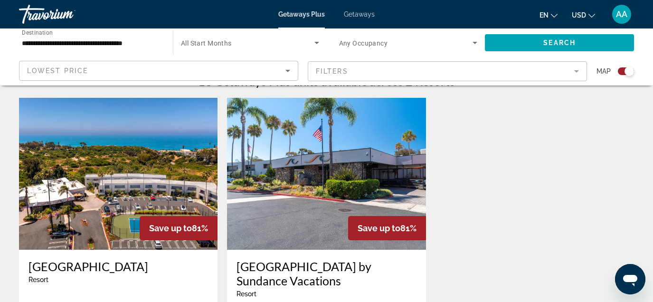
scroll to position [318, 0]
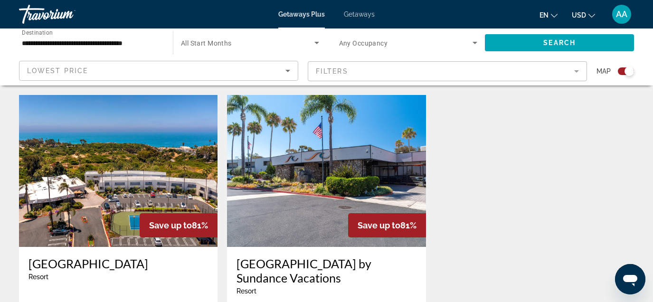
click at [321, 204] on img "Main content" at bounding box center [326, 171] width 199 height 152
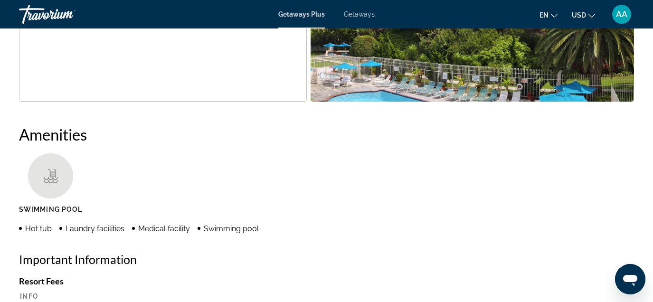
scroll to position [658, 0]
